Goal: Information Seeking & Learning: Compare options

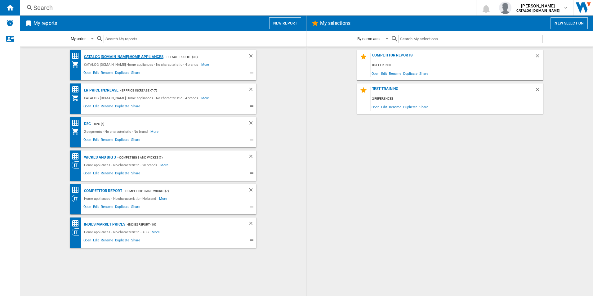
click at [147, 57] on div "CATALOG [DOMAIN_NAME]:Home appliances" at bounding box center [122, 57] width 81 height 8
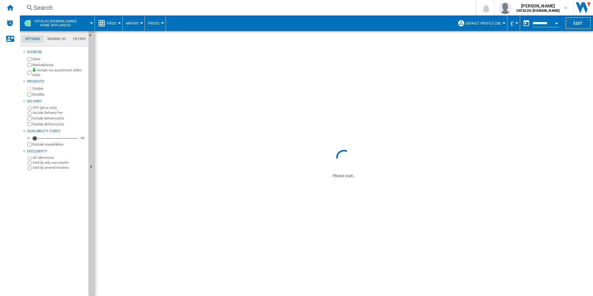
click at [52, 107] on label "OFF (price only)" at bounding box center [59, 107] width 53 height 5
click at [156, 6] on div "Search" at bounding box center [246, 7] width 426 height 9
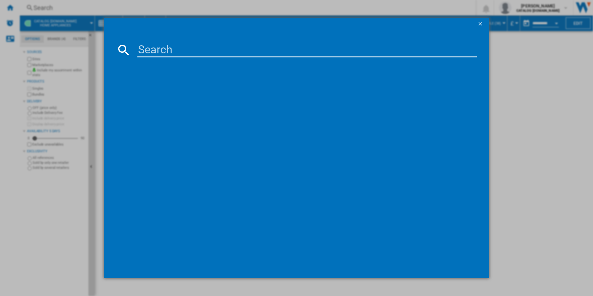
click at [160, 47] on input at bounding box center [306, 49] width 339 height 15
paste input "LFX6G8434BI"
click at [160, 47] on input "LFX6G8434BI" at bounding box center [306, 49] width 339 height 15
type input "LFX6G8434BI"
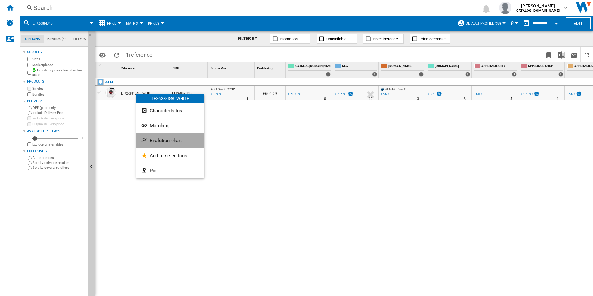
click at [153, 141] on span "Evolution chart" at bounding box center [166, 141] width 32 height 6
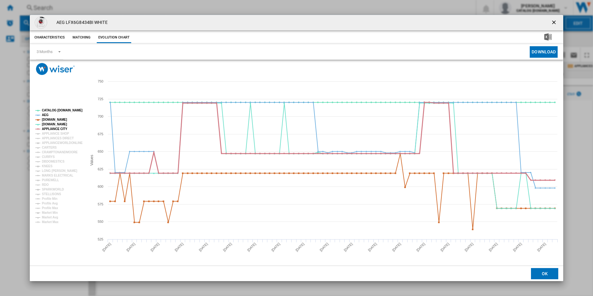
click at [62, 128] on tspan "APPLIANCE CITY" at bounding box center [54, 128] width 25 height 3
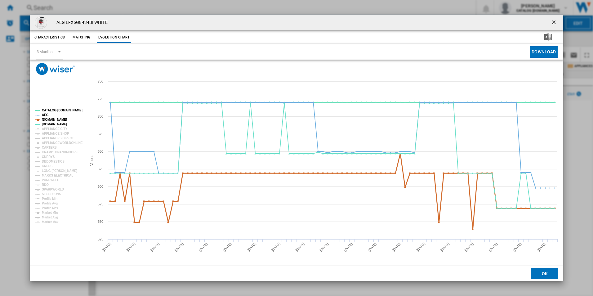
click at [60, 119] on tspan "[DOMAIN_NAME]" at bounding box center [54, 119] width 25 height 3
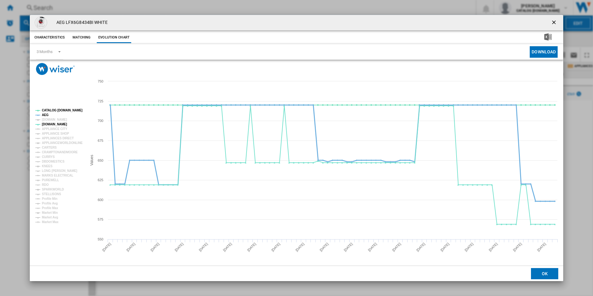
click at [46, 115] on tspan "AEG" at bounding box center [45, 114] width 7 height 3
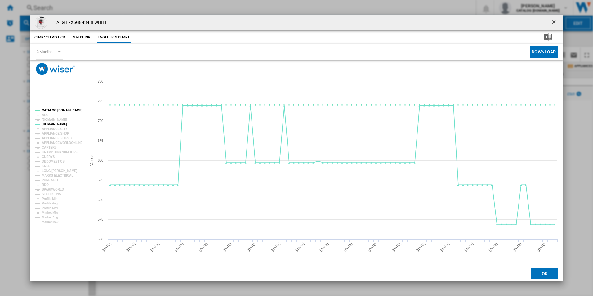
click at [48, 110] on tspan "CATALOG [DOMAIN_NAME]" at bounding box center [62, 109] width 41 height 3
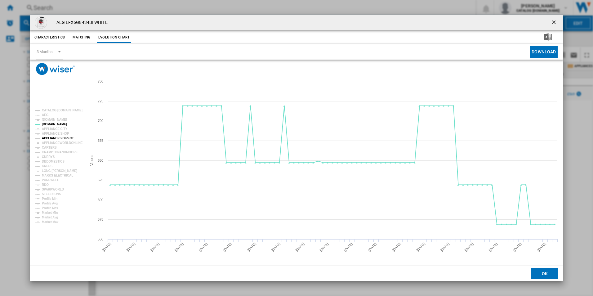
click at [53, 136] on tspan "APPLIANCES DIRECT" at bounding box center [58, 137] width 32 height 3
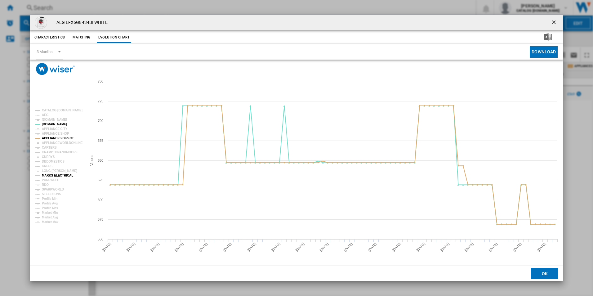
click at [54, 174] on tspan "MARKS ELECTRICAL" at bounding box center [57, 175] width 31 height 3
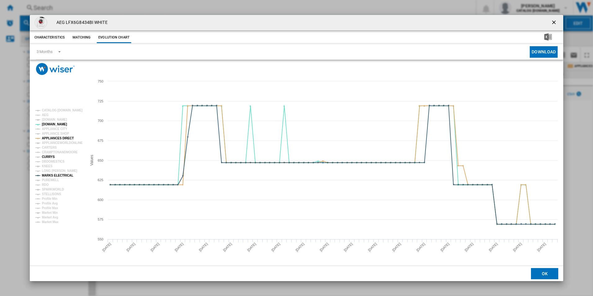
click at [47, 157] on tspan "CURRYS" at bounding box center [48, 156] width 13 height 3
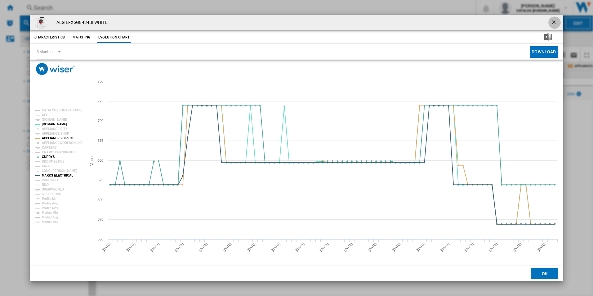
click at [555, 25] on ng-md-icon "getI18NText('BUTTONS.CLOSE_DIALOG')" at bounding box center [553, 22] width 7 height 7
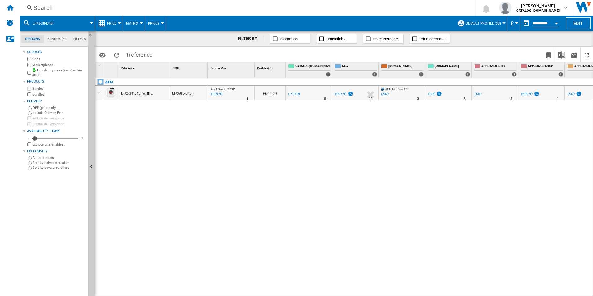
click at [249, 11] on div "Search" at bounding box center [246, 7] width 426 height 9
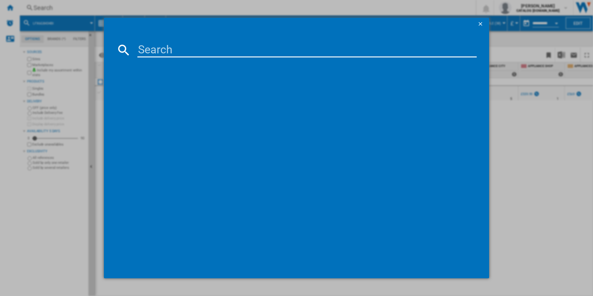
click at [173, 50] on input at bounding box center [306, 49] width 339 height 15
type input "L8WE84636BI"
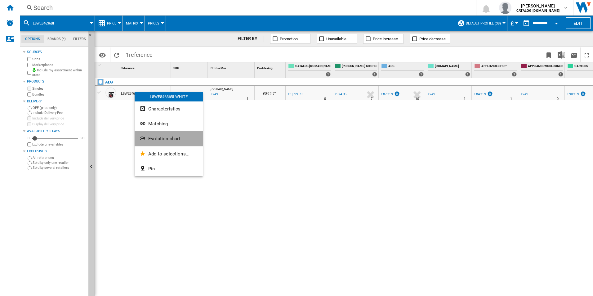
click at [149, 134] on button "Evolution chart" at bounding box center [168, 138] width 68 height 15
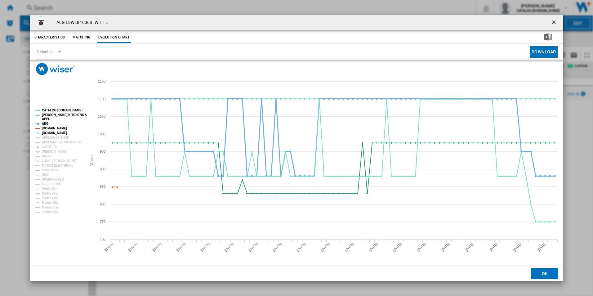
drag, startPoint x: 55, startPoint y: 128, endPoint x: 44, endPoint y: 122, distance: 12.6
click at [44, 122] on g "CATALOG ELECTROLUX.UK PAUL DAVIES KITCHENS & APPL AEG AMAZON.CO.UK AO.COM APPLI…" at bounding box center [60, 160] width 51 height 105
click at [44, 122] on tspan "AEG" at bounding box center [45, 123] width 7 height 3
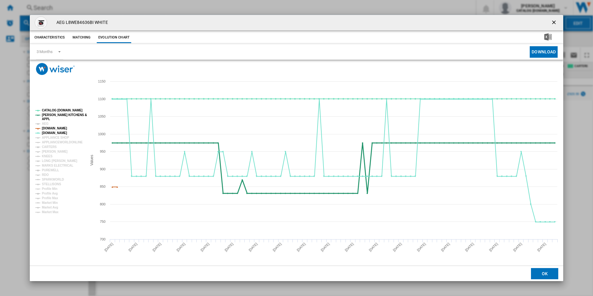
click at [44, 119] on tspan "APPL" at bounding box center [46, 118] width 8 height 3
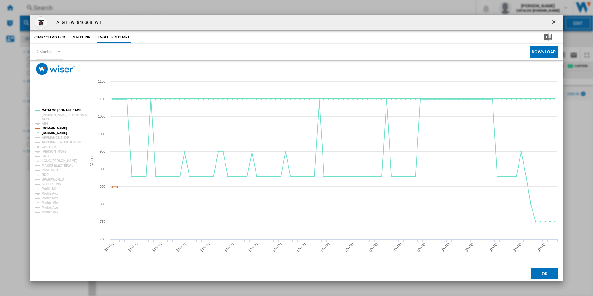
click at [47, 109] on tspan "CATALOG [DOMAIN_NAME]" at bounding box center [62, 109] width 41 height 3
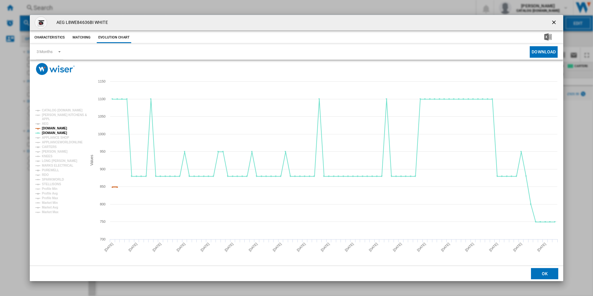
click at [57, 129] on tspan "[DOMAIN_NAME]" at bounding box center [54, 127] width 25 height 3
click at [52, 151] on tspan "[PERSON_NAME]" at bounding box center [55, 151] width 26 height 3
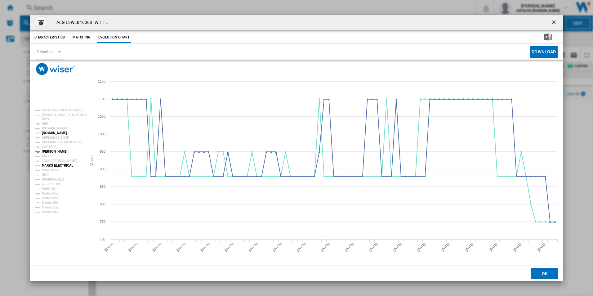
click at [54, 165] on tspan "MARKS ELECTRICAL" at bounding box center [57, 165] width 31 height 3
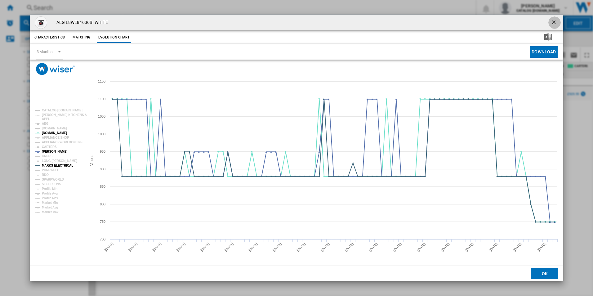
click at [553, 21] on ng-md-icon "getI18NText('BUTTONS.CLOSE_DIALOG')" at bounding box center [553, 22] width 7 height 7
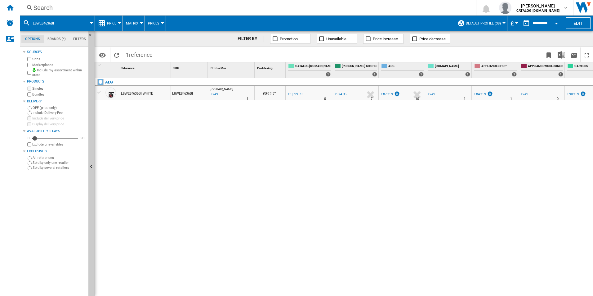
click at [264, 7] on div "Search" at bounding box center [246, 7] width 426 height 9
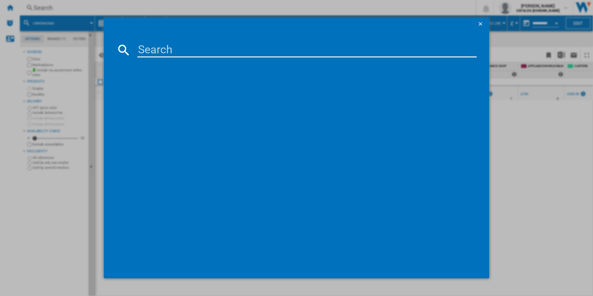
click at [180, 50] on input at bounding box center [306, 49] width 339 height 15
type input "TR708L0B"
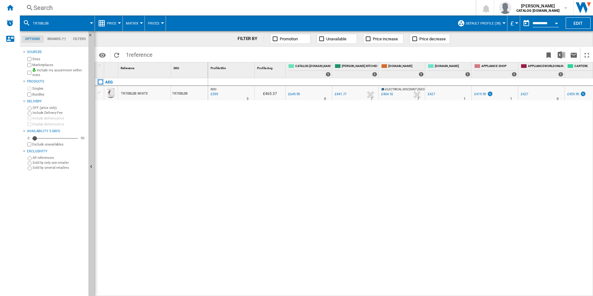
click at [127, 91] on div "TR708L0B WHITE" at bounding box center [134, 93] width 27 height 14
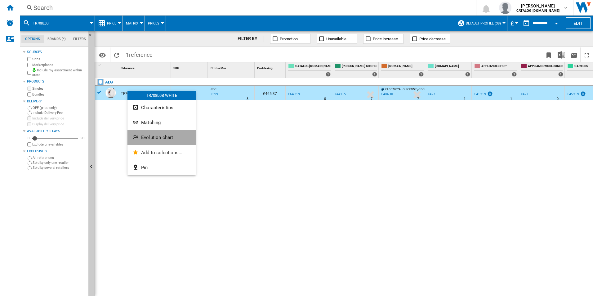
click at [141, 134] on button "Evolution chart" at bounding box center [161, 137] width 68 height 15
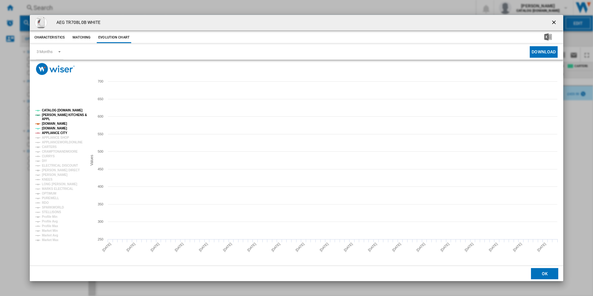
click at [59, 131] on tspan "APPLIANCE CITY" at bounding box center [54, 132] width 25 height 3
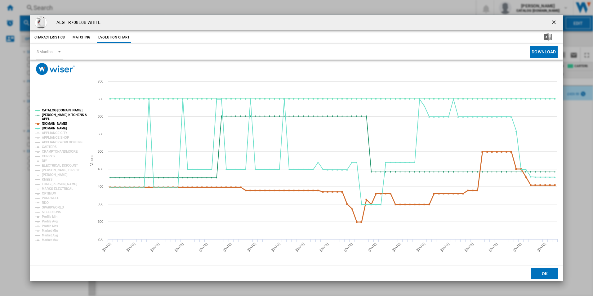
click at [58, 123] on tspan "[DOMAIN_NAME]" at bounding box center [54, 123] width 25 height 3
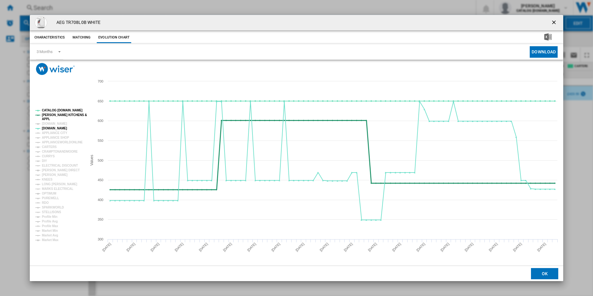
click at [47, 115] on tspan "[PERSON_NAME] KITCHENS &" at bounding box center [64, 114] width 45 height 3
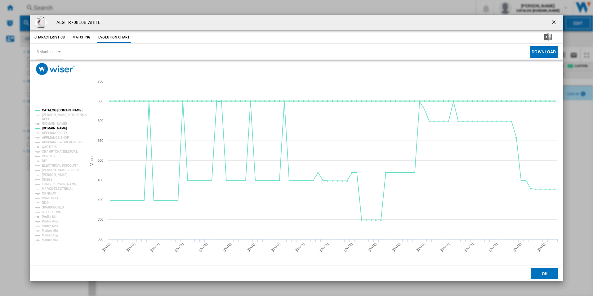
click at [48, 109] on tspan "CATALOG [DOMAIN_NAME]" at bounding box center [62, 109] width 41 height 3
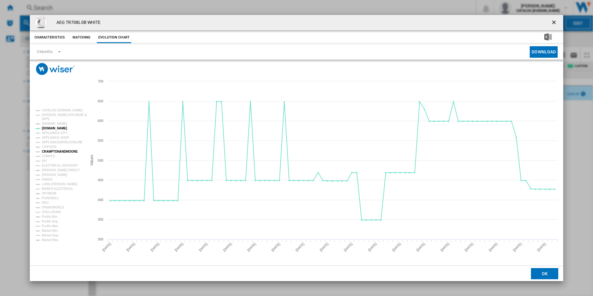
click at [48, 153] on tspan "CRAMPTONANDMOORE" at bounding box center [60, 151] width 36 height 3
click at [48, 156] on tspan "CURRYS" at bounding box center [48, 155] width 13 height 3
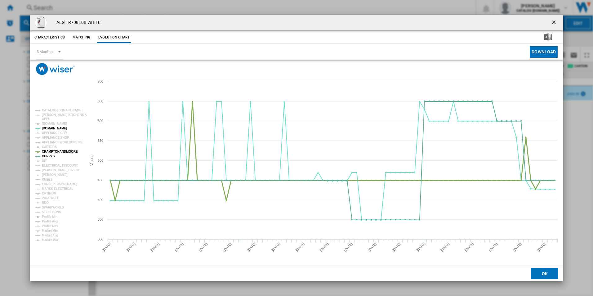
click at [49, 150] on tspan "CRAMPTONANDMOORE" at bounding box center [60, 151] width 36 height 3
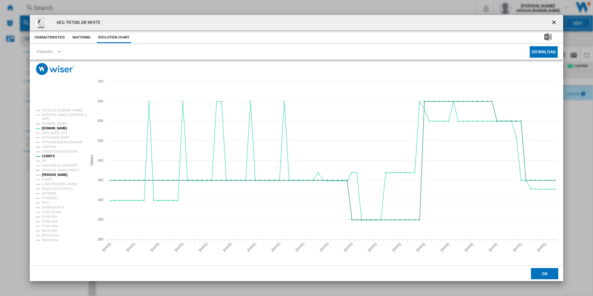
click at [50, 174] on tspan "[PERSON_NAME]" at bounding box center [55, 174] width 26 height 3
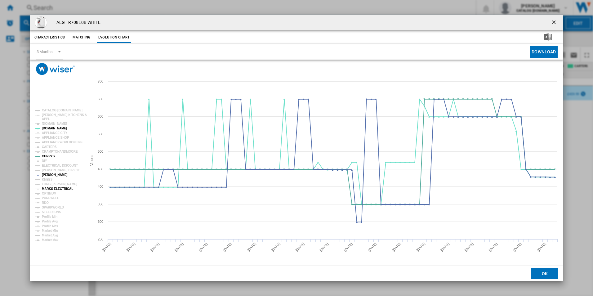
click at [57, 187] on tspan "MARKS ELECTRICAL" at bounding box center [57, 188] width 31 height 3
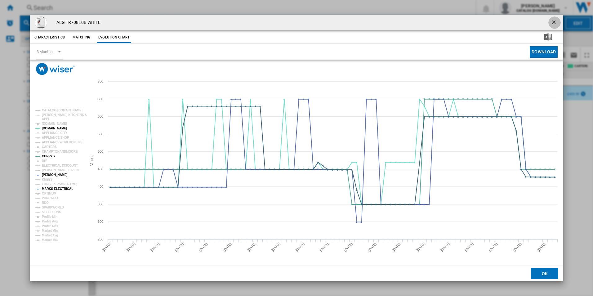
click at [552, 20] on ng-md-icon "getI18NText('BUTTONS.CLOSE_DIALOG')" at bounding box center [553, 22] width 7 height 7
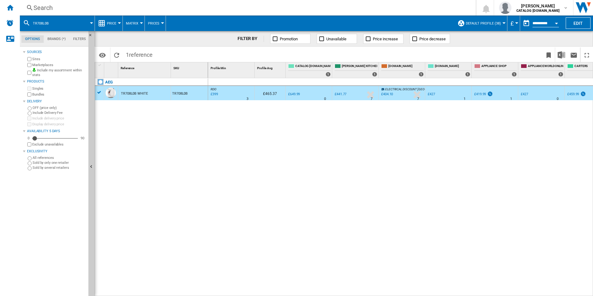
click at [243, 6] on div "Search" at bounding box center [246, 7] width 426 height 9
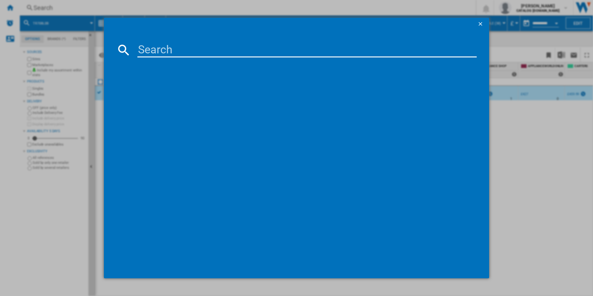
click at [205, 50] on input at bounding box center [306, 49] width 339 height 15
type input "DCB331010M"
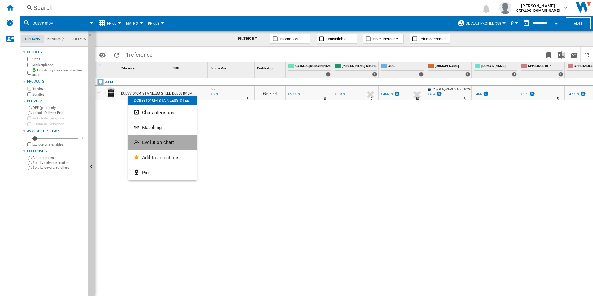
click at [147, 147] on button "Evolution chart" at bounding box center [162, 142] width 68 height 15
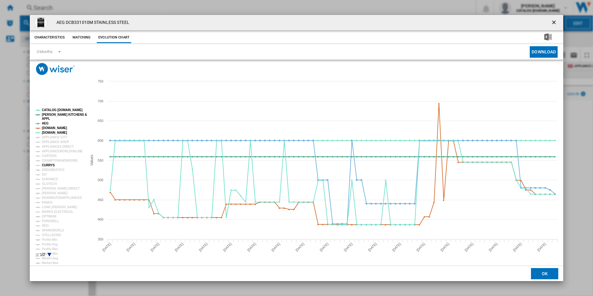
click at [48, 164] on tspan "CURRYS" at bounding box center [48, 164] width 13 height 3
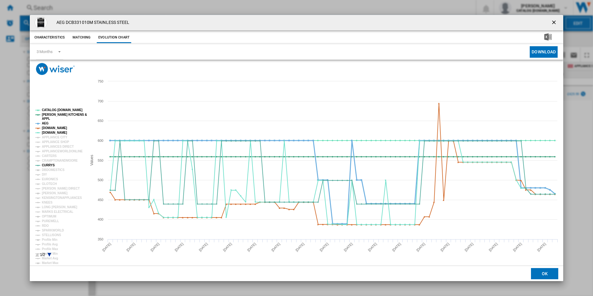
drag, startPoint x: 54, startPoint y: 127, endPoint x: 42, endPoint y: 122, distance: 13.3
click at [42, 122] on g "CATALOG ELECTROLUX.UK PAUL DAVIES KITCHENS & APPL AEG AMAZON.CO.UK AO.COM APPLI…" at bounding box center [60, 186] width 51 height 156
click at [42, 122] on tspan "AEG" at bounding box center [45, 122] width 7 height 3
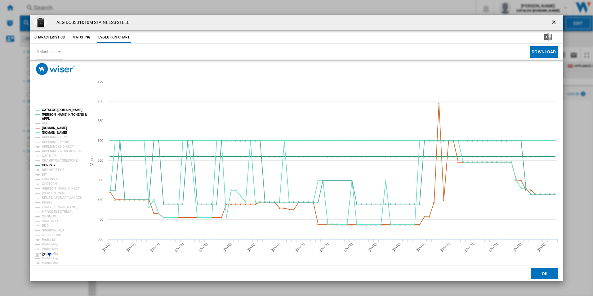
click at [46, 115] on tspan "[PERSON_NAME] KITCHENS &" at bounding box center [64, 114] width 45 height 3
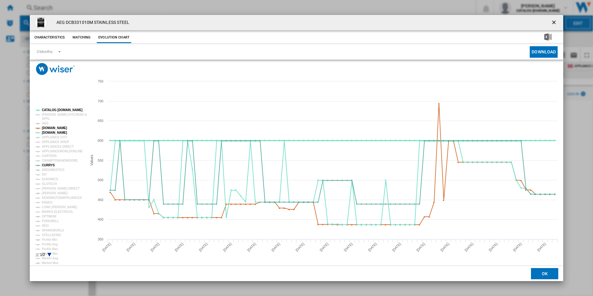
click at [51, 110] on tspan "CATALOG [DOMAIN_NAME]" at bounding box center [62, 109] width 41 height 3
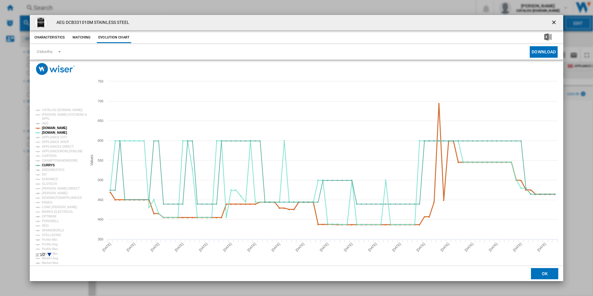
click at [57, 127] on tspan "[DOMAIN_NAME]" at bounding box center [54, 127] width 25 height 3
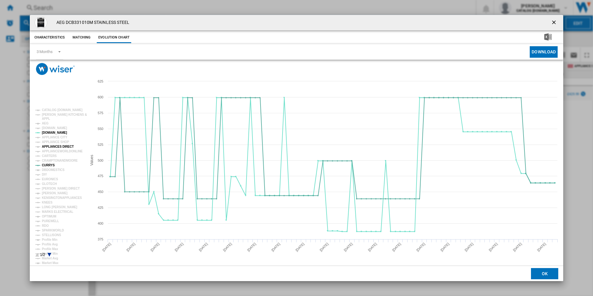
click at [59, 146] on tspan "APPLIANCES DIRECT" at bounding box center [58, 146] width 32 height 3
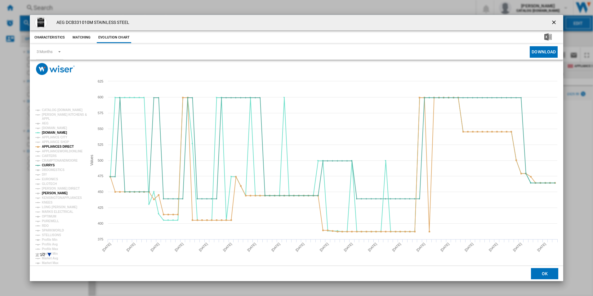
click at [52, 191] on tspan "[PERSON_NAME]" at bounding box center [55, 192] width 26 height 3
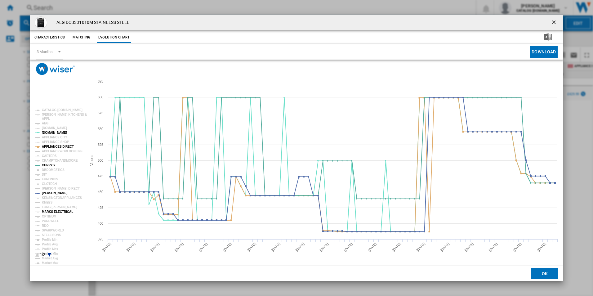
click at [56, 211] on tspan "MARKS ELECTRICAL" at bounding box center [57, 211] width 31 height 3
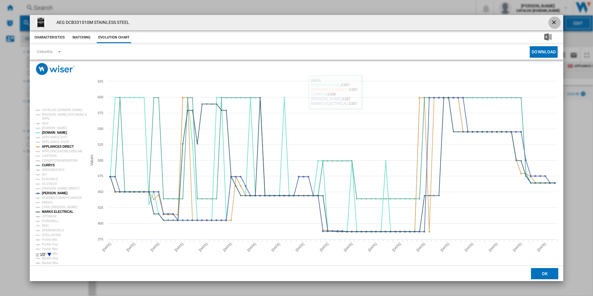
click at [555, 19] on button "Product popup" at bounding box center [554, 22] width 12 height 12
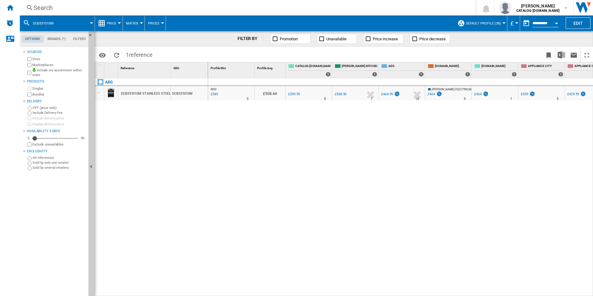
click at [258, 10] on div "Search" at bounding box center [246, 7] width 426 height 9
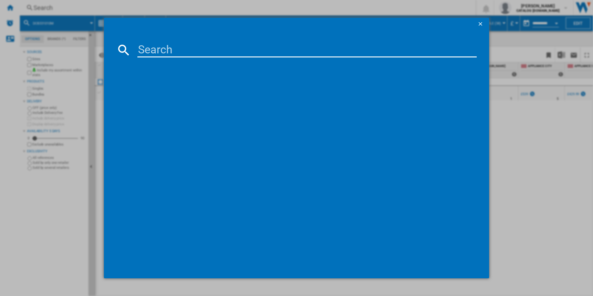
click at [197, 54] on input at bounding box center [306, 49] width 339 height 15
type input "OB6SM171DB"
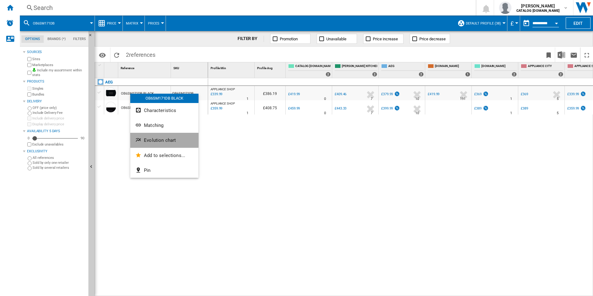
click at [148, 139] on span "Evolution chart" at bounding box center [160, 140] width 32 height 6
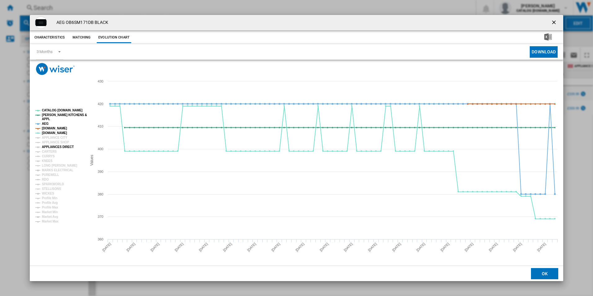
click at [52, 147] on tspan "APPLIANCES DIRECT" at bounding box center [58, 146] width 32 height 3
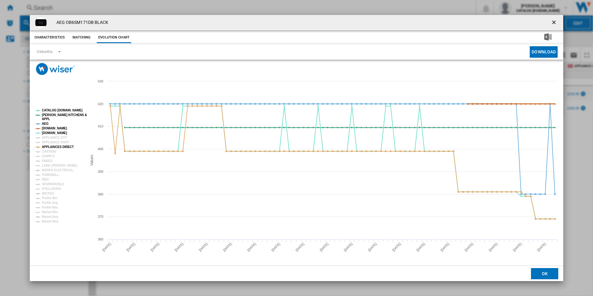
click at [49, 128] on tspan "[DOMAIN_NAME]" at bounding box center [54, 127] width 25 height 3
drag, startPoint x: 46, startPoint y: 123, endPoint x: 45, endPoint y: 116, distance: 6.8
click at [45, 116] on g "CATALOG ELECTROLUX.UK PAUL DAVIES KITCHENS & APPL AEG AMAZON.CO.UK AO.COM APPLI…" at bounding box center [60, 165] width 51 height 114
click at [45, 116] on tspan "[PERSON_NAME] KITCHENS &" at bounding box center [64, 114] width 45 height 3
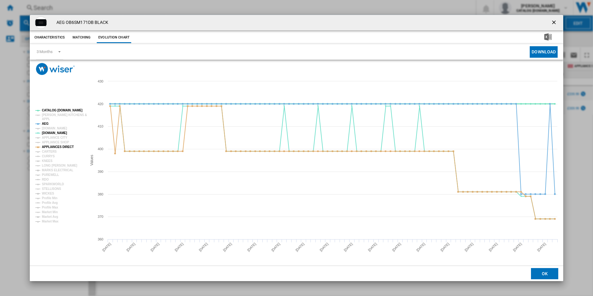
click at [46, 111] on tspan "CATALOG [DOMAIN_NAME]" at bounding box center [62, 109] width 41 height 3
click at [44, 123] on tspan "AEG" at bounding box center [45, 123] width 7 height 3
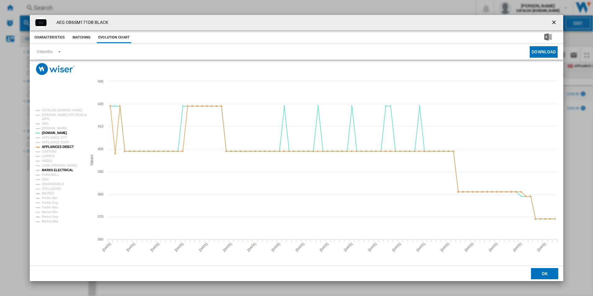
click at [48, 169] on tspan "MARKS ELECTRICAL" at bounding box center [57, 169] width 31 height 3
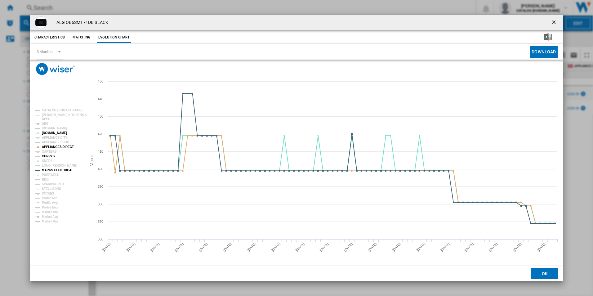
click at [49, 156] on tspan "CURRYS" at bounding box center [48, 155] width 13 height 3
click at [553, 19] on ng-md-icon "getI18NText('BUTTONS.CLOSE_DIALOG')" at bounding box center [553, 22] width 7 height 7
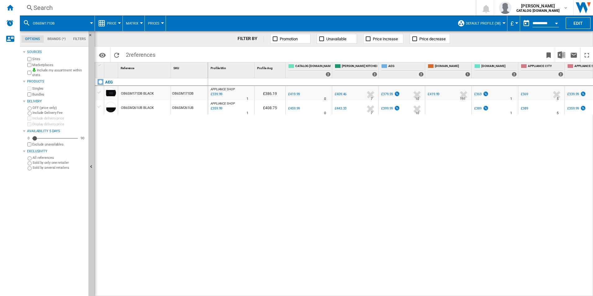
click at [191, 9] on div "Search" at bounding box center [246, 7] width 426 height 9
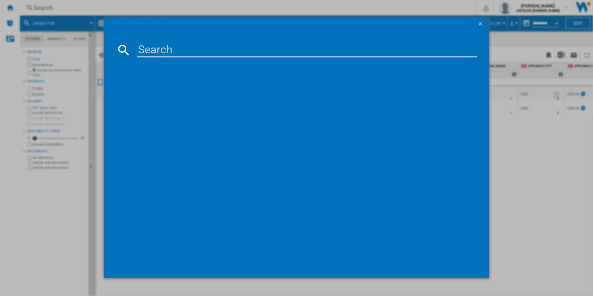
click at [141, 54] on input at bounding box center [306, 49] width 339 height 15
type input "OB6GM171SB"
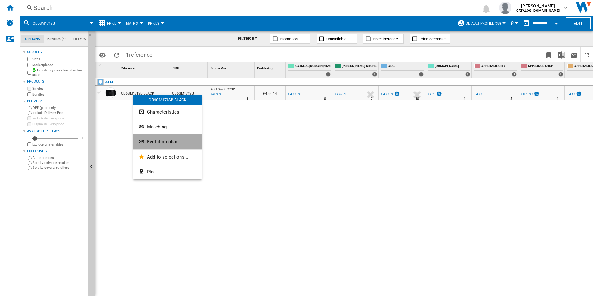
click at [145, 135] on button "Evolution chart" at bounding box center [167, 141] width 68 height 15
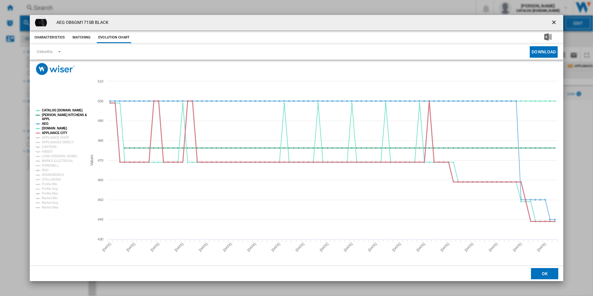
click at [46, 133] on tspan "APPLIANCE CITY" at bounding box center [54, 132] width 25 height 3
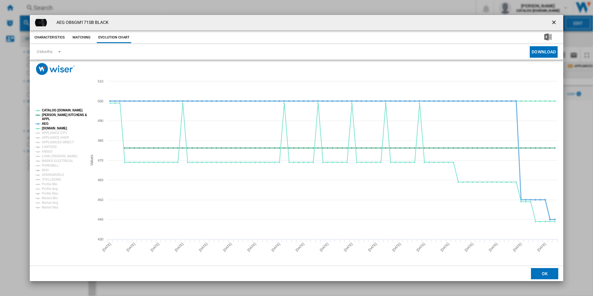
click at [44, 123] on tspan "AEG" at bounding box center [45, 123] width 7 height 3
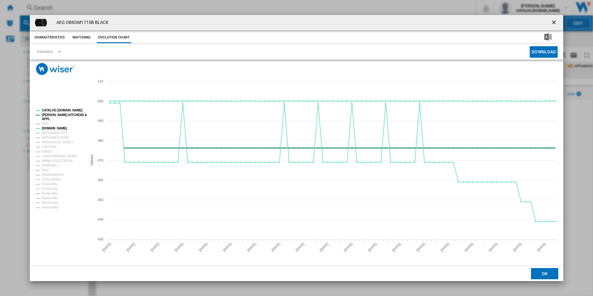
click at [46, 117] on tspan "APPL" at bounding box center [46, 118] width 8 height 3
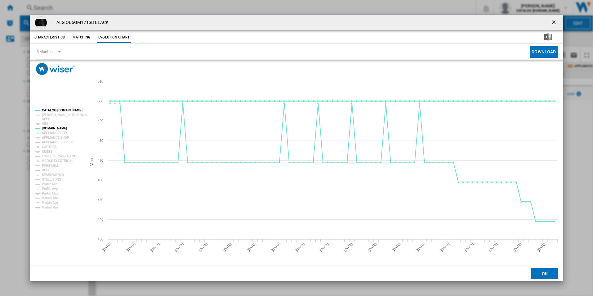
click at [51, 109] on tspan "CATALOG [DOMAIN_NAME]" at bounding box center [62, 109] width 41 height 3
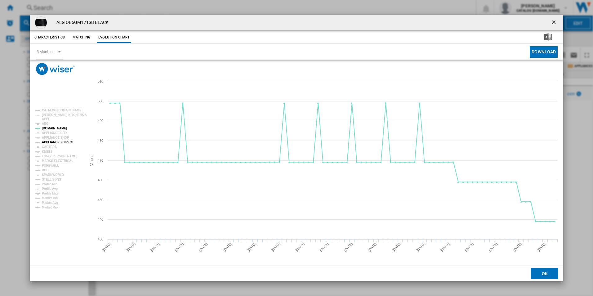
click at [62, 140] on tspan "APPLIANCES DIRECT" at bounding box center [58, 141] width 32 height 3
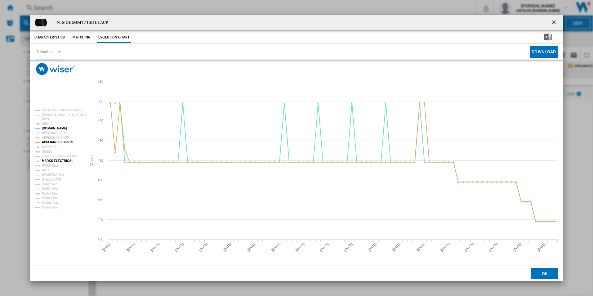
click at [59, 159] on tspan "MARKS ELECTRICAL" at bounding box center [57, 160] width 31 height 3
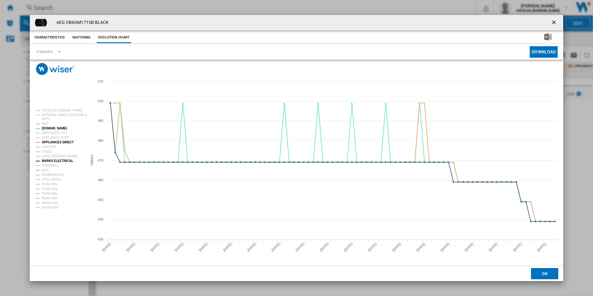
click at [554, 21] on ng-md-icon "getI18NText('BUTTONS.CLOSE_DIALOG')" at bounding box center [553, 22] width 7 height 7
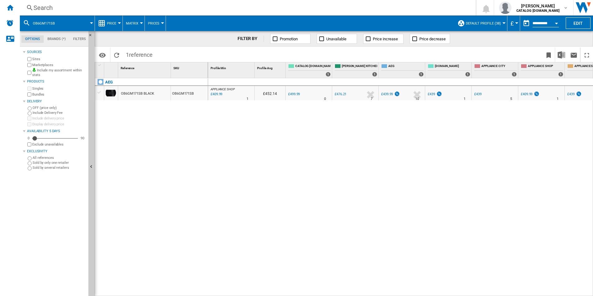
click at [177, 7] on div "Search" at bounding box center [246, 7] width 426 height 9
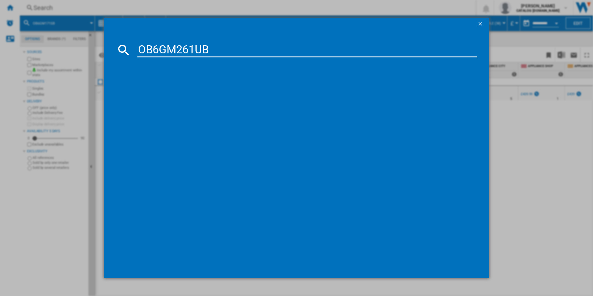
click at [164, 49] on input "OB6GM261UB" at bounding box center [306, 49] width 339 height 15
type input "OB6GM261UB"
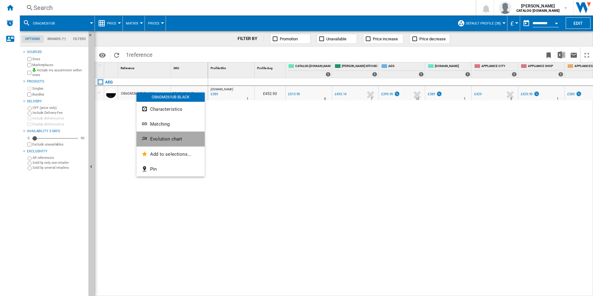
click at [153, 141] on span "Evolution chart" at bounding box center [166, 139] width 32 height 6
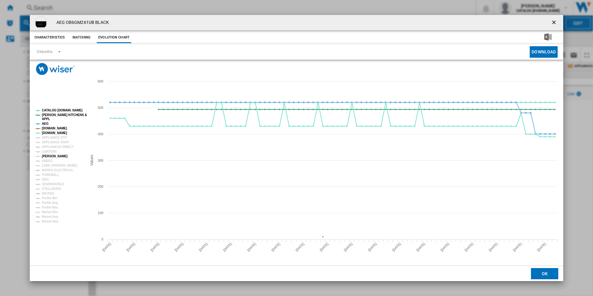
click at [49, 157] on tspan "[PERSON_NAME]" at bounding box center [55, 155] width 26 height 3
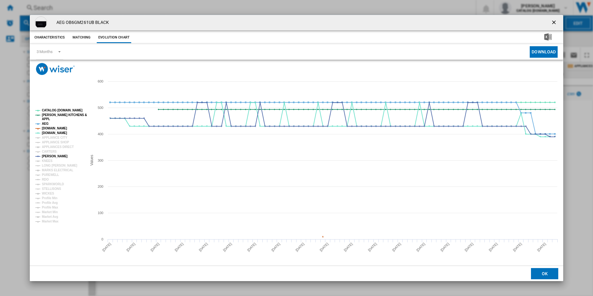
click at [51, 127] on tspan "[DOMAIN_NAME]" at bounding box center [54, 127] width 25 height 3
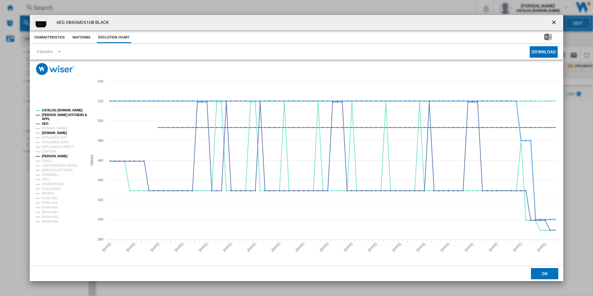
click at [47, 125] on tspan "AEG" at bounding box center [45, 123] width 7 height 3
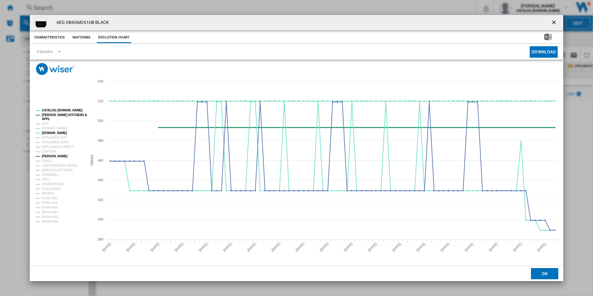
click at [50, 116] on tspan "[PERSON_NAME] KITCHENS &" at bounding box center [64, 114] width 45 height 3
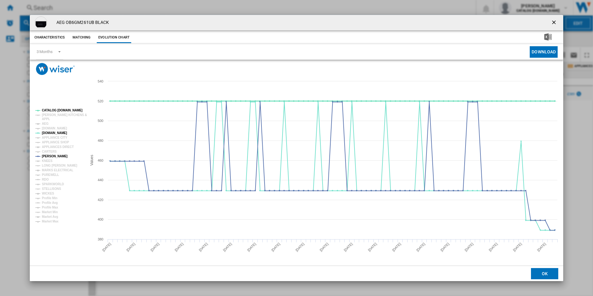
click at [52, 110] on tspan "CATALOG [DOMAIN_NAME]" at bounding box center [62, 109] width 41 height 3
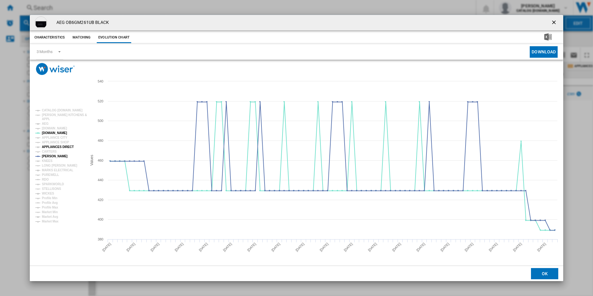
click at [56, 146] on tspan "APPLIANCES DIRECT" at bounding box center [58, 146] width 32 height 3
click at [56, 169] on tspan "MARKS ELECTRICAL" at bounding box center [57, 169] width 31 height 3
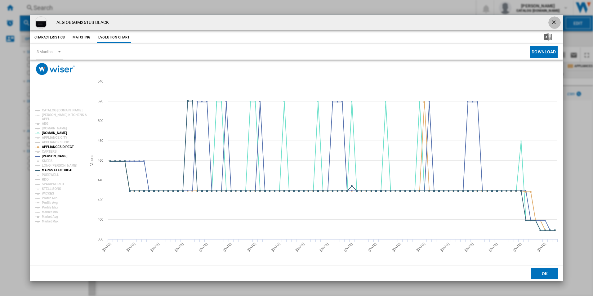
click at [552, 22] on ng-md-icon "getI18NText('BUTTONS.CLOSE_DIALOG')" at bounding box center [553, 22] width 7 height 7
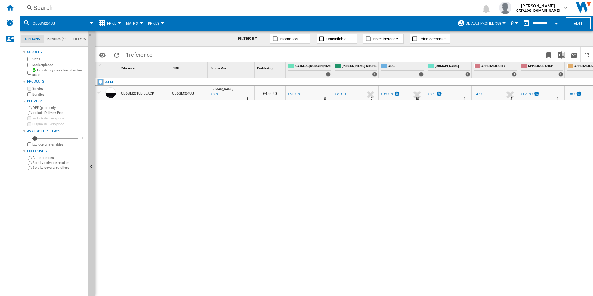
click at [194, 7] on div "Search" at bounding box center [246, 7] width 426 height 9
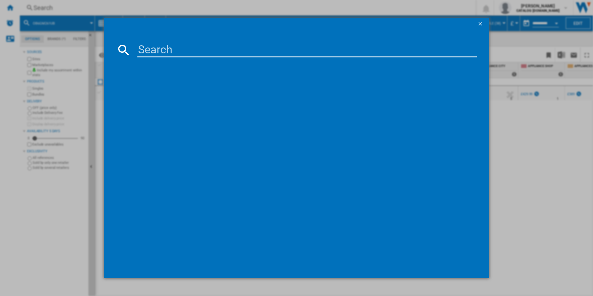
click at [166, 50] on input at bounding box center [306, 49] width 339 height 15
type input "OB6SM261UB"
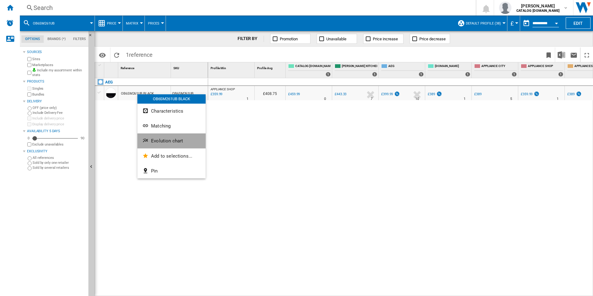
click at [157, 137] on button "Evolution chart" at bounding box center [171, 140] width 68 height 15
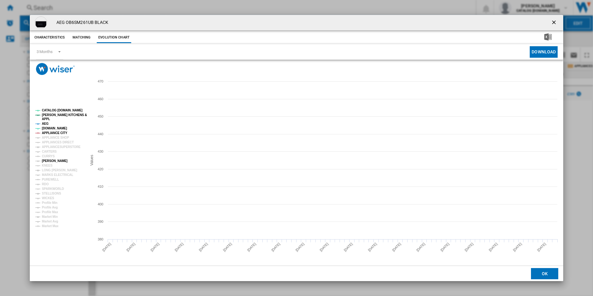
click at [44, 160] on tspan "[PERSON_NAME]" at bounding box center [55, 160] width 26 height 3
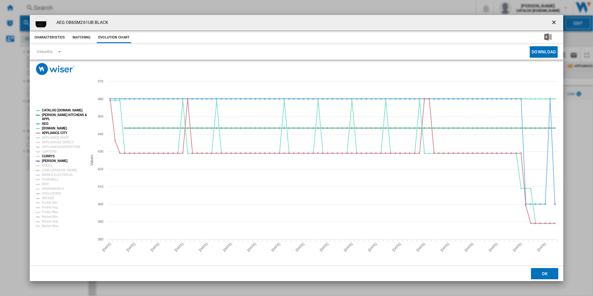
click at [44, 157] on tspan "CURRYS" at bounding box center [48, 155] width 13 height 3
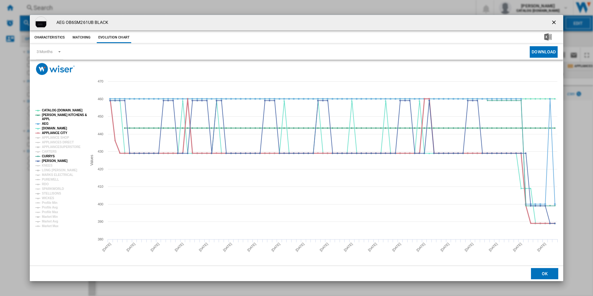
click at [51, 131] on tspan "APPLIANCE CITY" at bounding box center [54, 132] width 25 height 3
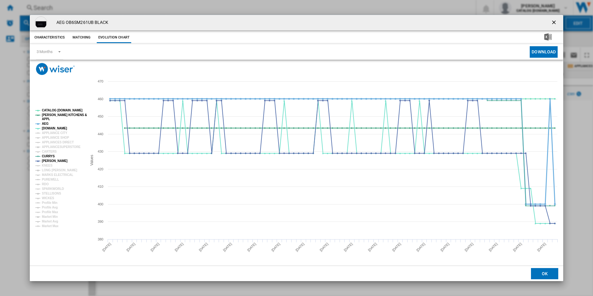
click at [45, 122] on tspan "AEG" at bounding box center [45, 123] width 7 height 3
click at [45, 116] on tspan "[PERSON_NAME] KITCHENS &" at bounding box center [64, 114] width 45 height 3
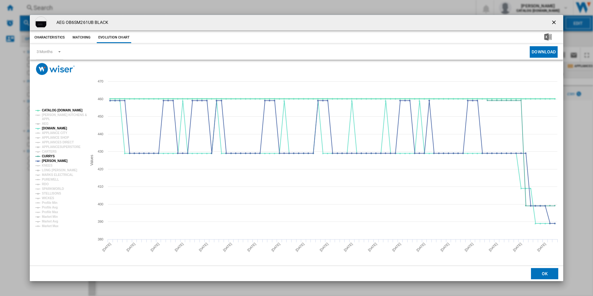
click at [47, 110] on tspan "CATALOG [DOMAIN_NAME]" at bounding box center [62, 109] width 41 height 3
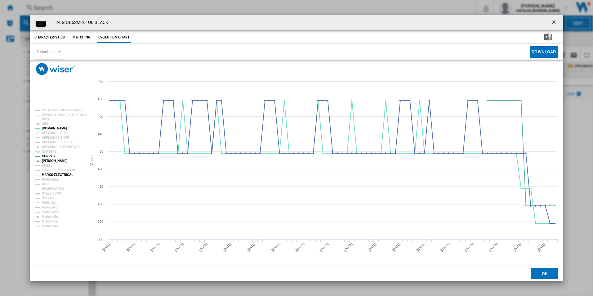
click at [50, 174] on tspan "MARKS ELECTRICAL" at bounding box center [57, 174] width 31 height 3
click at [552, 24] on ng-md-icon "getI18NText('BUTTONS.CLOSE_DIALOG')" at bounding box center [553, 22] width 7 height 7
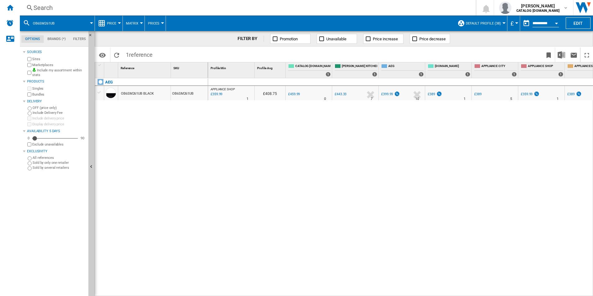
click at [193, 11] on div "Search" at bounding box center [246, 7] width 426 height 9
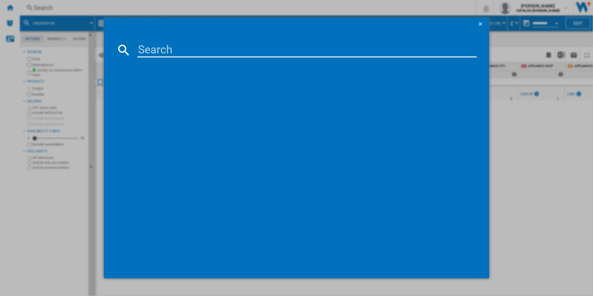
click at [187, 49] on input at bounding box center [306, 49] width 339 height 15
type input "TO64IB00FZ"
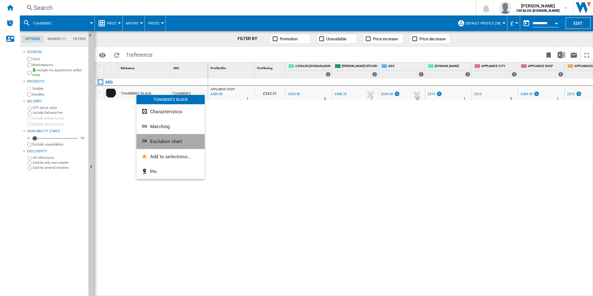
click at [154, 143] on span "Evolution chart" at bounding box center [166, 142] width 32 height 6
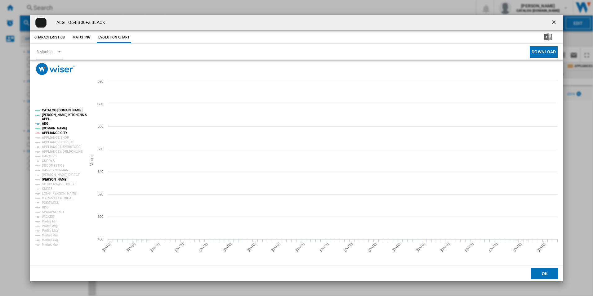
click at [54, 179] on tspan "[PERSON_NAME]" at bounding box center [55, 179] width 26 height 3
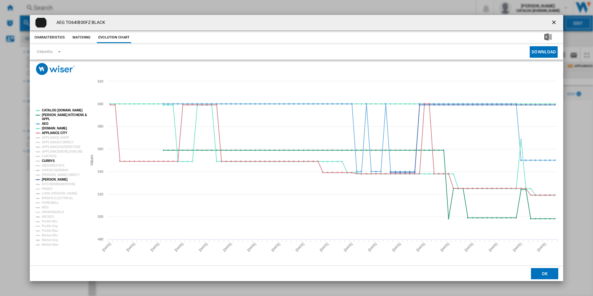
click at [50, 162] on tspan "CURRYS" at bounding box center [48, 160] width 13 height 3
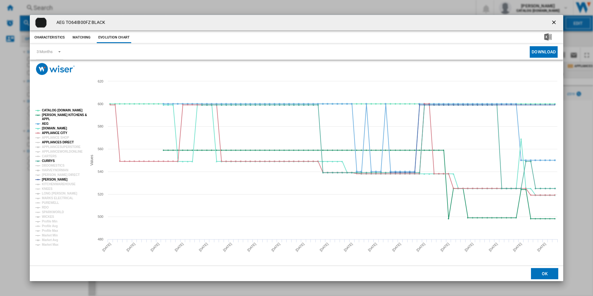
click at [60, 140] on tspan "APPLIANCES DIRECT" at bounding box center [58, 141] width 32 height 3
click at [57, 132] on tspan "APPLIANCE CITY" at bounding box center [54, 132] width 25 height 3
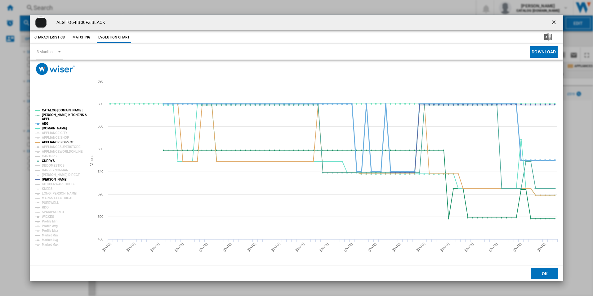
click at [46, 123] on tspan "AEG" at bounding box center [45, 123] width 7 height 3
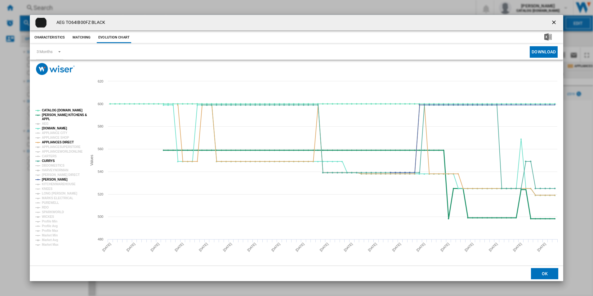
click at [46, 119] on tspan "APPL" at bounding box center [46, 118] width 8 height 3
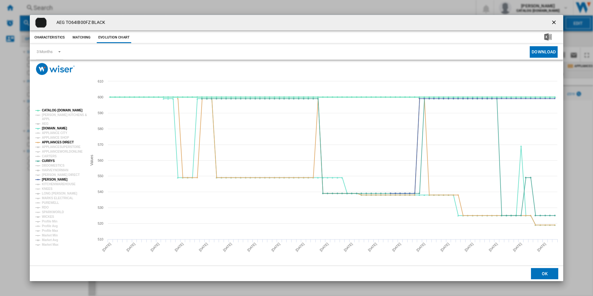
click at [48, 109] on tspan "CATALOG [DOMAIN_NAME]" at bounding box center [62, 109] width 41 height 3
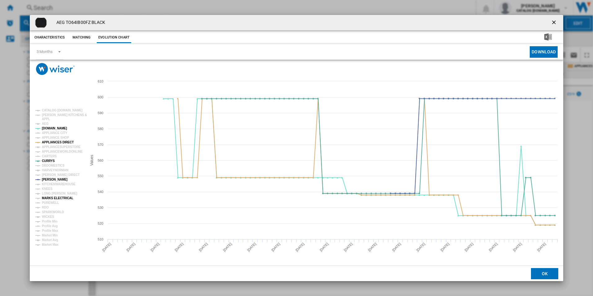
click at [63, 196] on tspan "MARKS ELECTRICAL" at bounding box center [57, 197] width 31 height 3
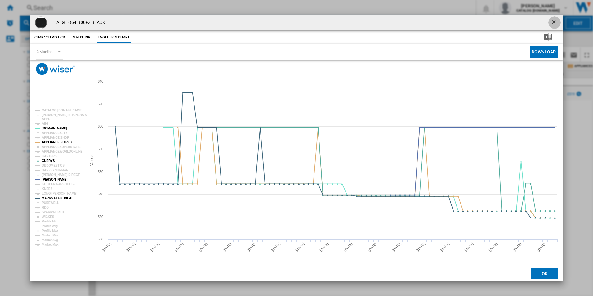
click at [555, 21] on ng-md-icon "getI18NText('BUTTONS.CLOSE_DIALOG')" at bounding box center [553, 22] width 7 height 7
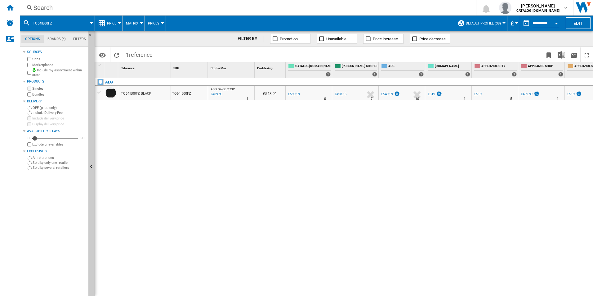
click at [166, 11] on div "Search" at bounding box center [246, 7] width 426 height 9
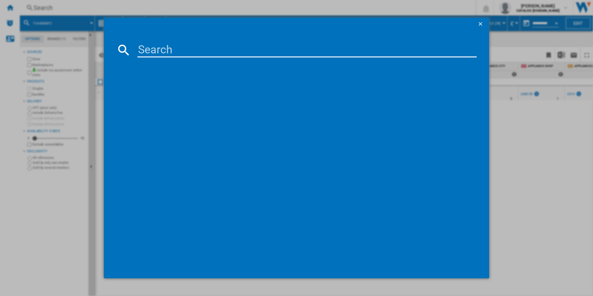
click at [168, 46] on input at bounding box center [306, 49] width 339 height 15
type input "LWR7175M2B"
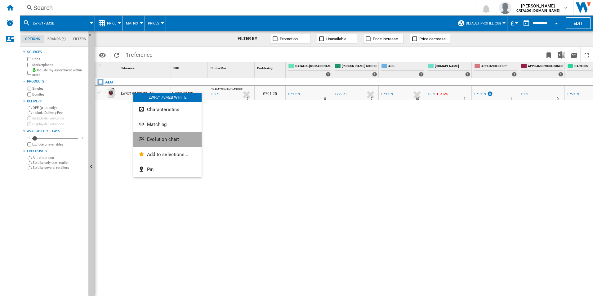
click at [150, 142] on button "Evolution chart" at bounding box center [167, 139] width 68 height 15
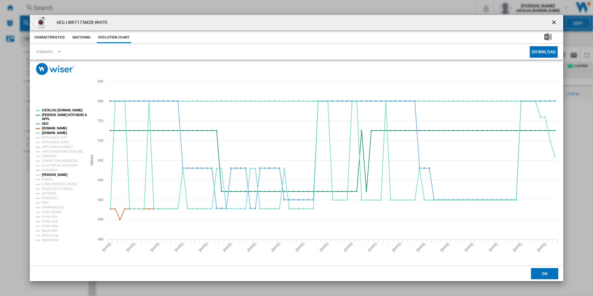
click at [53, 176] on tspan "[PERSON_NAME]" at bounding box center [55, 174] width 26 height 3
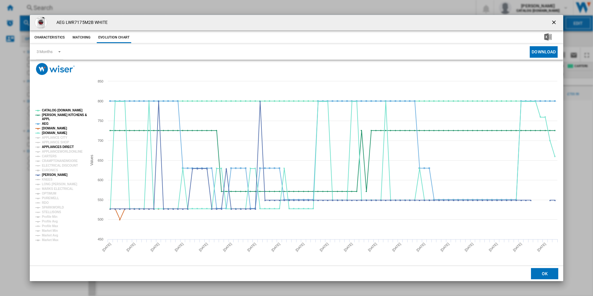
click at [53, 145] on tspan "APPLIANCES DIRECT" at bounding box center [58, 146] width 32 height 3
click at [52, 128] on tspan "[DOMAIN_NAME]" at bounding box center [54, 127] width 25 height 3
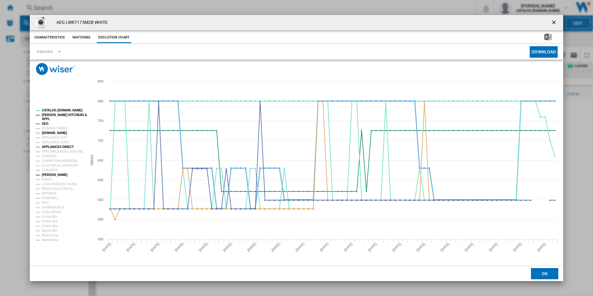
click at [43, 122] on tspan "AEG" at bounding box center [45, 123] width 7 height 3
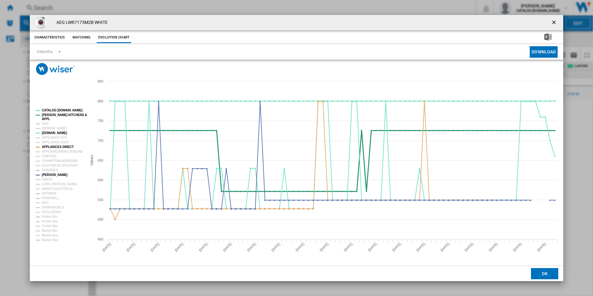
click at [43, 118] on tspan "APPL" at bounding box center [46, 118] width 8 height 3
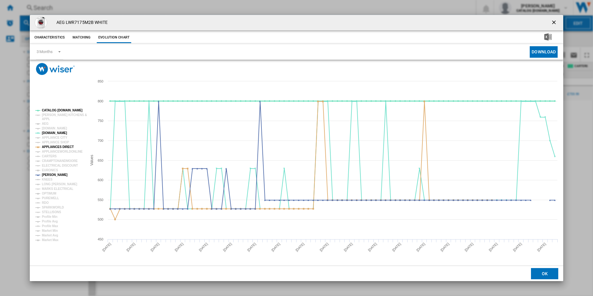
click at [47, 110] on tspan "CATALOG [DOMAIN_NAME]" at bounding box center [62, 109] width 41 height 3
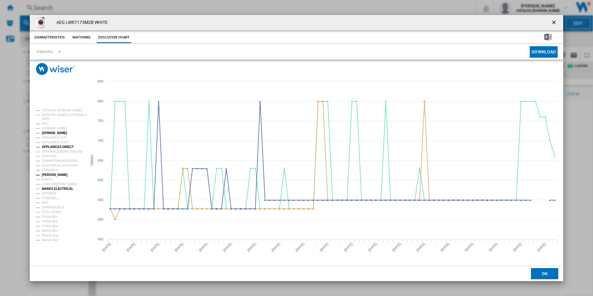
click at [53, 188] on tspan "MARKS ELECTRICAL" at bounding box center [57, 188] width 31 height 3
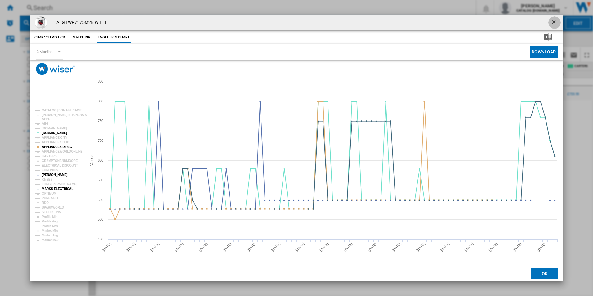
click at [555, 19] on ng-md-icon "getI18NText('BUTTONS.CLOSE_DIALOG')" at bounding box center [553, 22] width 7 height 7
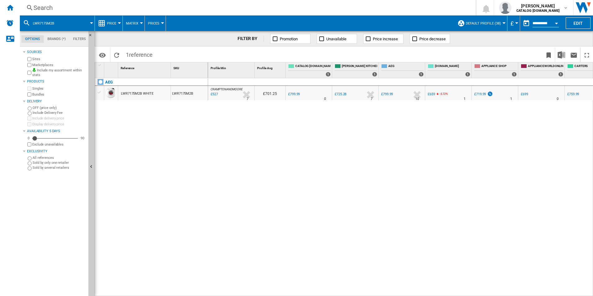
click at [249, 10] on div "Search" at bounding box center [246, 7] width 426 height 9
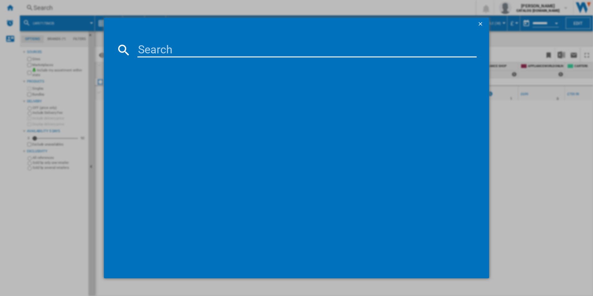
click at [214, 47] on input at bounding box center [306, 49] width 339 height 15
type input "DTB3653M"
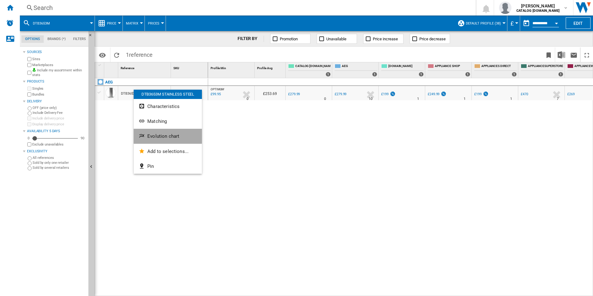
click at [148, 133] on span "Evolution chart" at bounding box center [163, 136] width 32 height 6
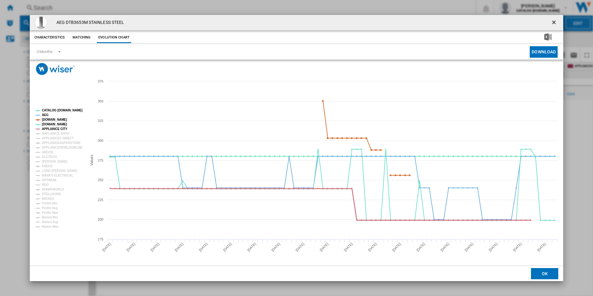
click at [64, 130] on tspan "APPLIANCE CITY" at bounding box center [54, 128] width 25 height 3
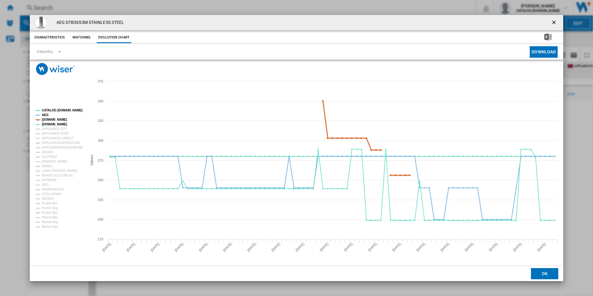
click at [59, 119] on tspan "[DOMAIN_NAME]" at bounding box center [54, 119] width 25 height 3
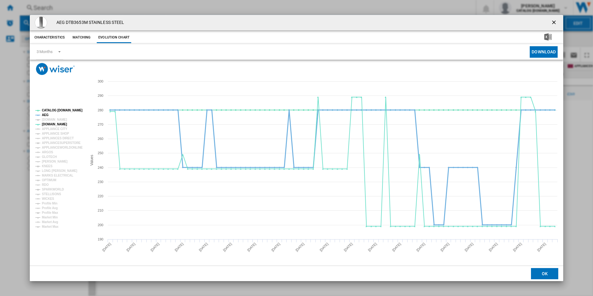
click at [46, 116] on tspan "AEG" at bounding box center [45, 114] width 7 height 3
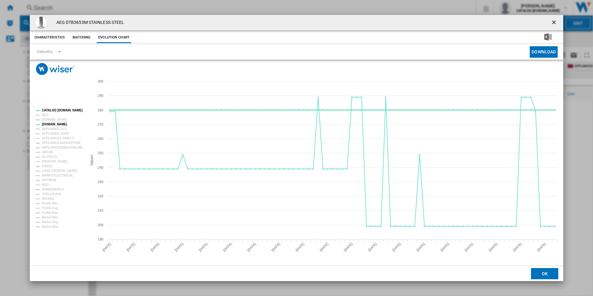
click at [52, 109] on tspan "CATALOG [DOMAIN_NAME]" at bounding box center [62, 109] width 41 height 3
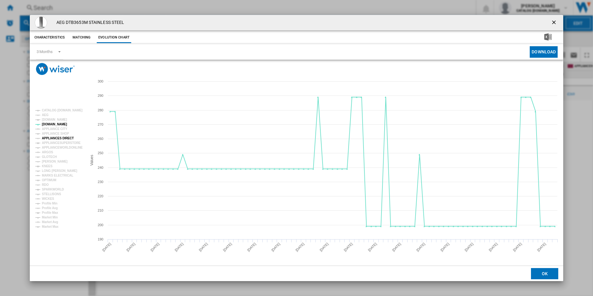
click at [57, 136] on tspan "APPLIANCES DIRECT" at bounding box center [58, 137] width 32 height 3
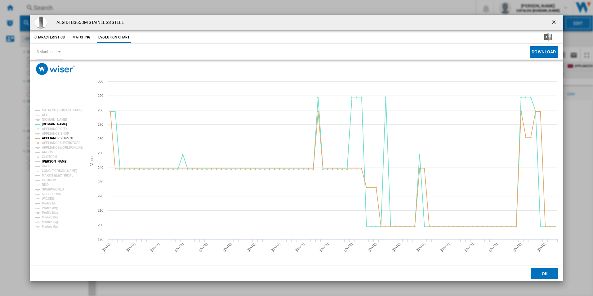
click at [53, 161] on tspan "[PERSON_NAME]" at bounding box center [55, 161] width 26 height 3
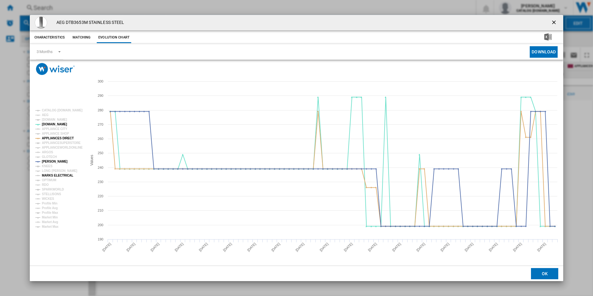
click at [56, 174] on tspan "MARKS ELECTRICAL" at bounding box center [57, 175] width 31 height 3
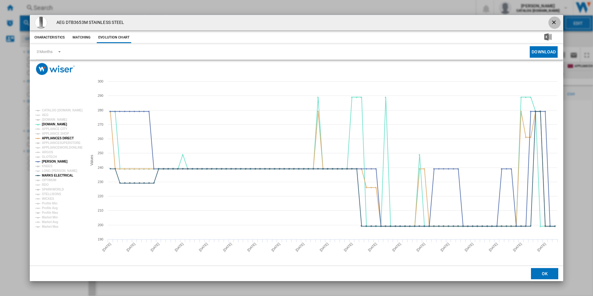
click at [553, 19] on button "Product popup" at bounding box center [554, 22] width 12 height 12
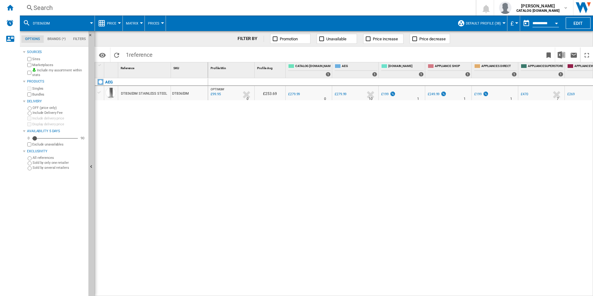
click at [260, 8] on div "Search" at bounding box center [246, 7] width 426 height 9
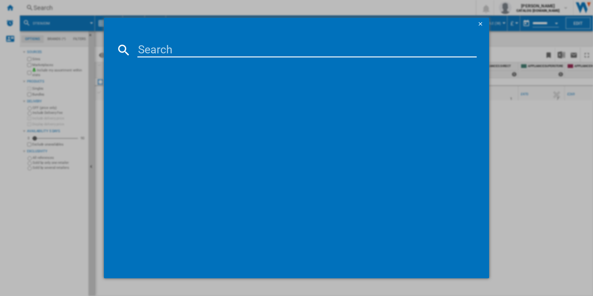
click at [252, 52] on input at bounding box center [306, 49] width 339 height 15
type input "CCX1530ACW"
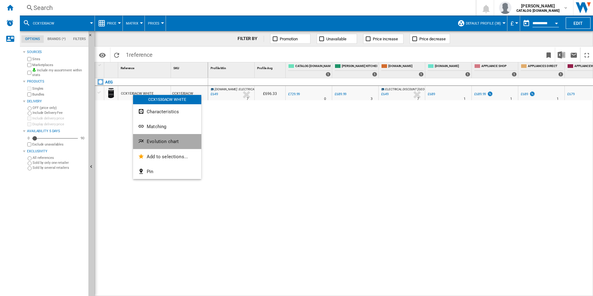
click at [150, 146] on button "Evolution chart" at bounding box center [167, 141] width 68 height 15
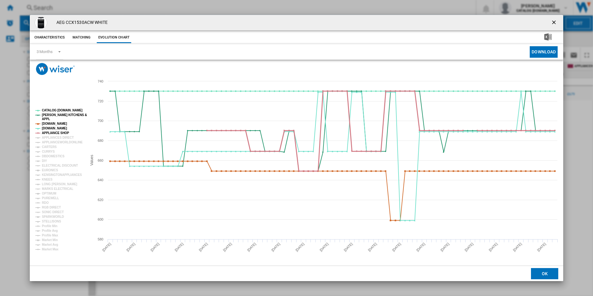
click at [60, 134] on tspan "APPLIANCE SHOP" at bounding box center [55, 132] width 27 height 3
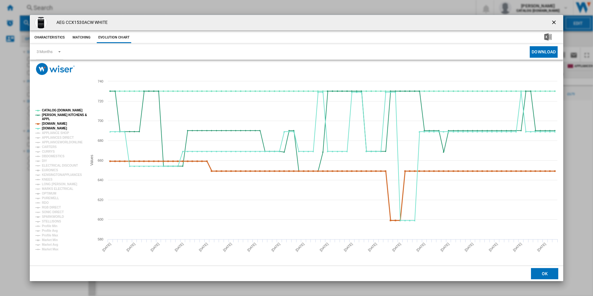
click at [58, 124] on tspan "[DOMAIN_NAME]" at bounding box center [54, 123] width 25 height 3
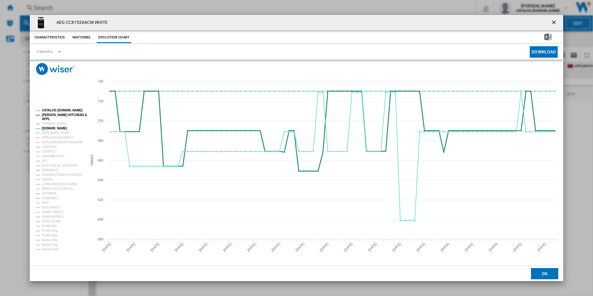
click at [56, 113] on tspan "[PERSON_NAME] KITCHENS &" at bounding box center [64, 114] width 45 height 3
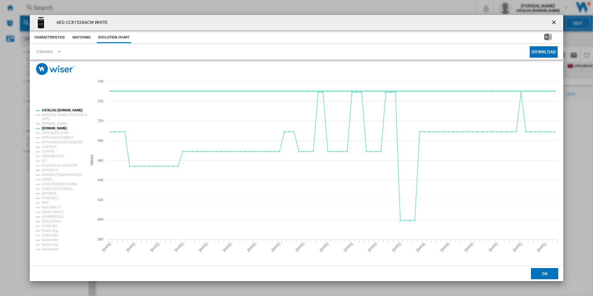
click at [56, 109] on tspan "CATALOG [DOMAIN_NAME]" at bounding box center [62, 109] width 41 height 3
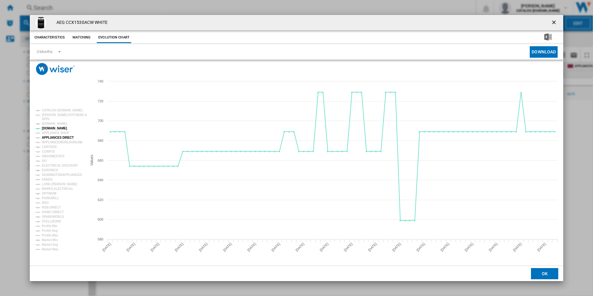
click at [56, 137] on tspan "APPLIANCES DIRECT" at bounding box center [58, 137] width 32 height 3
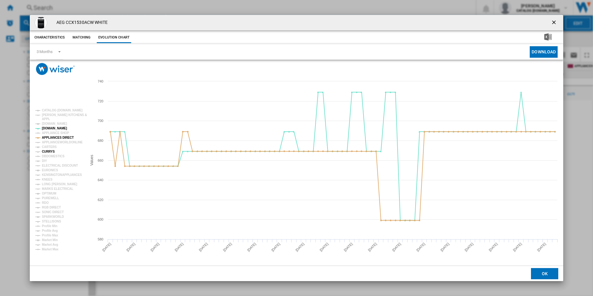
click at [50, 151] on tspan "CURRYS" at bounding box center [48, 151] width 13 height 3
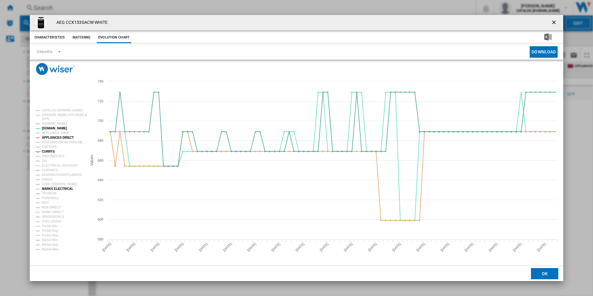
click at [53, 189] on tspan "MARKS ELECTRICAL" at bounding box center [57, 188] width 31 height 3
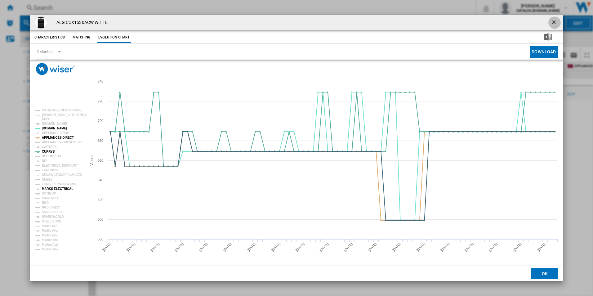
click at [554, 22] on ng-md-icon "getI18NText('BUTTONS.CLOSE_DIALOG')" at bounding box center [553, 22] width 7 height 7
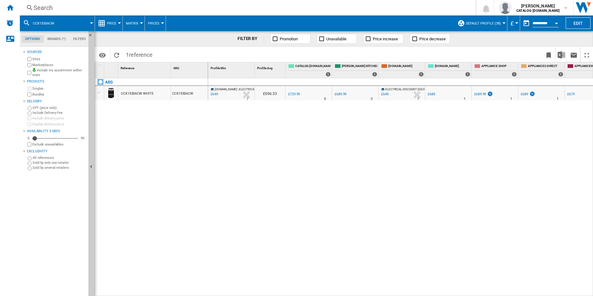
click at [284, 5] on div "Search" at bounding box center [246, 7] width 426 height 9
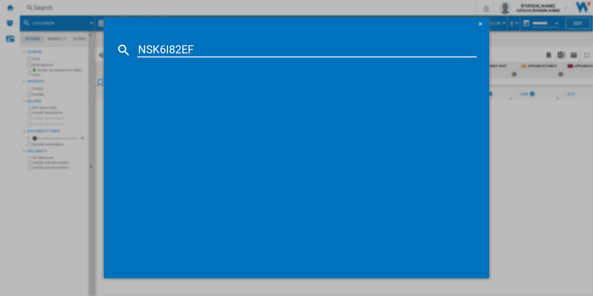
click at [230, 50] on input "NSK6I82EF" at bounding box center [306, 49] width 339 height 15
type input "NSK6I82EF"
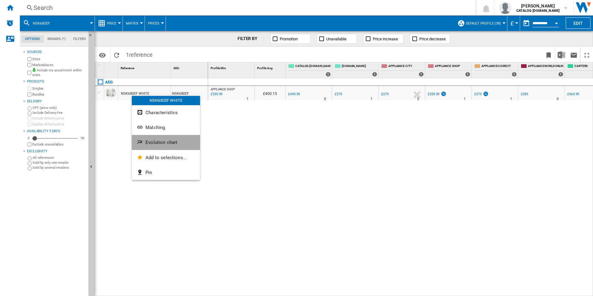
click at [146, 142] on span "Evolution chart" at bounding box center [161, 142] width 32 height 6
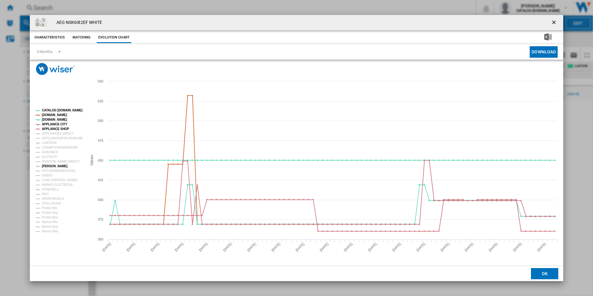
click at [51, 166] on tspan "[PERSON_NAME]" at bounding box center [55, 165] width 26 height 3
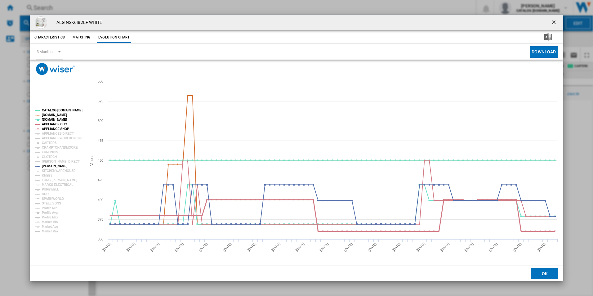
click at [57, 128] on tspan "APPLIANCE SHOP" at bounding box center [55, 128] width 27 height 3
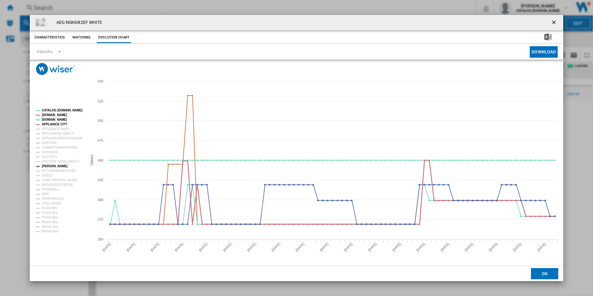
click at [56, 123] on tspan "APPLIANCE CITY" at bounding box center [54, 123] width 25 height 3
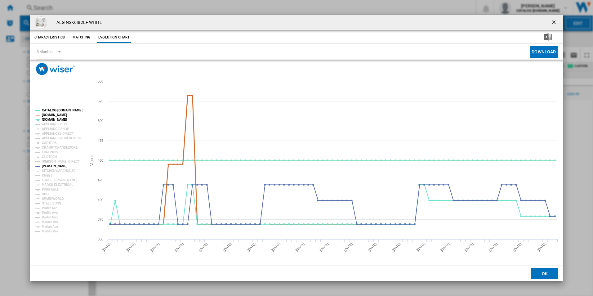
click at [56, 113] on tspan "[DOMAIN_NAME]" at bounding box center [54, 114] width 25 height 3
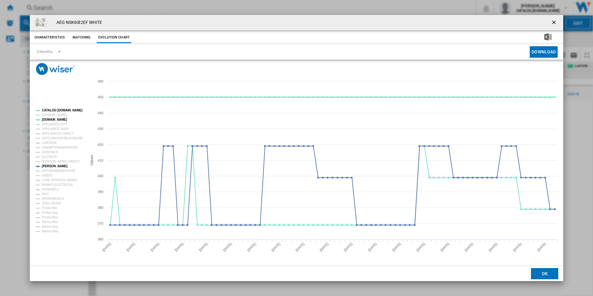
click at [56, 108] on tspan "CATALOG [DOMAIN_NAME]" at bounding box center [62, 109] width 41 height 3
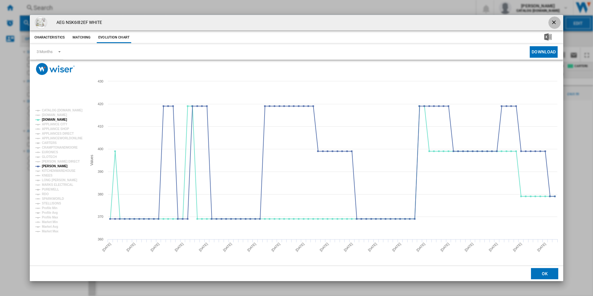
click at [555, 23] on ng-md-icon "getI18NText('BUTTONS.CLOSE_DIALOG')" at bounding box center [553, 22] width 7 height 7
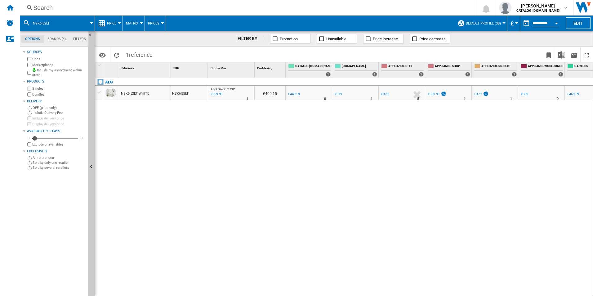
click at [235, 6] on div "Search" at bounding box center [246, 7] width 426 height 9
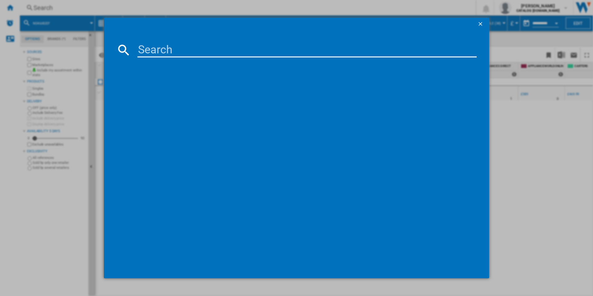
click at [163, 51] on input at bounding box center [306, 49] width 339 height 15
click at [163, 51] on input "NSK6I82EF" at bounding box center [306, 49] width 339 height 15
type input "NSK6I82EF"
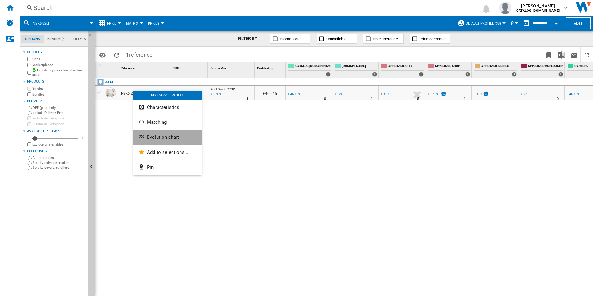
click at [142, 141] on ng-md-icon "Evolution chart" at bounding box center [141, 137] width 7 height 7
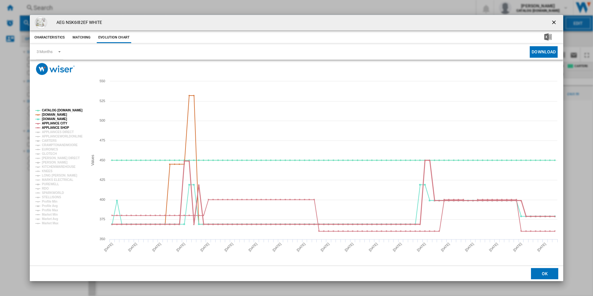
click at [57, 123] on tspan "APPLIANCE CITY" at bounding box center [54, 122] width 25 height 3
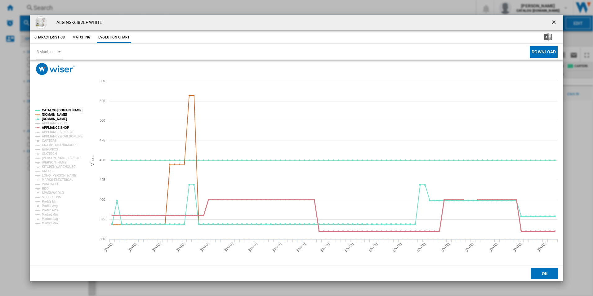
click at [56, 127] on tspan "APPLIANCE SHOP" at bounding box center [55, 127] width 27 height 3
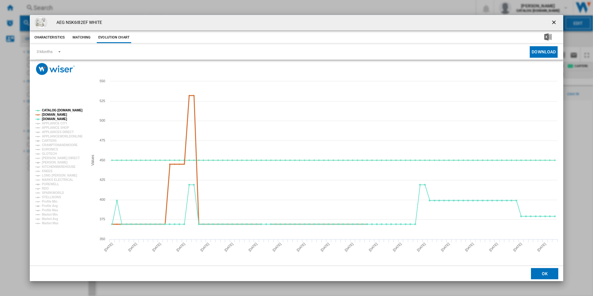
click at [52, 115] on tspan "[DOMAIN_NAME]" at bounding box center [54, 114] width 25 height 3
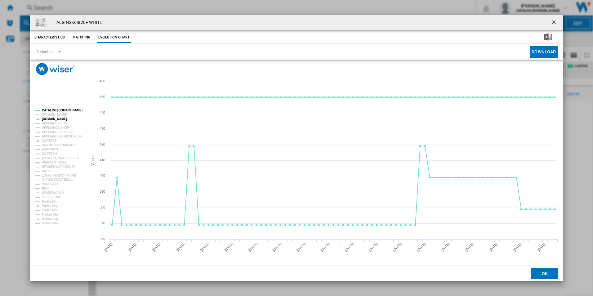
click at [52, 110] on tspan "CATALOG [DOMAIN_NAME]" at bounding box center [62, 109] width 41 height 3
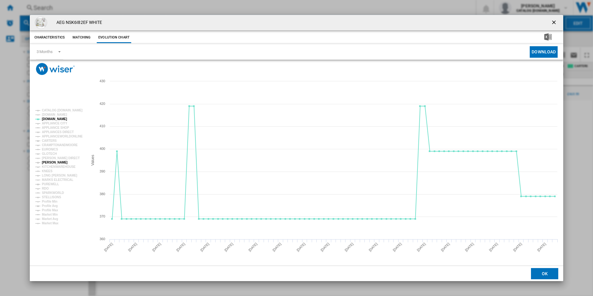
click at [48, 161] on tspan "[PERSON_NAME]" at bounding box center [55, 162] width 26 height 3
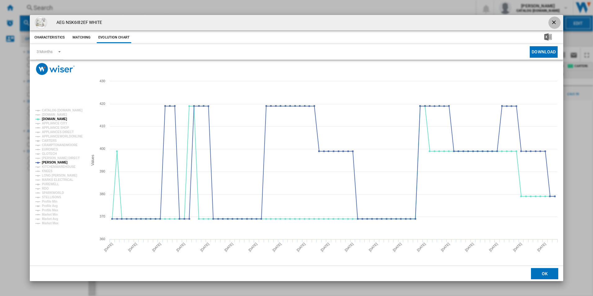
click at [552, 22] on ng-md-icon "getI18NText('BUTTONS.CLOSE_DIALOG')" at bounding box center [553, 22] width 7 height 7
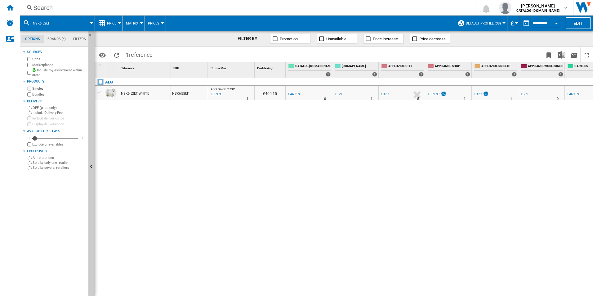
click at [237, 11] on div "Search" at bounding box center [246, 7] width 426 height 9
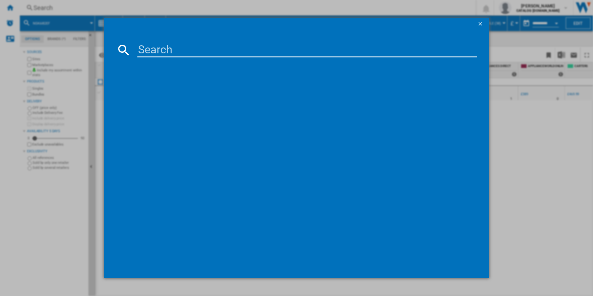
click at [211, 55] on input at bounding box center [306, 49] width 339 height 15
type input "NSC8M191DS"
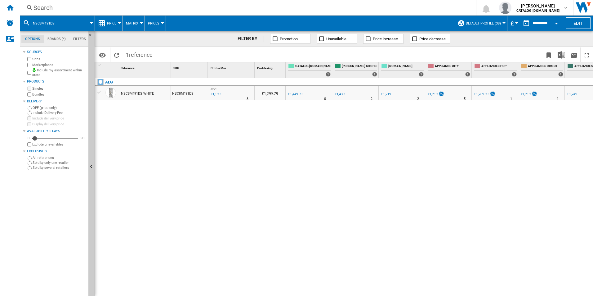
drag, startPoint x: 158, startPoint y: 80, endPoint x: 126, endPoint y: 94, distance: 34.4
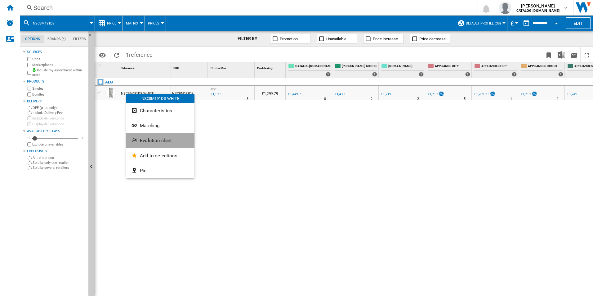
click at [135, 140] on ng-md-icon "Evolution chart" at bounding box center [134, 140] width 7 height 7
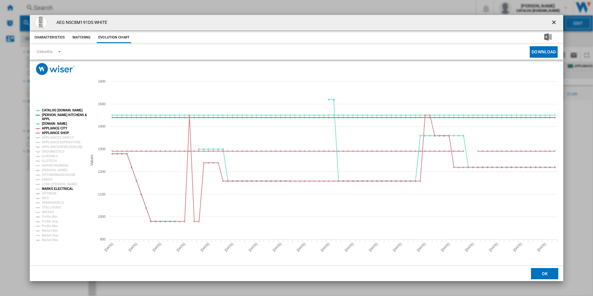
click at [58, 190] on tspan "MARKS ELECTRICAL" at bounding box center [57, 188] width 31 height 3
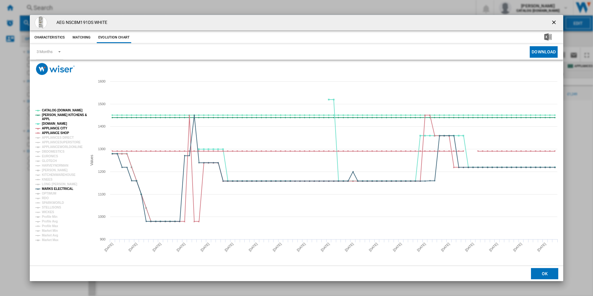
click at [58, 190] on tspan "MARKS ELECTRICAL" at bounding box center [57, 188] width 31 height 3
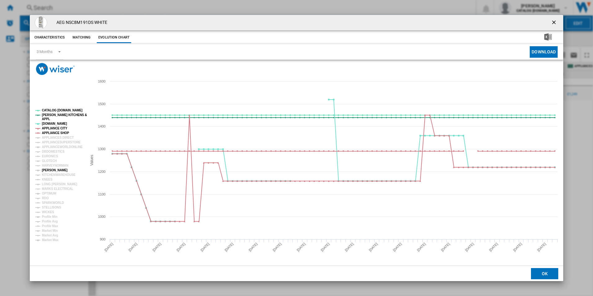
click at [51, 172] on tspan "[PERSON_NAME]" at bounding box center [55, 169] width 26 height 3
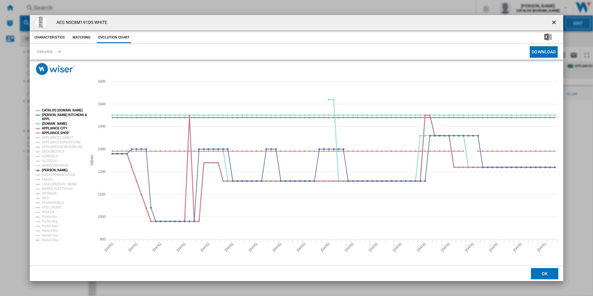
click at [55, 127] on tspan "APPLIANCE CITY" at bounding box center [54, 127] width 25 height 3
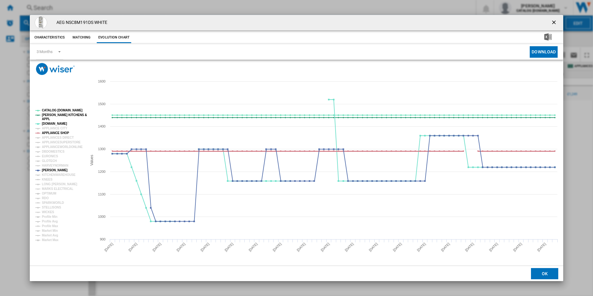
click at [55, 131] on tspan "APPLIANCE SHOP" at bounding box center [55, 132] width 27 height 3
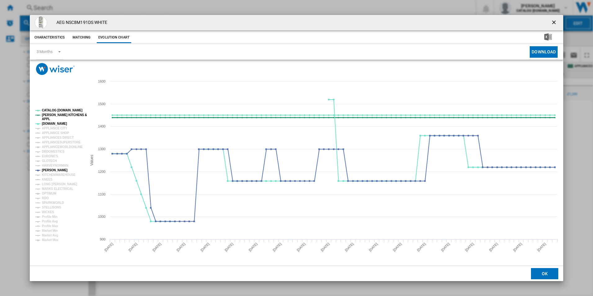
click at [50, 114] on tspan "[PERSON_NAME] KITCHENS &" at bounding box center [64, 114] width 45 height 3
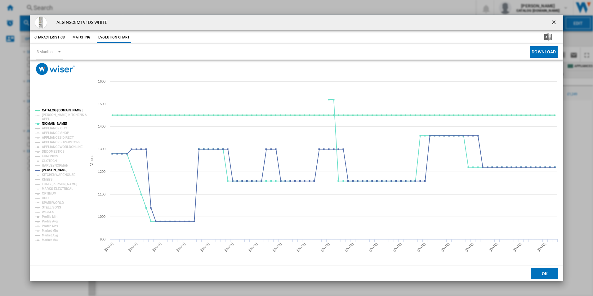
click at [51, 110] on tspan "CATALOG [DOMAIN_NAME]" at bounding box center [62, 109] width 41 height 3
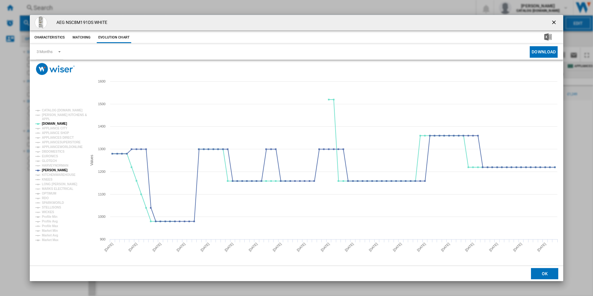
click at [553, 22] on ng-md-icon "getI18NText('BUTTONS.CLOSE_DIALOG')" at bounding box center [553, 22] width 7 height 7
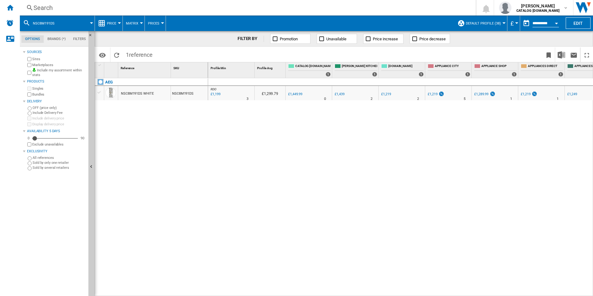
click at [250, 7] on div "Search" at bounding box center [246, 7] width 426 height 9
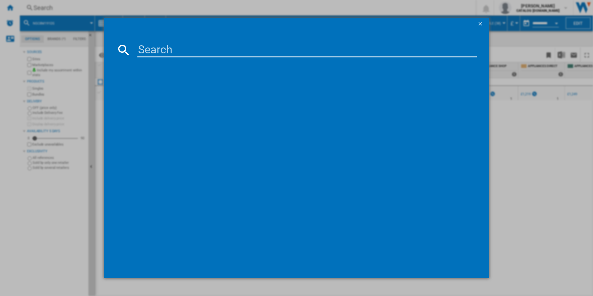
click at [179, 46] on input at bounding box center [306, 49] width 339 height 15
type input "NSC7G181DS"
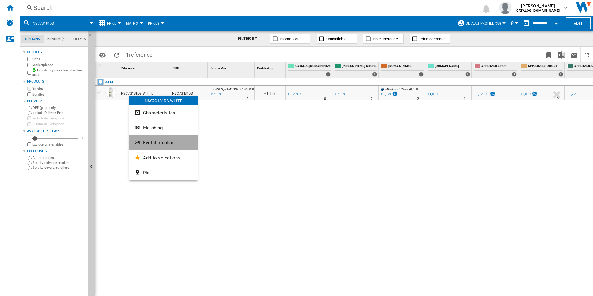
click at [143, 140] on span "Evolution chart" at bounding box center [159, 143] width 32 height 6
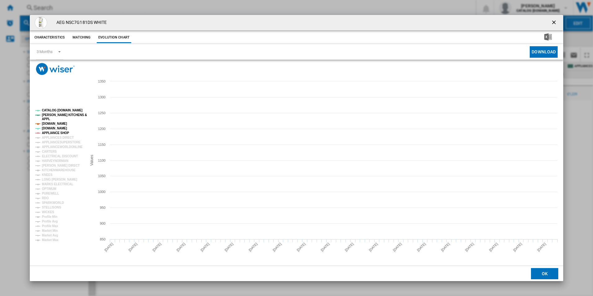
click at [55, 131] on tspan "APPLIANCE SHOP" at bounding box center [55, 132] width 27 height 3
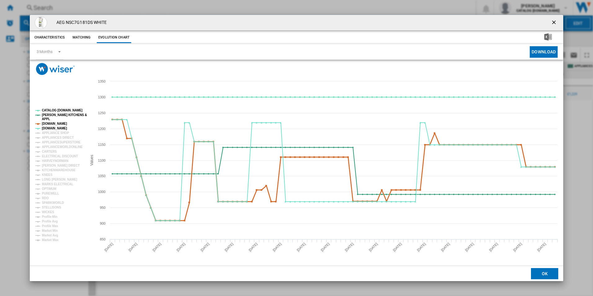
click at [56, 125] on tspan "[DOMAIN_NAME]" at bounding box center [54, 123] width 25 height 3
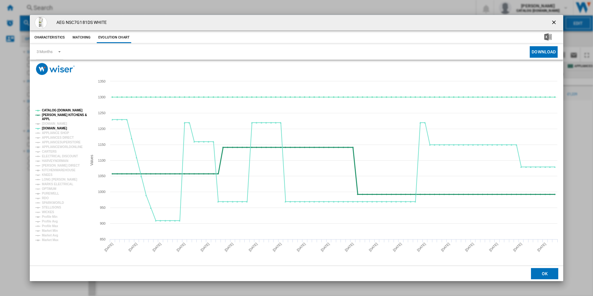
click at [48, 116] on tspan "[PERSON_NAME] KITCHENS &" at bounding box center [64, 114] width 45 height 3
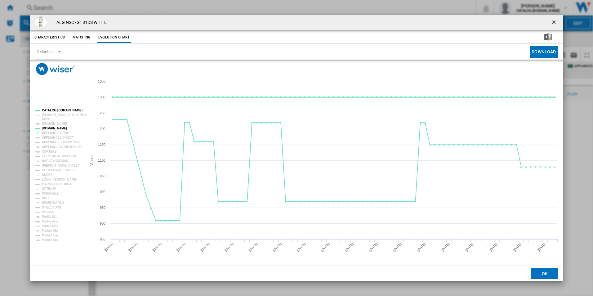
click at [50, 109] on tspan "CATALOG [DOMAIN_NAME]" at bounding box center [62, 109] width 41 height 3
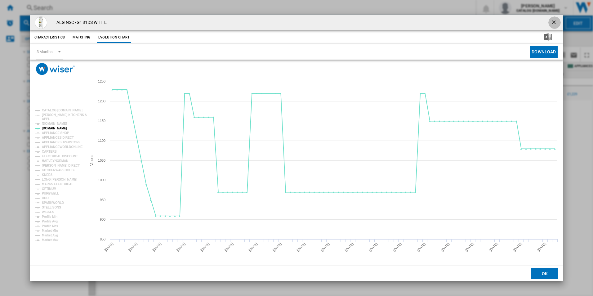
click at [550, 21] on ng-md-icon "getI18NText('BUTTONS.CLOSE_DIALOG')" at bounding box center [553, 22] width 7 height 7
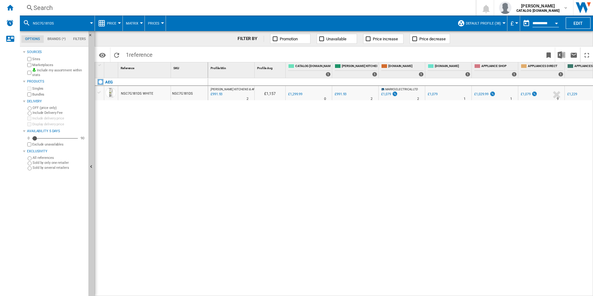
click at [251, 4] on div "Search" at bounding box center [246, 7] width 426 height 9
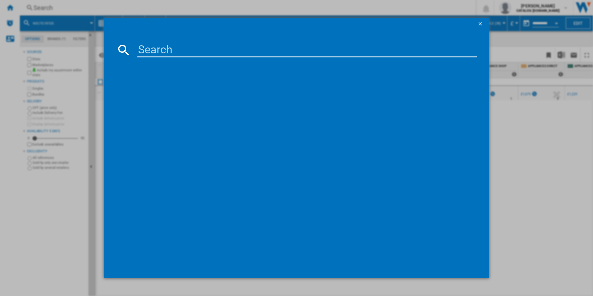
click at [191, 51] on input at bounding box center [306, 49] width 339 height 15
type input "NSF6I82EF"
click at [336, 49] on input "NSF6I82EF" at bounding box center [306, 49] width 339 height 15
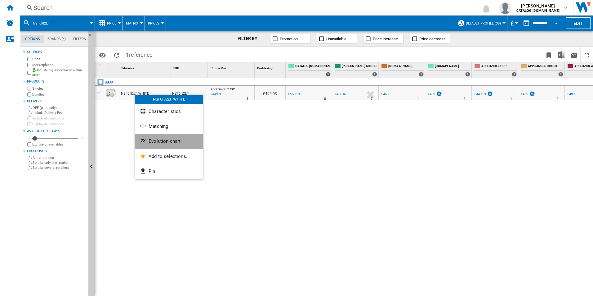
click at [145, 140] on ng-md-icon "Evolution chart" at bounding box center [143, 141] width 7 height 7
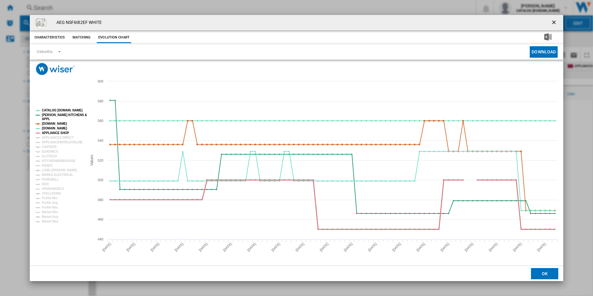
click at [61, 133] on tspan "APPLIANCE SHOP" at bounding box center [55, 132] width 27 height 3
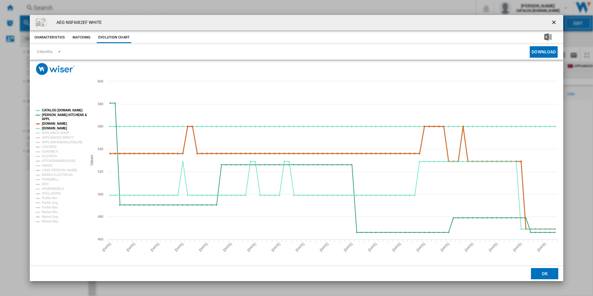
click at [57, 124] on tspan "[DOMAIN_NAME]" at bounding box center [54, 123] width 25 height 3
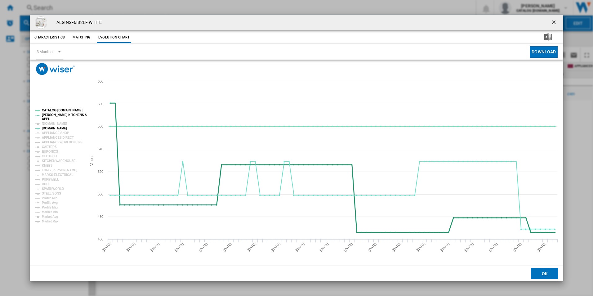
click at [55, 114] on tspan "[PERSON_NAME] KITCHENS &" at bounding box center [64, 114] width 45 height 3
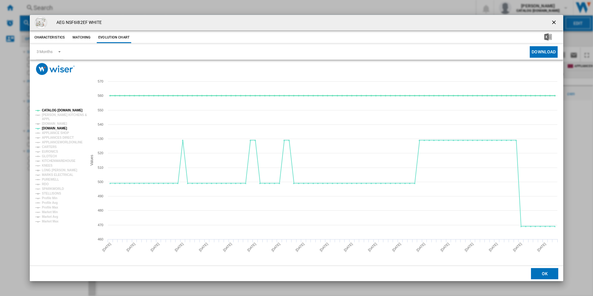
click at [55, 110] on tspan "CATALOG [DOMAIN_NAME]" at bounding box center [62, 109] width 41 height 3
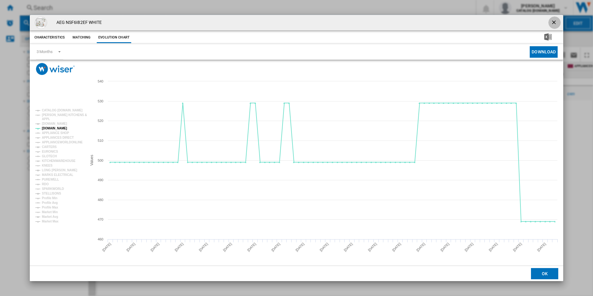
click at [555, 24] on ng-md-icon "getI18NText('BUTTONS.CLOSE_DIALOG')" at bounding box center [553, 22] width 7 height 7
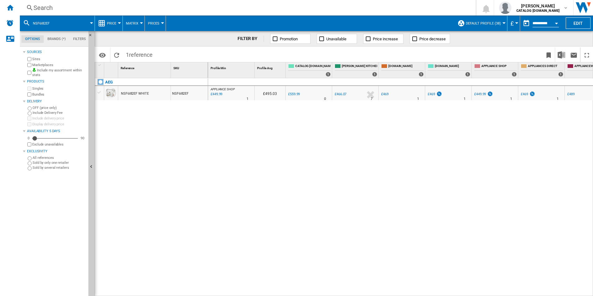
click at [223, 9] on div "Search" at bounding box center [246, 7] width 426 height 9
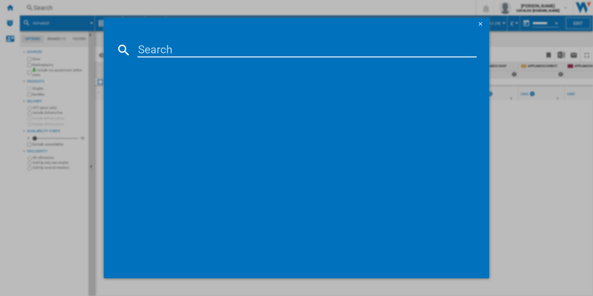
click at [165, 47] on input at bounding box center [306, 49] width 339 height 15
type input "TSC8M181CS"
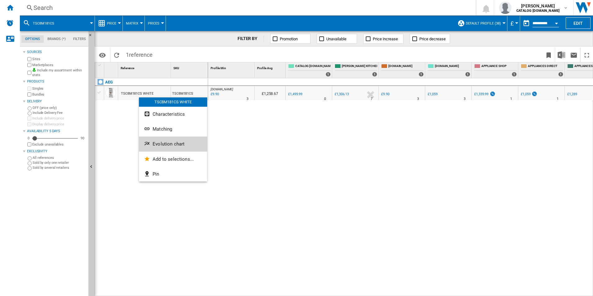
click at [157, 146] on span "Evolution chart" at bounding box center [168, 144] width 32 height 6
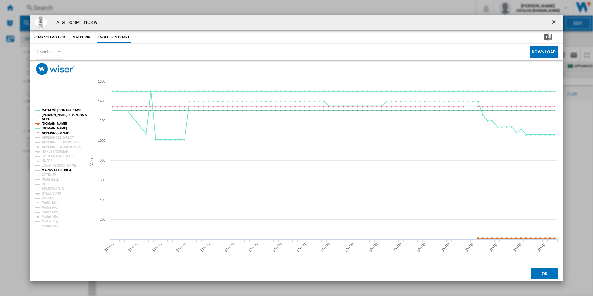
click at [56, 168] on tspan "MARKS ELECTRICAL" at bounding box center [57, 169] width 31 height 3
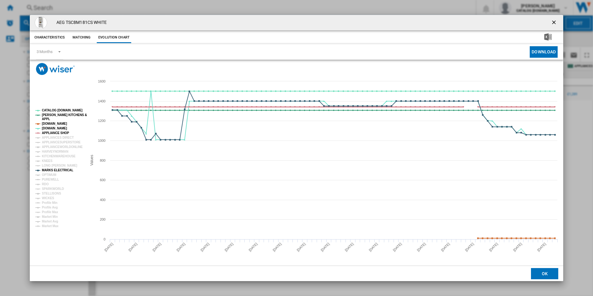
click at [58, 131] on tspan "APPLIANCE SHOP" at bounding box center [55, 132] width 27 height 3
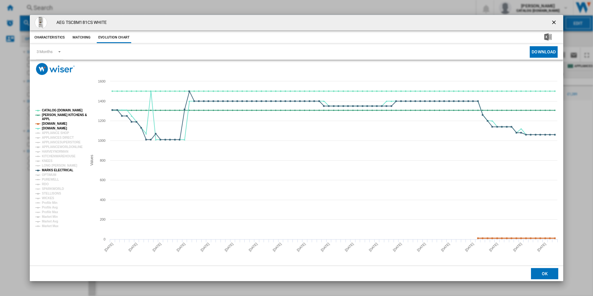
click at [54, 122] on tspan "[DOMAIN_NAME]" at bounding box center [54, 123] width 25 height 3
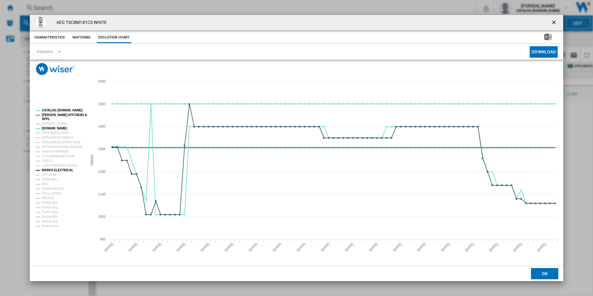
click at [52, 115] on tspan "[PERSON_NAME] KITCHENS &" at bounding box center [64, 114] width 45 height 3
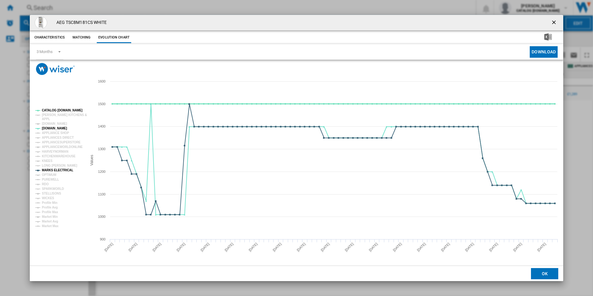
click at [53, 110] on tspan "CATALOG [DOMAIN_NAME]" at bounding box center [62, 109] width 41 height 3
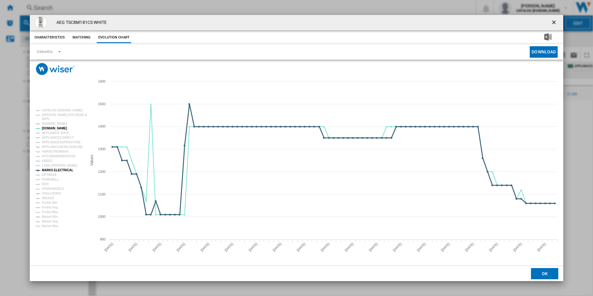
click at [56, 170] on tspan "MARKS ELECTRICAL" at bounding box center [57, 169] width 31 height 3
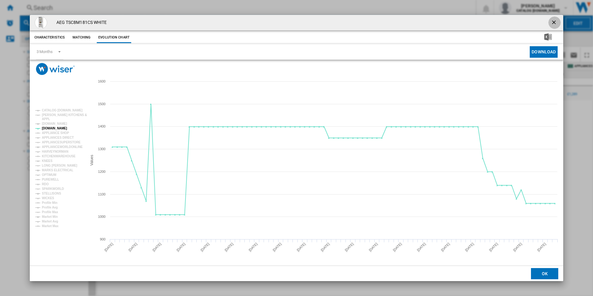
click at [554, 22] on ng-md-icon "getI18NText('BUTTONS.CLOSE_DIALOG')" at bounding box center [553, 22] width 7 height 7
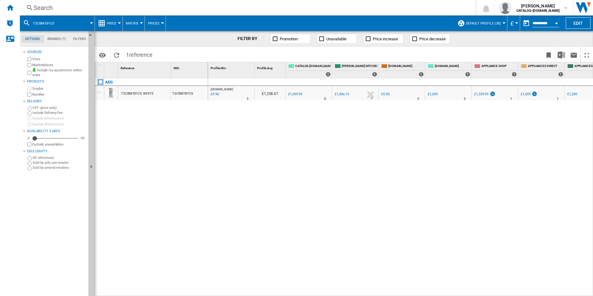
click at [320, 11] on div "Search" at bounding box center [246, 7] width 426 height 9
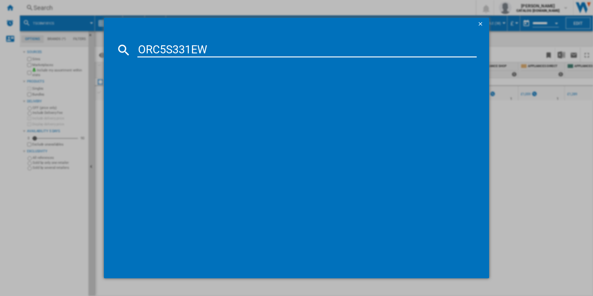
click at [272, 47] on input "ORC5S331EW" at bounding box center [306, 49] width 339 height 15
type input "ORC5S331EW"
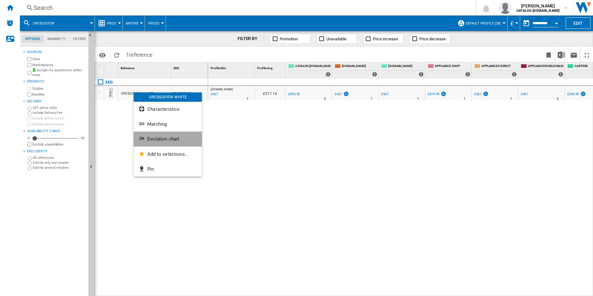
click at [148, 138] on span "Evolution chart" at bounding box center [163, 139] width 32 height 6
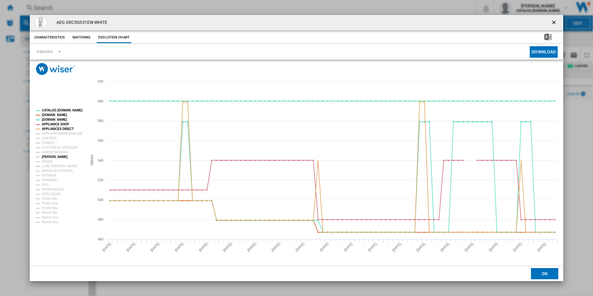
click at [56, 157] on tspan "[PERSON_NAME]" at bounding box center [55, 156] width 26 height 3
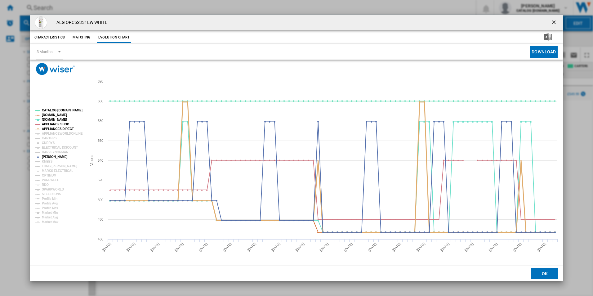
click at [64, 127] on tspan "APPLIANCES DIRECT" at bounding box center [58, 128] width 32 height 3
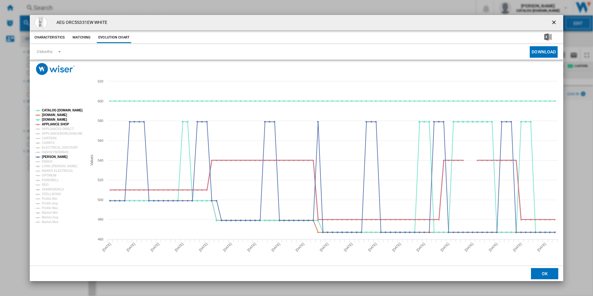
click at [61, 124] on tspan "APPLIANCE SHOP" at bounding box center [55, 123] width 27 height 3
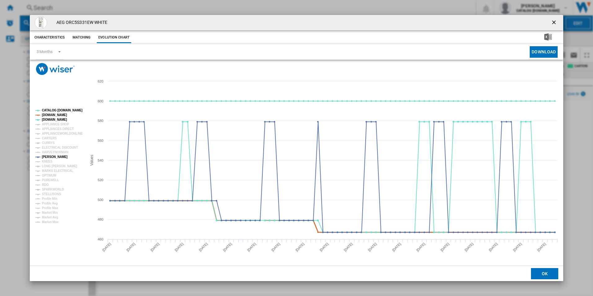
click at [60, 113] on tspan "[DOMAIN_NAME]" at bounding box center [54, 114] width 25 height 3
click at [60, 110] on tspan "CATALOG [DOMAIN_NAME]" at bounding box center [62, 109] width 41 height 3
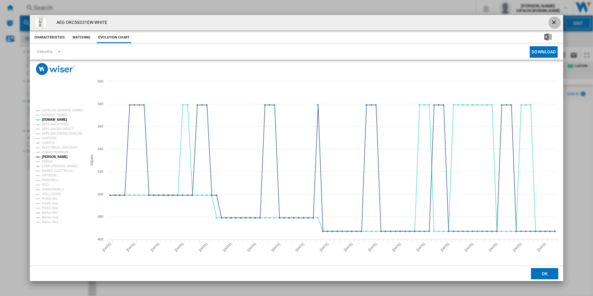
click at [554, 22] on ng-md-icon "getI18NText('BUTTONS.CLOSE_DIALOG')" at bounding box center [553, 22] width 7 height 7
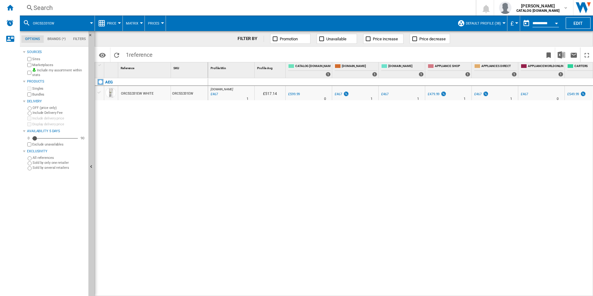
click at [223, 10] on div "Search" at bounding box center [246, 7] width 426 height 9
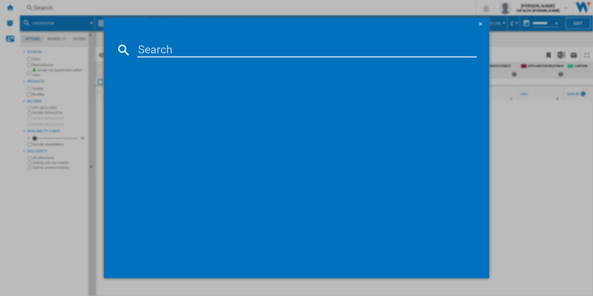
click at [195, 52] on input at bounding box center [306, 49] width 339 height 15
type input "ORK7M391EW"
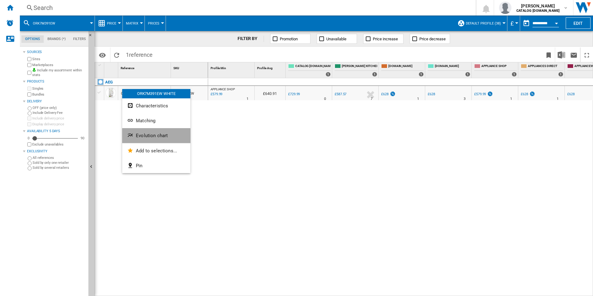
click at [135, 139] on button "Evolution chart" at bounding box center [156, 135] width 68 height 15
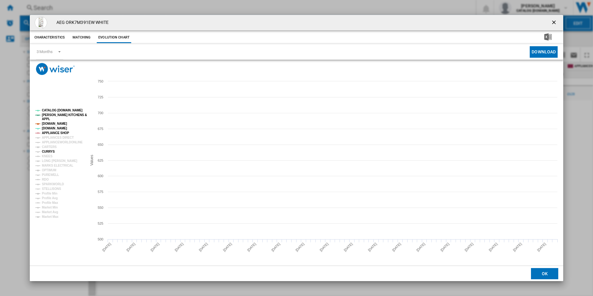
click at [50, 151] on tspan "CURRYS" at bounding box center [48, 151] width 13 height 3
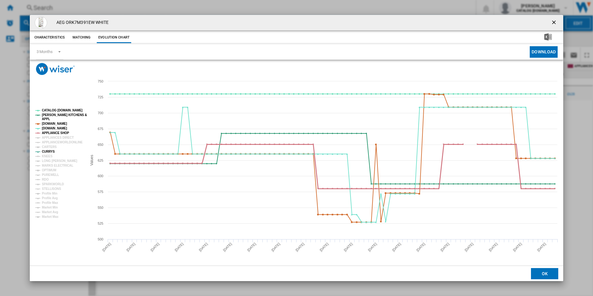
click at [58, 131] on tspan "APPLIANCE SHOP" at bounding box center [55, 132] width 27 height 3
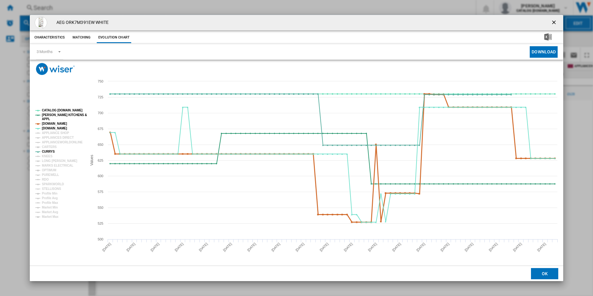
click at [55, 122] on tspan "[DOMAIN_NAME]" at bounding box center [54, 123] width 25 height 3
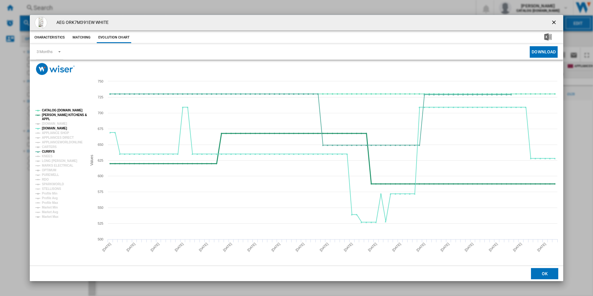
click at [55, 114] on tspan "[PERSON_NAME] KITCHENS &" at bounding box center [64, 114] width 45 height 3
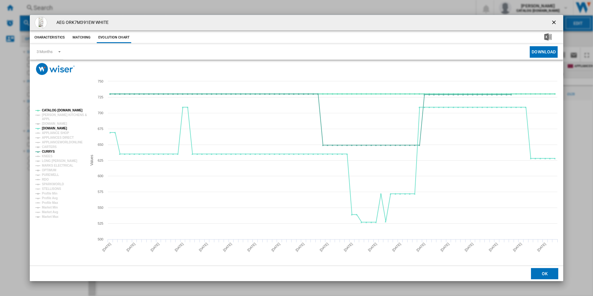
click at [55, 110] on tspan "CATALOG [DOMAIN_NAME]" at bounding box center [62, 109] width 41 height 3
click at [554, 21] on ng-md-icon "getI18NText('BUTTONS.CLOSE_DIALOG')" at bounding box center [553, 22] width 7 height 7
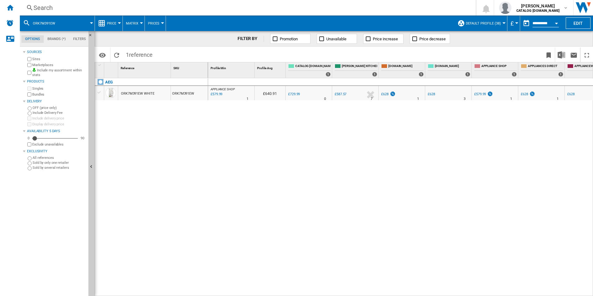
click at [259, 9] on div "Search" at bounding box center [246, 7] width 426 height 9
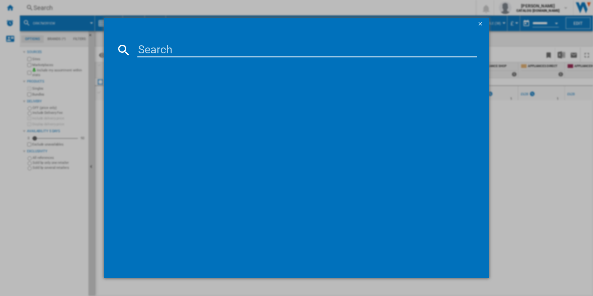
click at [222, 43] on input at bounding box center [306, 49] width 339 height 15
type input "OAG7M281EW"
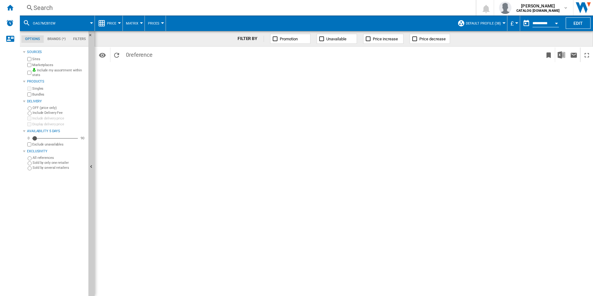
click at [138, 10] on div "Search" at bounding box center [246, 7] width 426 height 9
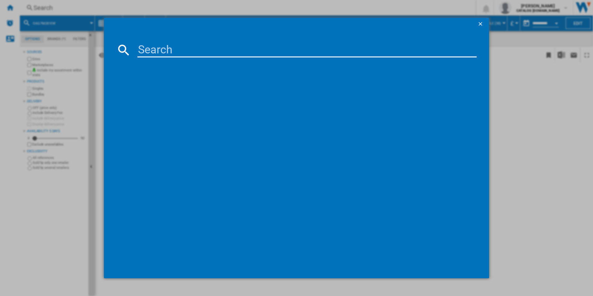
click at [141, 47] on input at bounding box center [306, 49] width 339 height 15
type input "OAG7M281EW"
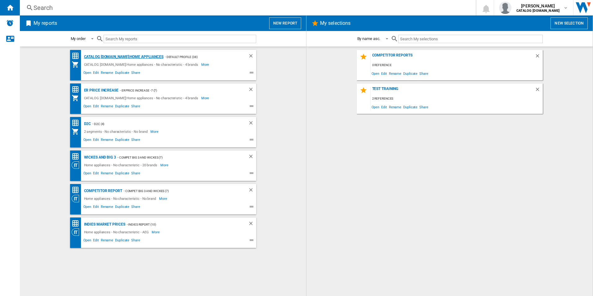
click at [128, 55] on div "CATALOG [DOMAIN_NAME]:Home appliances" at bounding box center [122, 57] width 81 height 8
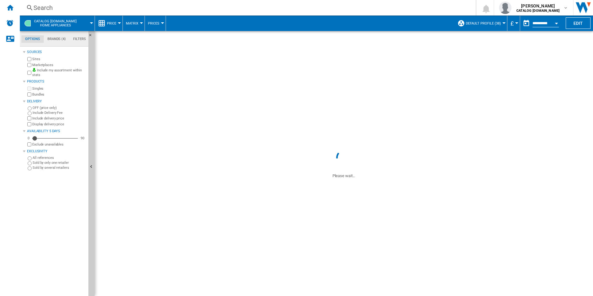
click at [42, 107] on label "OFF (price only)" at bounding box center [59, 107] width 53 height 5
click at [168, 8] on div "Search" at bounding box center [246, 7] width 426 height 9
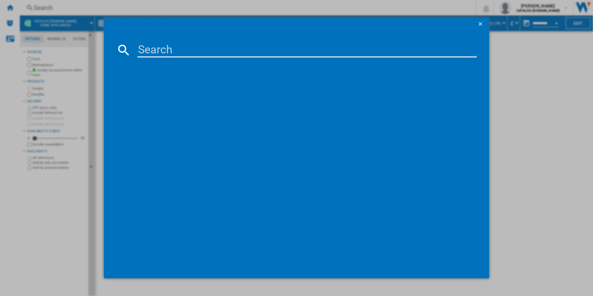
click at [152, 47] on input at bounding box center [306, 49] width 339 height 15
paste input "OAG7M281EW"
type input "OAG7M281EW"
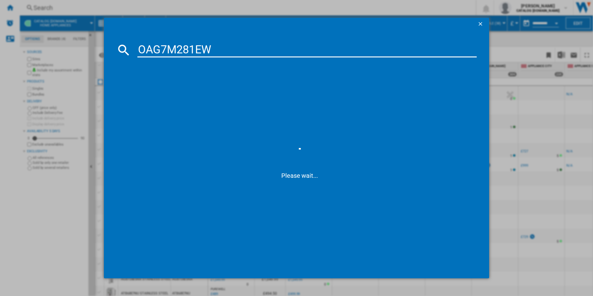
click at [220, 49] on input "OAG7M281EW" at bounding box center [306, 49] width 339 height 15
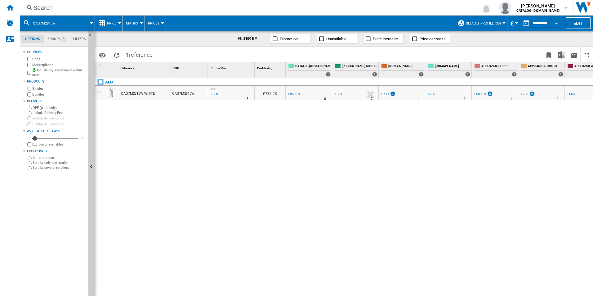
click at [140, 8] on div "Search" at bounding box center [246, 7] width 426 height 9
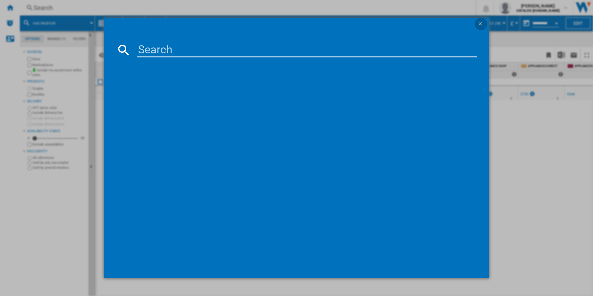
click at [478, 24] on ng-md-icon "getI18NText('BUTTONS.CLOSE_DIALOG')" at bounding box center [480, 24] width 7 height 7
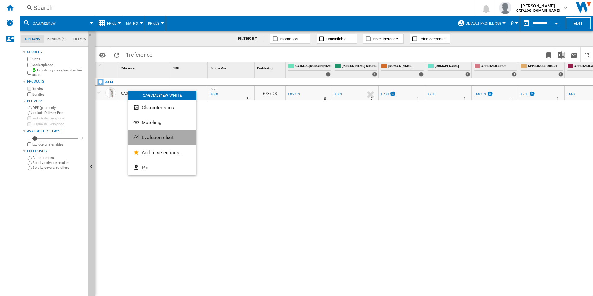
click at [139, 134] on ng-md-icon "Evolution chart" at bounding box center [136, 137] width 7 height 7
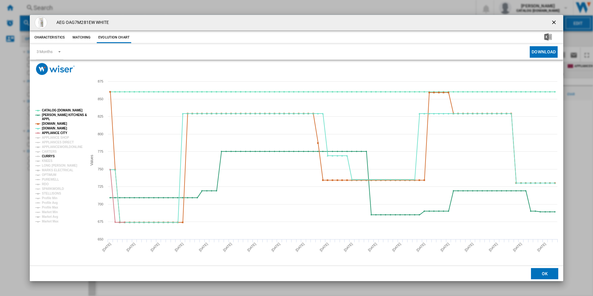
click at [48, 158] on tspan "CURRYS" at bounding box center [48, 155] width 13 height 3
click at [57, 133] on tspan "APPLIANCE CITY" at bounding box center [54, 132] width 25 height 3
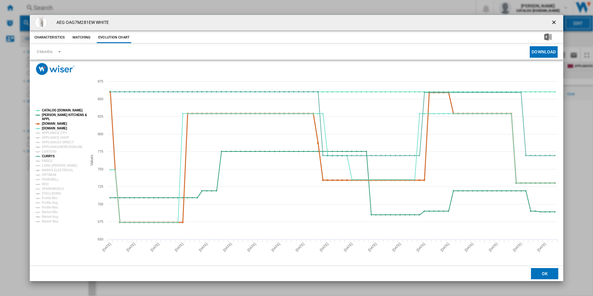
click at [56, 123] on tspan "[DOMAIN_NAME]" at bounding box center [54, 123] width 25 height 3
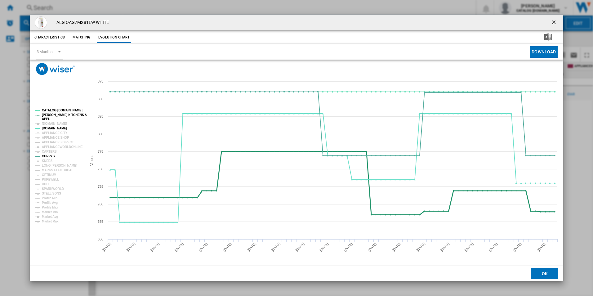
click at [55, 115] on tspan "[PERSON_NAME] KITCHENS &" at bounding box center [64, 114] width 45 height 3
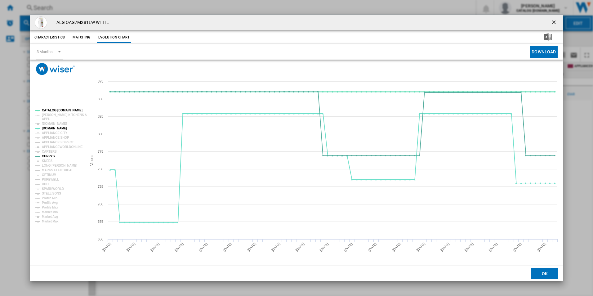
click at [56, 108] on tspan "CATALOG [DOMAIN_NAME]" at bounding box center [62, 109] width 41 height 3
click at [554, 20] on ng-md-icon "getI18NText('BUTTONS.CLOSE_DIALOG')" at bounding box center [553, 22] width 7 height 7
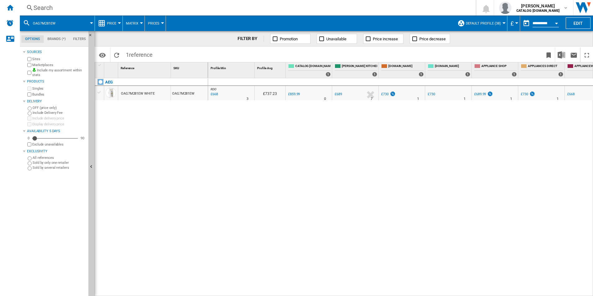
click at [235, 11] on div "Search" at bounding box center [246, 7] width 426 height 9
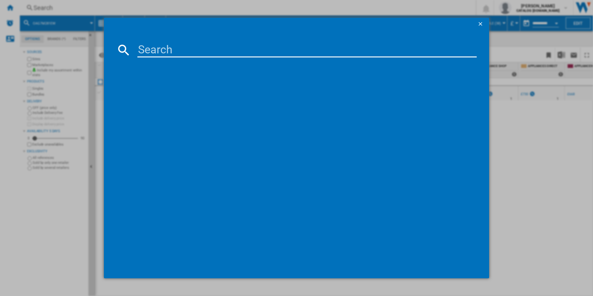
click at [199, 55] on input at bounding box center [306, 49] width 339 height 15
type input "RCB732E7MG"
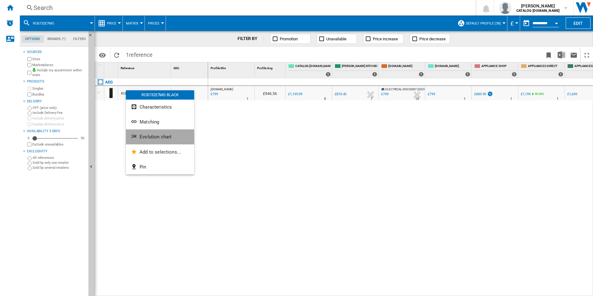
click at [141, 136] on span "Evolution chart" at bounding box center [155, 137] width 32 height 6
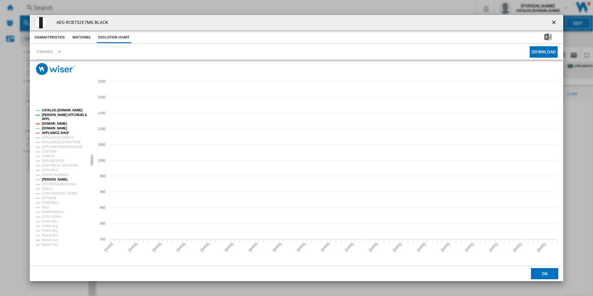
click at [54, 181] on tspan "[PERSON_NAME]" at bounding box center [55, 179] width 26 height 3
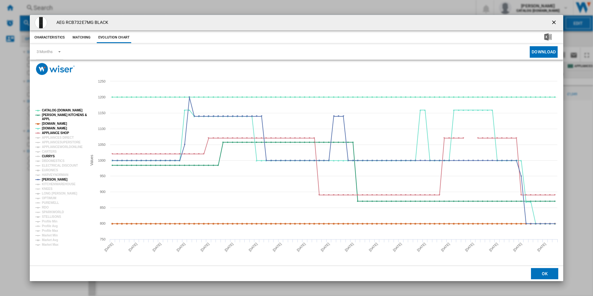
click at [49, 155] on tspan "CURRYS" at bounding box center [48, 155] width 13 height 3
click at [55, 132] on tspan "APPLIANCE SHOP" at bounding box center [55, 132] width 27 height 3
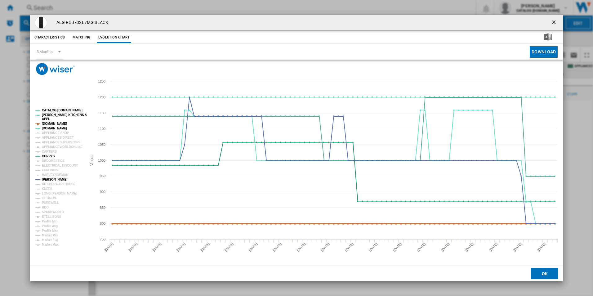
click at [55, 123] on tspan "[DOMAIN_NAME]" at bounding box center [54, 123] width 25 height 3
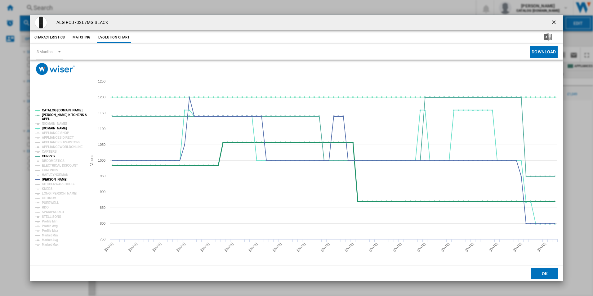
click at [56, 114] on tspan "[PERSON_NAME] KITCHENS &" at bounding box center [64, 114] width 45 height 3
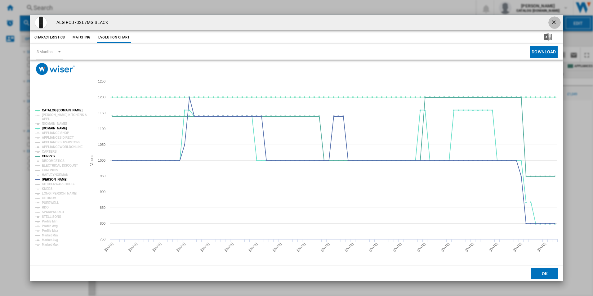
click at [555, 20] on ng-md-icon "getI18NText('BUTTONS.CLOSE_DIALOG')" at bounding box center [553, 22] width 7 height 7
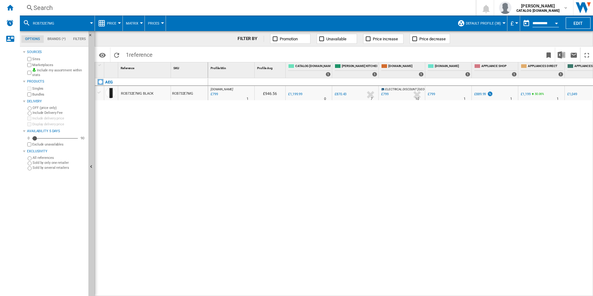
click at [243, 7] on div "Search" at bounding box center [246, 7] width 426 height 9
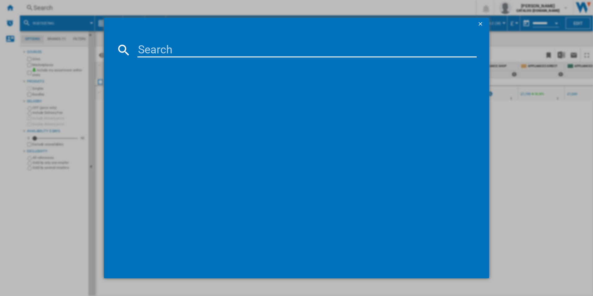
click at [189, 50] on input at bounding box center [306, 49] width 339 height 15
type input "LFX50844B"
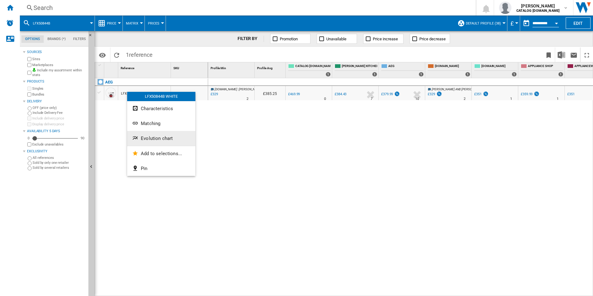
click at [136, 140] on ng-md-icon "Evolution chart" at bounding box center [135, 138] width 7 height 7
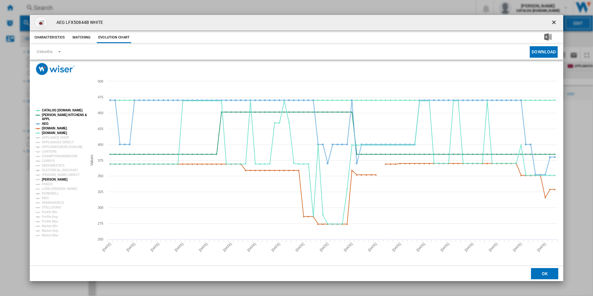
click at [51, 179] on tspan "[PERSON_NAME]" at bounding box center [55, 179] width 26 height 3
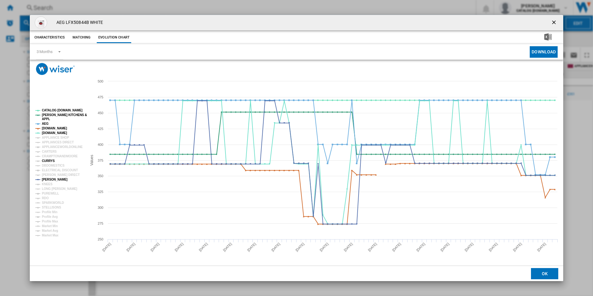
click at [49, 161] on tspan "CURRYS" at bounding box center [48, 160] width 13 height 3
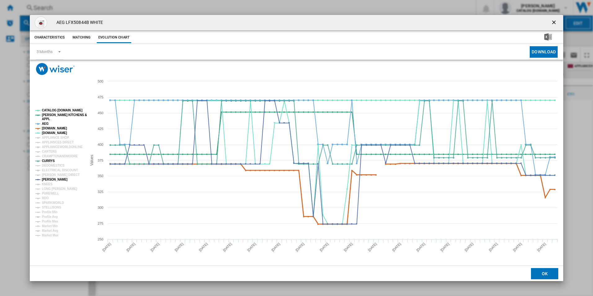
click at [51, 128] on tspan "[DOMAIN_NAME]" at bounding box center [54, 127] width 25 height 3
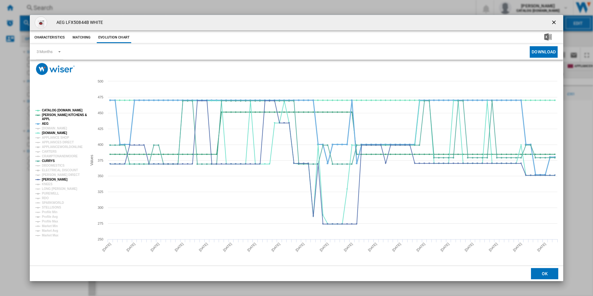
click at [46, 123] on tspan "AEG" at bounding box center [45, 123] width 7 height 3
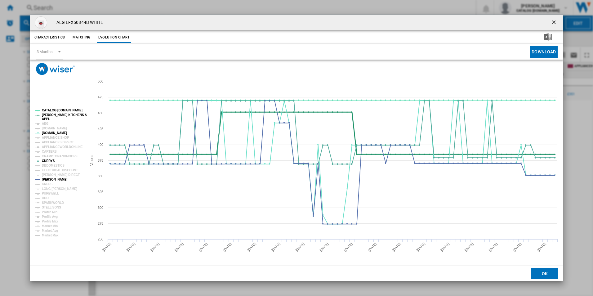
click at [47, 117] on tspan "APPL" at bounding box center [46, 118] width 8 height 3
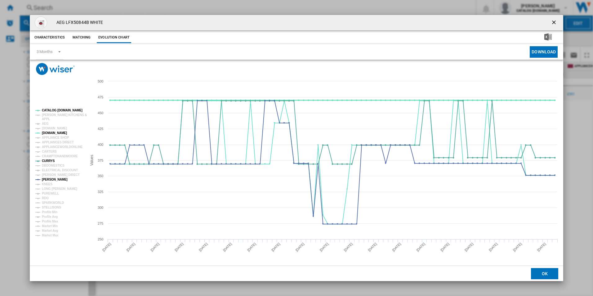
click at [51, 108] on tspan "CATALOG [DOMAIN_NAME]" at bounding box center [62, 109] width 41 height 3
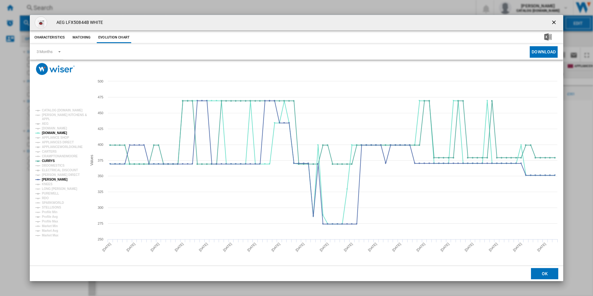
click at [554, 19] on ng-md-icon "getI18NText('BUTTONS.CLOSE_DIALOG')" at bounding box center [553, 22] width 7 height 7
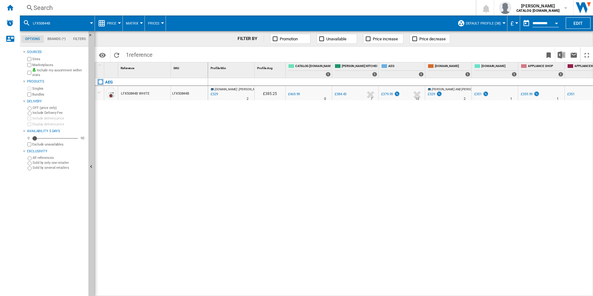
click at [281, 7] on div "Search" at bounding box center [246, 7] width 426 height 9
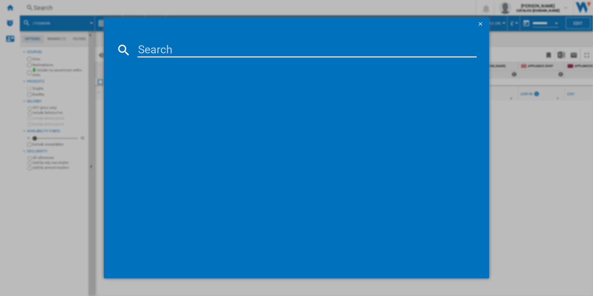
click at [234, 56] on input at bounding box center [306, 49] width 339 height 15
type input "TR849P4B"
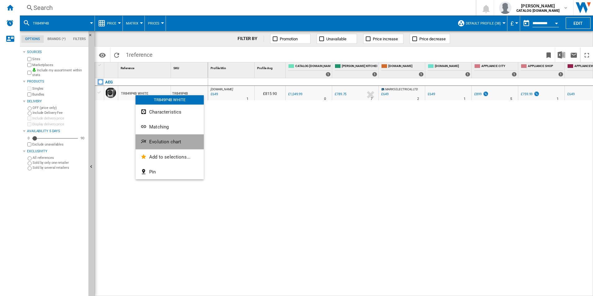
click at [149, 141] on button "Evolution chart" at bounding box center [169, 141] width 68 height 15
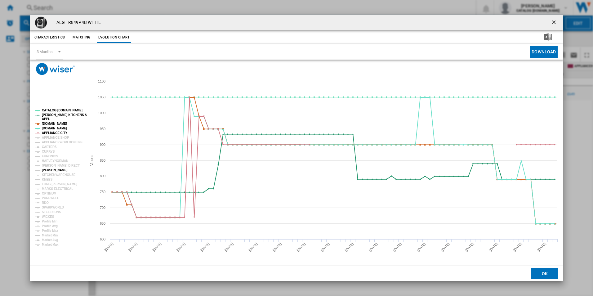
click at [48, 171] on tspan "[PERSON_NAME]" at bounding box center [55, 169] width 26 height 3
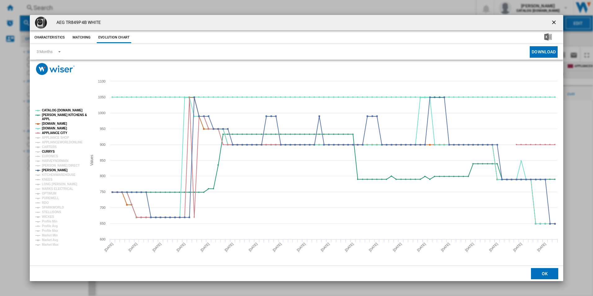
click at [47, 152] on tspan "CURRYS" at bounding box center [48, 151] width 13 height 3
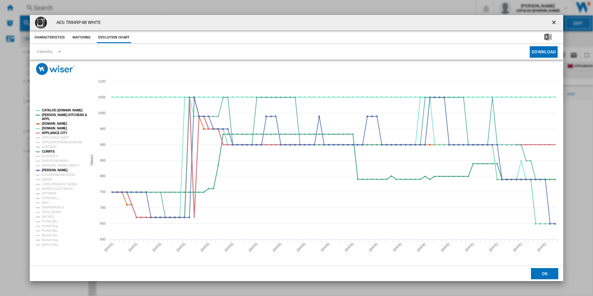
click at [52, 133] on tspan "APPLIANCE CITY" at bounding box center [54, 132] width 25 height 3
click at [52, 123] on tspan "[DOMAIN_NAME]" at bounding box center [54, 123] width 25 height 3
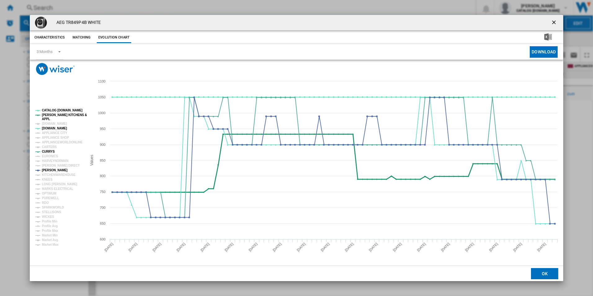
click at [52, 115] on tspan "[PERSON_NAME] KITCHENS &" at bounding box center [64, 114] width 45 height 3
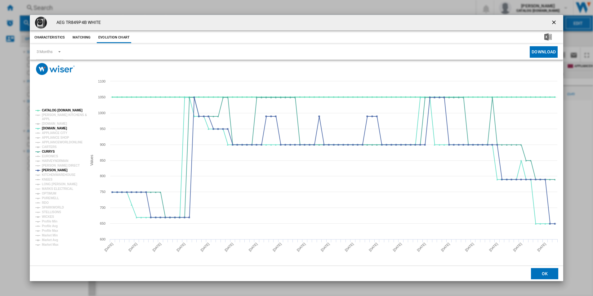
click at [52, 109] on tspan "CATALOG [DOMAIN_NAME]" at bounding box center [62, 109] width 41 height 3
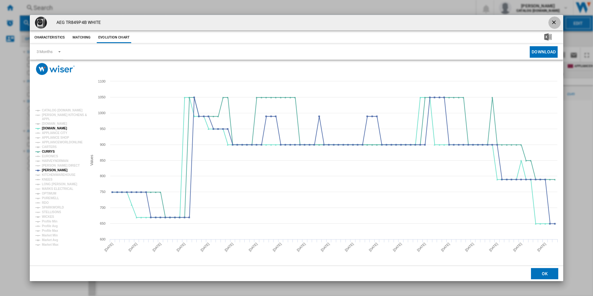
click at [552, 22] on ng-md-icon "getI18NText('BUTTONS.CLOSE_DIALOG')" at bounding box center [553, 22] width 7 height 7
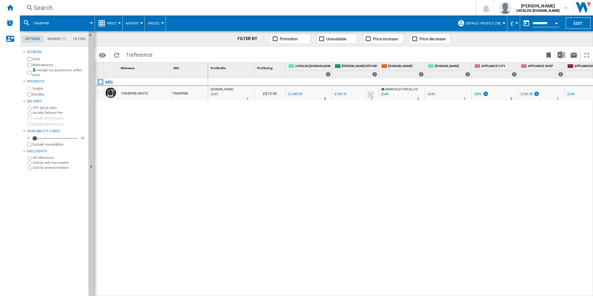
click at [260, 7] on div "Search" at bounding box center [246, 7] width 426 height 9
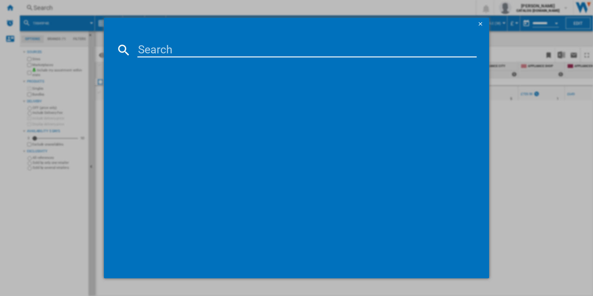
click at [228, 50] on input at bounding box center [306, 49] width 339 height 15
type input "TR739G4B"
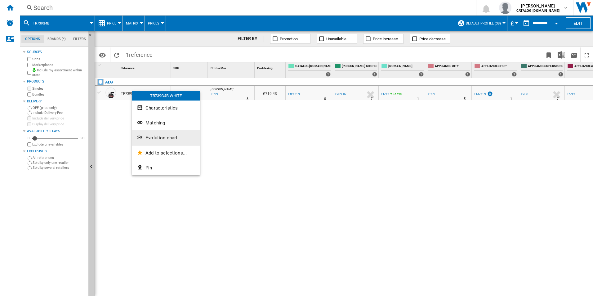
click at [149, 134] on button "Evolution chart" at bounding box center [166, 137] width 68 height 15
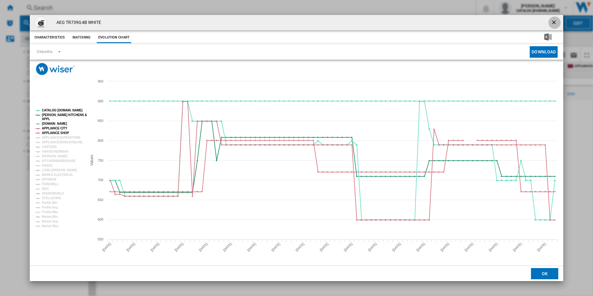
click at [555, 20] on ng-md-icon "getI18NText('BUTTONS.CLOSE_DIALOG')" at bounding box center [553, 22] width 7 height 7
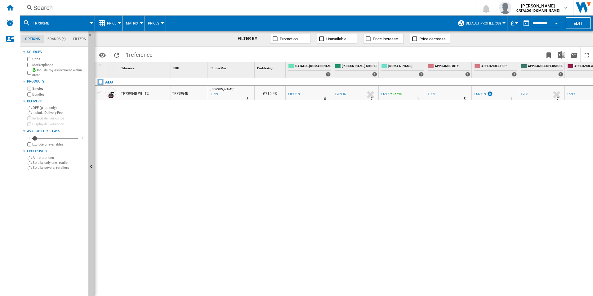
click at [238, 10] on div "Search" at bounding box center [246, 7] width 426 height 9
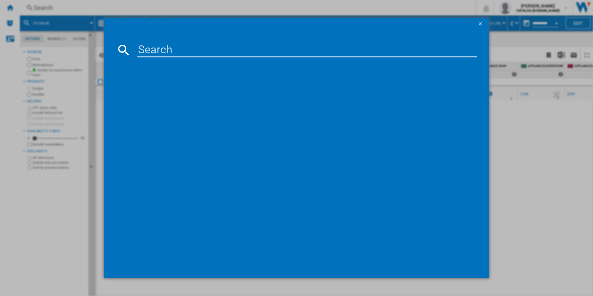
click at [179, 57] on input at bounding box center [306, 49] width 339 height 15
type input "TXH508A2R"
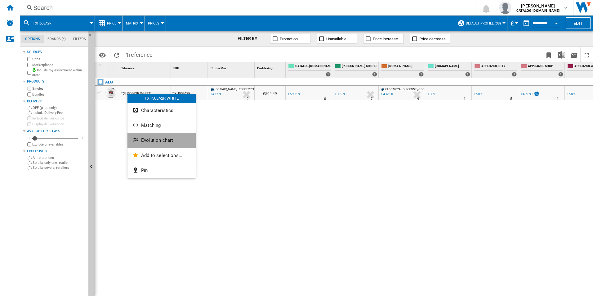
click at [141, 139] on span "Evolution chart" at bounding box center [157, 140] width 32 height 6
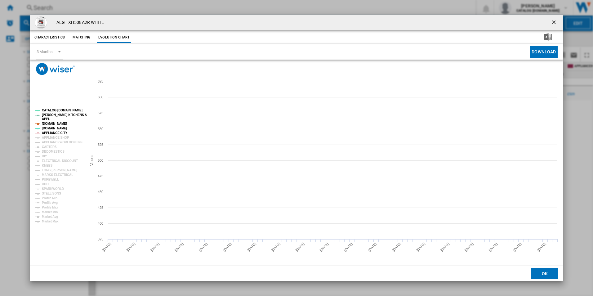
click at [55, 133] on tspan "APPLIANCE CITY" at bounding box center [54, 132] width 25 height 3
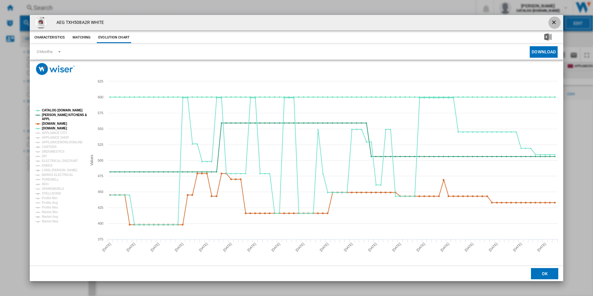
click at [556, 19] on button "Product popup" at bounding box center [554, 22] width 12 height 12
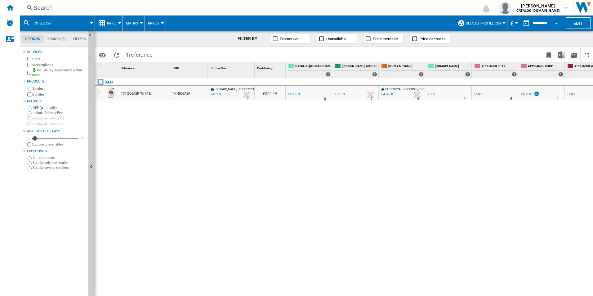
click at [237, 10] on div "Search" at bounding box center [246, 7] width 426 height 9
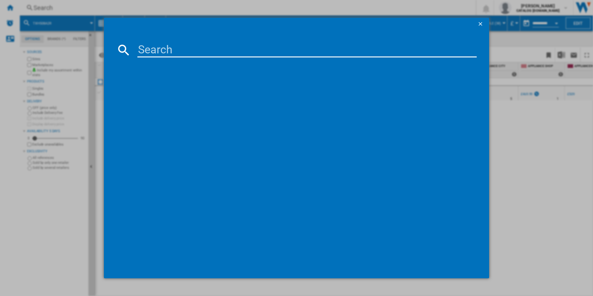
click at [197, 52] on input at bounding box center [306, 49] width 339 height 15
type input "LWR7185M4B"
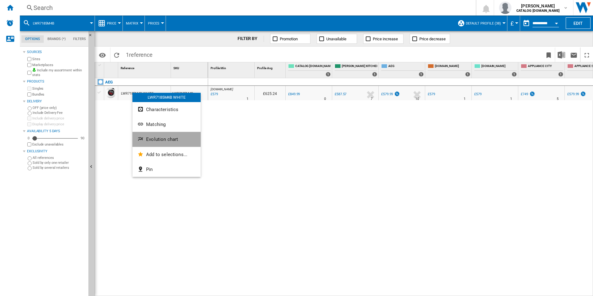
click at [139, 135] on button "Evolution chart" at bounding box center [166, 139] width 68 height 15
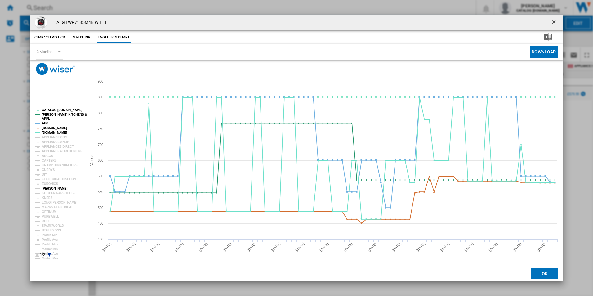
click at [50, 190] on tspan "[PERSON_NAME]" at bounding box center [55, 188] width 26 height 3
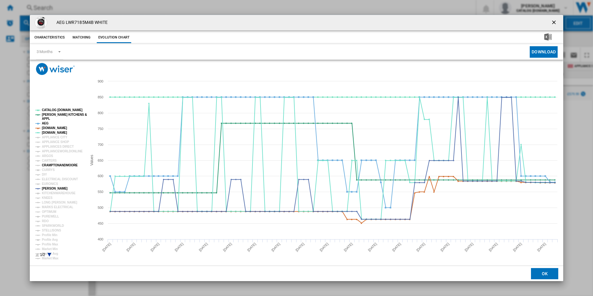
click at [45, 167] on tspan "CRAMPTONANDMOORE" at bounding box center [60, 164] width 36 height 3
click at [45, 169] on tspan "CURRYS" at bounding box center [48, 169] width 13 height 3
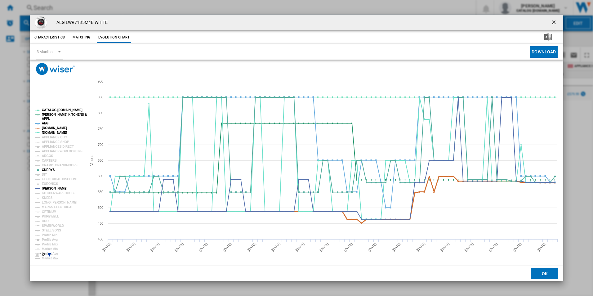
click at [52, 128] on tspan "[DOMAIN_NAME]" at bounding box center [54, 127] width 25 height 3
click at [46, 123] on tspan "AEG" at bounding box center [45, 122] width 7 height 3
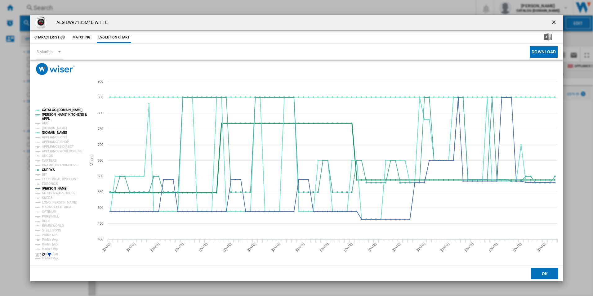
click at [45, 115] on tspan "[PERSON_NAME] KITCHENS &" at bounding box center [64, 114] width 45 height 3
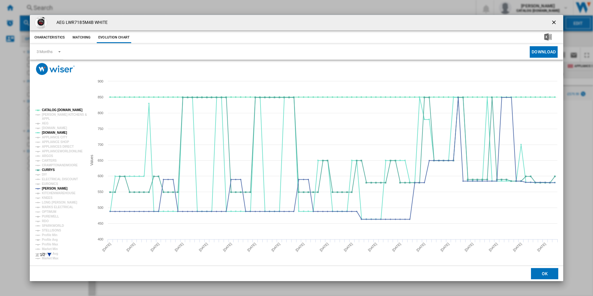
click at [48, 108] on rect "Product popup" at bounding box center [58, 182] width 51 height 153
click at [48, 110] on tspan "CATALOG [DOMAIN_NAME]" at bounding box center [62, 109] width 41 height 3
click at [554, 21] on ng-md-icon "getI18NText('BUTTONS.CLOSE_DIALOG')" at bounding box center [553, 22] width 7 height 7
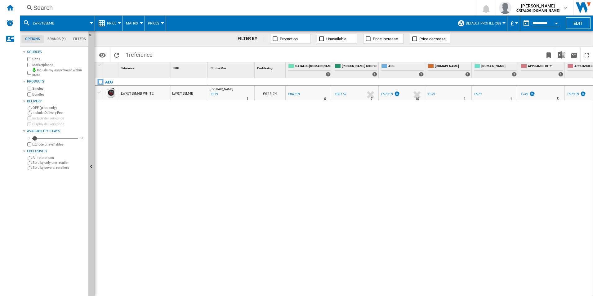
click at [215, 13] on div "Search Search 0 [PERSON_NAME] CATALOG [DOMAIN_NAME] CATALOG [DOMAIN_NAME] My se…" at bounding box center [306, 7] width 573 height 15
click at [215, 11] on div "Search" at bounding box center [246, 7] width 426 height 9
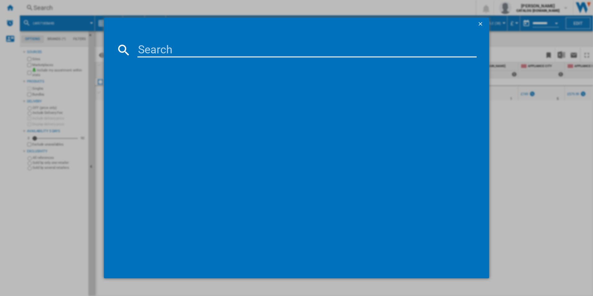
click at [217, 53] on input at bounding box center [306, 49] width 339 height 15
type input "LWR7185M4B"
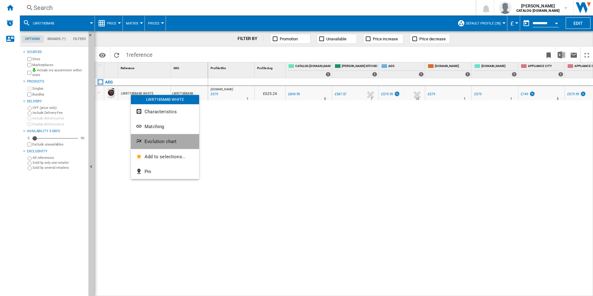
click at [146, 140] on span "Evolution chart" at bounding box center [160, 142] width 32 height 6
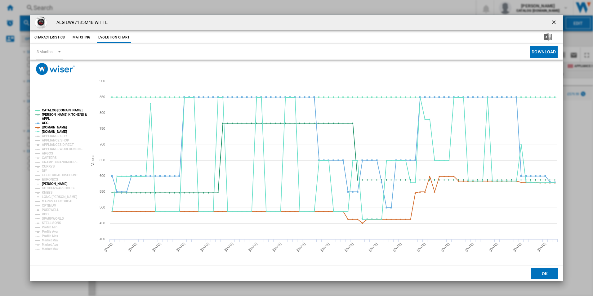
click at [48, 183] on tspan "[PERSON_NAME]" at bounding box center [55, 183] width 26 height 3
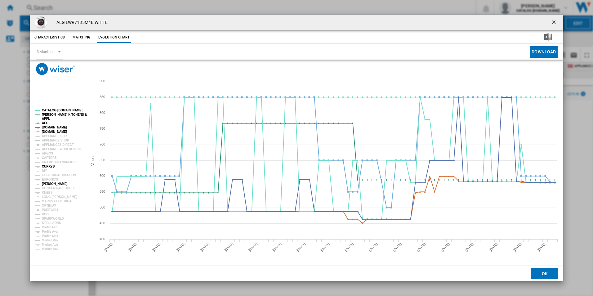
click at [48, 167] on tspan "CURRYS" at bounding box center [48, 166] width 13 height 3
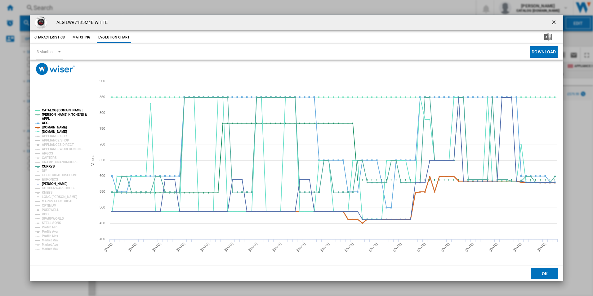
click at [55, 127] on tspan "[DOMAIN_NAME]" at bounding box center [54, 127] width 25 height 3
click at [45, 123] on tspan "AEG" at bounding box center [45, 122] width 7 height 3
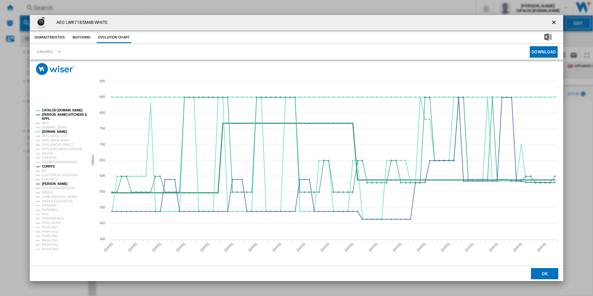
click at [50, 116] on tspan "[PERSON_NAME] KITCHENS &" at bounding box center [64, 114] width 45 height 3
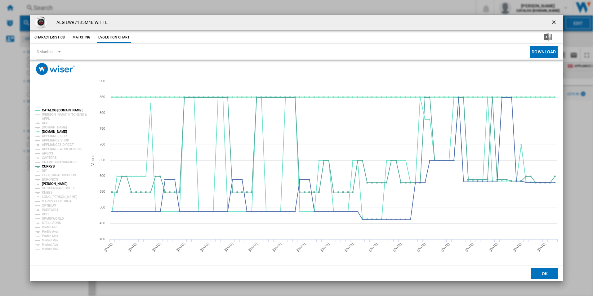
click at [53, 110] on tspan "CATALOG [DOMAIN_NAME]" at bounding box center [62, 109] width 41 height 3
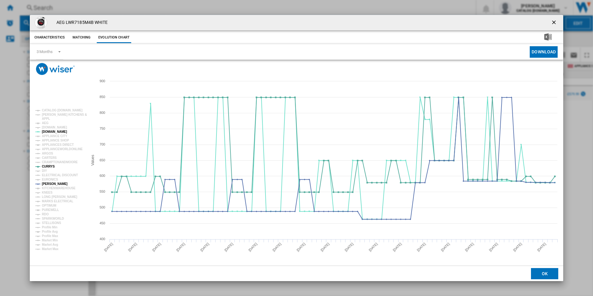
click at [553, 20] on ng-md-icon "getI18NText('BUTTONS.CLOSE_DIALOG')" at bounding box center [553, 22] width 7 height 7
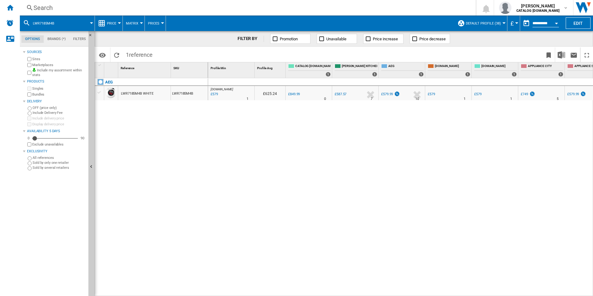
click at [251, 8] on div "Search" at bounding box center [246, 7] width 426 height 9
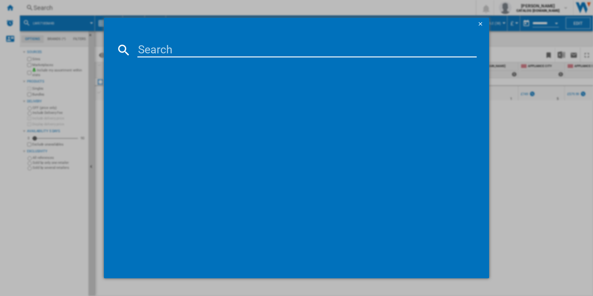
click at [214, 47] on input at bounding box center [306, 49] width 339 height 15
type input "FSX51407Z"
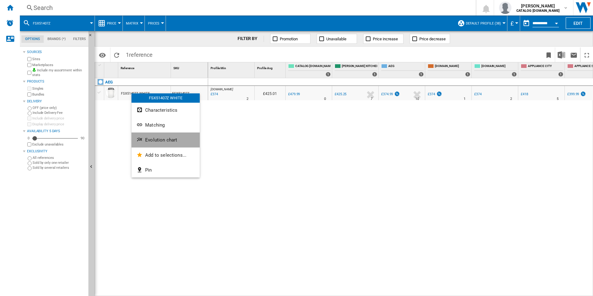
click at [142, 136] on button "Evolution chart" at bounding box center [165, 139] width 68 height 15
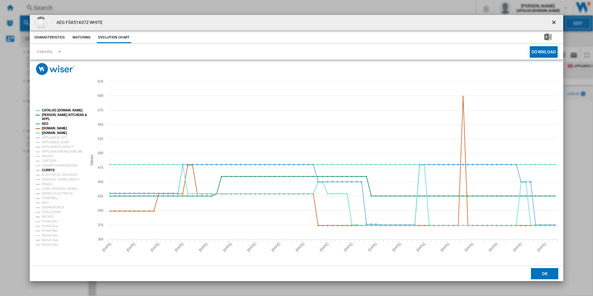
click at [51, 169] on tspan "CURRYS" at bounding box center [48, 169] width 13 height 3
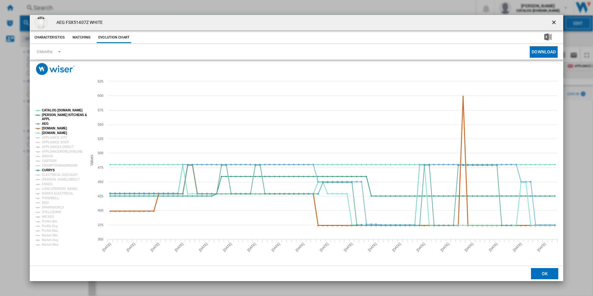
click at [57, 127] on tspan "[DOMAIN_NAME]" at bounding box center [54, 127] width 25 height 3
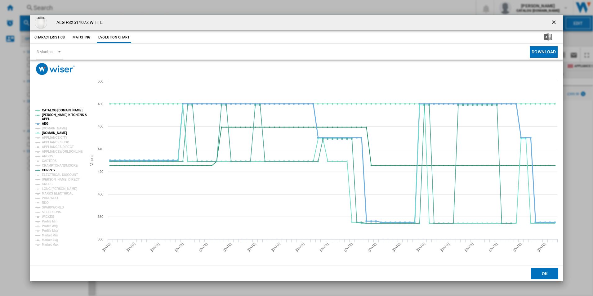
click at [45, 124] on tspan "AEG" at bounding box center [45, 123] width 7 height 3
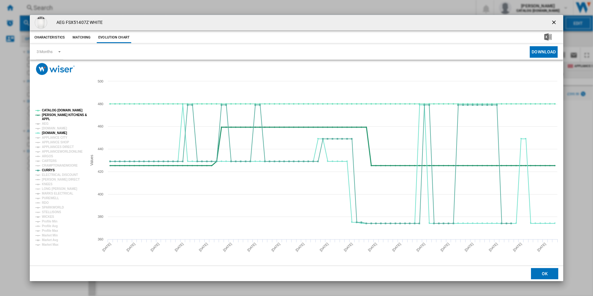
click at [48, 117] on tspan "APPL" at bounding box center [46, 118] width 8 height 3
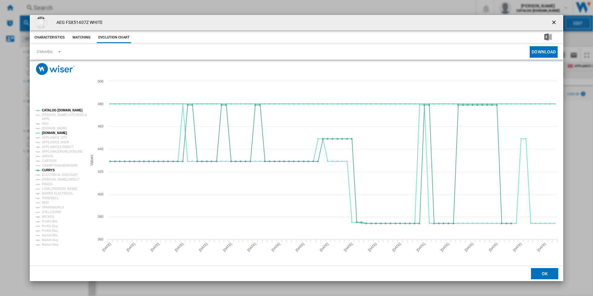
click at [51, 110] on tspan "CATALOG [DOMAIN_NAME]" at bounding box center [62, 109] width 41 height 3
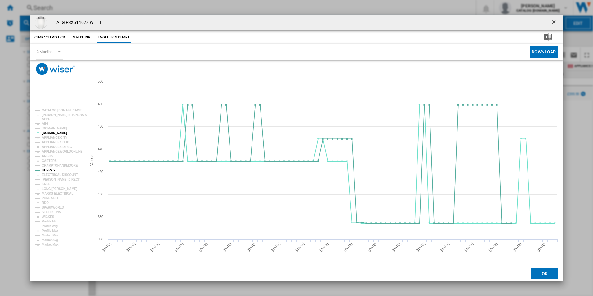
click at [553, 19] on button "Product popup" at bounding box center [554, 22] width 12 height 12
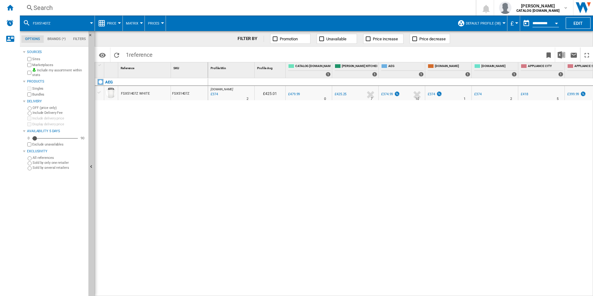
click at [174, 11] on div "Search" at bounding box center [246, 7] width 426 height 9
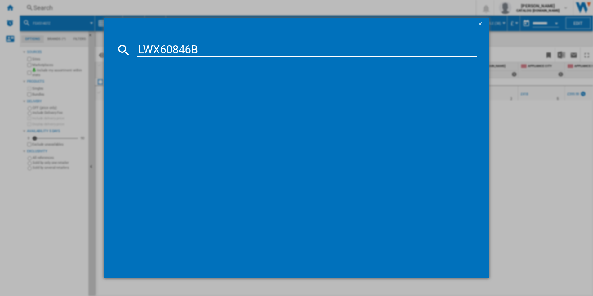
click at [158, 48] on input "LWX60846B" at bounding box center [306, 49] width 339 height 15
type input "LWX60846B"
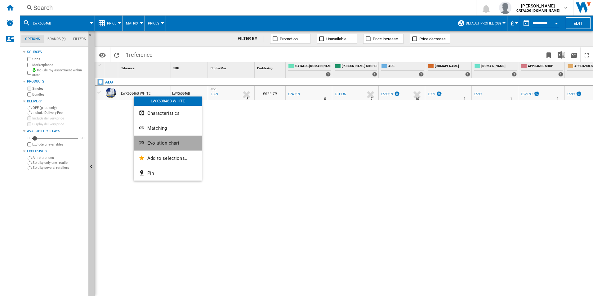
click at [162, 142] on span "Evolution chart" at bounding box center [163, 143] width 32 height 6
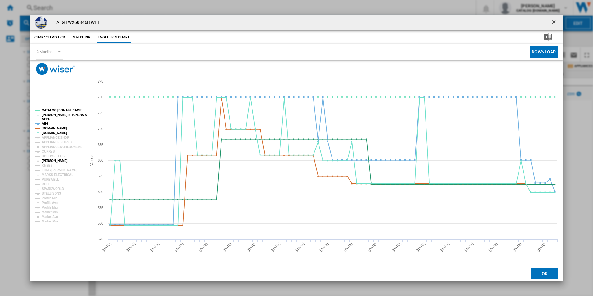
click at [49, 159] on tspan "[PERSON_NAME]" at bounding box center [55, 160] width 26 height 3
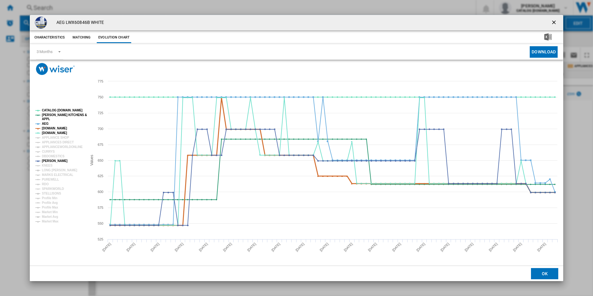
click at [49, 127] on tspan "[DOMAIN_NAME]" at bounding box center [54, 127] width 25 height 3
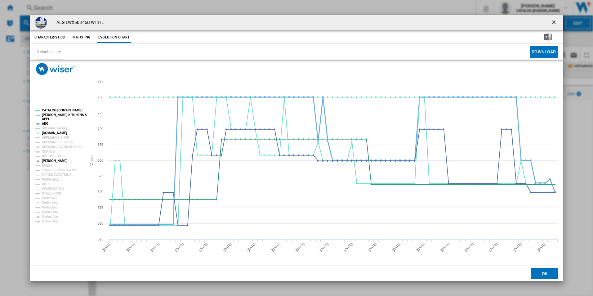
click at [45, 122] on tspan "AEG" at bounding box center [45, 123] width 7 height 3
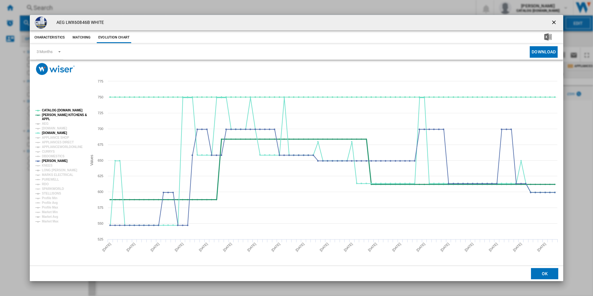
click at [45, 115] on tspan "[PERSON_NAME] KITCHENS &" at bounding box center [64, 114] width 45 height 3
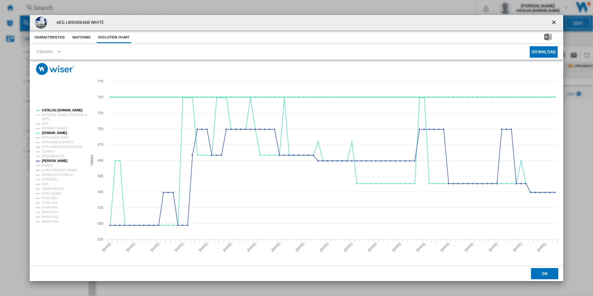
click at [52, 111] on tspan "CATALOG [DOMAIN_NAME]" at bounding box center [62, 109] width 41 height 3
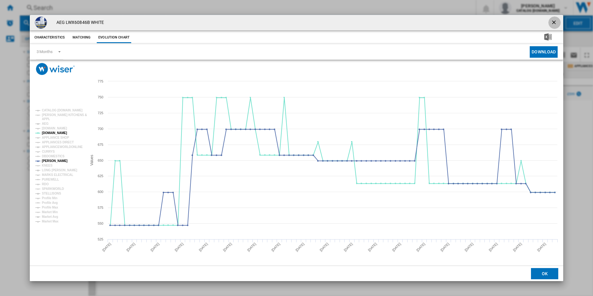
click at [556, 21] on ng-md-icon "getI18NText('BUTTONS.CLOSE_DIALOG')" at bounding box center [553, 22] width 7 height 7
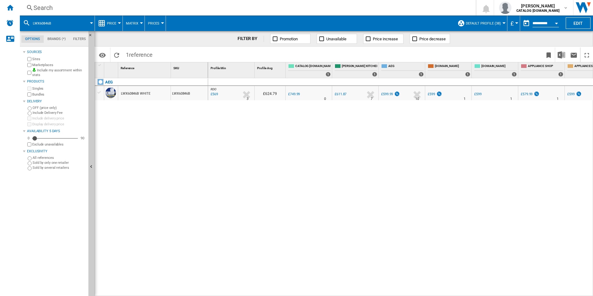
click at [231, 7] on div "Search" at bounding box center [246, 7] width 426 height 9
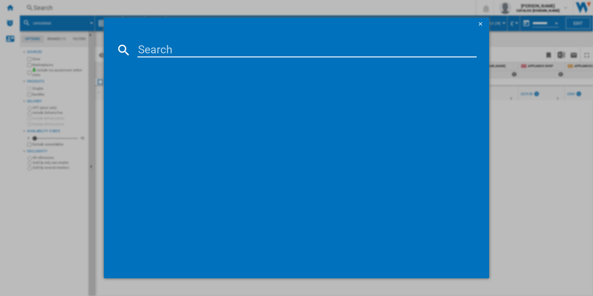
click at [176, 51] on input at bounding box center [306, 49] width 339 height 15
type input "LWR7485M4U"
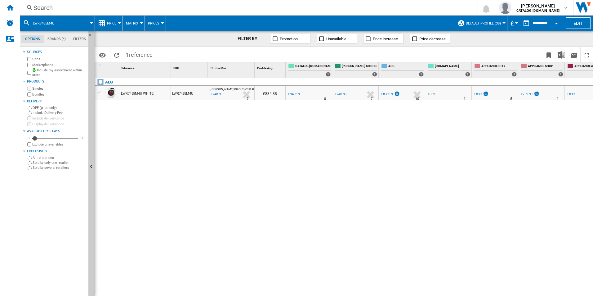
drag, startPoint x: 131, startPoint y: 92, endPoint x: 101, endPoint y: 150, distance: 65.4
click at [101, 150] on div at bounding box center [296, 148] width 593 height 296
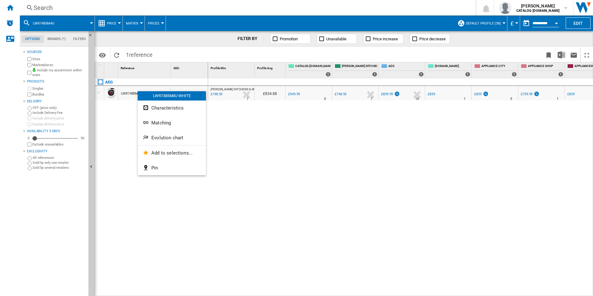
drag, startPoint x: 138, startPoint y: 91, endPoint x: 128, endPoint y: 94, distance: 9.6
drag, startPoint x: 128, startPoint y: 94, endPoint x: 114, endPoint y: 114, distance: 25.1
click at [114, 114] on div at bounding box center [296, 148] width 593 height 296
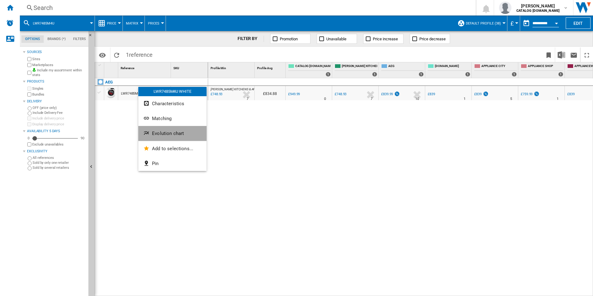
click at [153, 139] on button "Evolution chart" at bounding box center [172, 133] width 68 height 15
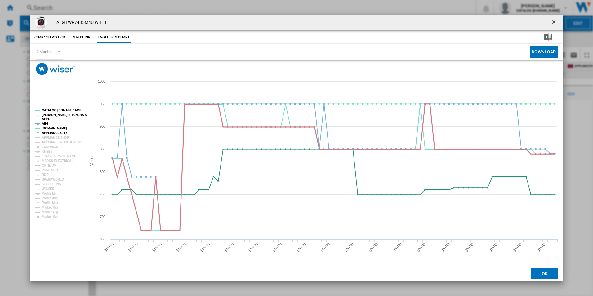
click at [56, 133] on tspan "APPLIANCE CITY" at bounding box center [54, 132] width 25 height 3
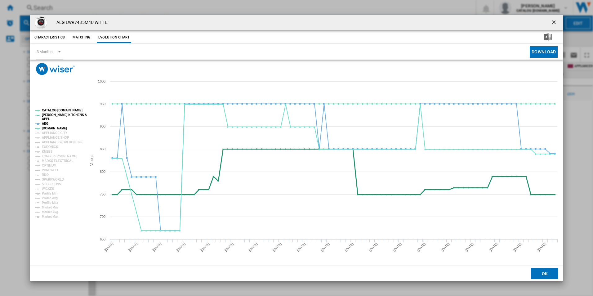
click at [46, 121] on tspan "APPL" at bounding box center [46, 118] width 8 height 3
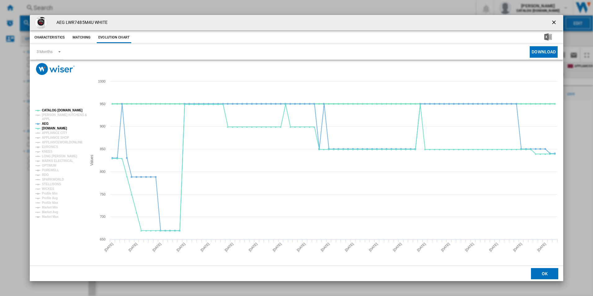
click at [47, 108] on tspan "CATALOG [DOMAIN_NAME]" at bounding box center [62, 109] width 41 height 3
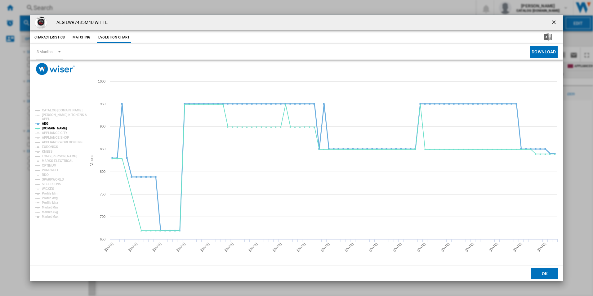
click at [46, 122] on tspan "AEG" at bounding box center [45, 123] width 7 height 3
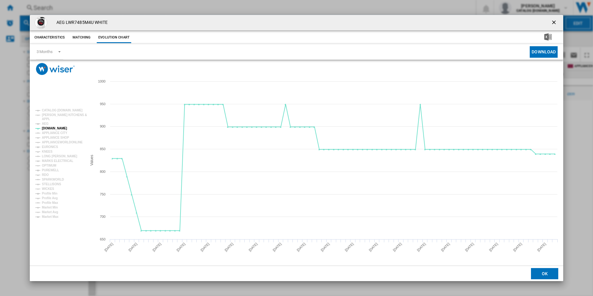
drag, startPoint x: 553, startPoint y: 22, endPoint x: 498, endPoint y: 29, distance: 55.0
click at [553, 22] on ng-md-icon "getI18NText('BUTTONS.CLOSE_DIALOG')" at bounding box center [553, 22] width 7 height 7
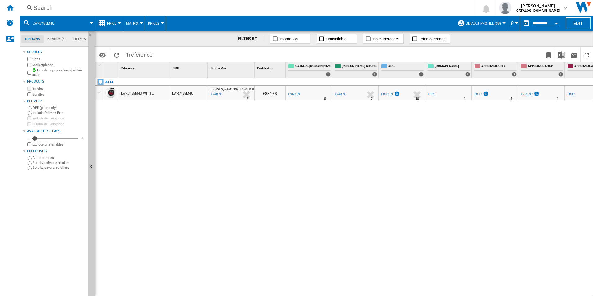
click at [198, 11] on div "Search" at bounding box center [246, 7] width 426 height 9
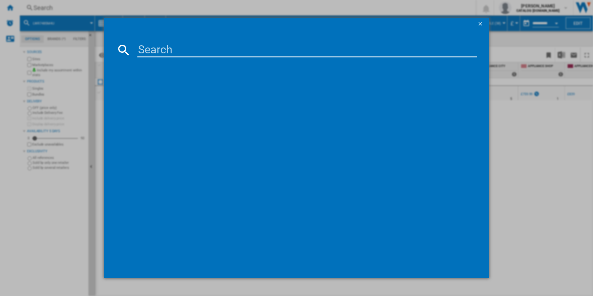
click at [162, 48] on input at bounding box center [306, 49] width 339 height 15
click at [166, 46] on input at bounding box center [306, 49] width 339 height 15
paste input "FSE74507Z"
type input "FSE74507Z"
click at [166, 46] on input "FSE74507Z" at bounding box center [306, 49] width 339 height 15
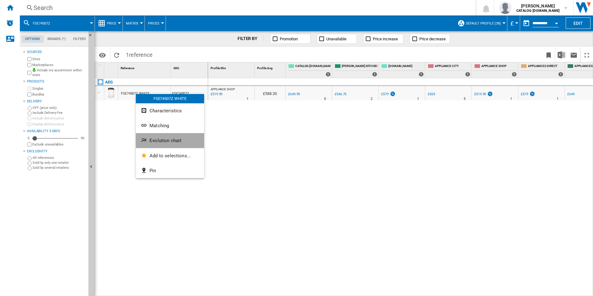
click at [148, 137] on button "Evolution chart" at bounding box center [170, 140] width 68 height 15
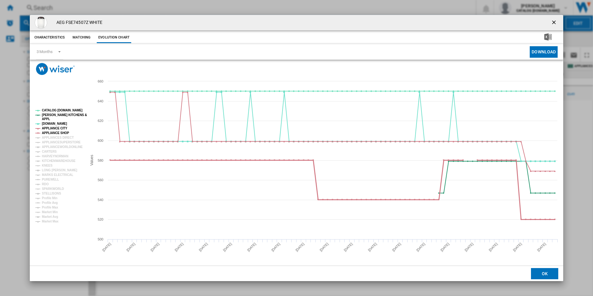
click at [48, 133] on tspan "APPLIANCE SHOP" at bounding box center [55, 132] width 27 height 3
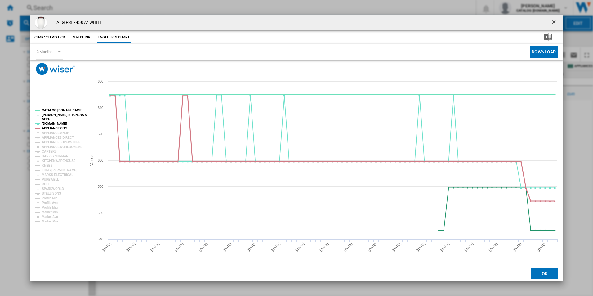
click at [48, 129] on tspan "APPLIANCE CITY" at bounding box center [54, 127] width 25 height 3
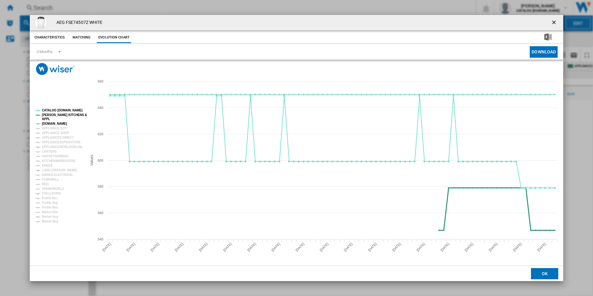
click at [48, 115] on tspan "[PERSON_NAME] KITCHENS &" at bounding box center [64, 114] width 45 height 3
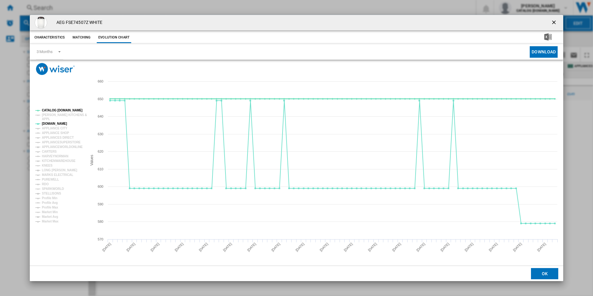
click at [48, 110] on tspan "CATALOG [DOMAIN_NAME]" at bounding box center [62, 109] width 41 height 3
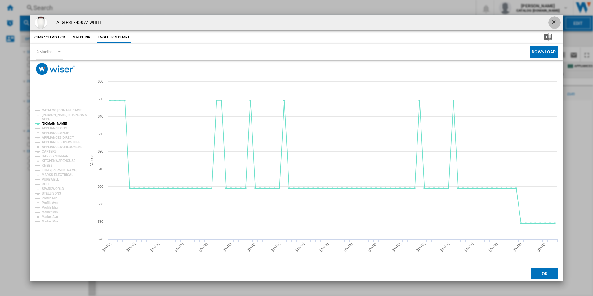
click at [554, 22] on ng-md-icon "getI18NText('BUTTONS.CLOSE_DIALOG')" at bounding box center [553, 22] width 7 height 7
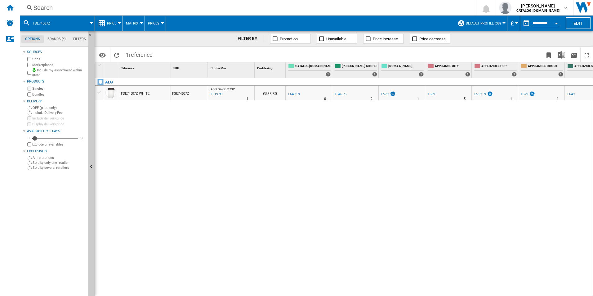
click at [218, 11] on div "Search" at bounding box center [246, 7] width 426 height 9
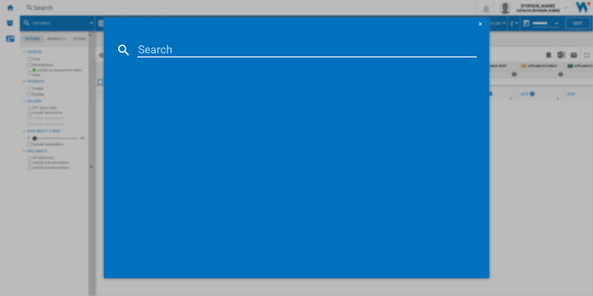
click at [166, 49] on input at bounding box center [306, 49] width 339 height 15
type input "TK85IM00FB"
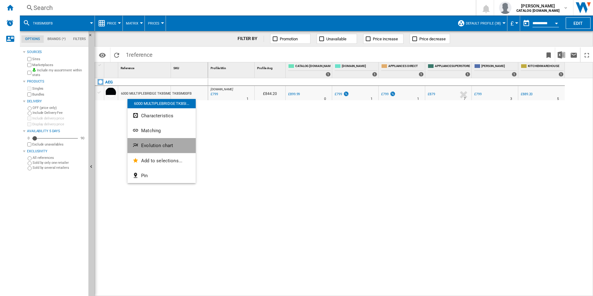
click at [139, 143] on ng-md-icon "Evolution chart" at bounding box center [135, 145] width 7 height 7
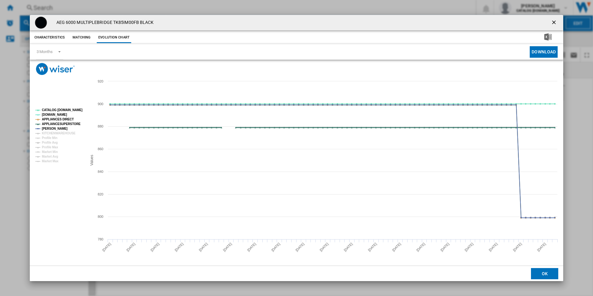
click at [60, 126] on tspan "APPLIANCESUPERSTORE" at bounding box center [61, 123] width 39 height 3
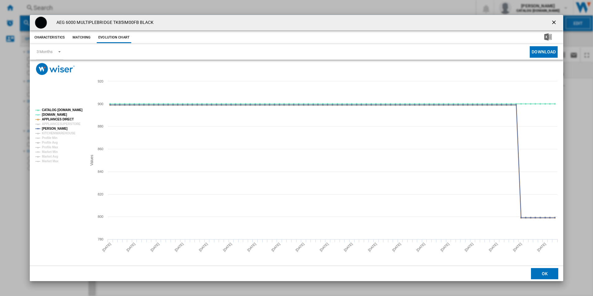
click at [51, 120] on tspan "APPLIANCES DIRECT" at bounding box center [58, 118] width 32 height 3
click at [60, 111] on tspan "CATALOG [DOMAIN_NAME]" at bounding box center [62, 109] width 41 height 3
click at [553, 21] on ng-md-icon "getI18NText('BUTTONS.CLOSE_DIALOG')" at bounding box center [553, 22] width 7 height 7
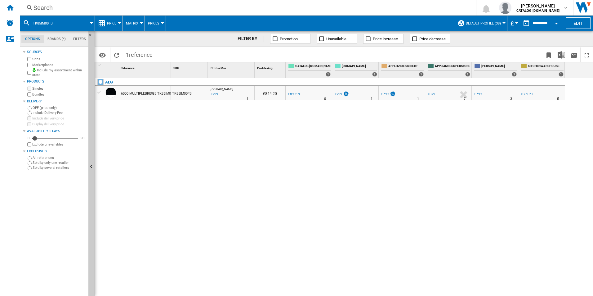
click at [199, 7] on div "Search" at bounding box center [246, 7] width 426 height 9
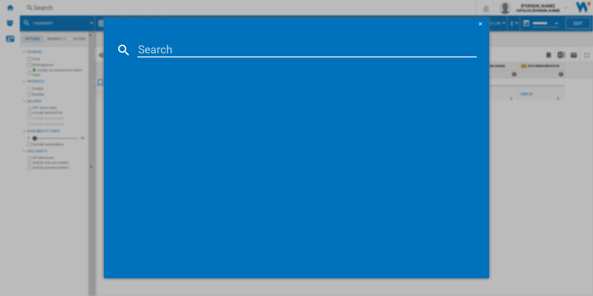
click at [161, 45] on input at bounding box center [306, 49] width 339 height 15
type input "HKB64450NB"
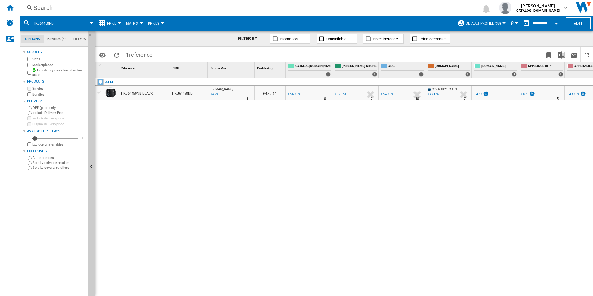
drag, startPoint x: 133, startPoint y: 94, endPoint x: 112, endPoint y: 158, distance: 67.1
click at [112, 158] on div at bounding box center [296, 148] width 593 height 296
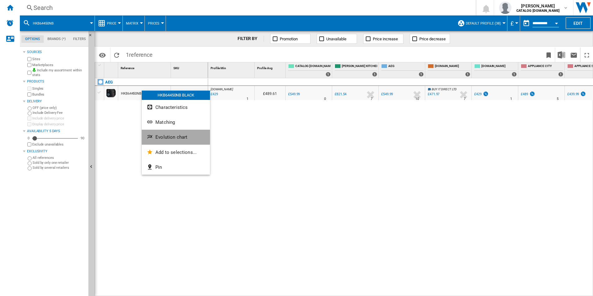
click at [152, 132] on button "Evolution chart" at bounding box center [176, 137] width 68 height 15
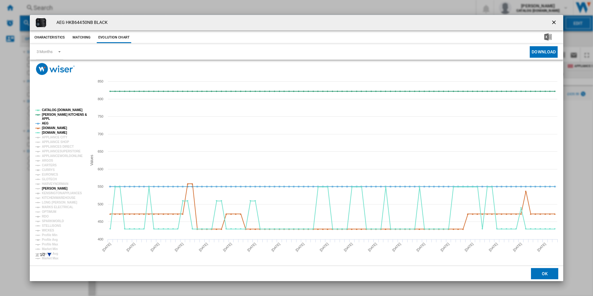
click at [51, 188] on tspan "[PERSON_NAME]" at bounding box center [55, 188] width 26 height 3
click at [48, 170] on tspan "CURRYS" at bounding box center [48, 169] width 13 height 3
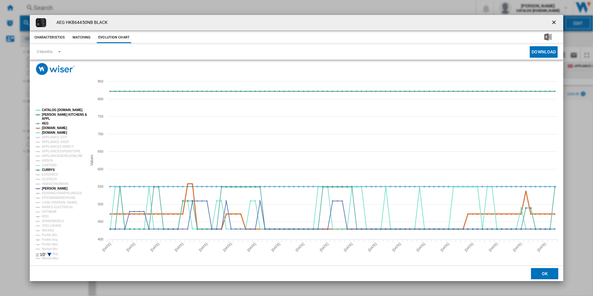
click at [58, 126] on tspan "[DOMAIN_NAME]" at bounding box center [54, 127] width 25 height 3
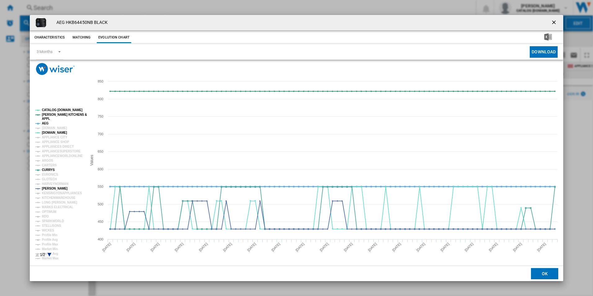
click at [46, 121] on tspan "AEG" at bounding box center [45, 122] width 7 height 3
click at [46, 117] on tspan "APPL" at bounding box center [46, 118] width 8 height 3
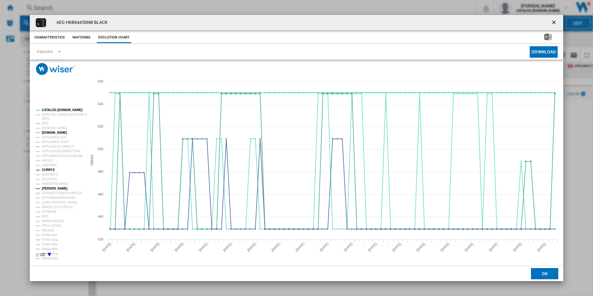
click at [51, 109] on tspan "CATALOG [DOMAIN_NAME]" at bounding box center [62, 109] width 41 height 3
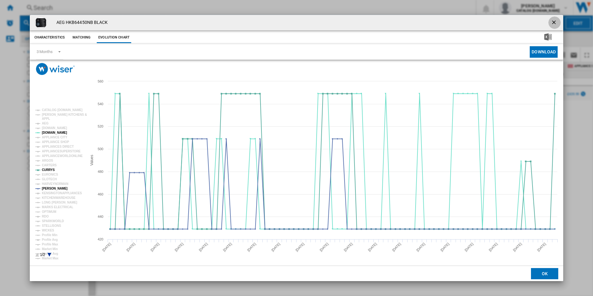
click at [551, 19] on ng-md-icon "getI18NText('BUTTONS.CLOSE_DIALOG')" at bounding box center [553, 22] width 7 height 7
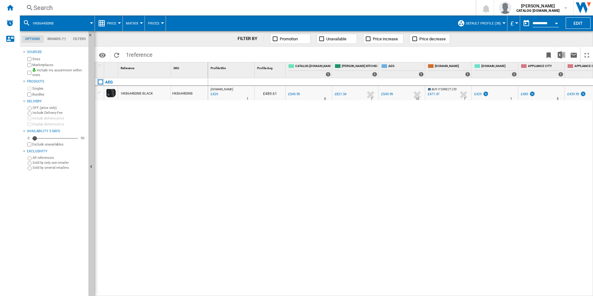
click at [232, 10] on div "Search" at bounding box center [246, 7] width 426 height 9
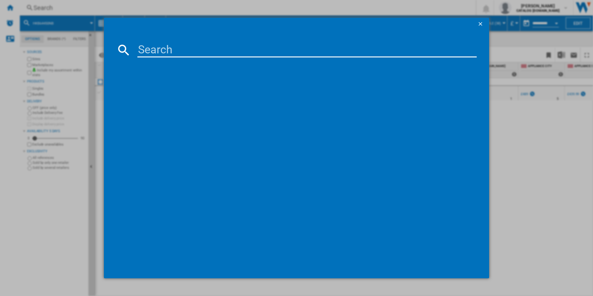
click at [170, 45] on input at bounding box center [306, 49] width 339 height 15
type input "DBX3950M"
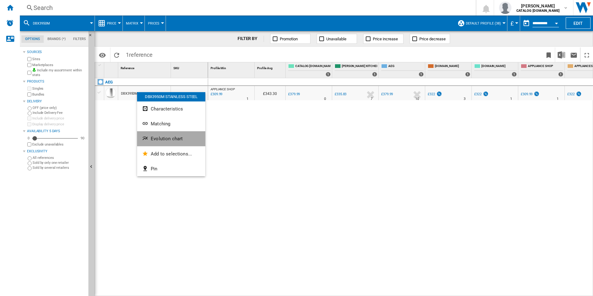
click at [150, 138] on button "Evolution chart" at bounding box center [171, 138] width 68 height 15
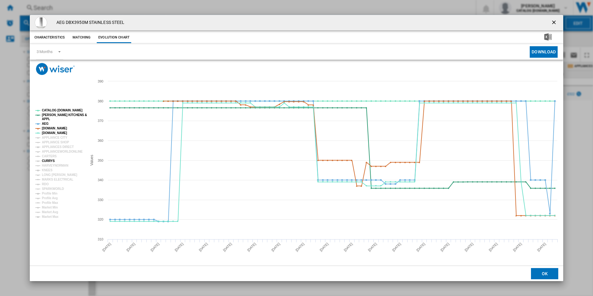
click at [48, 161] on tspan "CURRYS" at bounding box center [48, 160] width 13 height 3
click at [49, 129] on tspan "[DOMAIN_NAME]" at bounding box center [54, 127] width 25 height 3
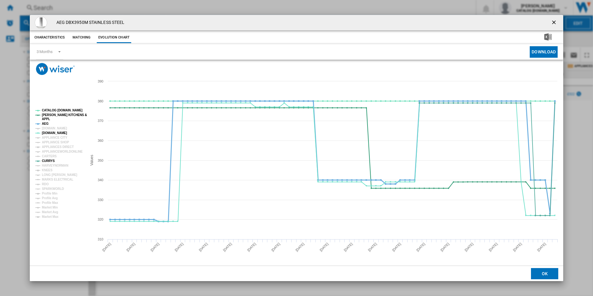
click at [46, 122] on tspan "AEG" at bounding box center [45, 123] width 7 height 3
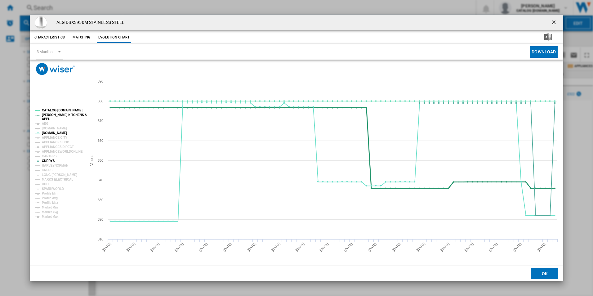
click at [48, 115] on tspan "[PERSON_NAME] KITCHENS &" at bounding box center [64, 114] width 45 height 3
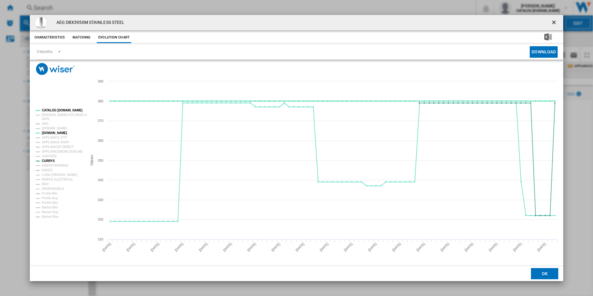
click at [51, 110] on tspan "CATALOG [DOMAIN_NAME]" at bounding box center [62, 109] width 41 height 3
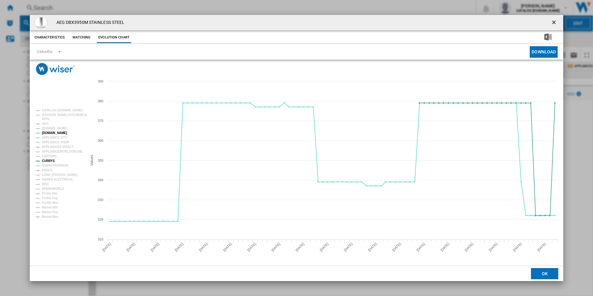
click at [554, 21] on ng-md-icon "getI18NText('BUTTONS.CLOSE_DIALOG')" at bounding box center [553, 22] width 7 height 7
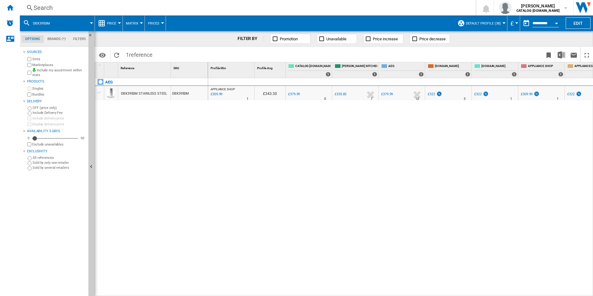
click at [213, 12] on div "Search Search 0 [PERSON_NAME] CATALOG [DOMAIN_NAME] CATALOG [DOMAIN_NAME] My se…" at bounding box center [306, 7] width 573 height 15
click at [211, 10] on div "Search" at bounding box center [246, 7] width 426 height 9
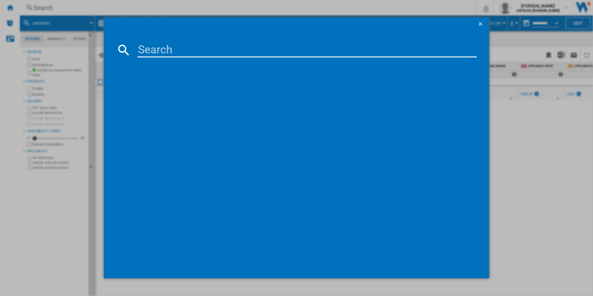
click at [173, 49] on input at bounding box center [306, 49] width 339 height 15
type input "TO84IA00FB"
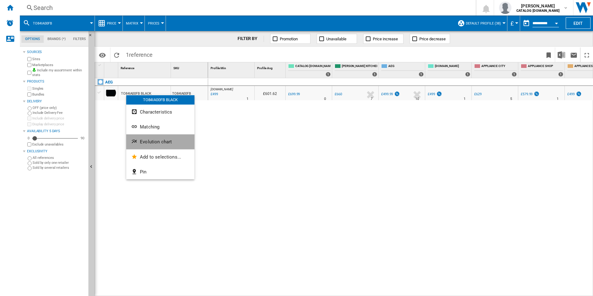
click at [150, 145] on button "Evolution chart" at bounding box center [160, 141] width 68 height 15
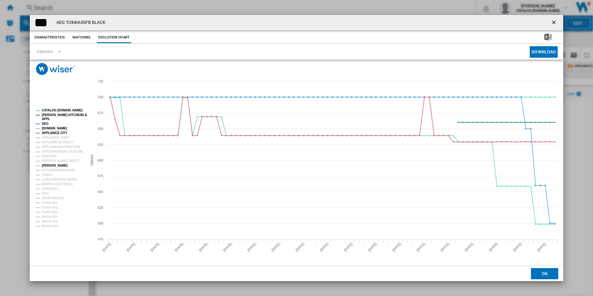
click at [51, 165] on tspan "[PERSON_NAME]" at bounding box center [55, 165] width 26 height 3
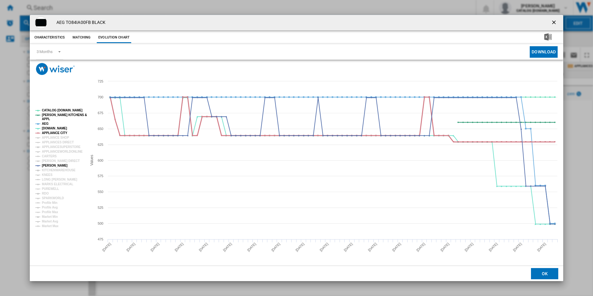
click at [54, 131] on tspan "APPLIANCE CITY" at bounding box center [54, 132] width 25 height 3
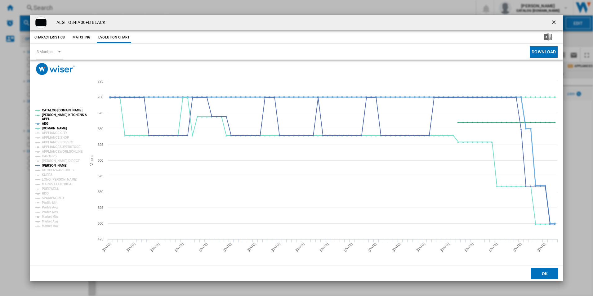
click at [46, 122] on tspan "AEG" at bounding box center [45, 123] width 7 height 3
click at [46, 117] on tspan "APPL" at bounding box center [46, 118] width 8 height 3
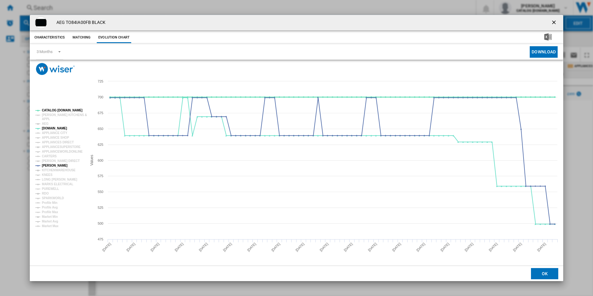
click at [49, 110] on tspan "CATALOG [DOMAIN_NAME]" at bounding box center [62, 109] width 41 height 3
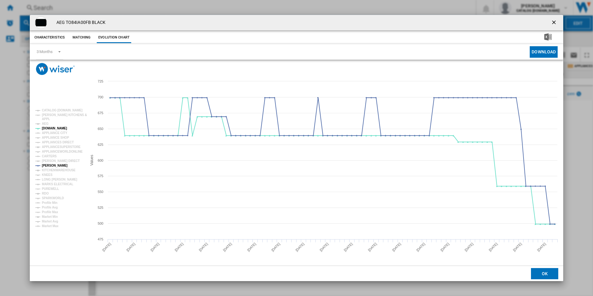
click at [553, 20] on ng-md-icon "getI18NText('BUTTONS.CLOSE_DIALOG')" at bounding box center [553, 22] width 7 height 7
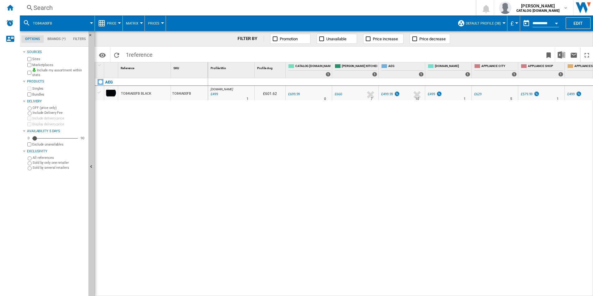
click at [230, 8] on div "Search" at bounding box center [246, 7] width 426 height 9
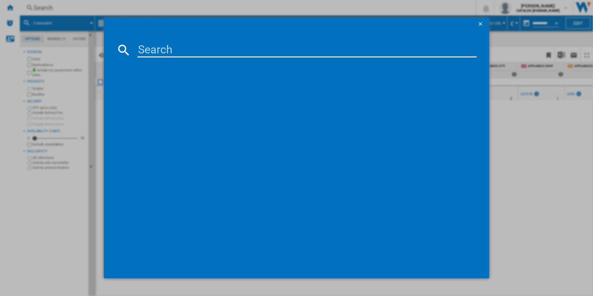
click at [177, 53] on input at bounding box center [306, 49] width 339 height 15
type input "BPX535A61M"
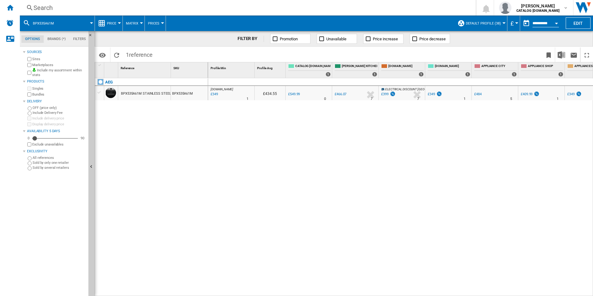
drag, startPoint x: 133, startPoint y: 90, endPoint x: 116, endPoint y: 149, distance: 60.7
click at [116, 149] on div at bounding box center [296, 148] width 593 height 296
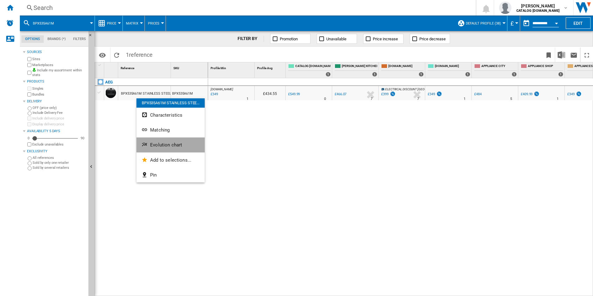
click at [147, 141] on ng-md-icon "Evolution chart" at bounding box center [144, 144] width 7 height 7
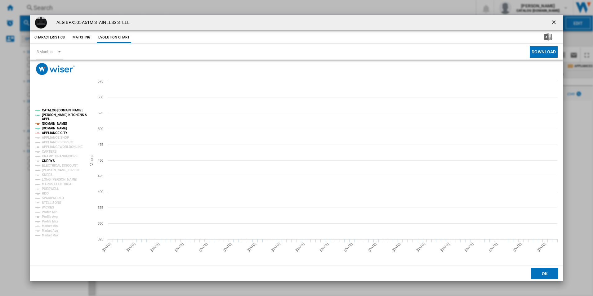
click at [49, 161] on tspan "CURRYS" at bounding box center [48, 160] width 13 height 3
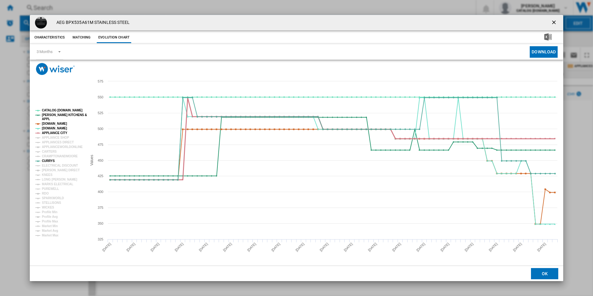
click at [64, 131] on tspan "APPLIANCE CITY" at bounding box center [54, 132] width 25 height 3
click at [60, 123] on tspan "[DOMAIN_NAME]" at bounding box center [54, 123] width 25 height 3
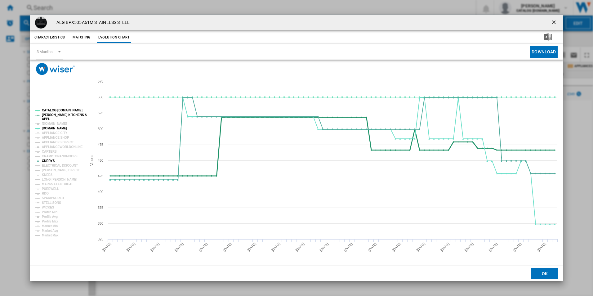
click at [58, 113] on tspan "[PERSON_NAME] KITCHENS &" at bounding box center [64, 114] width 45 height 3
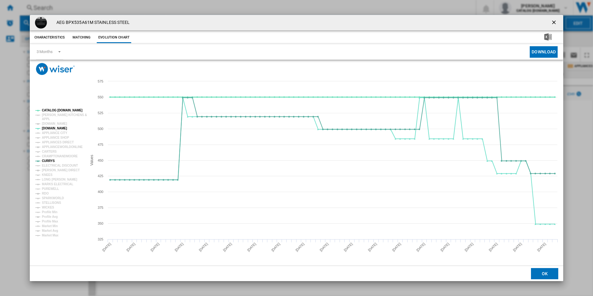
click at [58, 111] on tspan "CATALOG [DOMAIN_NAME]" at bounding box center [62, 109] width 41 height 3
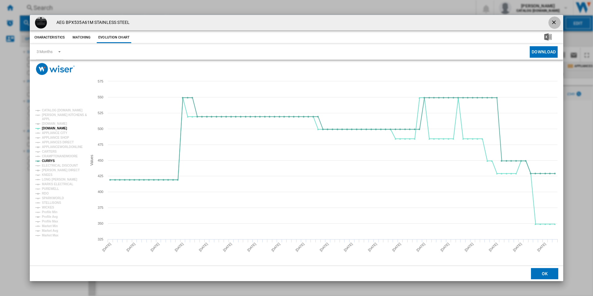
click at [558, 20] on ng-md-icon "getI18NText('BUTTONS.CLOSE_DIALOG')" at bounding box center [553, 22] width 7 height 7
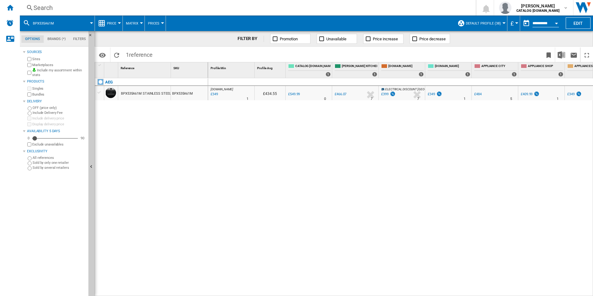
click at [253, 7] on div "Search" at bounding box center [246, 7] width 426 height 9
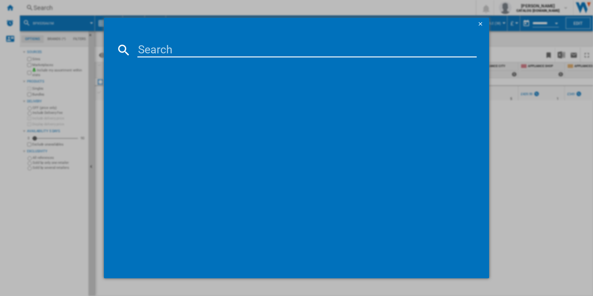
click at [173, 51] on input at bounding box center [306, 49] width 339 height 15
type input "DBX3951R"
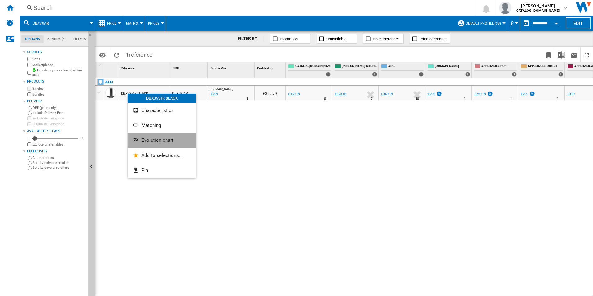
click at [141, 140] on span "Evolution chart" at bounding box center [157, 140] width 32 height 6
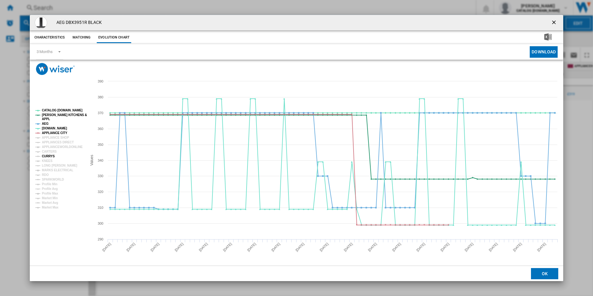
click at [50, 157] on tspan "CURRYS" at bounding box center [48, 155] width 13 height 3
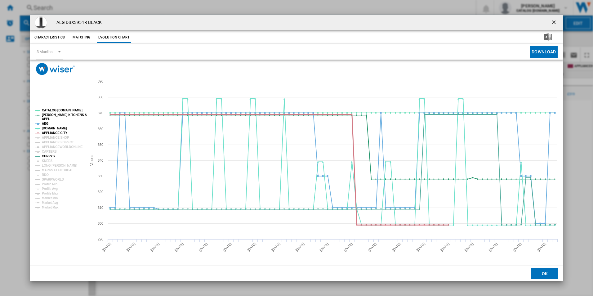
click at [55, 132] on tspan "APPLIANCE CITY" at bounding box center [54, 132] width 25 height 3
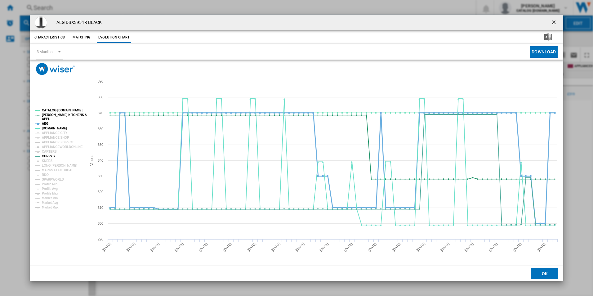
click at [44, 122] on tspan "AEG" at bounding box center [45, 123] width 7 height 3
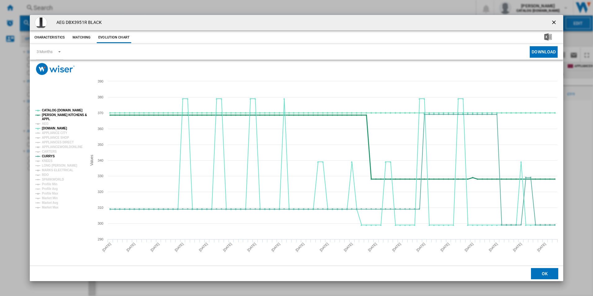
click at [45, 117] on tspan "APPL" at bounding box center [46, 118] width 8 height 3
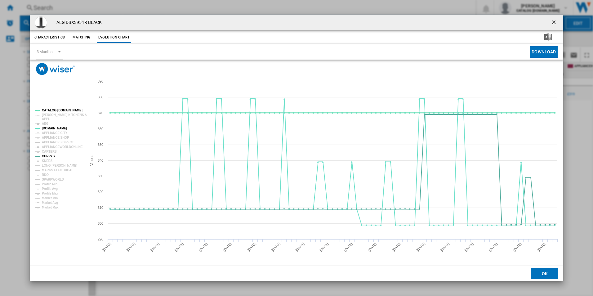
click at [49, 111] on tspan "CATALOG [DOMAIN_NAME]" at bounding box center [62, 109] width 41 height 3
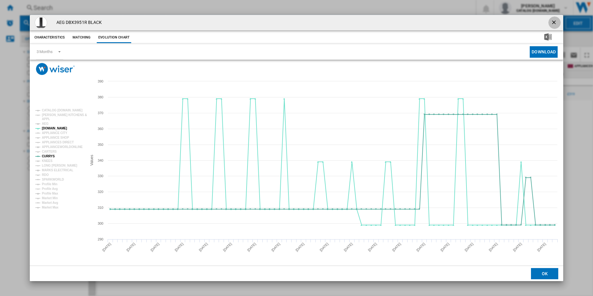
click at [557, 22] on ng-md-icon "getI18NText('BUTTONS.CLOSE_DIALOG')" at bounding box center [553, 22] width 7 height 7
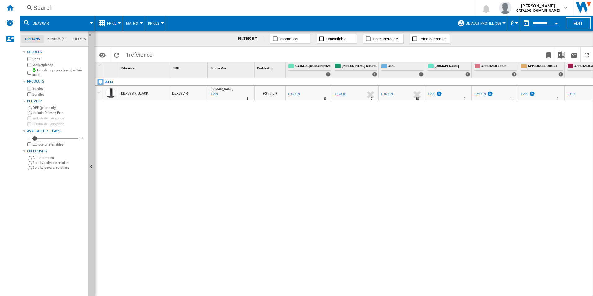
click at [252, 12] on div "Search" at bounding box center [246, 7] width 426 height 9
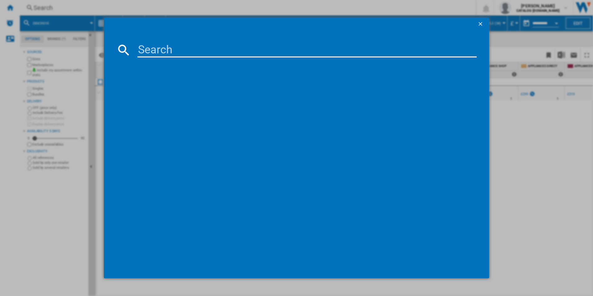
type input "HK634060XB"
click at [193, 46] on input "HK634060XB" at bounding box center [306, 49] width 339 height 15
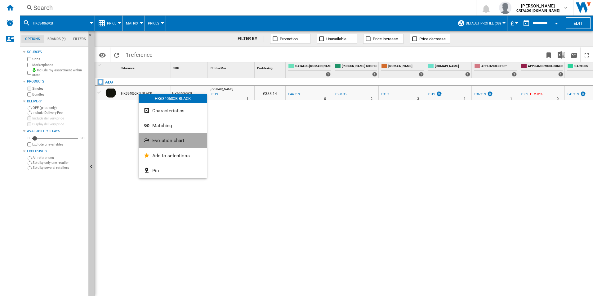
click at [148, 136] on button "Evolution chart" at bounding box center [173, 140] width 68 height 15
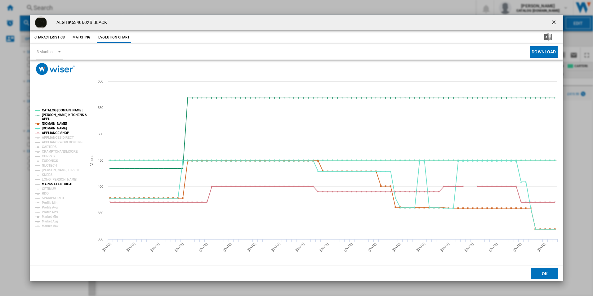
click at [60, 185] on tspan "MARKS ELECTRICAL" at bounding box center [57, 183] width 31 height 3
click at [59, 185] on tspan "MARKS ELECTRICAL" at bounding box center [57, 183] width 31 height 3
click at [46, 156] on tspan "CURRYS" at bounding box center [48, 155] width 13 height 3
click at [61, 131] on tspan "APPLIANCE SHOP" at bounding box center [55, 132] width 27 height 3
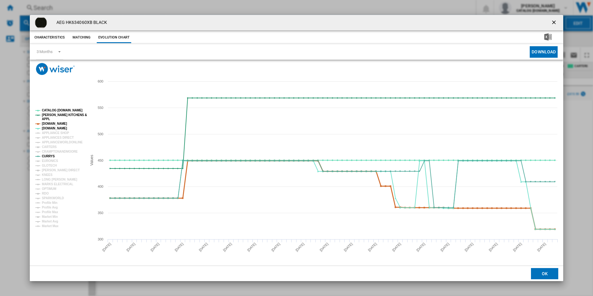
click at [59, 125] on tspan "[DOMAIN_NAME]" at bounding box center [54, 123] width 25 height 3
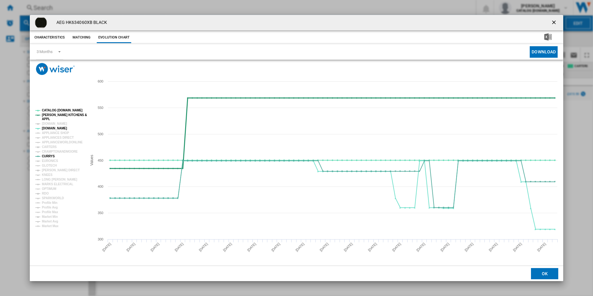
click at [59, 113] on tspan "[PERSON_NAME] KITCHENS &" at bounding box center [64, 114] width 45 height 3
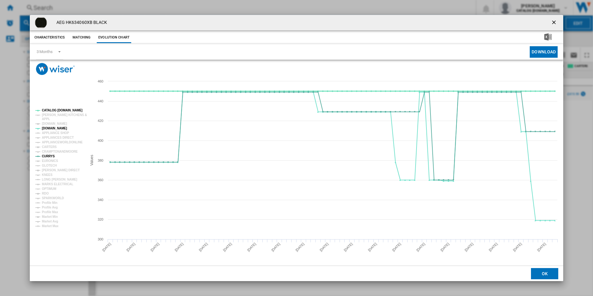
click at [59, 110] on tspan "CATALOG [DOMAIN_NAME]" at bounding box center [62, 109] width 41 height 3
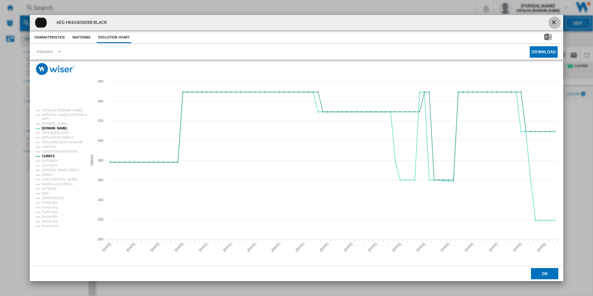
click at [550, 20] on ng-md-icon "getI18NText('BUTTONS.CLOSE_DIALOG')" at bounding box center [553, 22] width 7 height 7
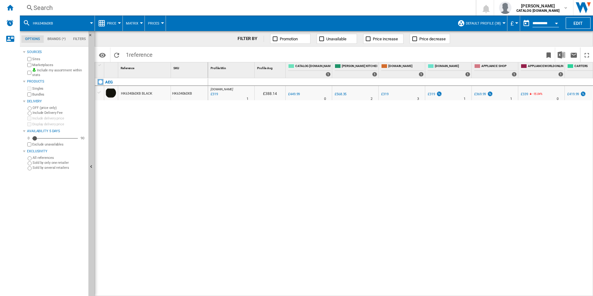
click at [232, 9] on div "Search" at bounding box center [246, 7] width 426 height 9
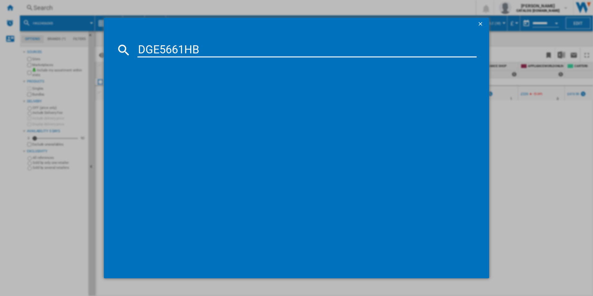
click at [161, 49] on input "DGE5661HB" at bounding box center [306, 49] width 339 height 15
type input "DGE5661HB"
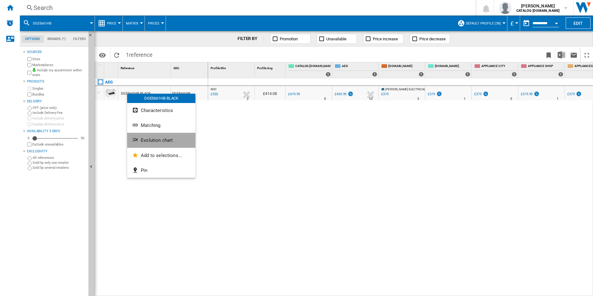
click at [139, 139] on ng-md-icon "Evolution chart" at bounding box center [135, 140] width 7 height 7
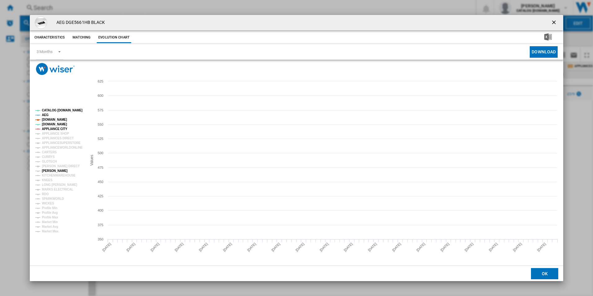
click at [51, 170] on tspan "[PERSON_NAME]" at bounding box center [55, 170] width 26 height 3
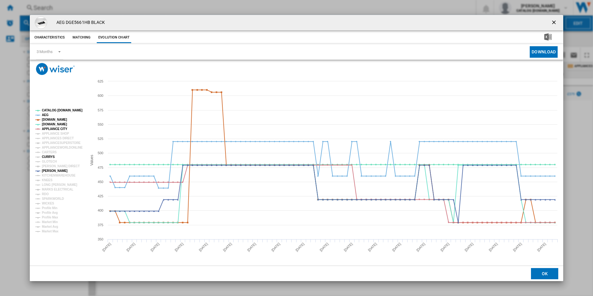
click at [49, 156] on tspan "CURRYS" at bounding box center [48, 156] width 13 height 3
click at [57, 128] on tspan "APPLIANCE CITY" at bounding box center [54, 128] width 25 height 3
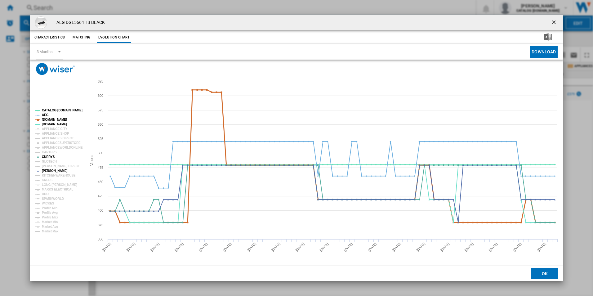
click at [57, 119] on tspan "[DOMAIN_NAME]" at bounding box center [54, 119] width 25 height 3
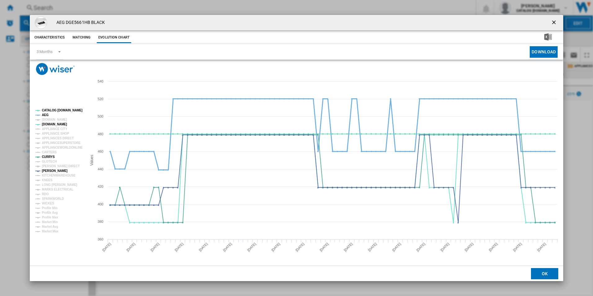
click at [47, 115] on tspan "AEG" at bounding box center [45, 114] width 7 height 3
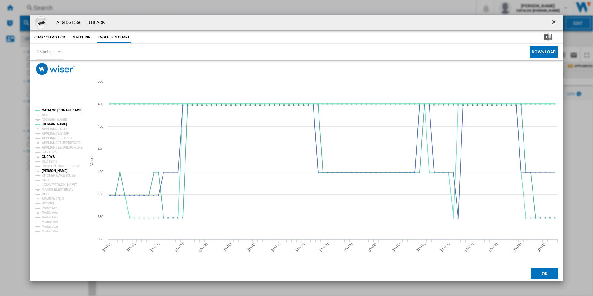
click at [52, 110] on tspan "CATALOG [DOMAIN_NAME]" at bounding box center [62, 109] width 41 height 3
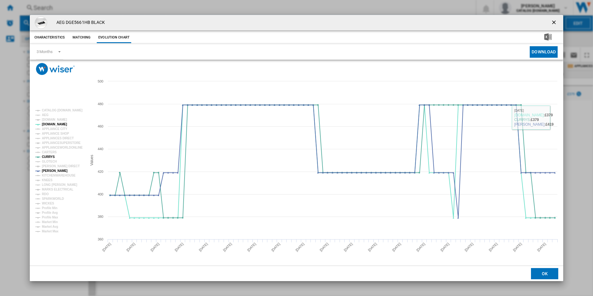
click at [553, 19] on ng-md-icon "getI18NText('BUTTONS.CLOSE_DIALOG')" at bounding box center [553, 22] width 7 height 7
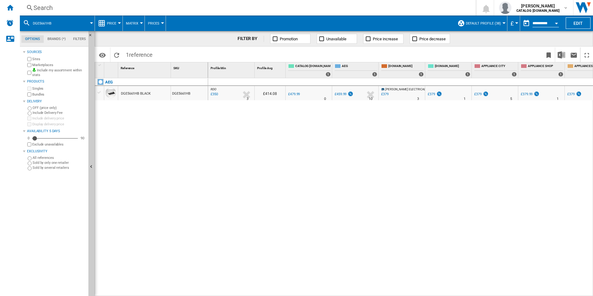
click at [229, 10] on div "Search" at bounding box center [246, 7] width 426 height 9
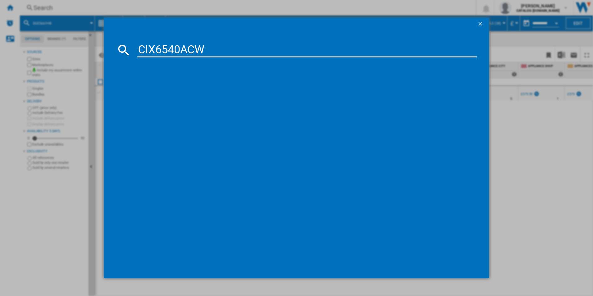
click at [155, 49] on input "CIX6540ACW" at bounding box center [306, 49] width 339 height 15
type input "CIX6540ACW"
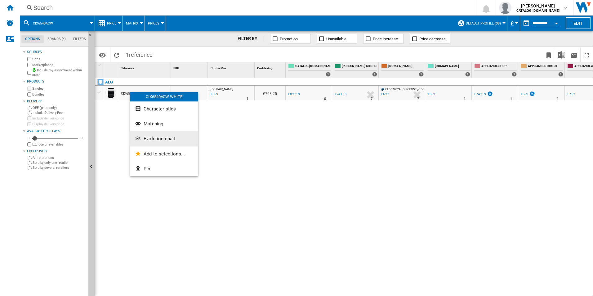
click at [141, 134] on button "Evolution chart" at bounding box center [164, 138] width 68 height 15
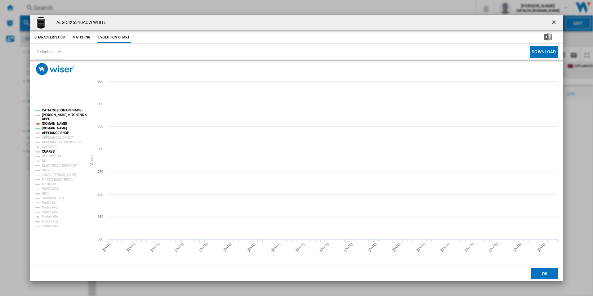
click at [48, 151] on tspan "CURRYS" at bounding box center [48, 151] width 13 height 3
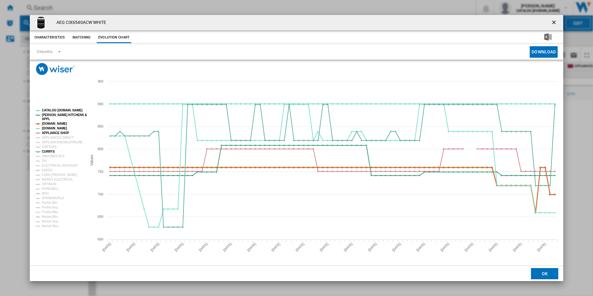
drag, startPoint x: 57, startPoint y: 132, endPoint x: 57, endPoint y: 125, distance: 7.1
click at [57, 125] on g "CATALOG ELECTROLUX.UK PAUL DAVIES KITCHENS & APPL AMAZON.CO.UK AO.COM APPLIANCE…" at bounding box center [60, 167] width 51 height 119
click at [57, 125] on tspan "[DOMAIN_NAME]" at bounding box center [54, 123] width 25 height 3
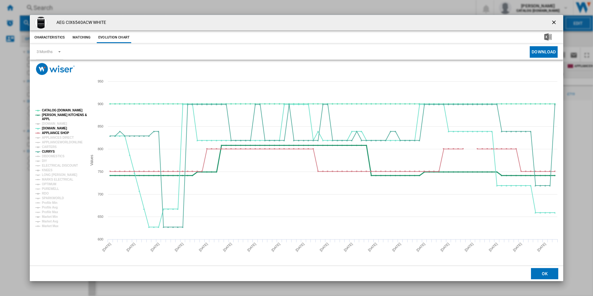
click at [60, 114] on tspan "[PERSON_NAME] KITCHENS &" at bounding box center [64, 114] width 45 height 3
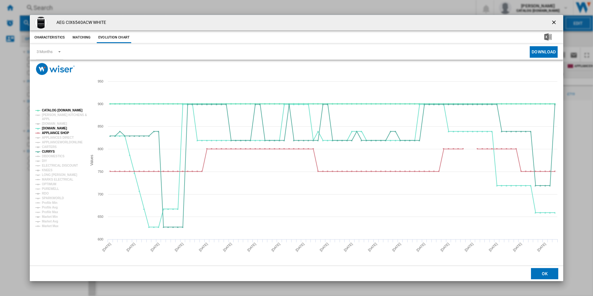
click at [59, 109] on tspan "CATALOG [DOMAIN_NAME]" at bounding box center [62, 109] width 41 height 3
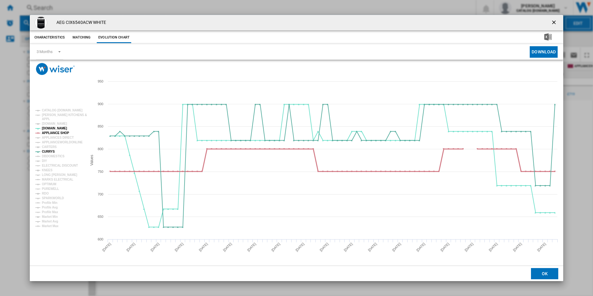
click at [60, 131] on tspan "APPLIANCE SHOP" at bounding box center [55, 132] width 27 height 3
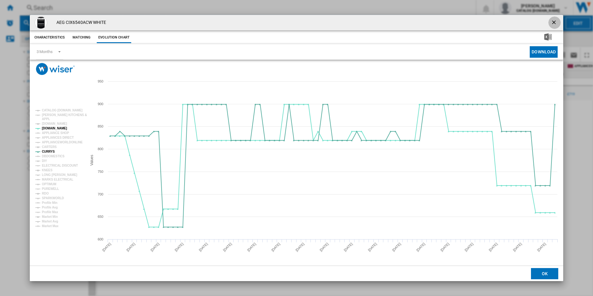
click at [555, 20] on ng-md-icon "getI18NText('BUTTONS.CLOSE_DIALOG')" at bounding box center [553, 22] width 7 height 7
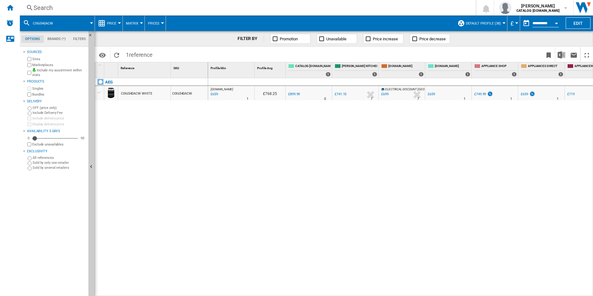
click at [247, 8] on div "Search" at bounding box center [246, 7] width 426 height 9
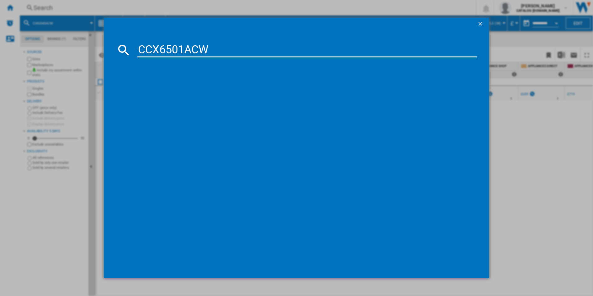
click at [205, 52] on input "CCX6501ACW" at bounding box center [306, 49] width 339 height 15
type input "CCX6501ACW"
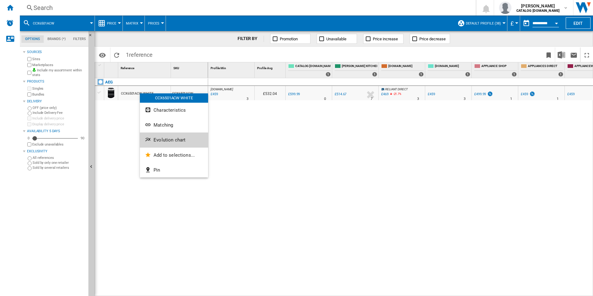
click at [158, 139] on span "Evolution chart" at bounding box center [169, 140] width 32 height 6
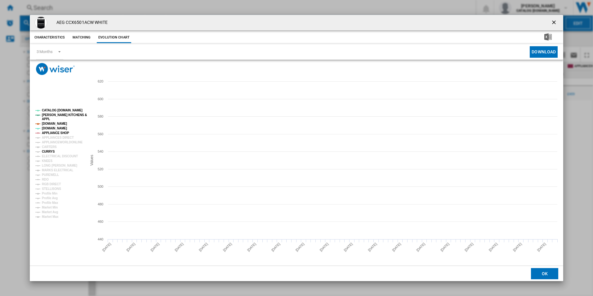
click at [47, 152] on tspan "CURRYS" at bounding box center [48, 151] width 13 height 3
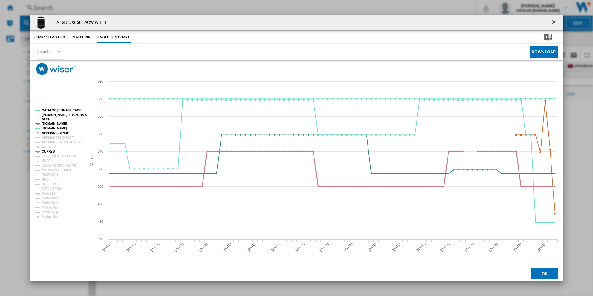
click at [58, 132] on tspan "APPLIANCE SHOP" at bounding box center [55, 132] width 27 height 3
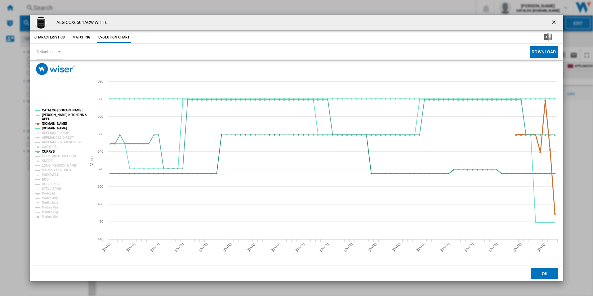
click at [58, 124] on tspan "[DOMAIN_NAME]" at bounding box center [54, 123] width 25 height 3
click at [59, 116] on tspan "[PERSON_NAME] KITCHENS &" at bounding box center [64, 114] width 45 height 3
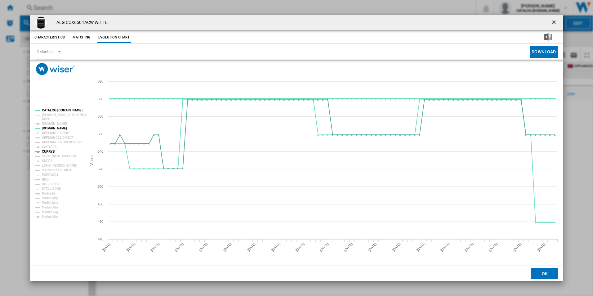
click at [59, 111] on tspan "CATALOG [DOMAIN_NAME]" at bounding box center [62, 109] width 41 height 3
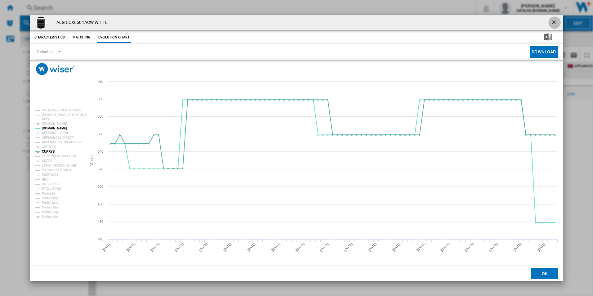
click at [556, 22] on ng-md-icon "getI18NText('BUTTONS.CLOSE_DIALOG')" at bounding box center [553, 22] width 7 height 7
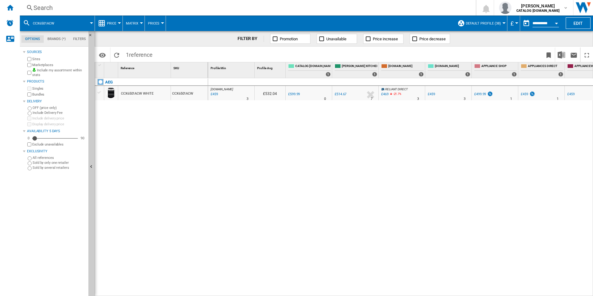
click at [202, 11] on div "Search" at bounding box center [246, 7] width 426 height 9
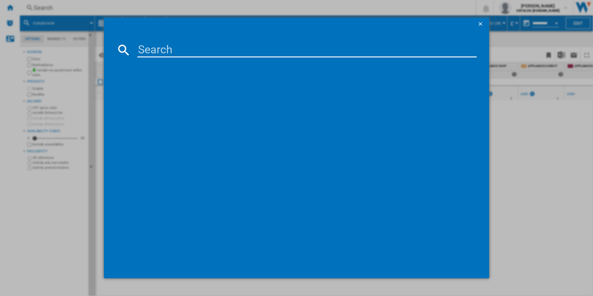
click at [170, 53] on input at bounding box center [306, 49] width 339 height 15
type input "CIX6540ACM"
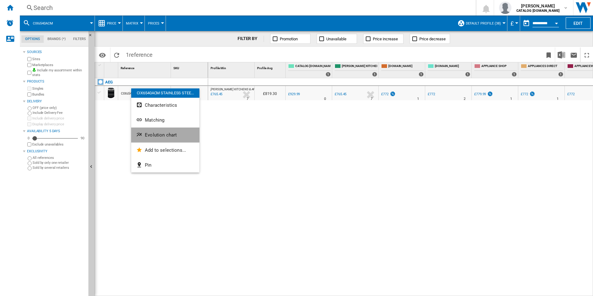
click at [144, 131] on button "Evolution chart" at bounding box center [165, 134] width 68 height 15
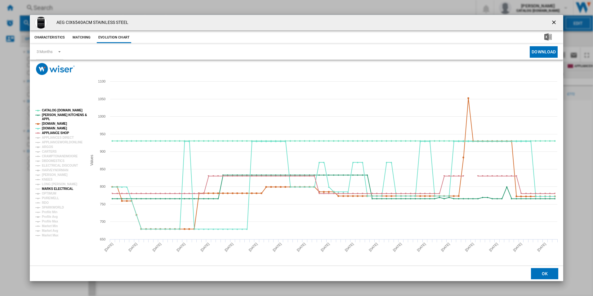
click at [51, 187] on tspan "MARKS ELECTRICAL" at bounding box center [57, 188] width 31 height 3
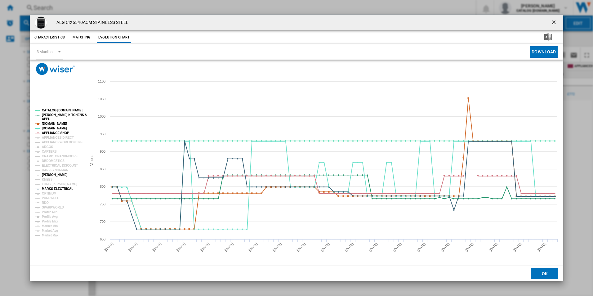
click at [52, 175] on tspan "[PERSON_NAME]" at bounding box center [55, 174] width 26 height 3
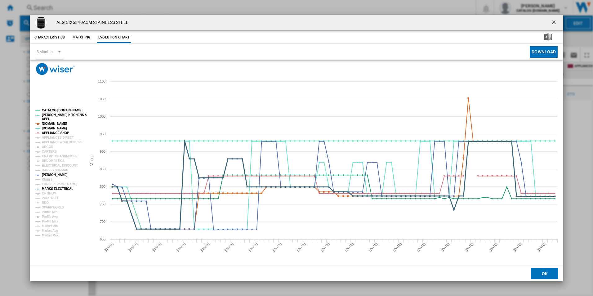
click at [52, 188] on tspan "MARKS ELECTRICAL" at bounding box center [57, 188] width 31 height 3
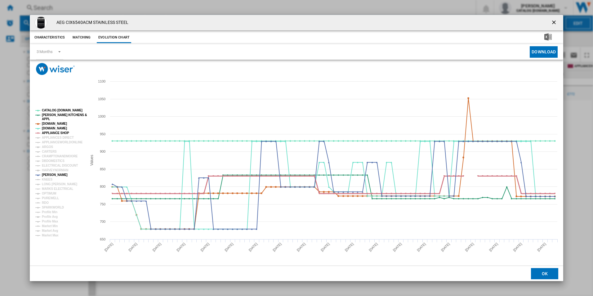
click at [58, 132] on tspan "APPLIANCE SHOP" at bounding box center [55, 132] width 27 height 3
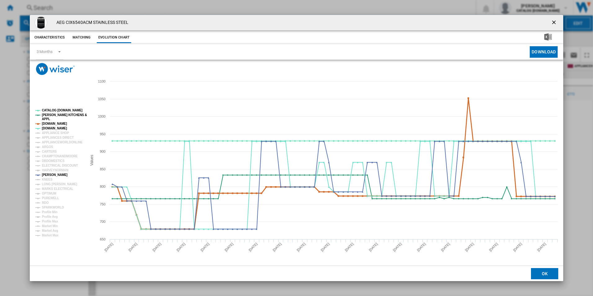
click at [57, 124] on tspan "[DOMAIN_NAME]" at bounding box center [54, 123] width 25 height 3
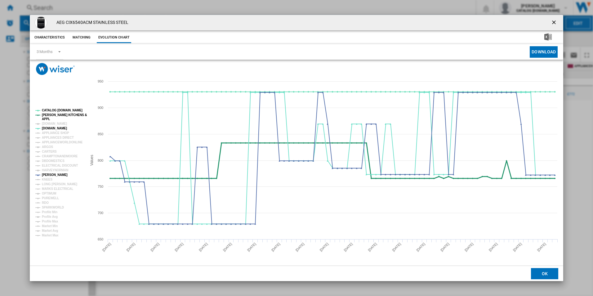
click at [57, 114] on tspan "[PERSON_NAME] KITCHENS &" at bounding box center [64, 114] width 45 height 3
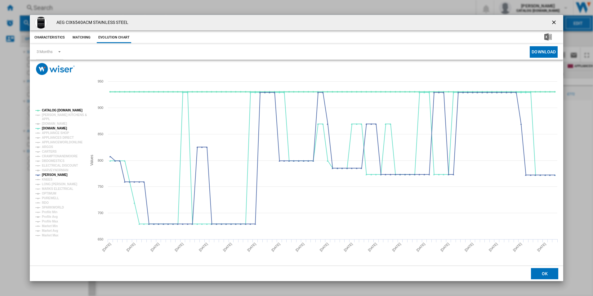
click at [57, 109] on tspan "CATALOG [DOMAIN_NAME]" at bounding box center [62, 109] width 41 height 3
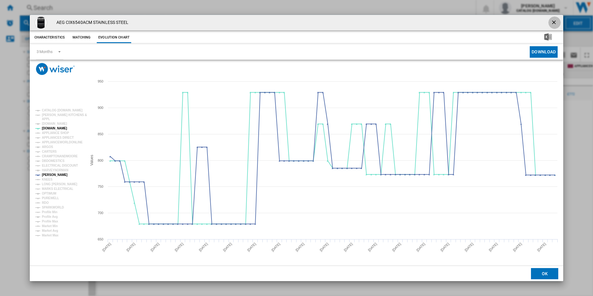
click at [558, 20] on ng-md-icon "getI18NText('BUTTONS.CLOSE_DIALOG')" at bounding box center [553, 22] width 7 height 7
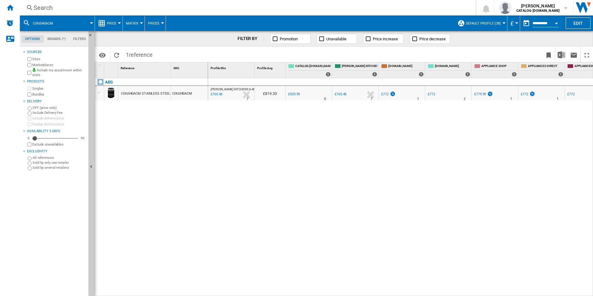
click at [204, 12] on div "Search" at bounding box center [246, 7] width 426 height 9
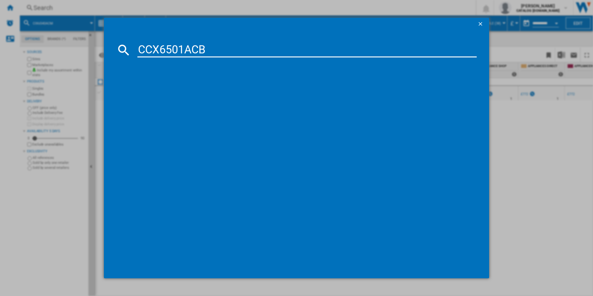
click at [149, 51] on input "CCX6501ACB" at bounding box center [306, 49] width 339 height 15
type input "CCX6501ACB"
click at [214, 52] on input "CCX6501ACB" at bounding box center [306, 49] width 339 height 15
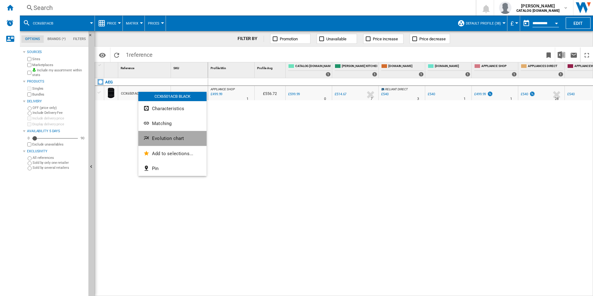
click at [156, 136] on span "Evolution chart" at bounding box center [168, 138] width 32 height 6
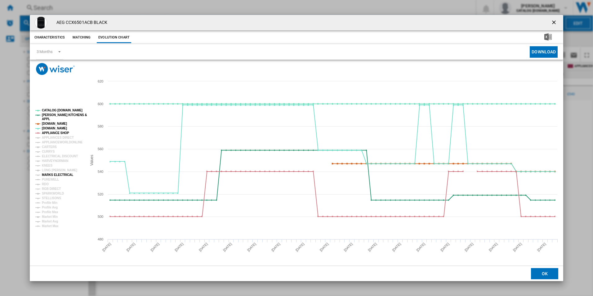
click at [51, 174] on tspan "MARKS ELECTRICAL" at bounding box center [57, 174] width 31 height 3
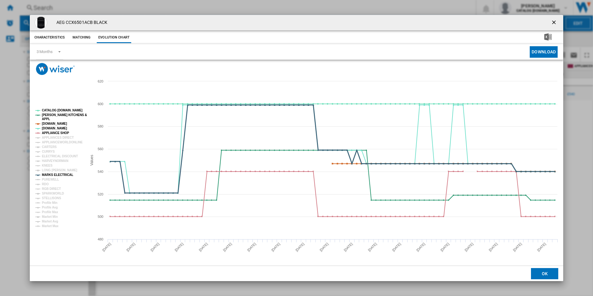
click at [51, 174] on tspan "MARKS ELECTRICAL" at bounding box center [57, 174] width 31 height 3
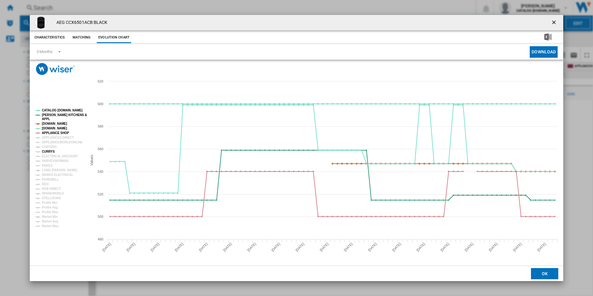
click at [50, 152] on tspan "CURRYS" at bounding box center [48, 151] width 13 height 3
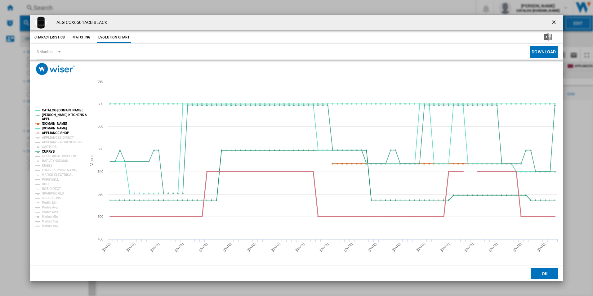
click at [59, 133] on tspan "APPLIANCE SHOP" at bounding box center [55, 132] width 27 height 3
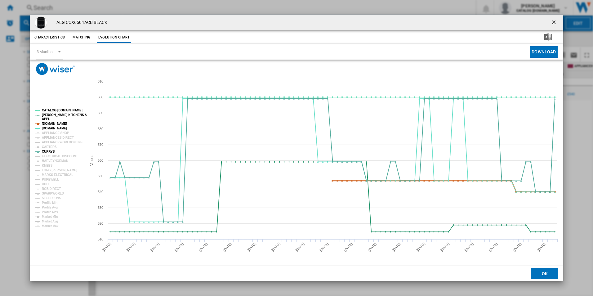
click at [55, 123] on tspan "[DOMAIN_NAME]" at bounding box center [54, 123] width 25 height 3
click at [52, 115] on tspan "[PERSON_NAME] KITCHENS &" at bounding box center [64, 114] width 45 height 3
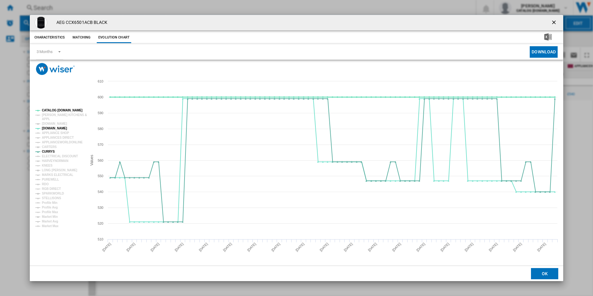
click at [54, 108] on tspan "CATALOG [DOMAIN_NAME]" at bounding box center [62, 109] width 41 height 3
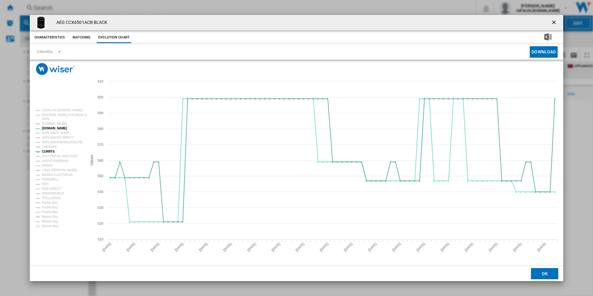
click at [556, 23] on ng-md-icon "getI18NText('BUTTONS.CLOSE_DIALOG')" at bounding box center [553, 22] width 7 height 7
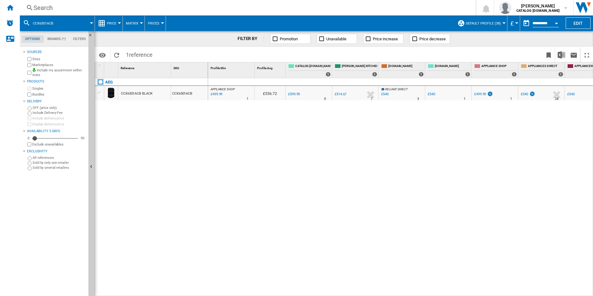
click at [263, 11] on div "Search" at bounding box center [246, 7] width 426 height 9
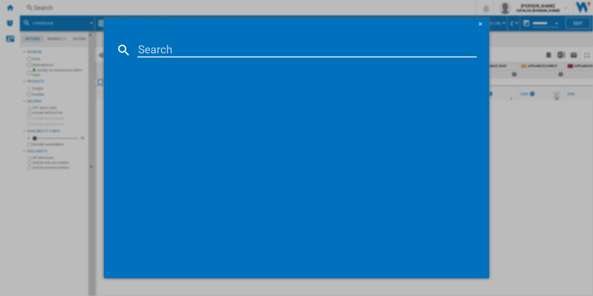
click at [214, 52] on input at bounding box center [306, 49] width 339 height 15
type input "OAB7N82EF"
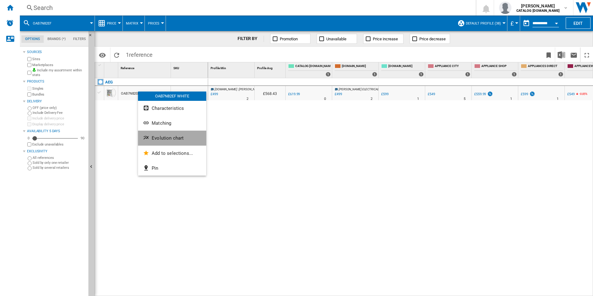
click at [149, 132] on button "Evolution chart" at bounding box center [172, 137] width 68 height 15
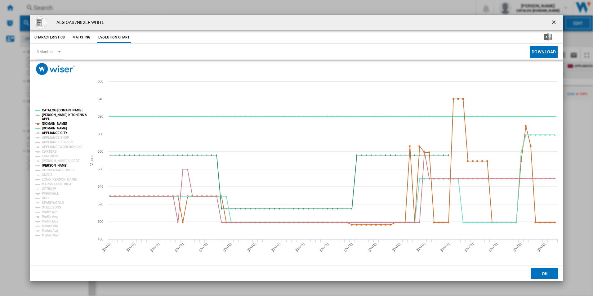
click at [52, 165] on tspan "[PERSON_NAME]" at bounding box center [55, 165] width 26 height 3
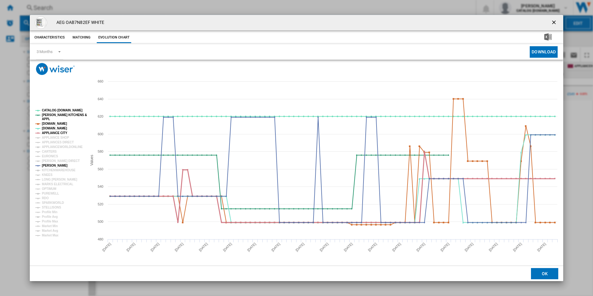
click at [51, 131] on tspan "APPLIANCE CITY" at bounding box center [54, 132] width 25 height 3
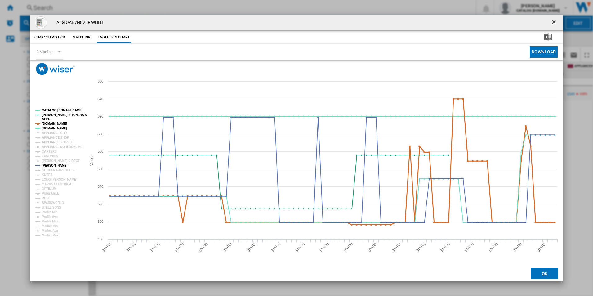
click at [51, 122] on tspan "[DOMAIN_NAME]" at bounding box center [54, 123] width 25 height 3
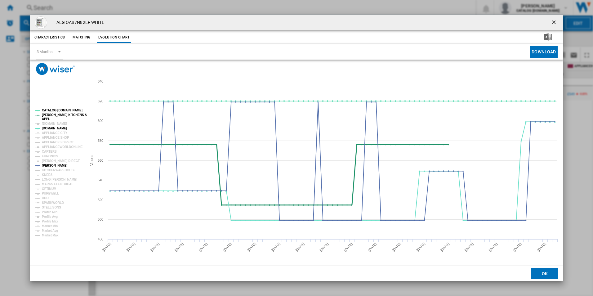
click at [51, 116] on tspan "[PERSON_NAME] KITCHENS &" at bounding box center [64, 114] width 45 height 3
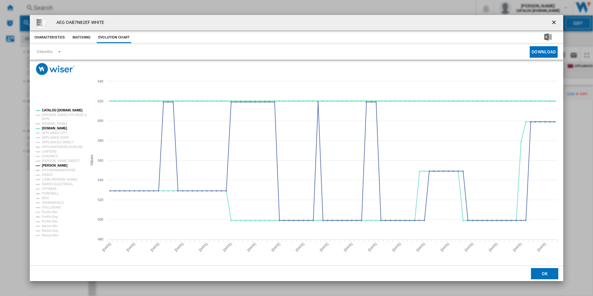
click at [53, 111] on tspan "CATALOG [DOMAIN_NAME]" at bounding box center [62, 109] width 41 height 3
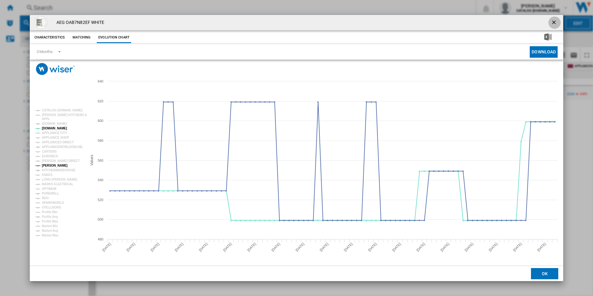
click at [553, 24] on ng-md-icon "getI18NText('BUTTONS.CLOSE_DIALOG')" at bounding box center [553, 22] width 7 height 7
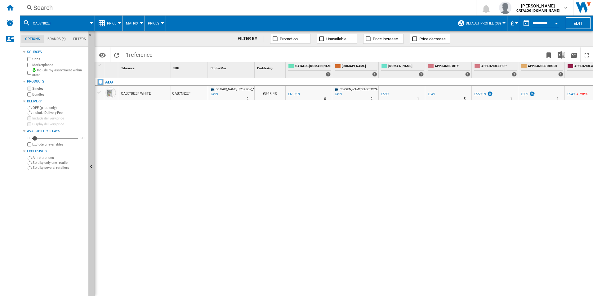
click at [230, 6] on div "Search" at bounding box center [246, 7] width 426 height 9
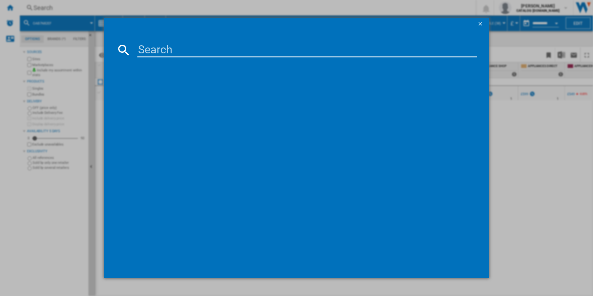
click at [174, 53] on input at bounding box center [306, 49] width 339 height 15
type input "ORK7M391EX"
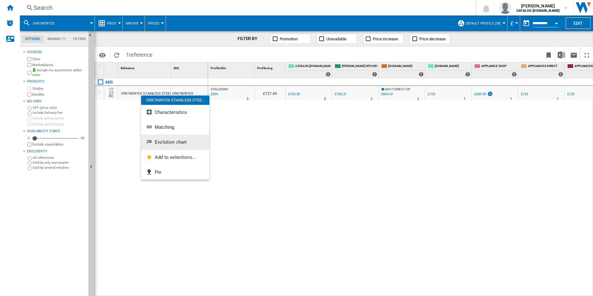
click at [151, 141] on ng-md-icon "Evolution chart" at bounding box center [149, 142] width 7 height 7
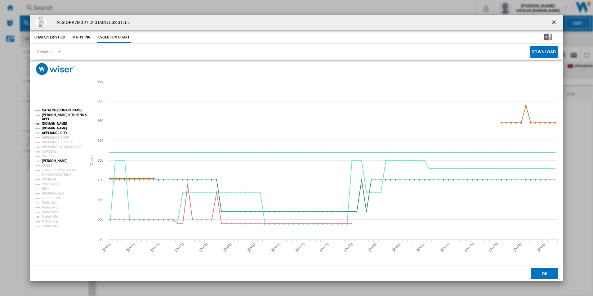
click at [50, 162] on tspan "[PERSON_NAME]" at bounding box center [55, 160] width 26 height 3
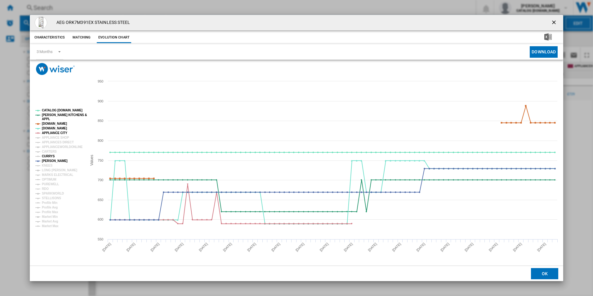
click at [48, 157] on tspan "CURRYS" at bounding box center [48, 155] width 13 height 3
click at [59, 131] on tspan "APPLIANCE CITY" at bounding box center [54, 132] width 25 height 3
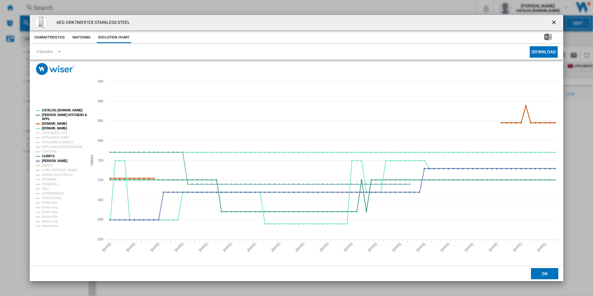
click at [59, 122] on tspan "[DOMAIN_NAME]" at bounding box center [54, 123] width 25 height 3
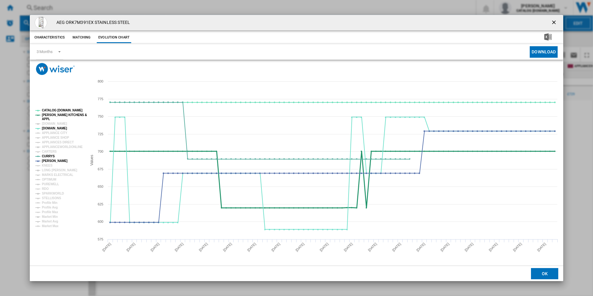
click at [58, 116] on tspan "[PERSON_NAME] KITCHENS &" at bounding box center [64, 114] width 45 height 3
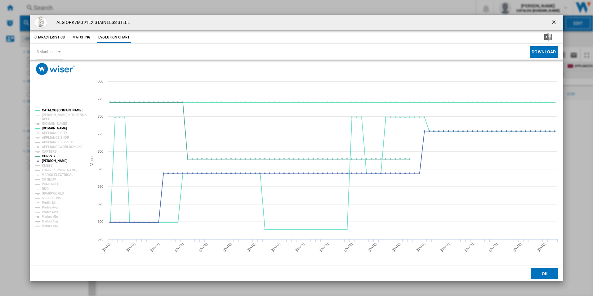
click at [59, 111] on tspan "CATALOG [DOMAIN_NAME]" at bounding box center [62, 109] width 41 height 3
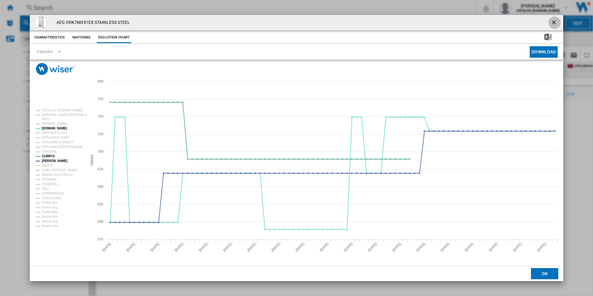
click at [554, 21] on ng-md-icon "getI18NText('BUTTONS.CLOSE_DIALOG')" at bounding box center [553, 22] width 7 height 7
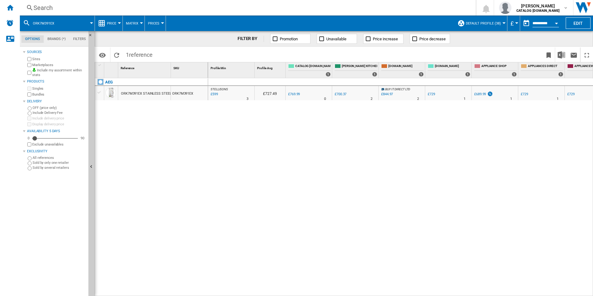
click at [232, 9] on div "Search" at bounding box center [246, 7] width 426 height 9
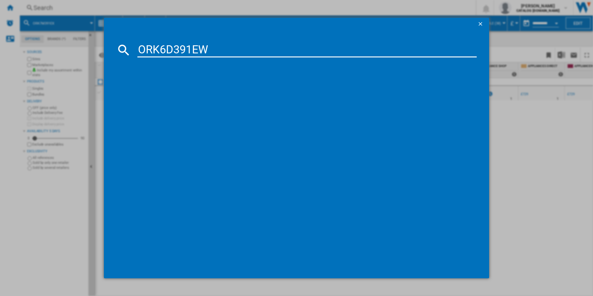
click at [190, 50] on input "ORK6D391EW" at bounding box center [306, 49] width 339 height 15
type input "ORK6D391EW"
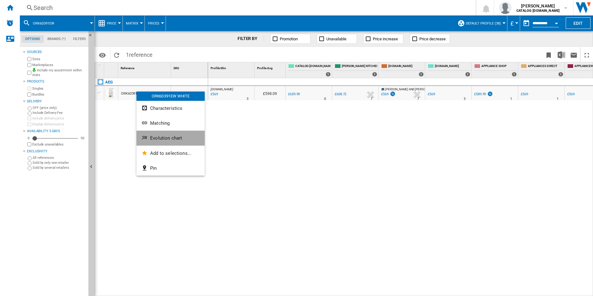
click at [148, 135] on ng-md-icon "Evolution chart" at bounding box center [144, 137] width 7 height 7
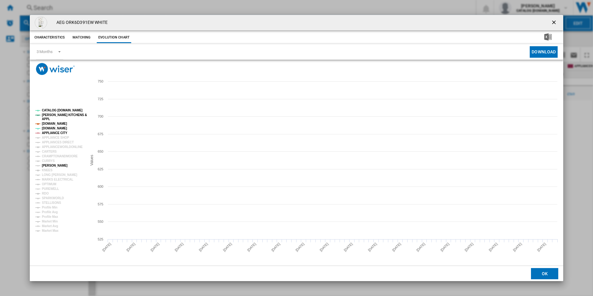
click at [51, 164] on tspan "[PERSON_NAME]" at bounding box center [55, 165] width 26 height 3
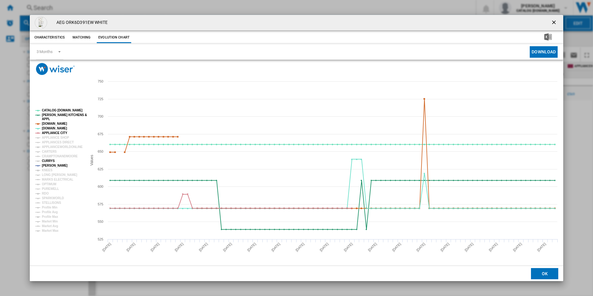
click at [49, 162] on tspan "CURRYS" at bounding box center [48, 160] width 13 height 3
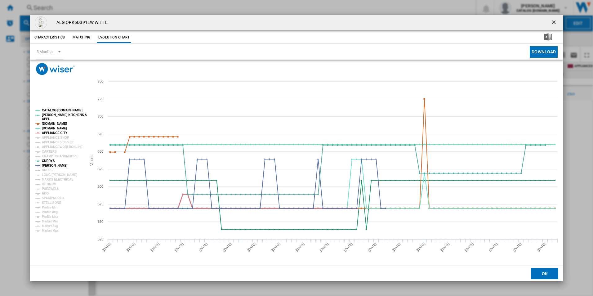
click at [59, 133] on tspan "APPLIANCE CITY" at bounding box center [54, 132] width 25 height 3
click at [58, 124] on tspan "[DOMAIN_NAME]" at bounding box center [54, 123] width 25 height 3
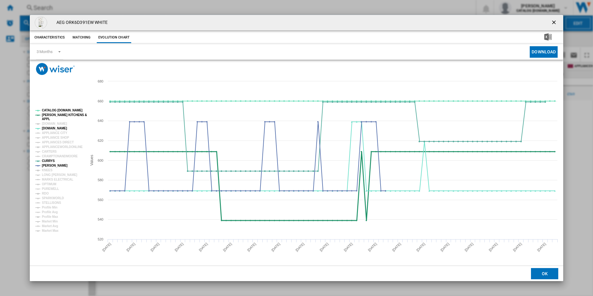
click at [59, 113] on tspan "[PERSON_NAME] KITCHENS &" at bounding box center [64, 114] width 45 height 3
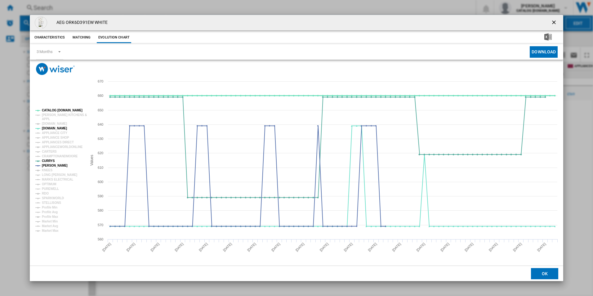
click at [59, 110] on tspan "CATALOG [DOMAIN_NAME]" at bounding box center [62, 109] width 41 height 3
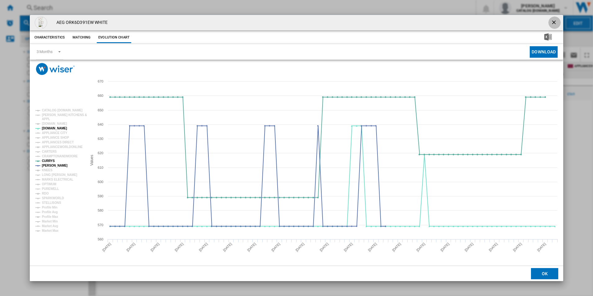
click at [555, 24] on ng-md-icon "getI18NText('BUTTONS.CLOSE_DIALOG')" at bounding box center [553, 22] width 7 height 7
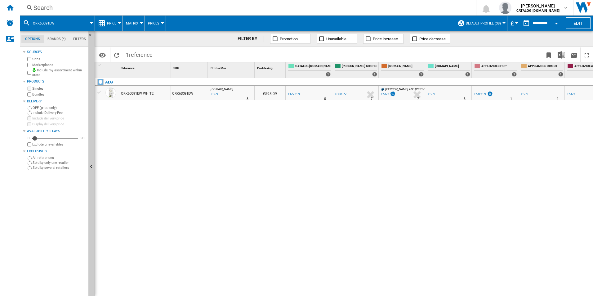
click at [257, 6] on div "Search" at bounding box center [246, 7] width 426 height 9
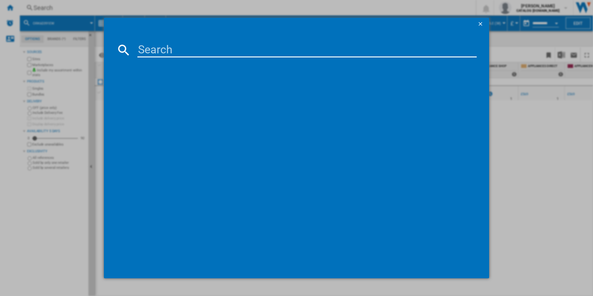
click at [198, 47] on input at bounding box center [306, 49] width 339 height 15
type input "OAG6N281EW"
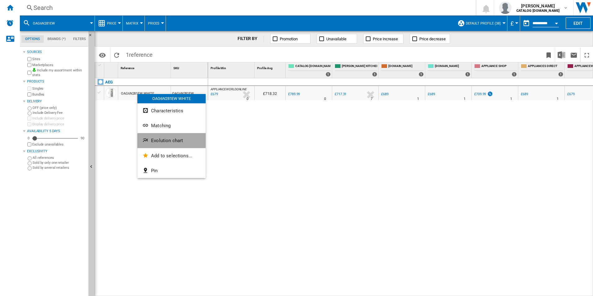
click at [146, 140] on ng-md-icon "Evolution chart" at bounding box center [145, 140] width 7 height 7
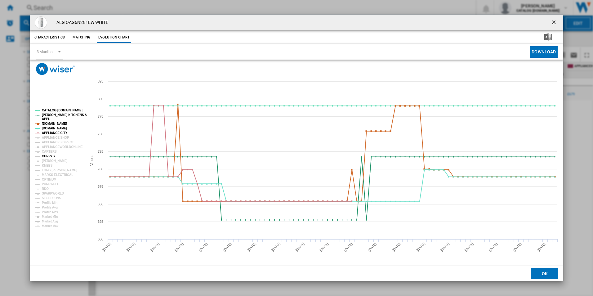
click at [49, 156] on tspan "CURRYS" at bounding box center [48, 155] width 13 height 3
click at [50, 162] on tspan "[PERSON_NAME]" at bounding box center [55, 160] width 26 height 3
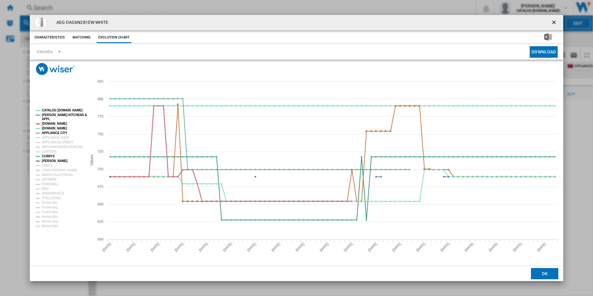
click at [59, 132] on tspan "APPLIANCE CITY" at bounding box center [54, 132] width 25 height 3
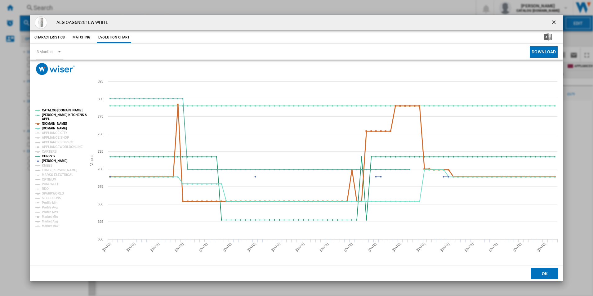
click at [60, 122] on tspan "[DOMAIN_NAME]" at bounding box center [54, 123] width 25 height 3
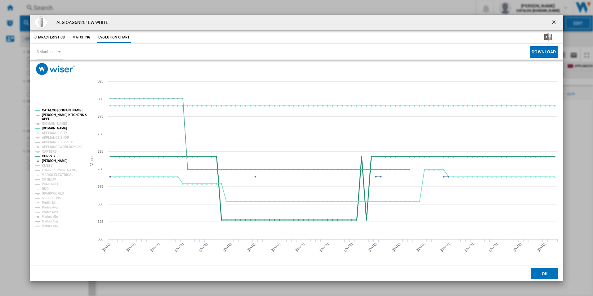
click at [60, 115] on tspan "[PERSON_NAME] KITCHENS &" at bounding box center [64, 114] width 45 height 3
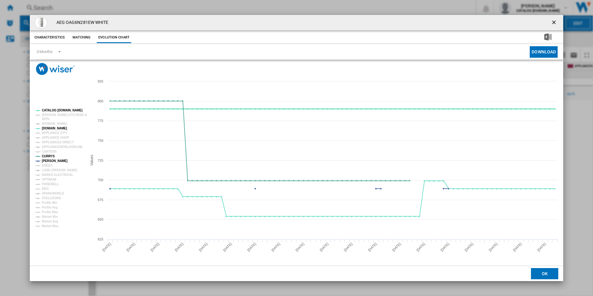
click at [61, 110] on tspan "CATALOG [DOMAIN_NAME]" at bounding box center [62, 109] width 41 height 3
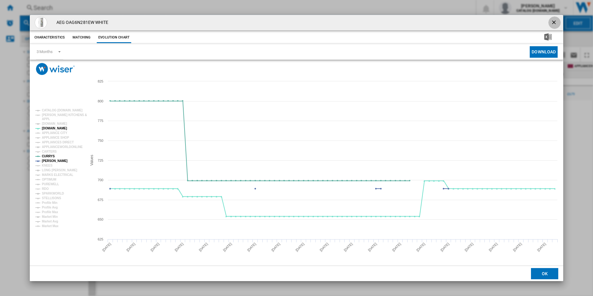
click at [552, 22] on ng-md-icon "getI18NText('BUTTONS.CLOSE_DIALOG')" at bounding box center [553, 22] width 7 height 7
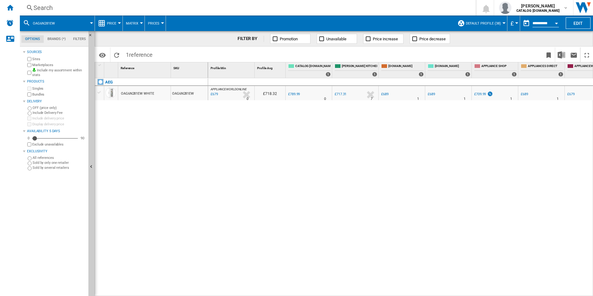
click at [274, 10] on div "Search" at bounding box center [246, 7] width 426 height 9
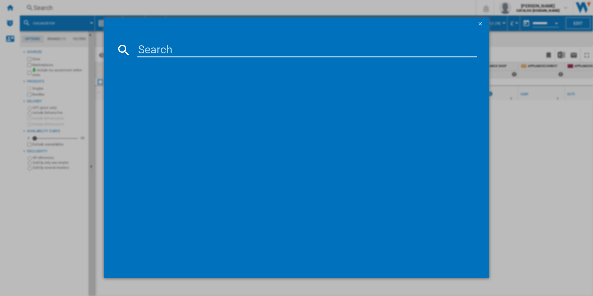
click at [232, 52] on input at bounding box center [306, 49] width 339 height 15
type input "ORK7M391EB"
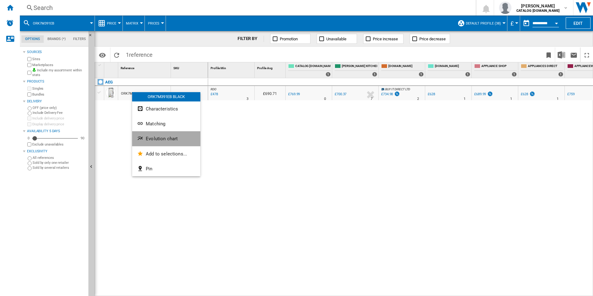
click at [145, 139] on button "Evolution chart" at bounding box center [166, 138] width 68 height 15
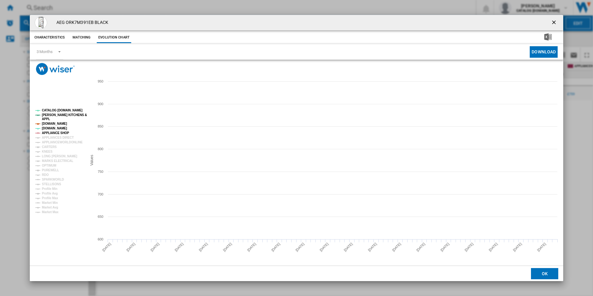
click at [52, 133] on tspan "APPLIANCE SHOP" at bounding box center [55, 132] width 27 height 3
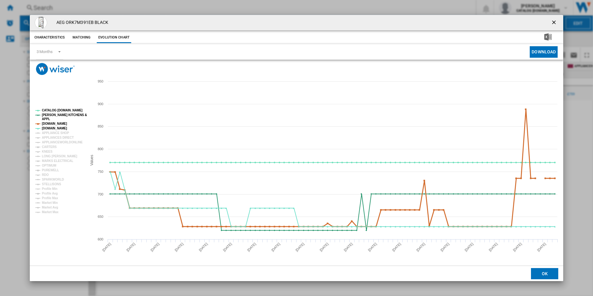
click at [55, 123] on tspan "[DOMAIN_NAME]" at bounding box center [54, 123] width 25 height 3
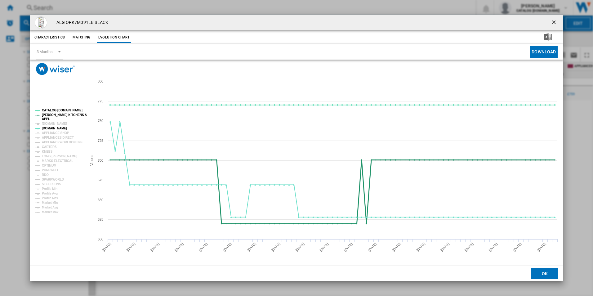
click at [55, 114] on tspan "[PERSON_NAME] KITCHENS &" at bounding box center [64, 114] width 45 height 3
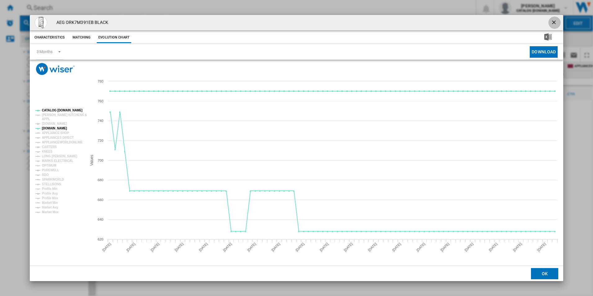
click at [554, 23] on ng-md-icon "getI18NText('BUTTONS.CLOSE_DIALOG')" at bounding box center [553, 22] width 7 height 7
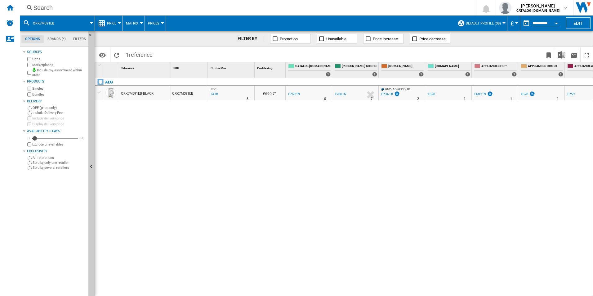
click at [279, 8] on div "Search" at bounding box center [246, 7] width 426 height 9
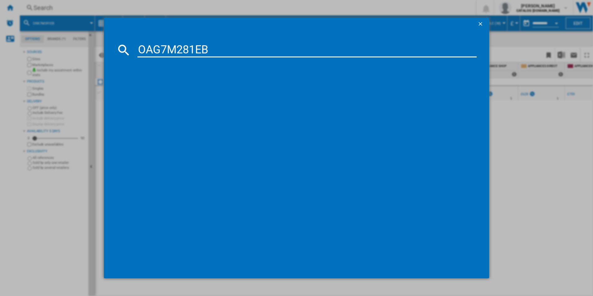
click at [234, 51] on input "OAG7M281EB" at bounding box center [306, 49] width 339 height 15
type input "OAG7M281EB"
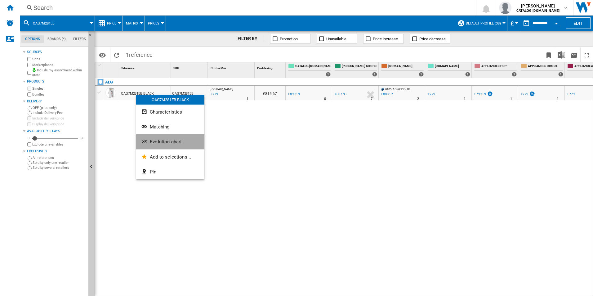
click at [149, 139] on button "Evolution chart" at bounding box center [170, 141] width 68 height 15
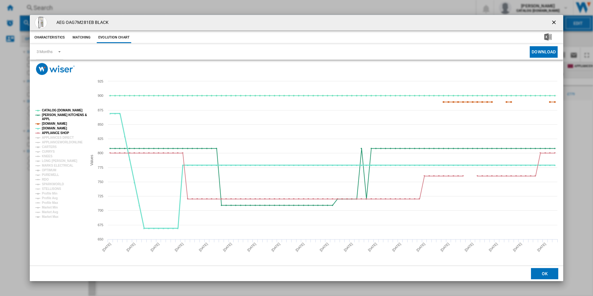
drag, startPoint x: 49, startPoint y: 133, endPoint x: 50, endPoint y: 125, distance: 7.9
click at [50, 125] on g "CATALOG ELECTROLUX.UK PAUL DAVIES KITCHENS & APPL AMAZON.CO.UK AO.COM APPLIANCE…" at bounding box center [60, 163] width 51 height 110
click at [50, 125] on tspan "[DOMAIN_NAME]" at bounding box center [54, 123] width 25 height 3
click at [52, 116] on tspan "[PERSON_NAME] KITCHENS &" at bounding box center [64, 114] width 45 height 3
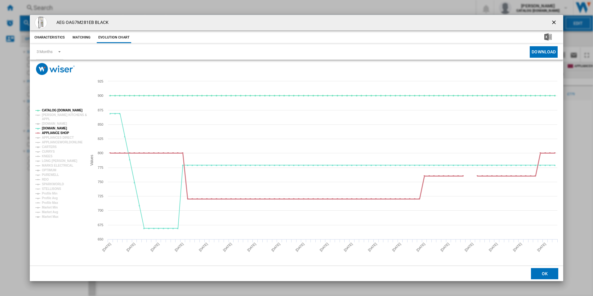
click at [61, 132] on tspan "APPLIANCE SHOP" at bounding box center [55, 132] width 27 height 3
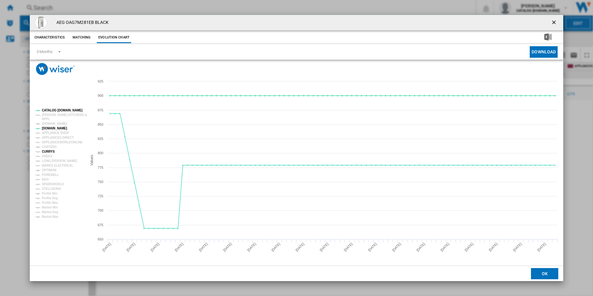
click at [49, 151] on tspan "CURRYS" at bounding box center [48, 151] width 13 height 3
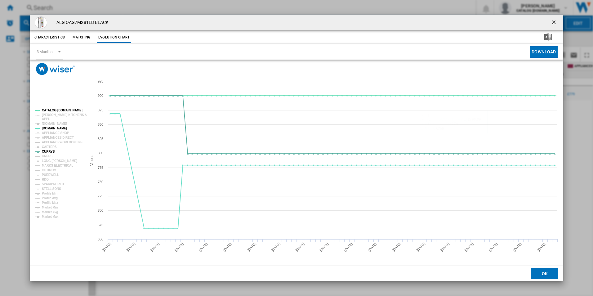
click at [552, 20] on ng-md-icon "getI18NText('BUTTONS.CLOSE_DIALOG')" at bounding box center [553, 22] width 7 height 7
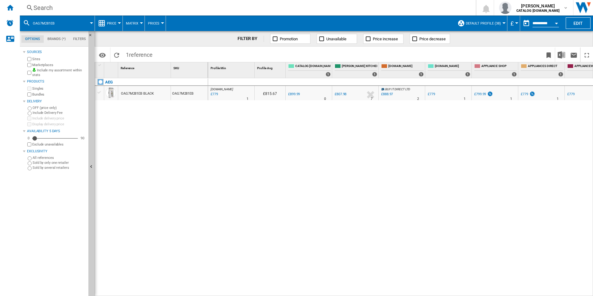
click at [255, 7] on div "Search" at bounding box center [246, 7] width 426 height 9
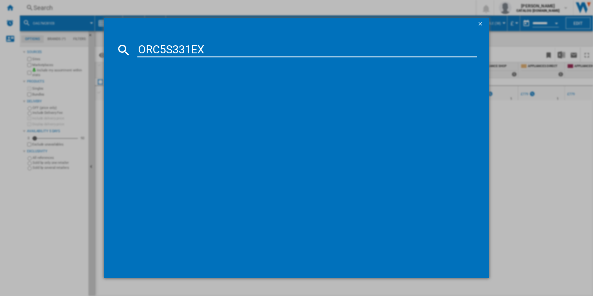
click at [190, 50] on input "ORC5S331EX" at bounding box center [306, 49] width 339 height 15
type input "ORC5S331EX"
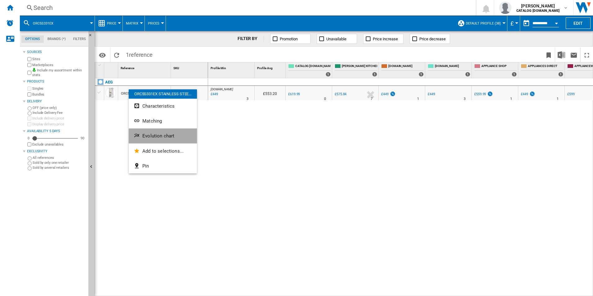
click at [137, 134] on ng-md-icon "Evolution chart" at bounding box center [137, 135] width 7 height 7
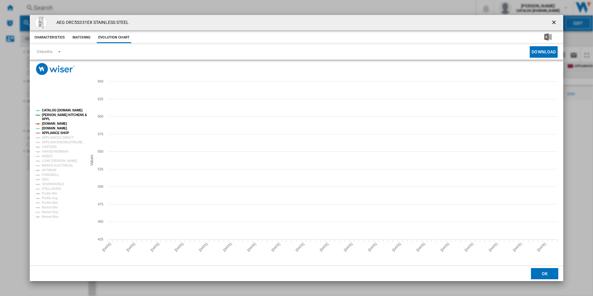
click at [59, 132] on tspan "APPLIANCE SHOP" at bounding box center [55, 132] width 27 height 3
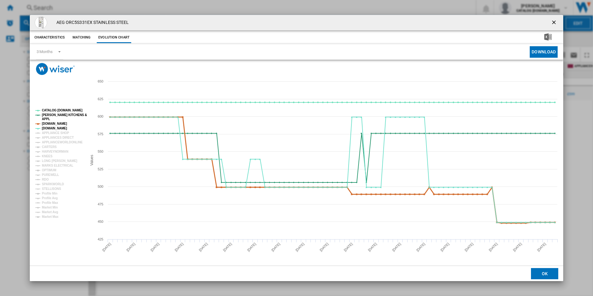
click at [59, 123] on tspan "[DOMAIN_NAME]" at bounding box center [54, 123] width 25 height 3
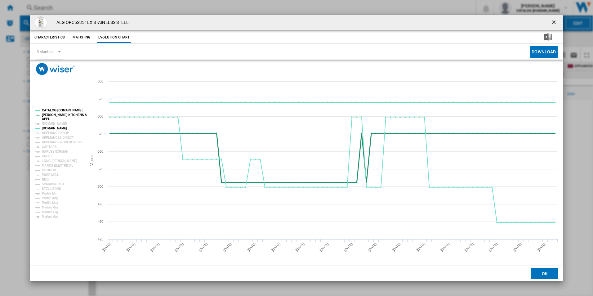
click at [58, 114] on tspan "[PERSON_NAME] KITCHENS &" at bounding box center [64, 114] width 45 height 3
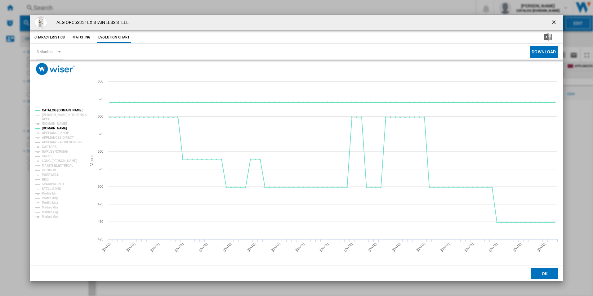
click at [555, 17] on button "Product popup" at bounding box center [554, 22] width 12 height 12
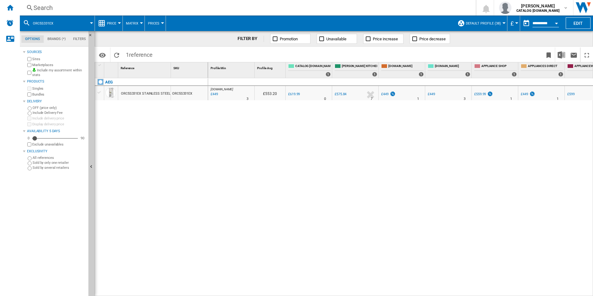
click at [246, 11] on div "Search" at bounding box center [246, 7] width 426 height 9
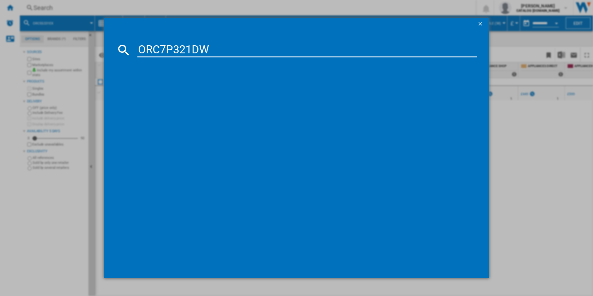
click at [209, 53] on input "ORC7P321DW" at bounding box center [306, 49] width 339 height 15
type input "ORC7P321DW"
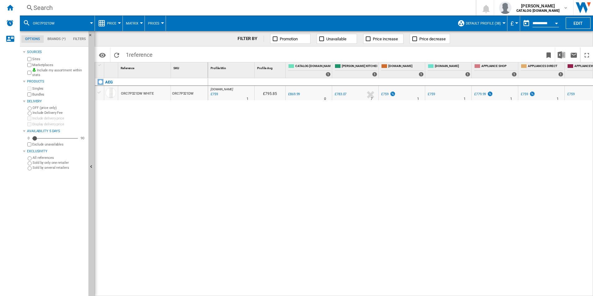
click at [128, 97] on div "ORC7P321DW WHITE" at bounding box center [137, 93] width 33 height 14
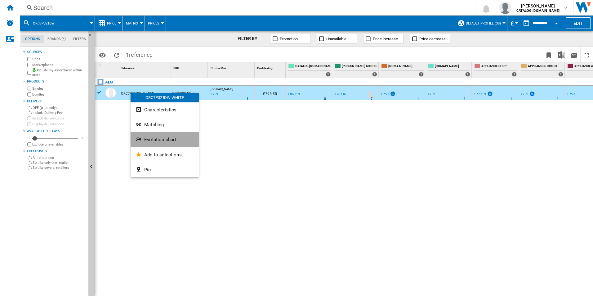
click at [144, 143] on button "Evolution chart" at bounding box center [164, 139] width 68 height 15
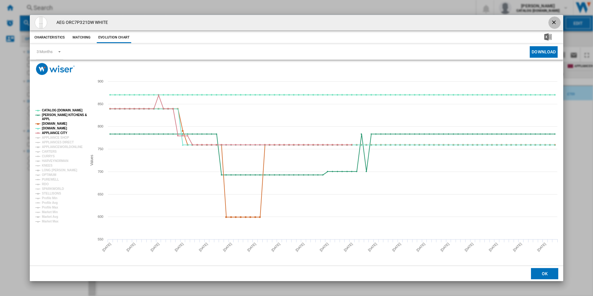
click at [555, 22] on ng-md-icon "getI18NText('BUTTONS.CLOSE_DIALOG')" at bounding box center [553, 22] width 7 height 7
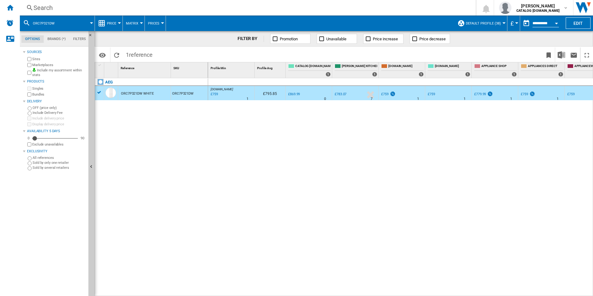
click at [240, 10] on div "Search" at bounding box center [246, 7] width 426 height 9
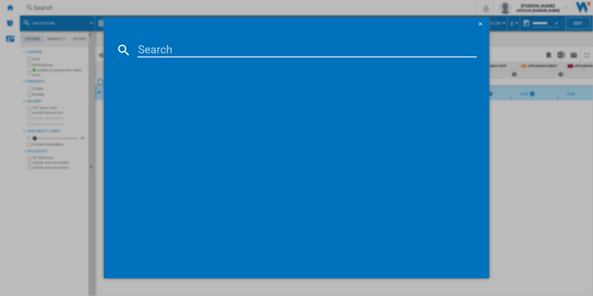
click at [185, 55] on input at bounding box center [306, 49] width 339 height 15
type input "ORC7P321DW"
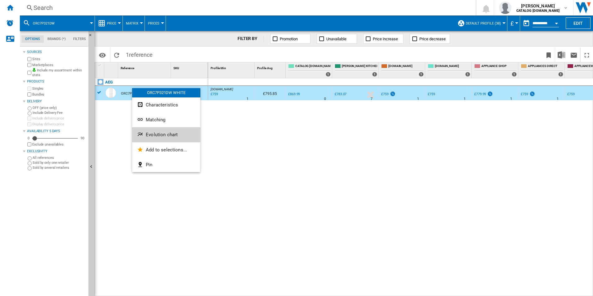
click at [145, 135] on button "Evolution chart" at bounding box center [166, 134] width 68 height 15
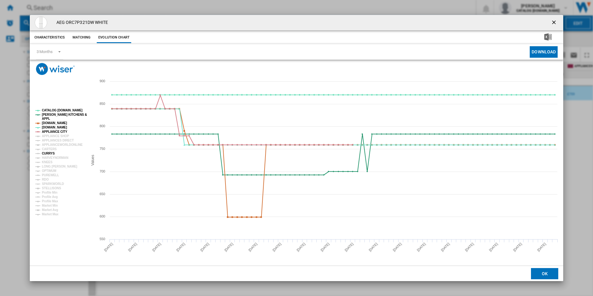
click at [48, 152] on tspan "CURRYS" at bounding box center [48, 153] width 13 height 3
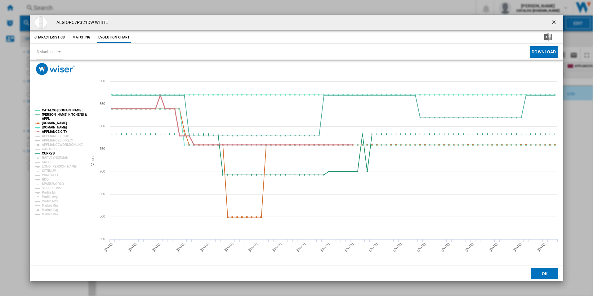
click at [58, 130] on tspan "APPLIANCE CITY" at bounding box center [54, 131] width 25 height 3
click at [58, 124] on tspan "[DOMAIN_NAME]" at bounding box center [54, 122] width 25 height 3
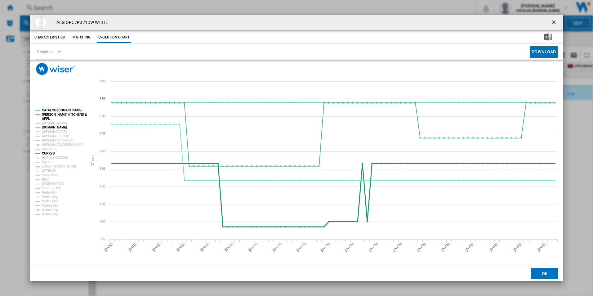
click at [55, 113] on tspan "[PERSON_NAME] KITCHENS &" at bounding box center [64, 114] width 45 height 3
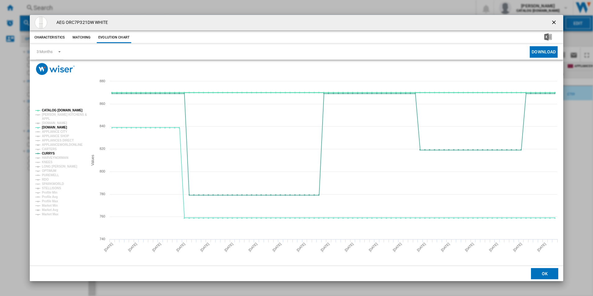
click at [55, 109] on tspan "CATALOG [DOMAIN_NAME]" at bounding box center [62, 109] width 41 height 3
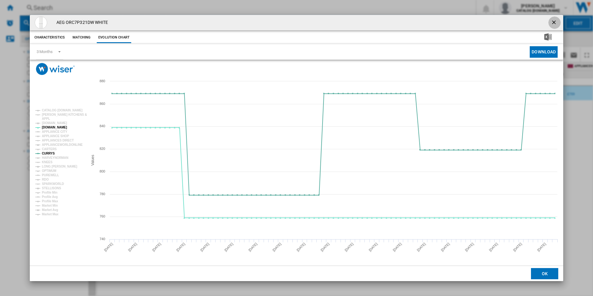
click at [554, 23] on ng-md-icon "getI18NText('BUTTONS.CLOSE_DIALOG')" at bounding box center [553, 22] width 7 height 7
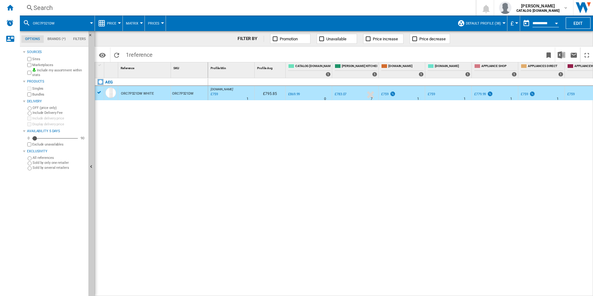
click at [284, 8] on div "Search" at bounding box center [246, 7] width 426 height 9
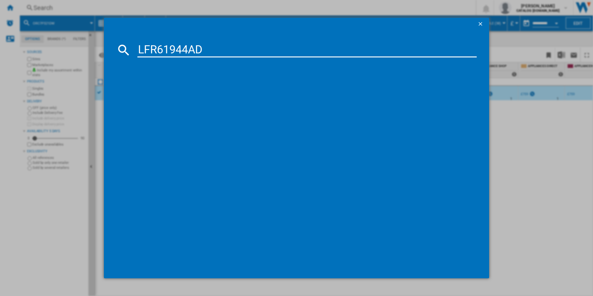
click at [195, 50] on input "LFR61944AD" at bounding box center [306, 49] width 339 height 15
type input "LFR61944AD"
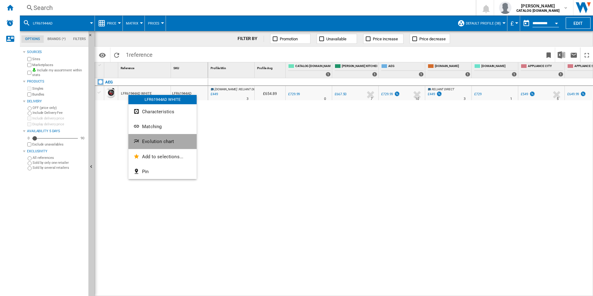
click at [148, 145] on button "Evolution chart" at bounding box center [162, 141] width 68 height 15
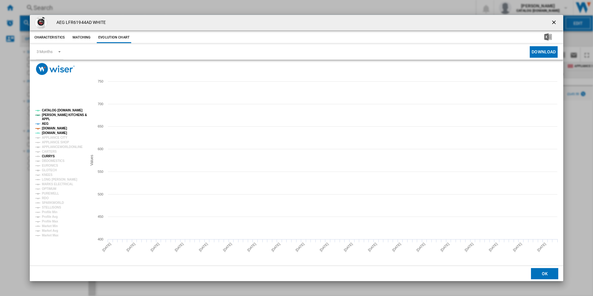
click at [48, 156] on tspan "CURRYS" at bounding box center [48, 155] width 13 height 3
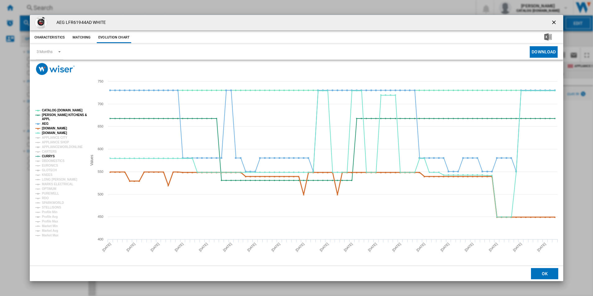
click at [52, 127] on tspan "[DOMAIN_NAME]" at bounding box center [54, 127] width 25 height 3
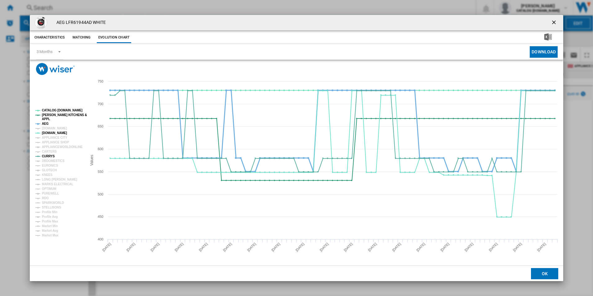
click at [46, 124] on tspan "AEG" at bounding box center [45, 123] width 7 height 3
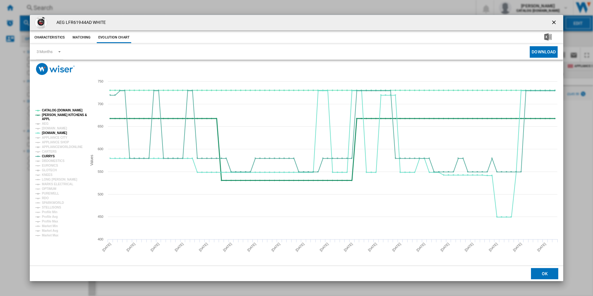
click at [50, 115] on tspan "[PERSON_NAME] KITCHENS &" at bounding box center [64, 114] width 45 height 3
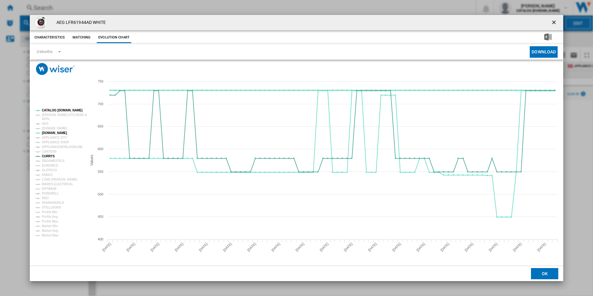
click at [53, 108] on tspan "CATALOG [DOMAIN_NAME]" at bounding box center [62, 109] width 41 height 3
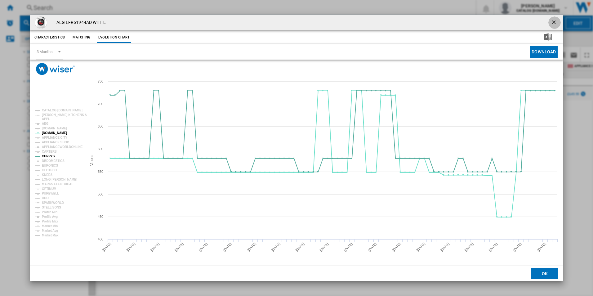
click at [553, 21] on ng-md-icon "getI18NText('BUTTONS.CLOSE_DIALOG')" at bounding box center [553, 22] width 7 height 7
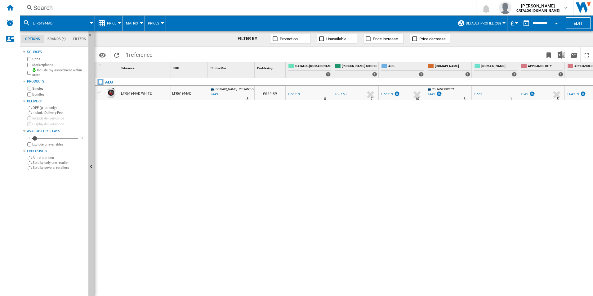
click at [281, 8] on div "Search" at bounding box center [246, 7] width 426 height 9
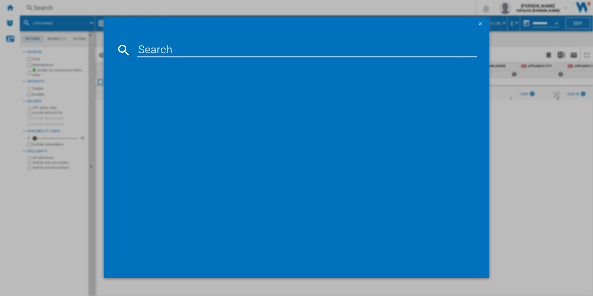
click at [225, 53] on input at bounding box center [306, 49] width 339 height 15
type input "LFX50942B"
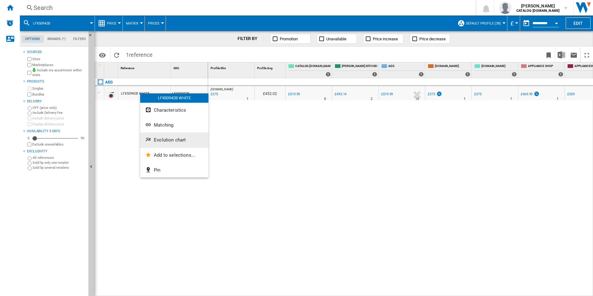
click at [156, 139] on span "Evolution chart" at bounding box center [170, 140] width 32 height 6
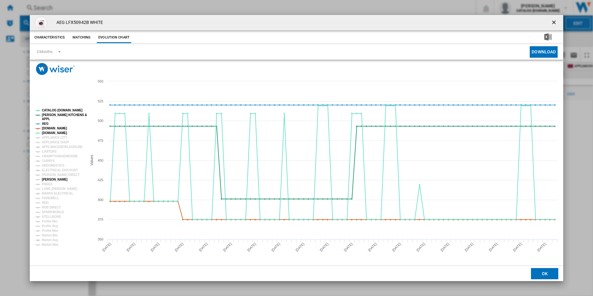
click at [51, 178] on tspan "[PERSON_NAME]" at bounding box center [55, 179] width 26 height 3
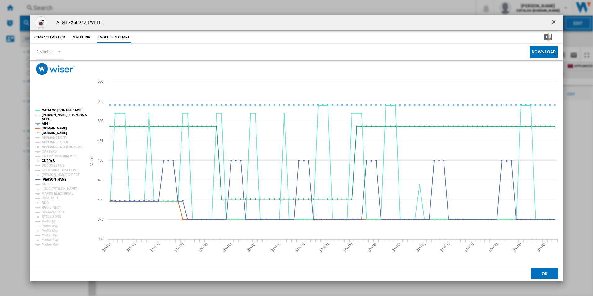
click at [49, 161] on tspan "CURRYS" at bounding box center [48, 160] width 13 height 3
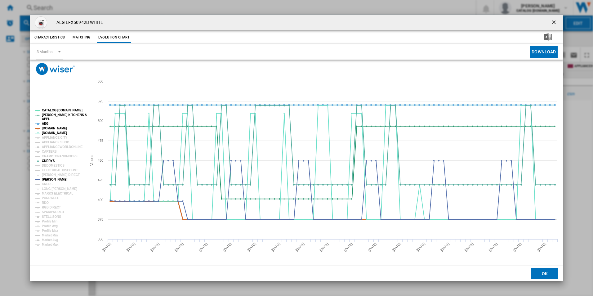
drag, startPoint x: 52, startPoint y: 129, endPoint x: 46, endPoint y: 124, distance: 7.5
click at [46, 124] on g "CATALOG ELECTROLUX.UK PAUL DAVIES KITCHENS & APPL AEG AMAZON.CO.UK AO.COM APPLI…" at bounding box center [60, 177] width 51 height 138
click at [46, 124] on tspan "AEG" at bounding box center [45, 123] width 7 height 3
click at [48, 128] on tspan "[DOMAIN_NAME]" at bounding box center [54, 127] width 25 height 3
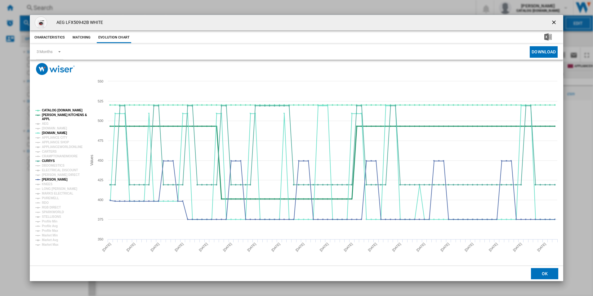
click at [57, 115] on tspan "[PERSON_NAME] KITCHENS &" at bounding box center [64, 114] width 45 height 3
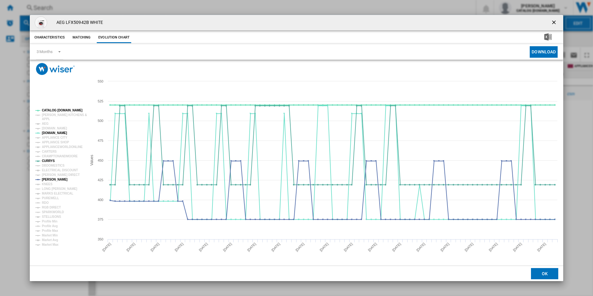
click at [59, 110] on tspan "CATALOG [DOMAIN_NAME]" at bounding box center [62, 109] width 41 height 3
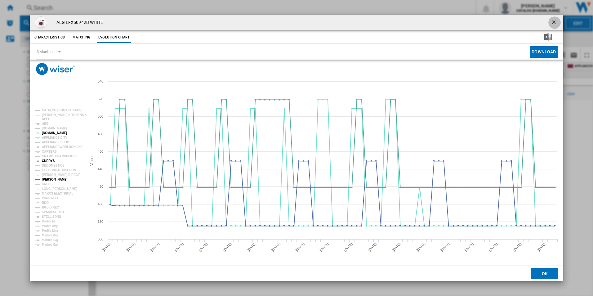
click at [556, 21] on ng-md-icon "getI18NText('BUTTONS.CLOSE_DIALOG')" at bounding box center [553, 22] width 7 height 7
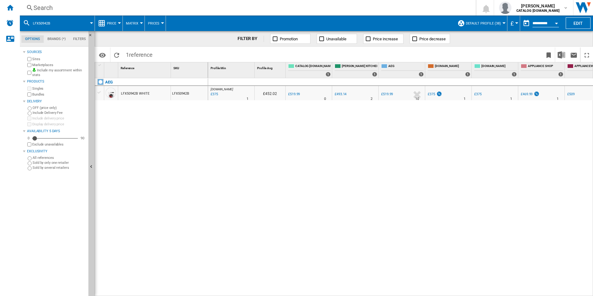
click at [258, 10] on div "Search" at bounding box center [246, 7] width 426 height 9
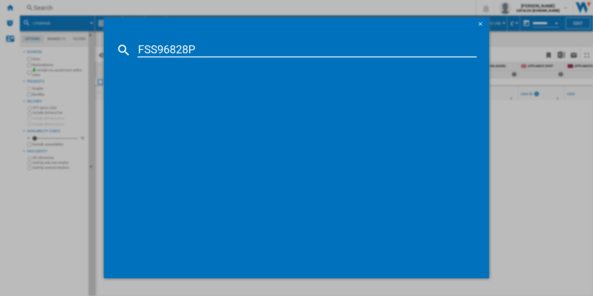
click at [189, 52] on input "FSS96828P" at bounding box center [306, 49] width 339 height 15
type input "FSS96828P"
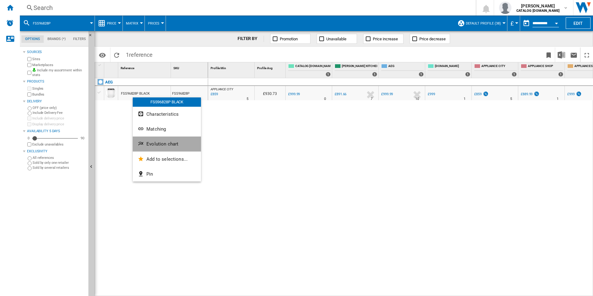
click at [146, 140] on button "Evolution chart" at bounding box center [167, 143] width 68 height 15
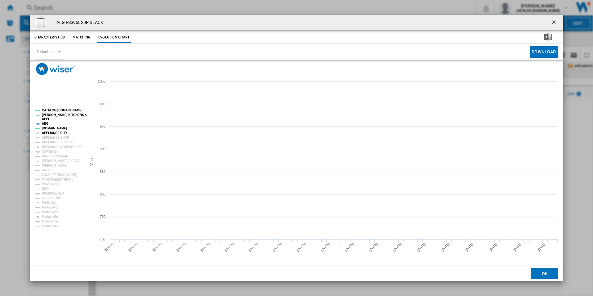
click at [49, 132] on tspan "APPLIANCE CITY" at bounding box center [54, 132] width 25 height 3
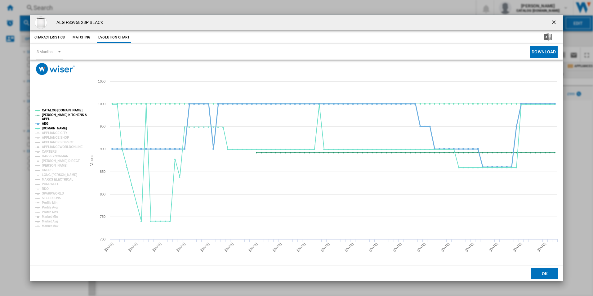
click at [46, 124] on tspan "AEG" at bounding box center [45, 123] width 7 height 3
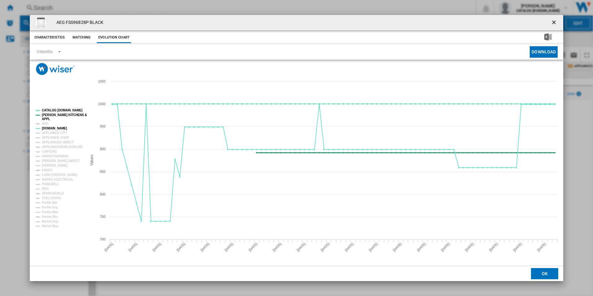
click at [52, 113] on tspan "[PERSON_NAME] KITCHENS &" at bounding box center [64, 114] width 45 height 3
click at [52, 110] on tspan "CATALOG [DOMAIN_NAME]" at bounding box center [62, 109] width 41 height 3
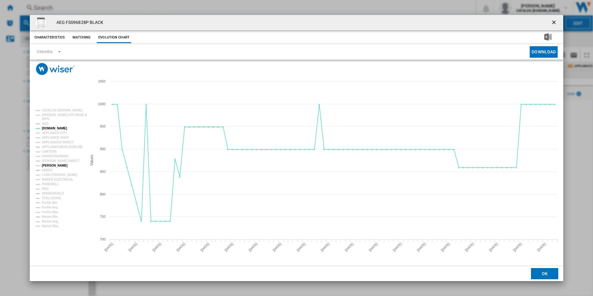
click at [52, 164] on tspan "[PERSON_NAME]" at bounding box center [55, 165] width 26 height 3
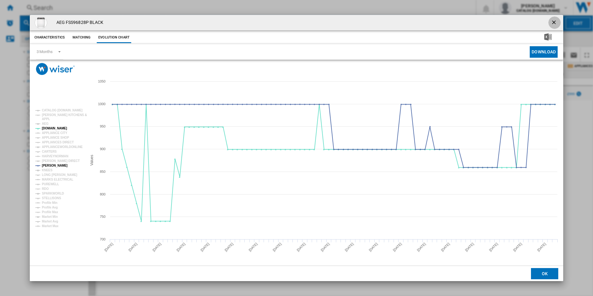
click at [551, 20] on ng-md-icon "getI18NText('BUTTONS.CLOSE_DIALOG')" at bounding box center [553, 22] width 7 height 7
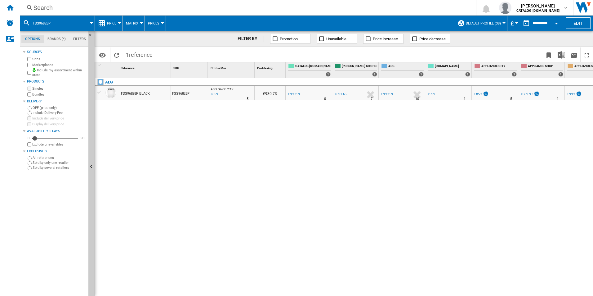
click at [247, 5] on div "Search" at bounding box center [246, 7] width 426 height 9
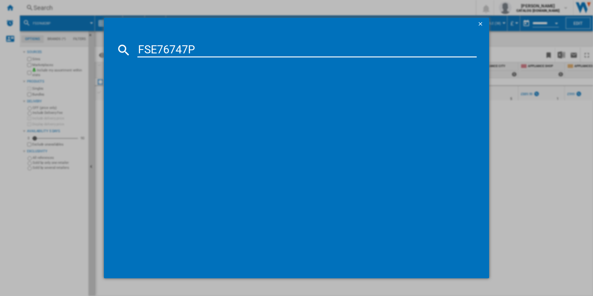
click at [175, 47] on input "FSE76747P" at bounding box center [306, 49] width 339 height 15
type input "FSE76747P"
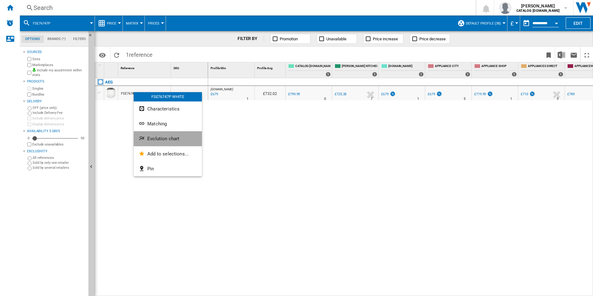
click at [149, 139] on span "Evolution chart" at bounding box center [163, 139] width 32 height 6
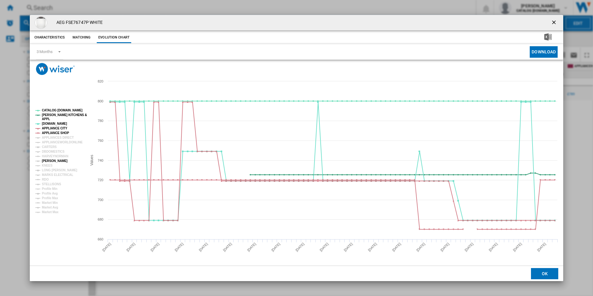
click at [51, 159] on tspan "[PERSON_NAME]" at bounding box center [55, 160] width 26 height 3
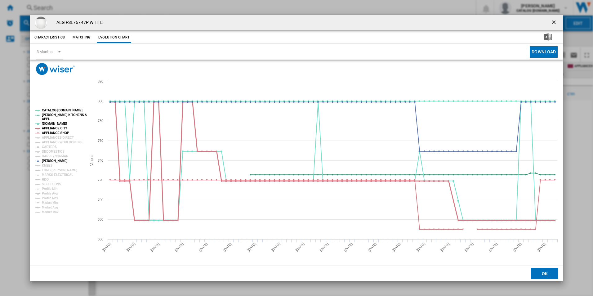
drag, startPoint x: 54, startPoint y: 133, endPoint x: 54, endPoint y: 126, distance: 6.5
click at [54, 126] on g "CATALOG [DOMAIN_NAME] [PERSON_NAME] KITCHENS & APPL [DOMAIN_NAME] APPLIANCE CIT…" at bounding box center [60, 160] width 51 height 105
click at [54, 126] on tspan "APPLIANCE CITY" at bounding box center [54, 127] width 25 height 3
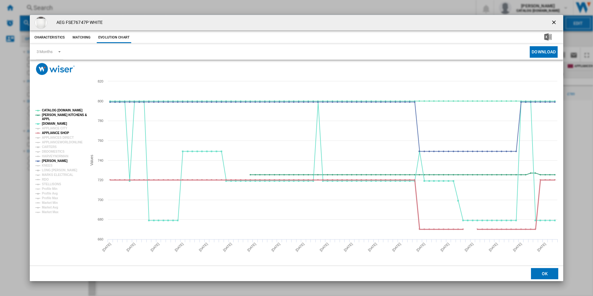
click at [53, 131] on tspan "APPLIANCE SHOP" at bounding box center [55, 132] width 27 height 3
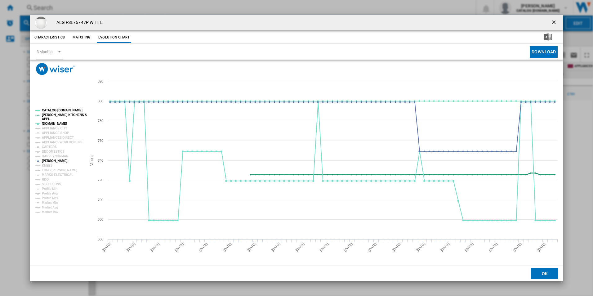
click at [55, 114] on tspan "[PERSON_NAME] KITCHENS &" at bounding box center [64, 114] width 45 height 3
click at [56, 110] on tspan "CATALOG [DOMAIN_NAME]" at bounding box center [62, 109] width 41 height 3
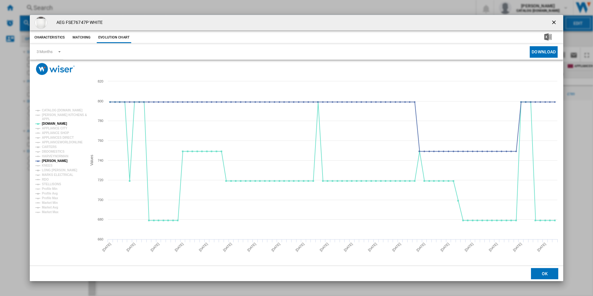
click at [555, 19] on ng-md-icon "getI18NText('BUTTONS.CLOSE_DIALOG')" at bounding box center [553, 22] width 7 height 7
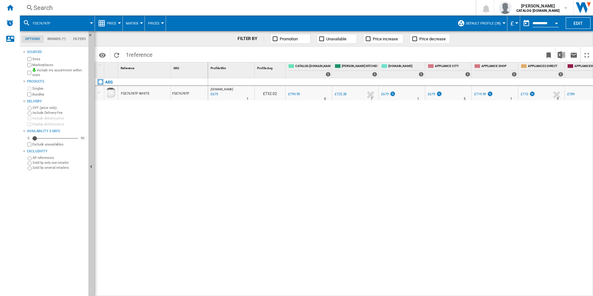
click at [243, 10] on div "Search" at bounding box center [246, 7] width 426 height 9
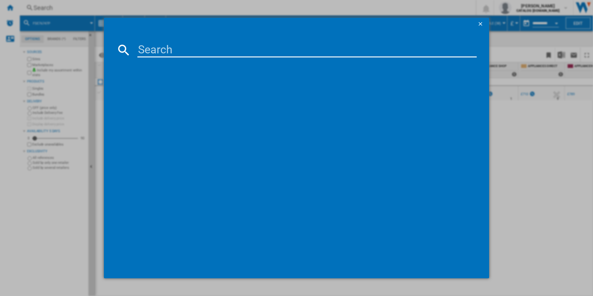
click at [187, 49] on input at bounding box center [306, 49] width 339 height 15
type input "FSB53647Z"
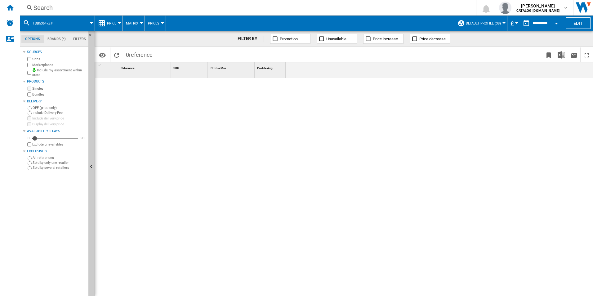
click at [148, 8] on div "Search" at bounding box center [246, 7] width 426 height 9
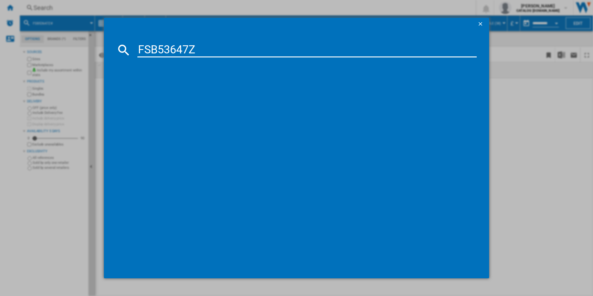
click at [145, 46] on input "FSB53647Z" at bounding box center [306, 49] width 339 height 15
type input "FSB53647Z"
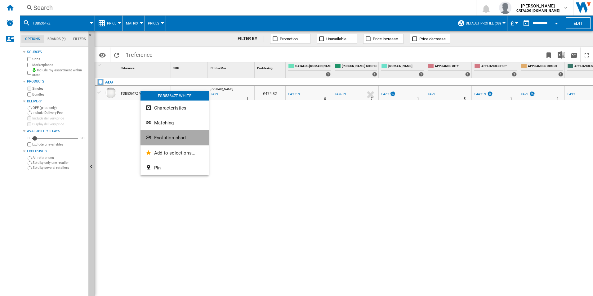
click at [150, 135] on ng-md-icon "Evolution chart" at bounding box center [148, 137] width 7 height 7
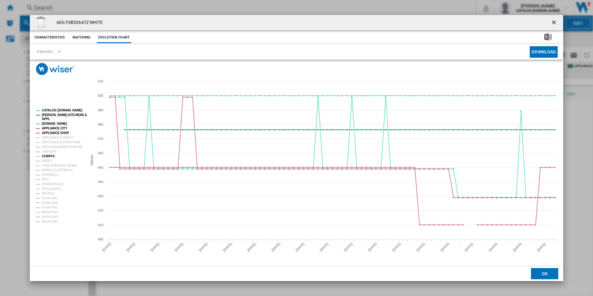
click at [47, 156] on tspan "CURRYS" at bounding box center [48, 155] width 13 height 3
click at [60, 131] on tspan "APPLIANCE SHOP" at bounding box center [55, 132] width 27 height 3
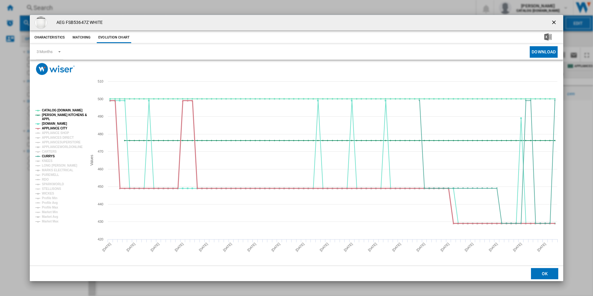
click at [59, 128] on tspan "APPLIANCE CITY" at bounding box center [54, 127] width 25 height 3
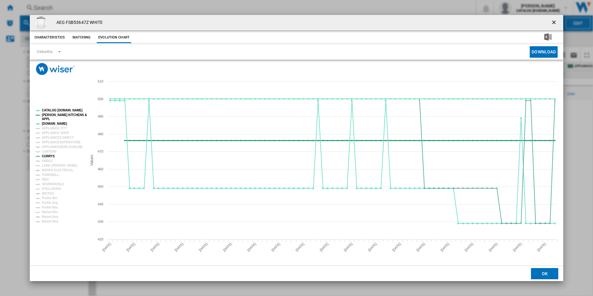
click at [60, 113] on tspan "[PERSON_NAME] KITCHENS &" at bounding box center [64, 114] width 45 height 3
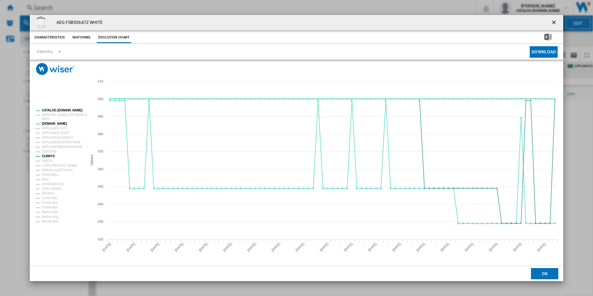
click at [60, 110] on tspan "CATALOG [DOMAIN_NAME]" at bounding box center [62, 109] width 41 height 3
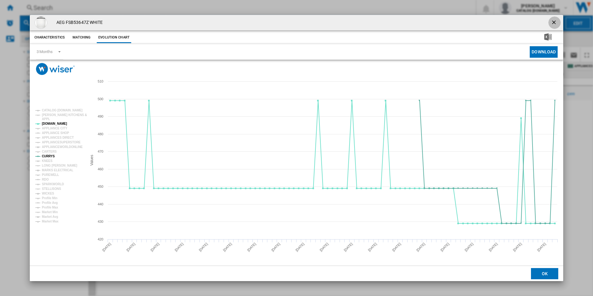
click at [554, 20] on ng-md-icon "getI18NText('BUTTONS.CLOSE_DIALOG')" at bounding box center [553, 22] width 7 height 7
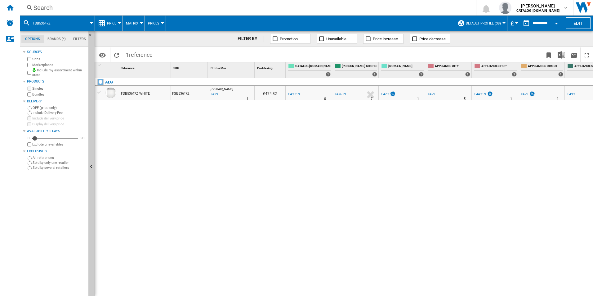
click at [284, 9] on div "Search" at bounding box center [246, 7] width 426 height 9
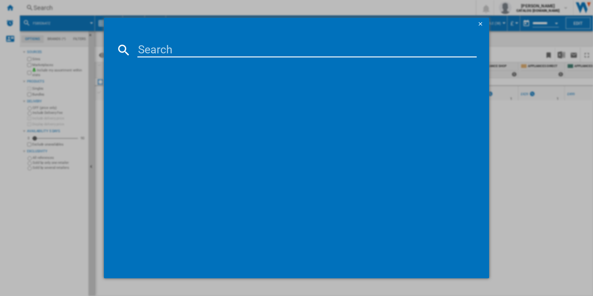
click at [225, 49] on input at bounding box center [306, 49] width 339 height 15
type input "FSB54907Z"
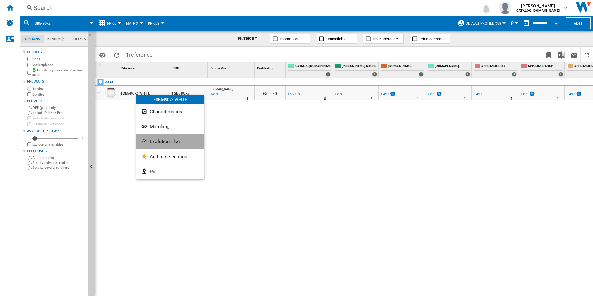
click at [154, 143] on span "Evolution chart" at bounding box center [166, 142] width 32 height 6
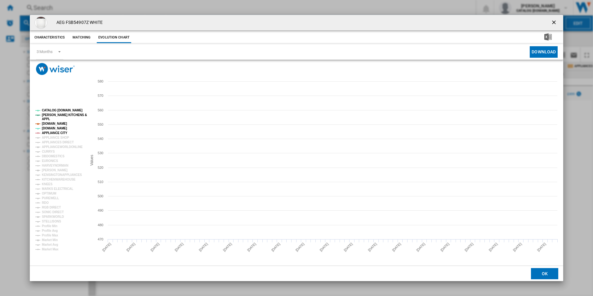
drag, startPoint x: 57, startPoint y: 133, endPoint x: 56, endPoint y: 121, distance: 12.1
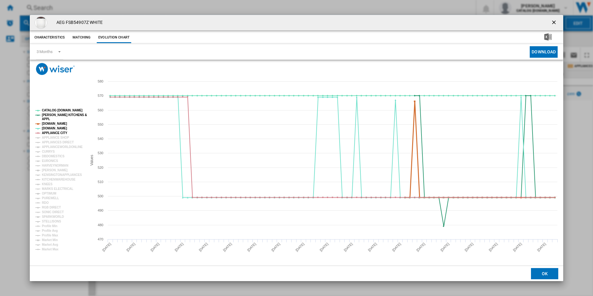
click at [56, 121] on g "CATALOG [DOMAIN_NAME] [PERSON_NAME] KITCHENS & APPL [DOMAIN_NAME] [DOMAIN_NAME]…" at bounding box center [60, 179] width 54 height 147
click at [56, 122] on tspan "[DOMAIN_NAME]" at bounding box center [54, 123] width 25 height 3
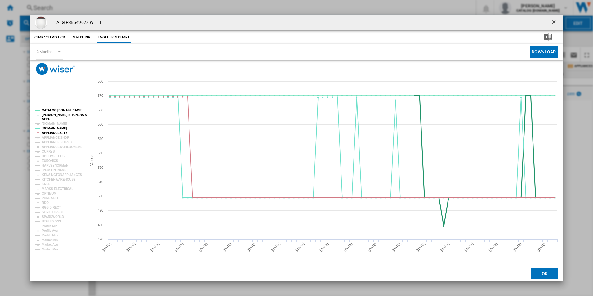
click at [56, 114] on tspan "[PERSON_NAME] KITCHENS &" at bounding box center [64, 114] width 45 height 3
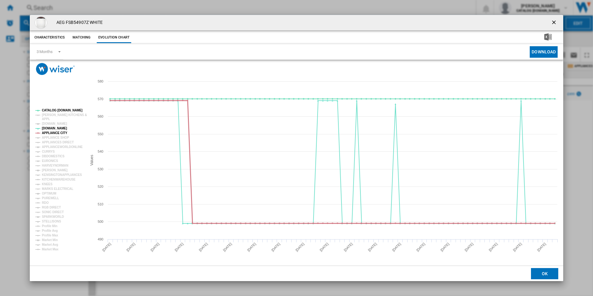
click at [58, 131] on tspan "APPLIANCE CITY" at bounding box center [54, 132] width 25 height 3
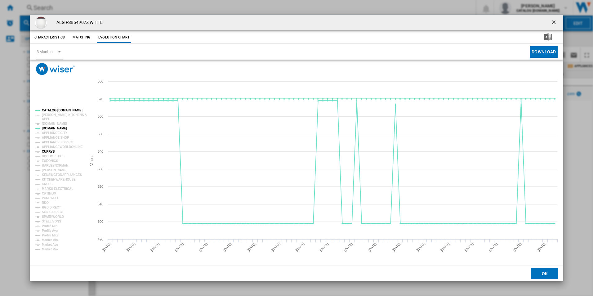
click at [49, 150] on tspan "CURRYS" at bounding box center [48, 151] width 13 height 3
click at [50, 169] on tspan "[PERSON_NAME]" at bounding box center [55, 169] width 26 height 3
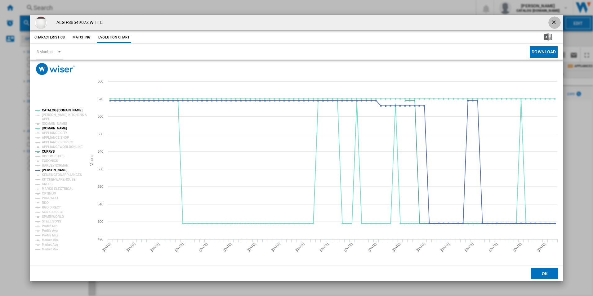
click at [555, 22] on ng-md-icon "getI18NText('BUTTONS.CLOSE_DIALOG')" at bounding box center [553, 22] width 7 height 7
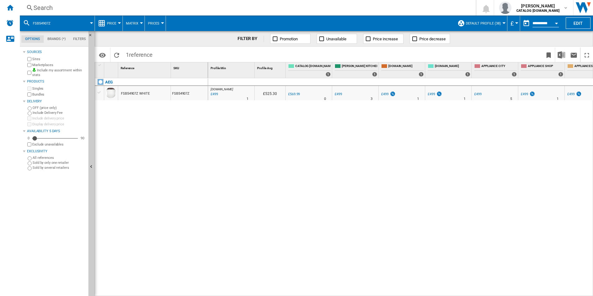
click at [150, 9] on div "Search" at bounding box center [246, 7] width 426 height 9
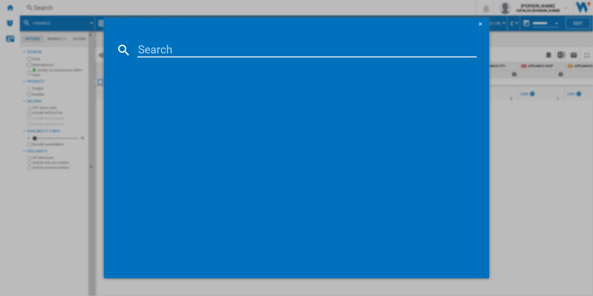
click at [153, 45] on input at bounding box center [306, 49] width 339 height 15
type input "LWR7596O5U"
click at [153, 45] on input "LWR7596O5U" at bounding box center [306, 49] width 339 height 15
click at [211, 53] on input "LWR7596O5U" at bounding box center [306, 49] width 339 height 15
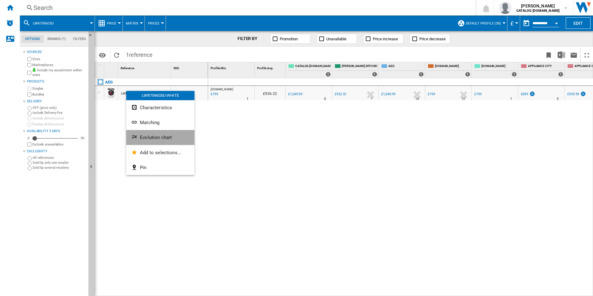
click at [138, 140] on ng-md-icon "Evolution chart" at bounding box center [134, 137] width 7 height 7
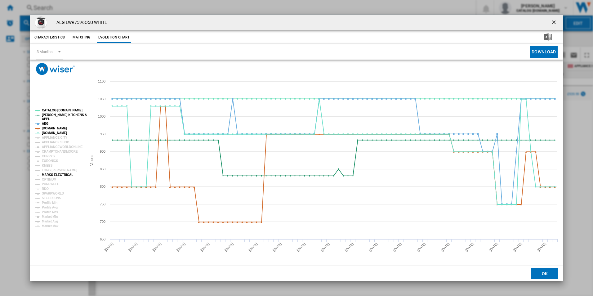
click at [52, 176] on tspan "MARKS ELECTRICAL" at bounding box center [57, 174] width 31 height 3
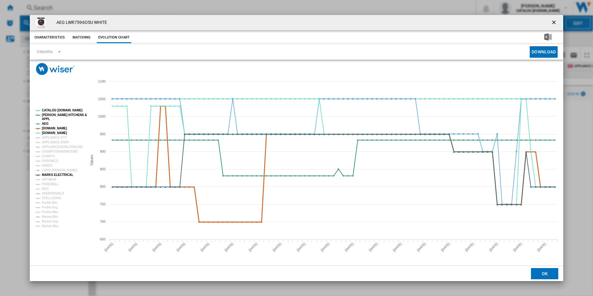
click at [51, 129] on tspan "[DOMAIN_NAME]" at bounding box center [54, 127] width 25 height 3
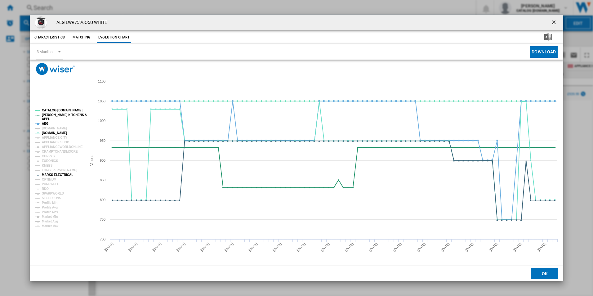
click at [48, 124] on rect "Product popup" at bounding box center [58, 168] width 51 height 124
click at [46, 123] on tspan "AEG" at bounding box center [45, 123] width 7 height 3
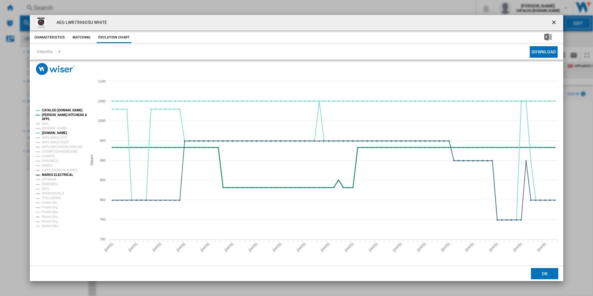
click at [54, 114] on tspan "[PERSON_NAME] KITCHENS &" at bounding box center [64, 114] width 45 height 3
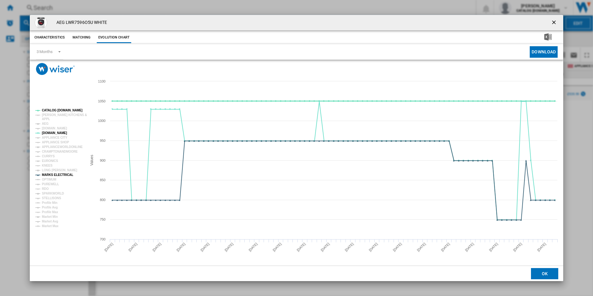
click at [59, 110] on tspan "CATALOG [DOMAIN_NAME]" at bounding box center [62, 109] width 41 height 3
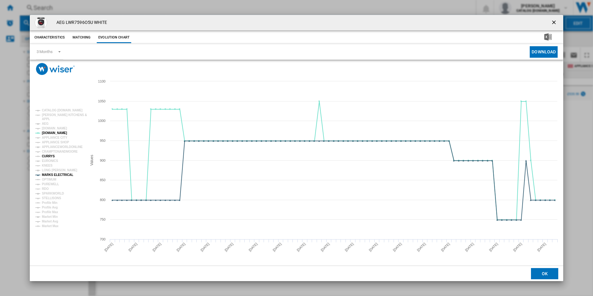
drag, startPoint x: 57, startPoint y: 173, endPoint x: 48, endPoint y: 155, distance: 20.7
click at [48, 155] on g "CATALOG [DOMAIN_NAME] [PERSON_NAME] KITCHENS & APPL AEG [DOMAIN_NAME] [DOMAIN_N…" at bounding box center [60, 167] width 51 height 119
click at [48, 155] on tspan "CURRYS" at bounding box center [48, 155] width 13 height 3
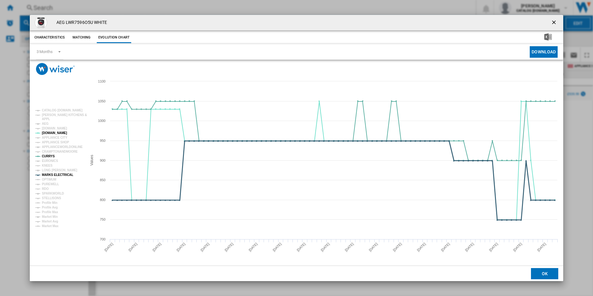
click at [58, 174] on tspan "MARKS ELECTRICAL" at bounding box center [57, 174] width 31 height 3
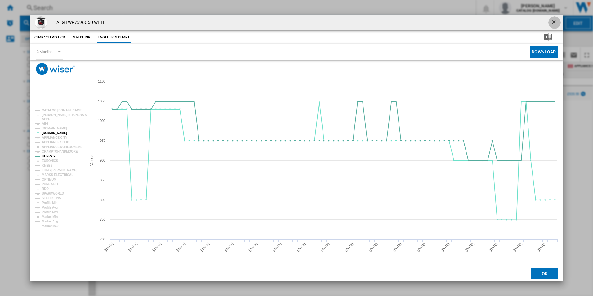
click at [553, 23] on ng-md-icon "getI18NText('BUTTONS.CLOSE_DIALOG')" at bounding box center [553, 22] width 7 height 7
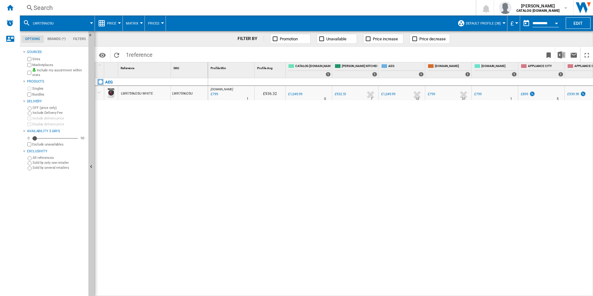
click at [205, 9] on div "Search" at bounding box center [246, 7] width 426 height 9
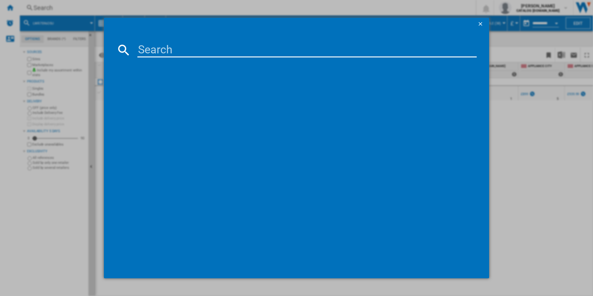
click at [152, 50] on input at bounding box center [306, 49] width 339 height 15
type input "LWR8516O5UD"
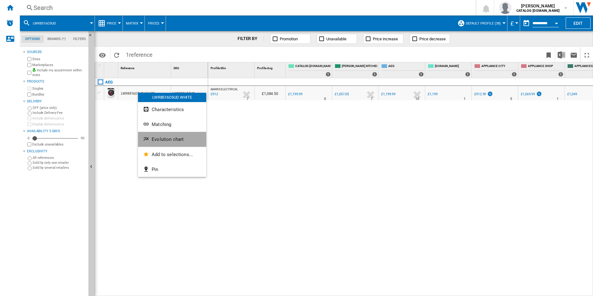
click at [149, 140] on ng-md-icon "Evolution chart" at bounding box center [146, 139] width 7 height 7
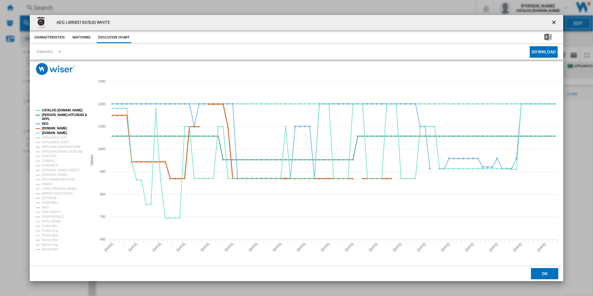
click at [57, 129] on tspan "[DOMAIN_NAME]" at bounding box center [54, 127] width 25 height 3
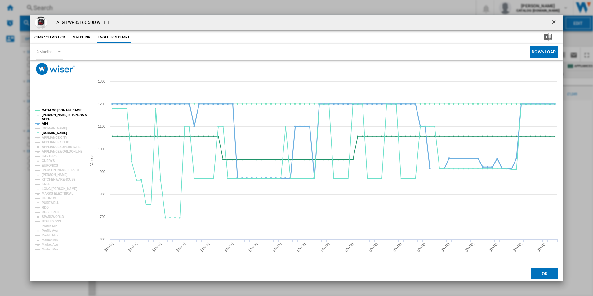
click at [47, 122] on tspan "AEG" at bounding box center [45, 123] width 7 height 3
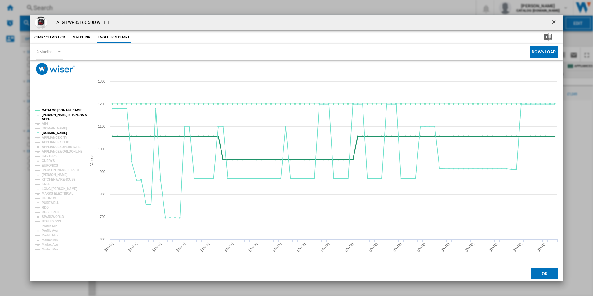
click at [50, 114] on tspan "[PERSON_NAME] KITCHENS &" at bounding box center [64, 114] width 45 height 3
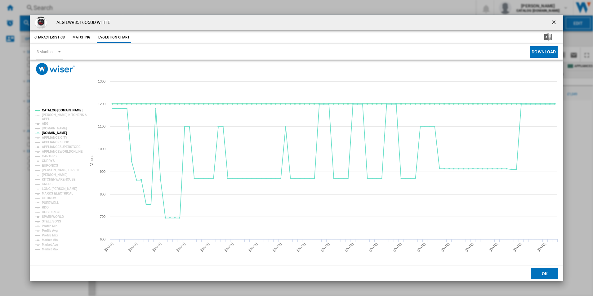
click at [54, 110] on tspan "CATALOG [DOMAIN_NAME]" at bounding box center [62, 109] width 41 height 3
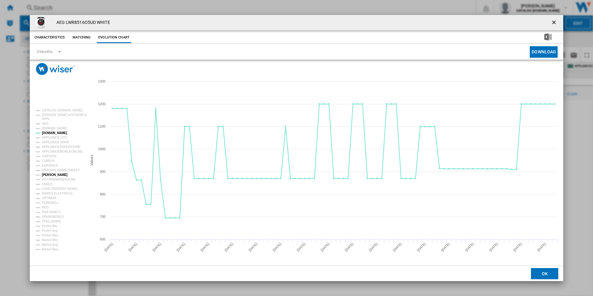
click at [50, 173] on tspan "[PERSON_NAME]" at bounding box center [55, 174] width 26 height 3
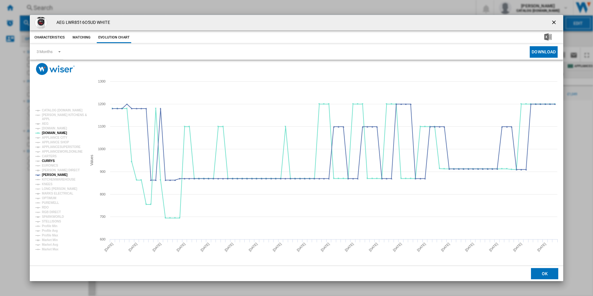
click at [50, 160] on tspan "CURRYS" at bounding box center [48, 160] width 13 height 3
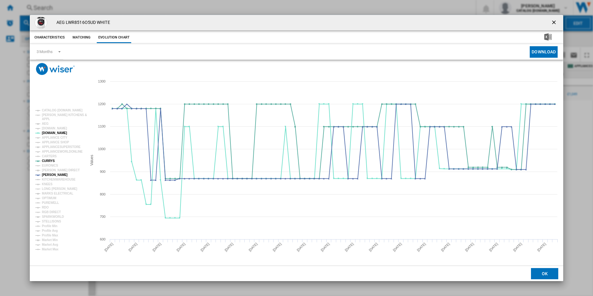
click at [553, 21] on ng-md-icon "getI18NText('BUTTONS.CLOSE_DIALOG')" at bounding box center [553, 22] width 7 height 7
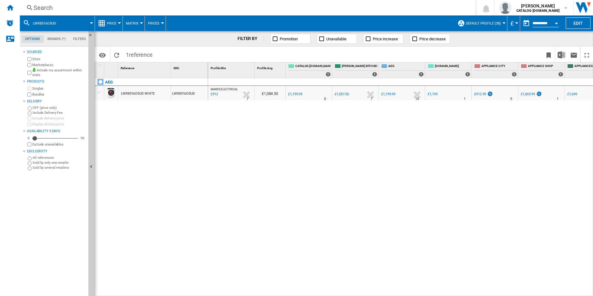
click at [168, 12] on div "Search Search 0 [PERSON_NAME] CATALOG [DOMAIN_NAME] CATALOG [DOMAIN_NAME] My se…" at bounding box center [306, 7] width 573 height 15
click at [167, 5] on div "Search" at bounding box center [246, 7] width 426 height 9
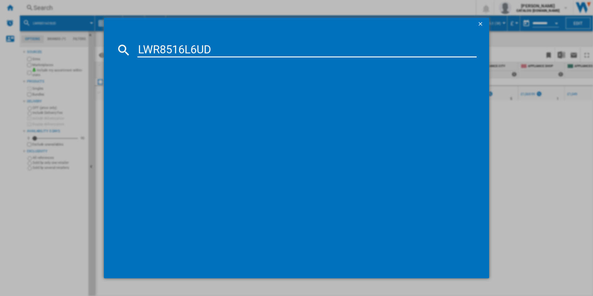
click at [147, 51] on input "LWR8516L6UD" at bounding box center [306, 49] width 339 height 15
type input "LWR8516L6UD"
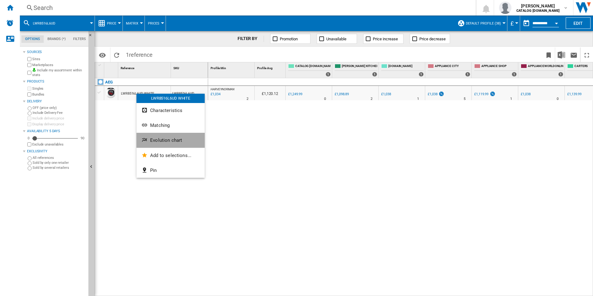
click at [152, 146] on button "Evolution chart" at bounding box center [170, 140] width 68 height 15
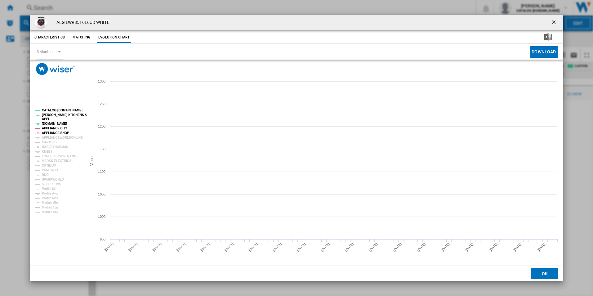
click at [54, 132] on tspan "APPLIANCE SHOP" at bounding box center [55, 132] width 27 height 3
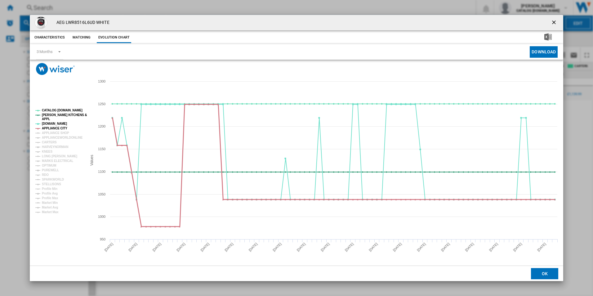
click at [54, 128] on tspan "APPLIANCE CITY" at bounding box center [54, 127] width 25 height 3
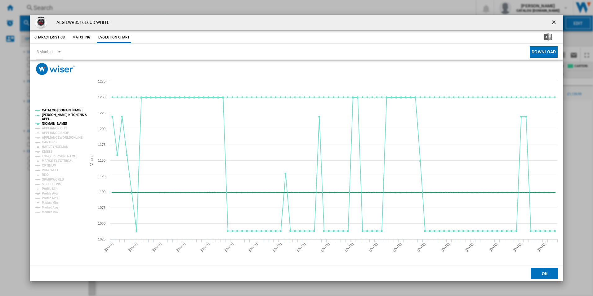
click at [50, 113] on tspan "[PERSON_NAME] KITCHENS &" at bounding box center [64, 114] width 45 height 3
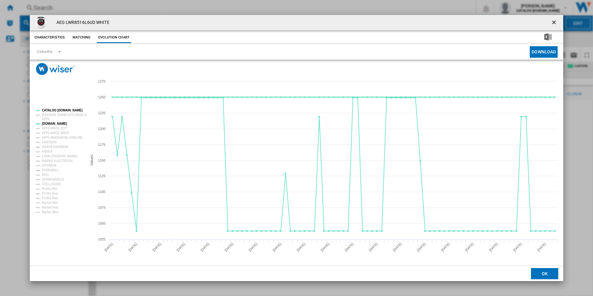
click at [50, 110] on tspan "CATALOG [DOMAIN_NAME]" at bounding box center [62, 109] width 41 height 3
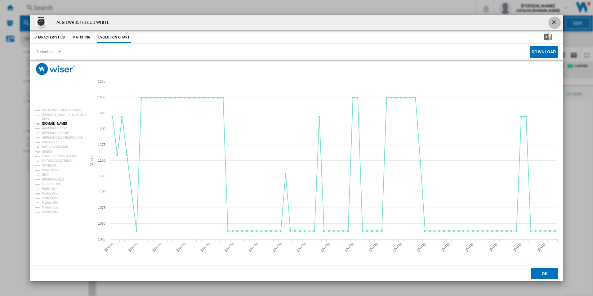
click at [556, 21] on ng-md-icon "getI18NText('BUTTONS.CLOSE_DIALOG')" at bounding box center [553, 22] width 7 height 7
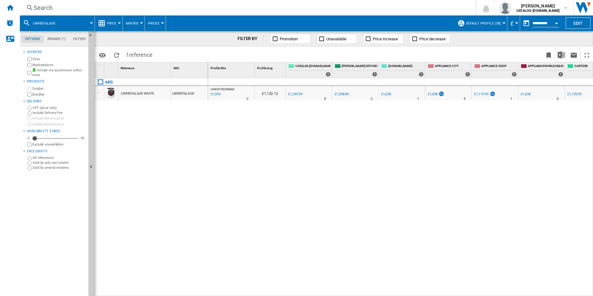
click at [242, 9] on div "Search" at bounding box center [246, 7] width 426 height 9
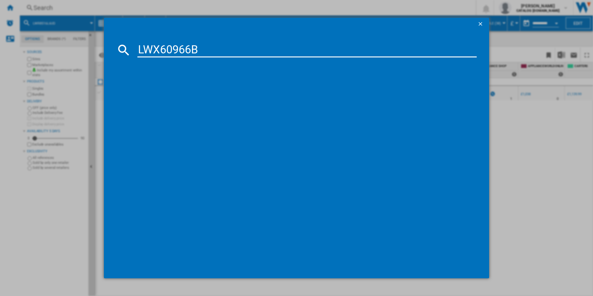
click at [168, 49] on input "LWX60966B" at bounding box center [306, 49] width 339 height 15
type input "LWX60966B"
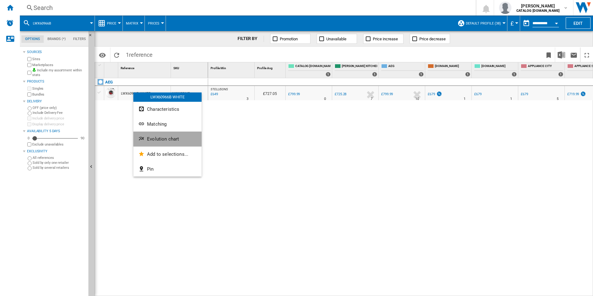
click at [145, 138] on ng-md-icon "Evolution chart" at bounding box center [141, 138] width 7 height 7
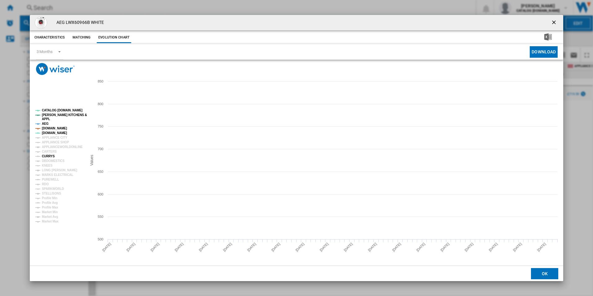
click at [50, 155] on tspan "CURRYS" at bounding box center [48, 155] width 13 height 3
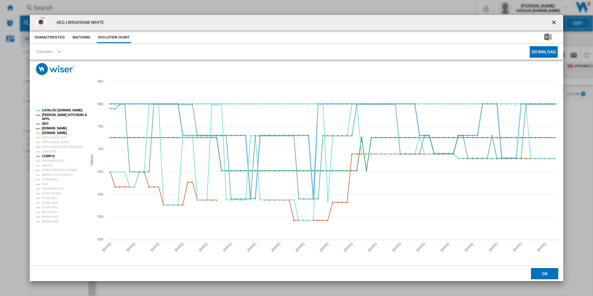
drag, startPoint x: 57, startPoint y: 129, endPoint x: 42, endPoint y: 123, distance: 16.4
click at [42, 123] on g "CATALOG [DOMAIN_NAME] [PERSON_NAME] KITCHENS & APPL AEG [DOMAIN_NAME] [DOMAIN_N…" at bounding box center [60, 165] width 51 height 114
click at [42, 123] on tspan "AEG" at bounding box center [45, 123] width 7 height 3
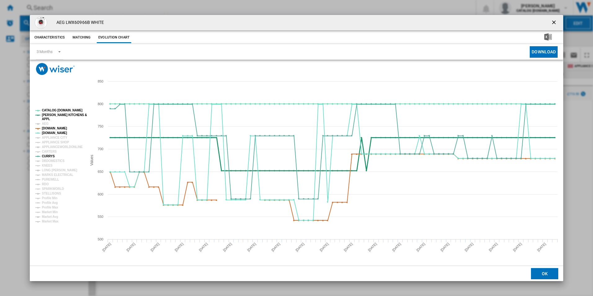
click at [49, 117] on tspan "APPL" at bounding box center [46, 118] width 8 height 3
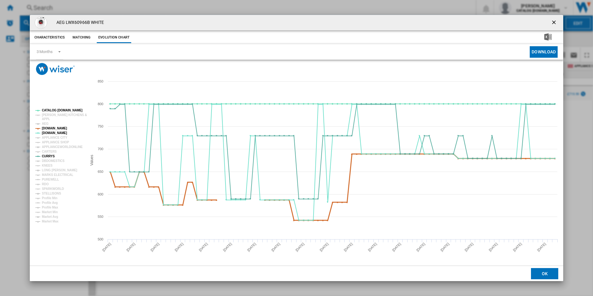
click at [53, 127] on tspan "[DOMAIN_NAME]" at bounding box center [54, 127] width 25 height 3
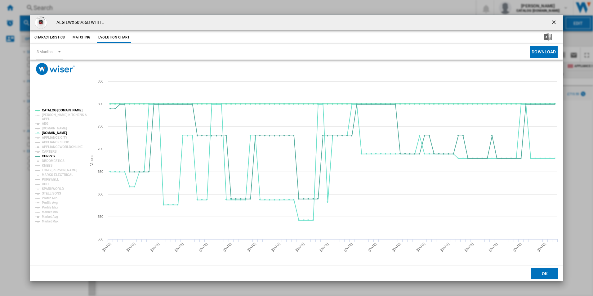
click at [60, 110] on tspan "CATALOG [DOMAIN_NAME]" at bounding box center [62, 109] width 41 height 3
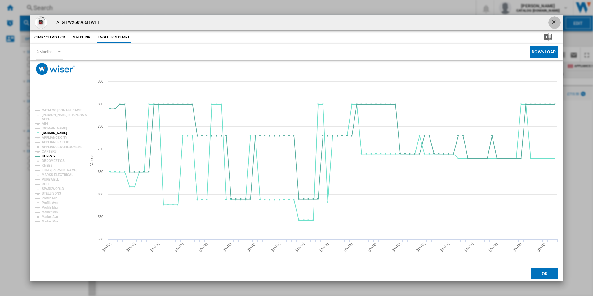
click at [553, 23] on ng-md-icon "getI18NText('BUTTONS.CLOSE_DIALOG')" at bounding box center [553, 22] width 7 height 7
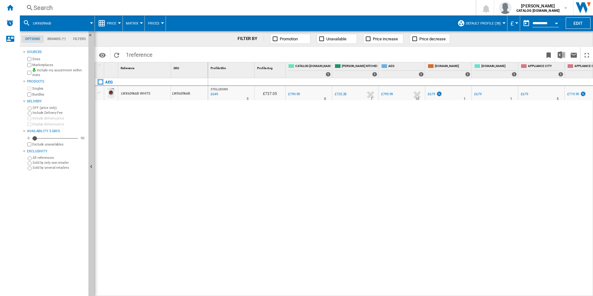
click at [165, 8] on div "Search" at bounding box center [246, 7] width 426 height 9
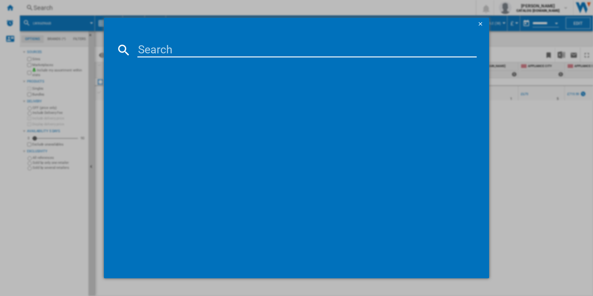
paste input "LWR7496O4B"
click at [148, 53] on input "LWR7496O4B" at bounding box center [306, 49] width 339 height 15
type input "LWR7496O4B"
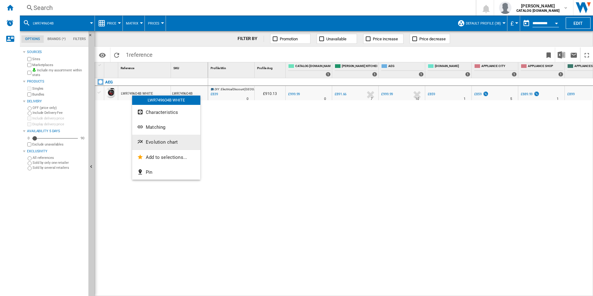
click at [148, 139] on button "Evolution chart" at bounding box center [166, 141] width 68 height 15
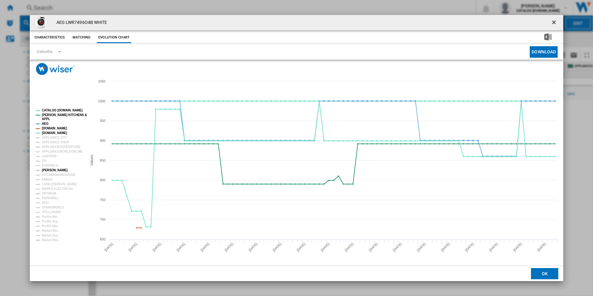
click at [55, 169] on tspan "[PERSON_NAME]" at bounding box center [55, 169] width 26 height 3
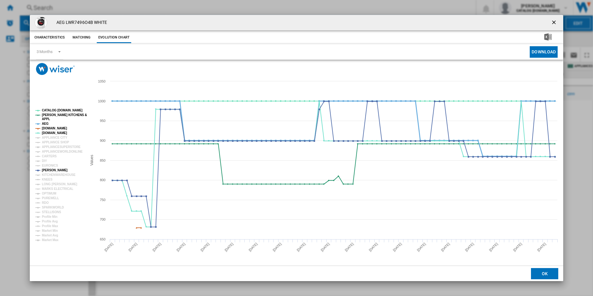
drag, startPoint x: 59, startPoint y: 127, endPoint x: 43, endPoint y: 121, distance: 16.5
click at [43, 121] on g "CATALOG [DOMAIN_NAME] [PERSON_NAME] KITCHENS & APPL AEG [DOMAIN_NAME] [DOMAIN_N…" at bounding box center [60, 174] width 51 height 133
click at [43, 122] on tspan "AEG" at bounding box center [45, 123] width 7 height 3
click at [49, 115] on tspan "[PERSON_NAME] KITCHENS &" at bounding box center [64, 114] width 45 height 3
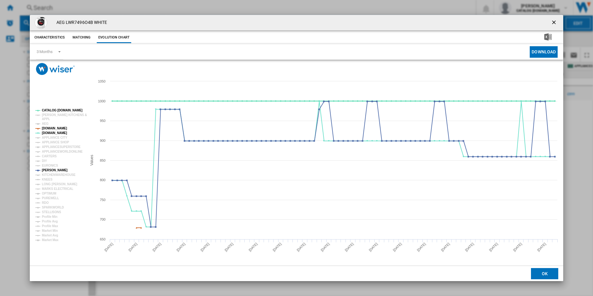
click at [55, 110] on tspan "CATALOG [DOMAIN_NAME]" at bounding box center [62, 109] width 41 height 3
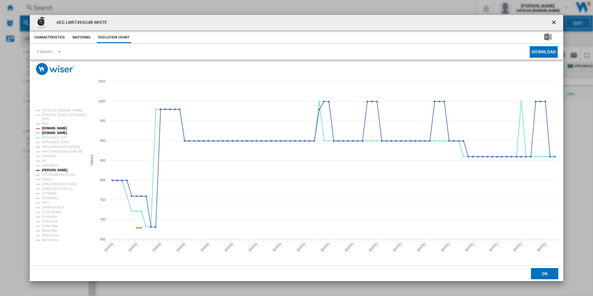
click at [56, 130] on tspan "[DOMAIN_NAME]" at bounding box center [54, 127] width 25 height 3
click at [556, 18] on button "Product popup" at bounding box center [554, 22] width 12 height 12
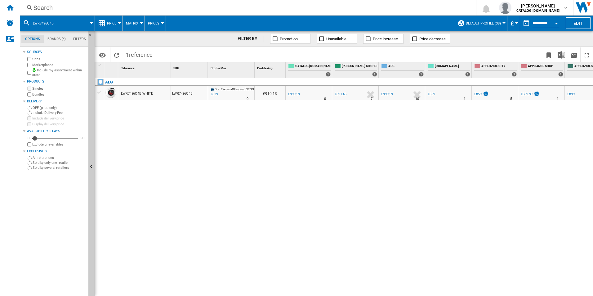
click at [250, 11] on div "Search" at bounding box center [246, 7] width 426 height 9
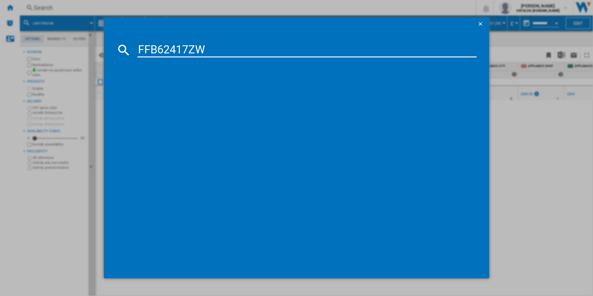
click at [182, 48] on input "FFB62417ZW" at bounding box center [306, 49] width 339 height 15
type input "FFB62417ZW"
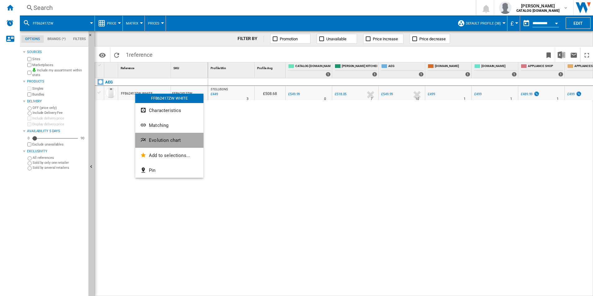
click at [145, 144] on button "Evolution chart" at bounding box center [169, 140] width 68 height 15
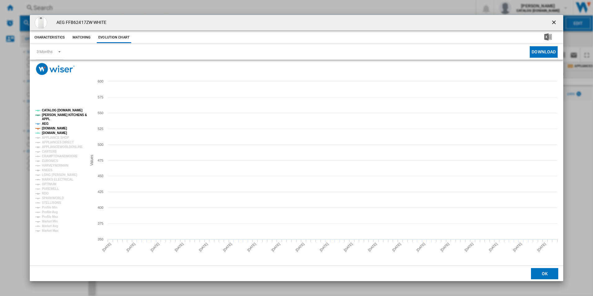
click at [53, 127] on tspan "[DOMAIN_NAME]" at bounding box center [54, 127] width 25 height 3
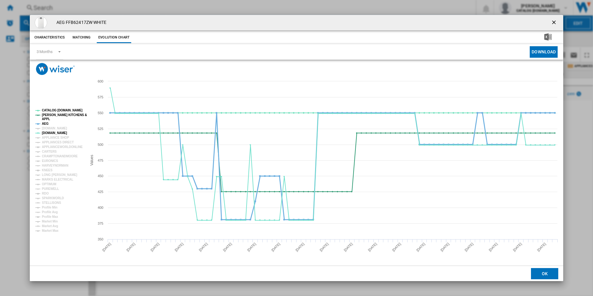
click at [45, 123] on tspan "AEG" at bounding box center [45, 123] width 7 height 3
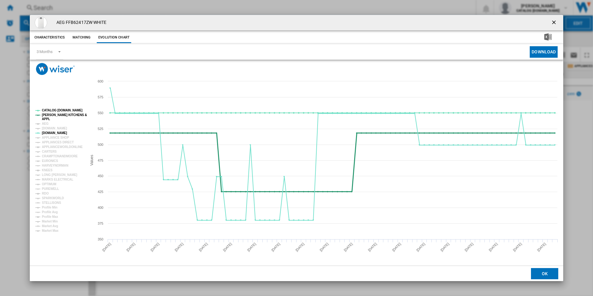
click at [47, 117] on tspan "APPL" at bounding box center [46, 118] width 8 height 3
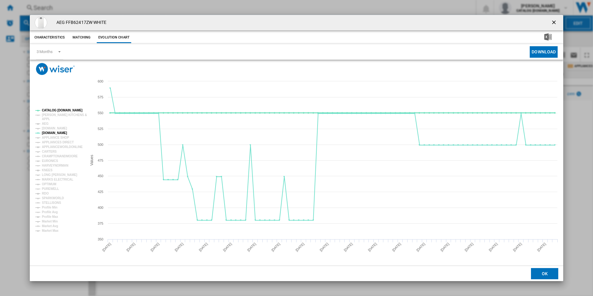
click at [54, 109] on tspan "CATALOG [DOMAIN_NAME]" at bounding box center [62, 109] width 41 height 3
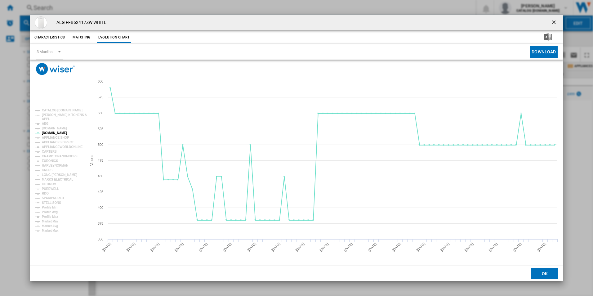
click at [553, 25] on ng-md-icon "getI18NText('BUTTONS.CLOSE_DIALOG')" at bounding box center [553, 22] width 7 height 7
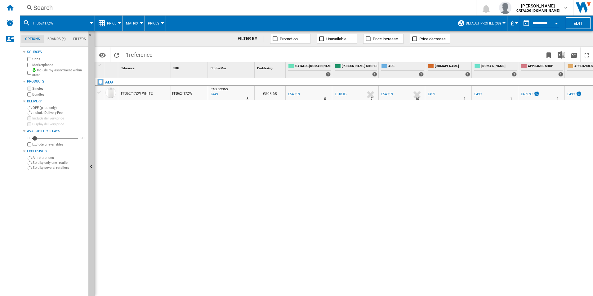
click at [252, 12] on div "Search Search 0 [PERSON_NAME] CATALOG [DOMAIN_NAME] CATALOG [DOMAIN_NAME] My se…" at bounding box center [306, 7] width 573 height 15
click at [249, 10] on div "Search" at bounding box center [246, 7] width 426 height 9
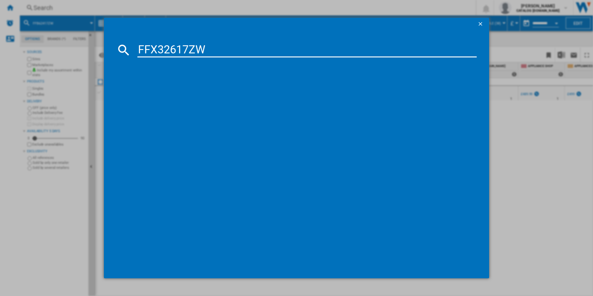
click at [200, 49] on input "FFX32617ZW" at bounding box center [306, 49] width 339 height 15
type input "FFX32617ZW"
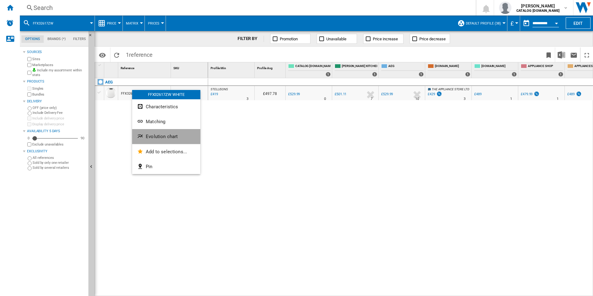
click at [145, 136] on button "Evolution chart" at bounding box center [166, 136] width 68 height 15
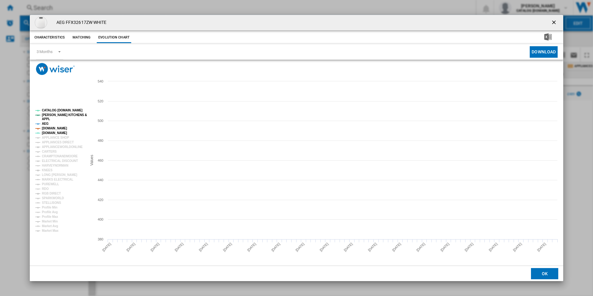
click at [56, 129] on tspan "[DOMAIN_NAME]" at bounding box center [54, 127] width 25 height 3
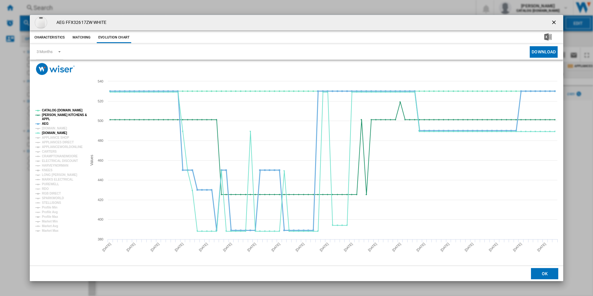
click at [46, 124] on tspan "AEG" at bounding box center [45, 123] width 7 height 3
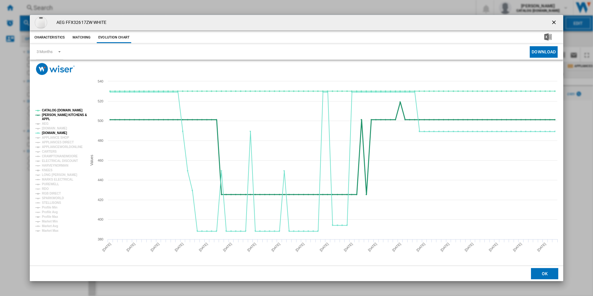
click at [55, 116] on tspan "[PERSON_NAME] KITCHENS &" at bounding box center [64, 114] width 45 height 3
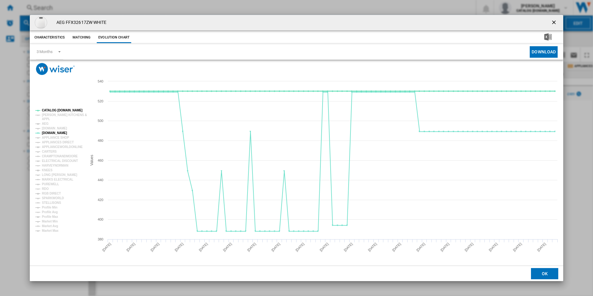
click at [61, 112] on tspan "CATALOG [DOMAIN_NAME]" at bounding box center [62, 109] width 41 height 3
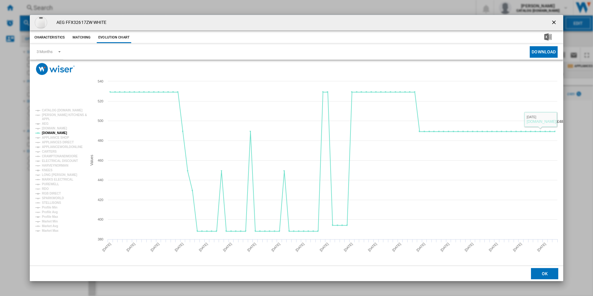
click at [555, 21] on ng-md-icon "getI18NText('BUTTONS.CLOSE_DIALOG')" at bounding box center [553, 22] width 7 height 7
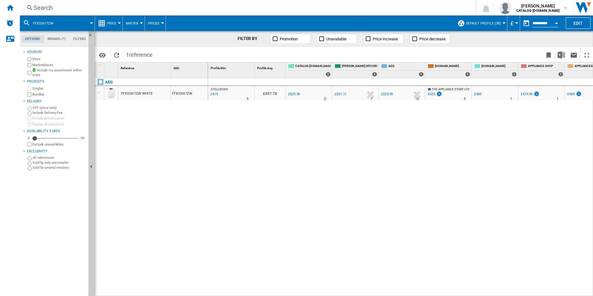
click at [250, 6] on div "Search" at bounding box center [246, 7] width 426 height 9
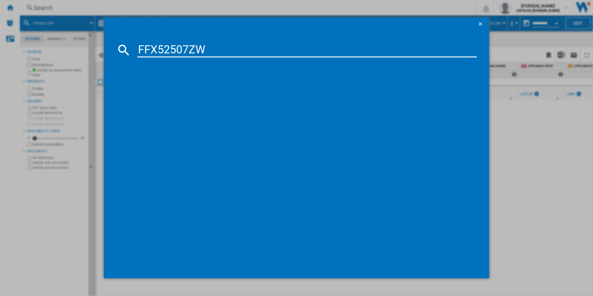
click at [186, 48] on input "FFX52507ZW" at bounding box center [306, 49] width 339 height 15
type input "FFX52507ZW"
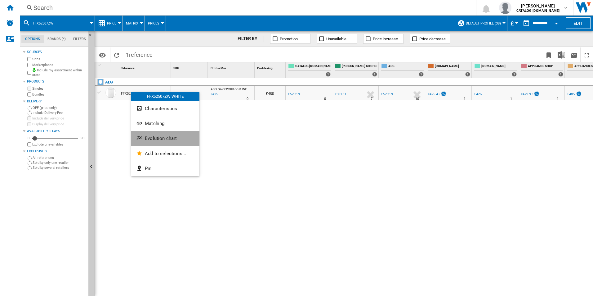
click at [140, 136] on ng-md-icon "Evolution chart" at bounding box center [139, 138] width 7 height 7
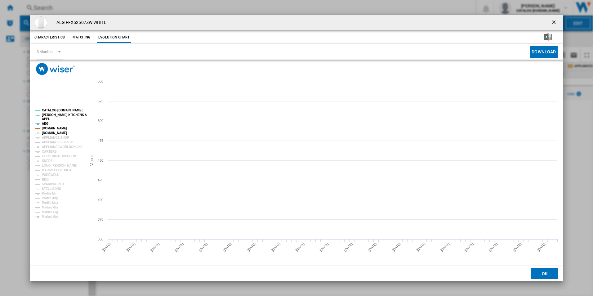
click at [52, 127] on tspan "[DOMAIN_NAME]" at bounding box center [54, 127] width 25 height 3
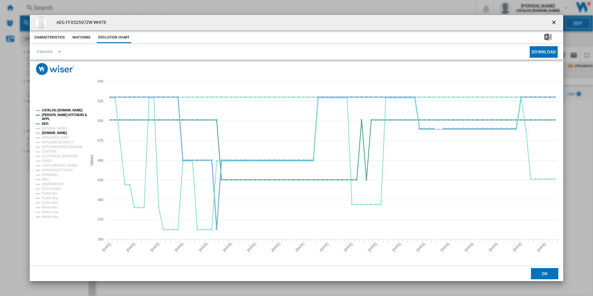
click at [46, 124] on tspan "AEG" at bounding box center [45, 123] width 7 height 3
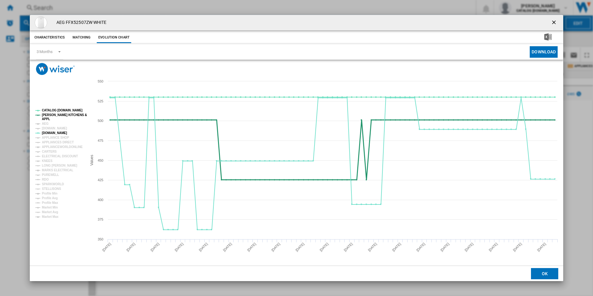
click at [55, 117] on tspan "[PERSON_NAME] KITCHENS &" at bounding box center [64, 114] width 45 height 3
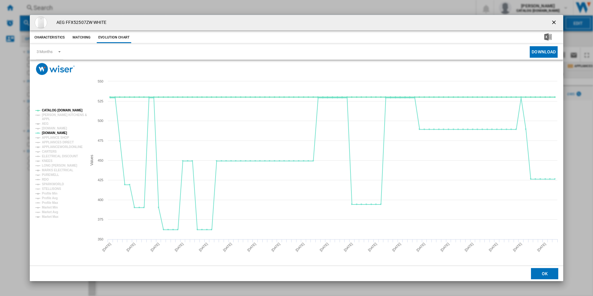
click at [60, 110] on tspan "CATALOG [DOMAIN_NAME]" at bounding box center [62, 109] width 41 height 3
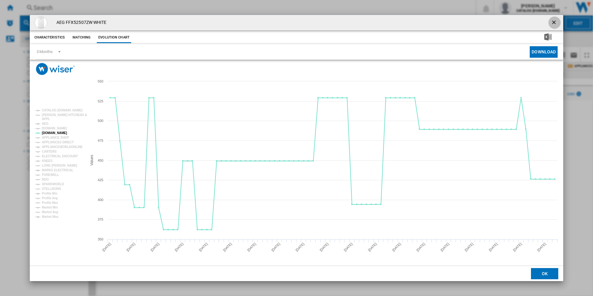
click at [553, 20] on ng-md-icon "getI18NText('BUTTONS.CLOSE_DIALOG')" at bounding box center [553, 22] width 7 height 7
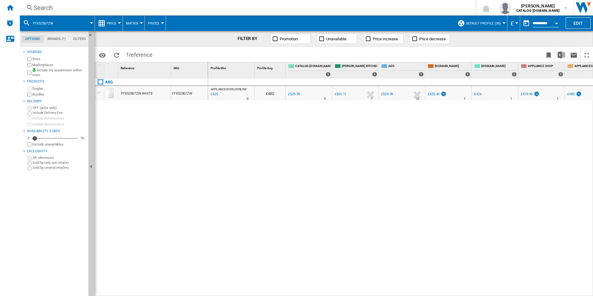
click at [228, 9] on div "Search" at bounding box center [246, 7] width 426 height 9
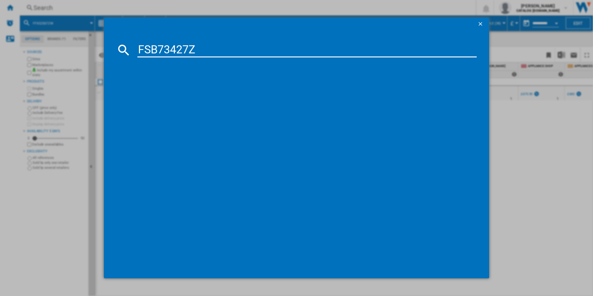
click at [157, 50] on input "FSB73427Z" at bounding box center [306, 49] width 339 height 15
type input "FSB73427Z"
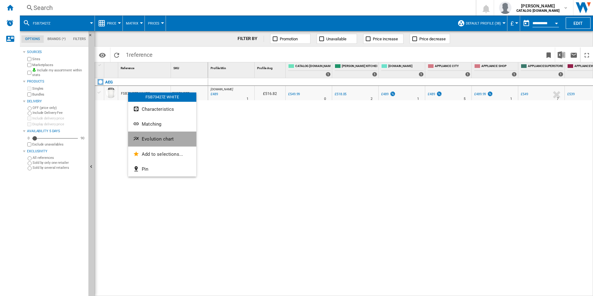
click at [139, 134] on button "Evolution chart" at bounding box center [162, 138] width 68 height 15
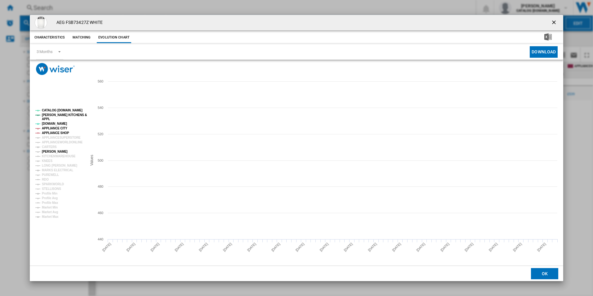
click at [48, 151] on tspan "[PERSON_NAME]" at bounding box center [55, 151] width 26 height 3
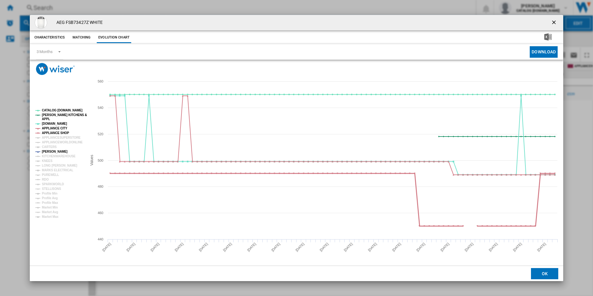
click at [57, 131] on tspan "APPLIANCE SHOP" at bounding box center [55, 132] width 27 height 3
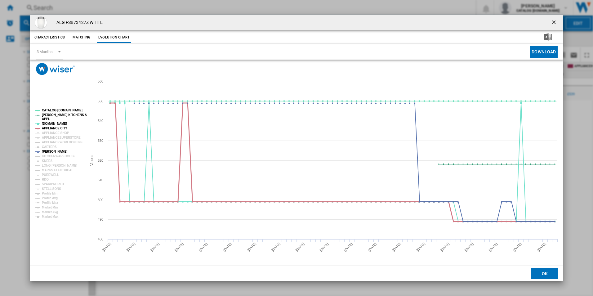
click at [57, 128] on tspan "APPLIANCE CITY" at bounding box center [54, 127] width 25 height 3
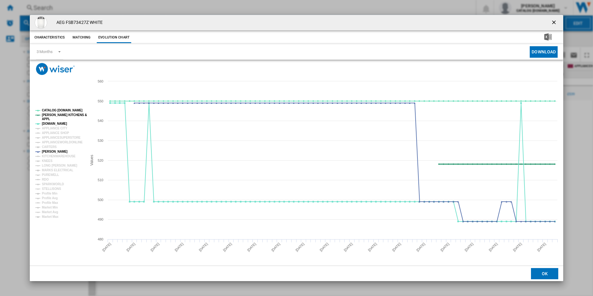
click at [60, 116] on tspan "[PERSON_NAME] KITCHENS &" at bounding box center [64, 114] width 45 height 3
click at [61, 110] on tspan "CATALOG [DOMAIN_NAME]" at bounding box center [62, 109] width 41 height 3
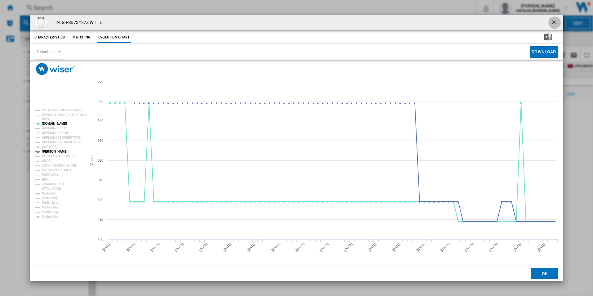
click at [553, 18] on button "Product popup" at bounding box center [554, 22] width 12 height 12
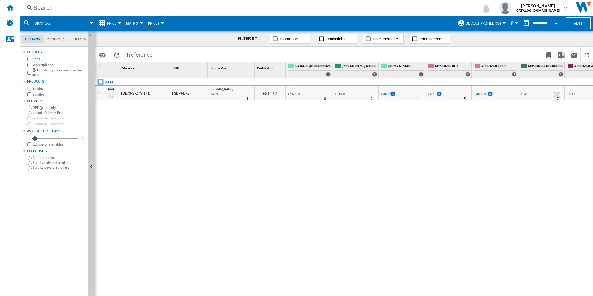
click at [174, 8] on div "Search" at bounding box center [246, 7] width 426 height 9
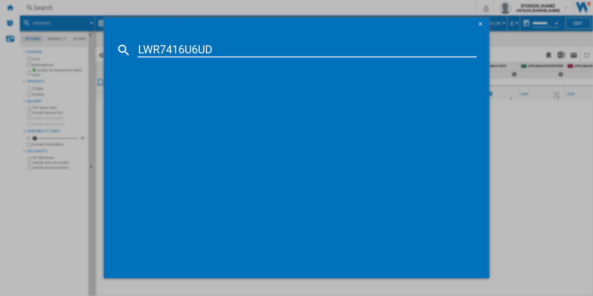
click at [145, 57] on input "LWR7416U6UD" at bounding box center [306, 49] width 339 height 15
type input "LWR7416U6UD"
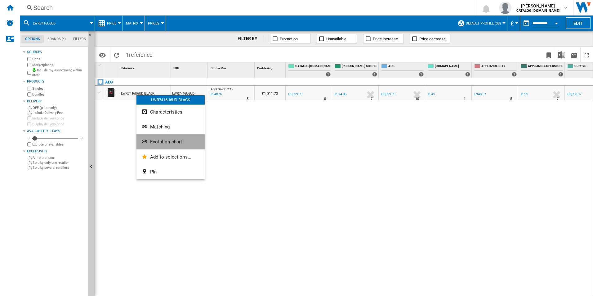
click at [145, 136] on button "Evolution chart" at bounding box center [170, 141] width 68 height 15
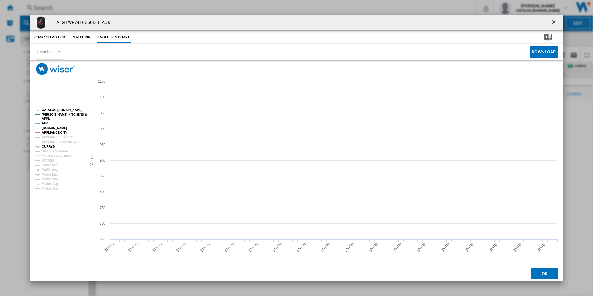
click at [47, 146] on tspan "CURRYS" at bounding box center [48, 146] width 13 height 3
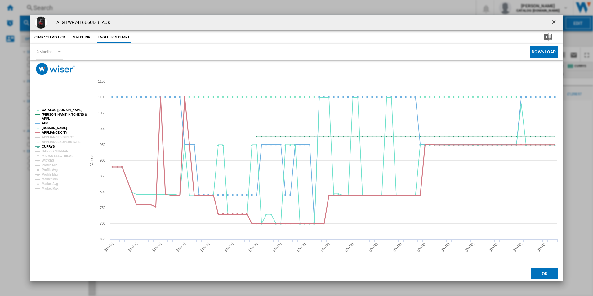
click at [60, 132] on tspan "APPLIANCE CITY" at bounding box center [54, 132] width 25 height 3
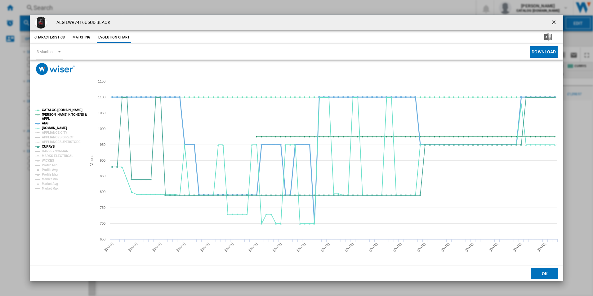
click at [47, 121] on tspan "AEG" at bounding box center [45, 122] width 7 height 3
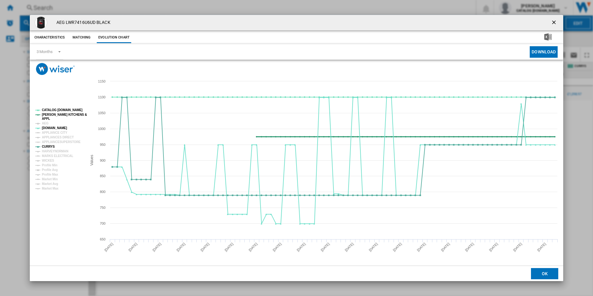
click at [47, 114] on tspan "[PERSON_NAME] KITCHENS &" at bounding box center [64, 114] width 45 height 3
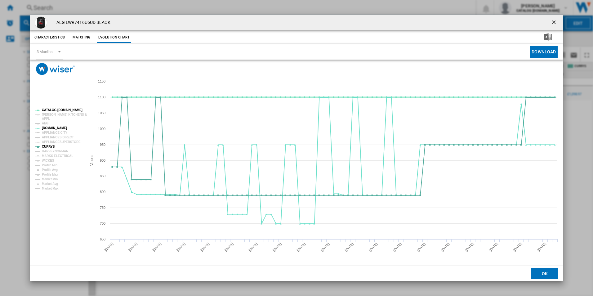
click at [50, 110] on tspan "CATALOG [DOMAIN_NAME]" at bounding box center [62, 109] width 41 height 3
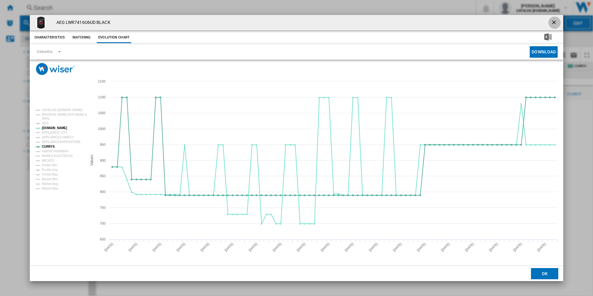
click at [556, 17] on button "Product popup" at bounding box center [554, 22] width 12 height 12
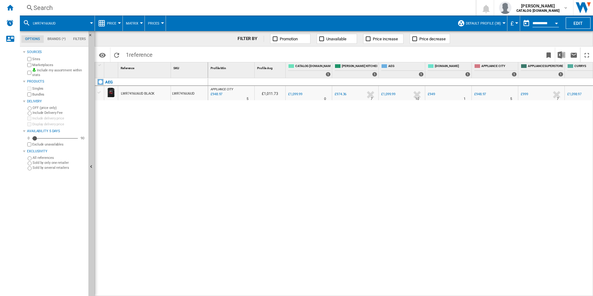
click at [220, 9] on div "Search" at bounding box center [246, 7] width 426 height 9
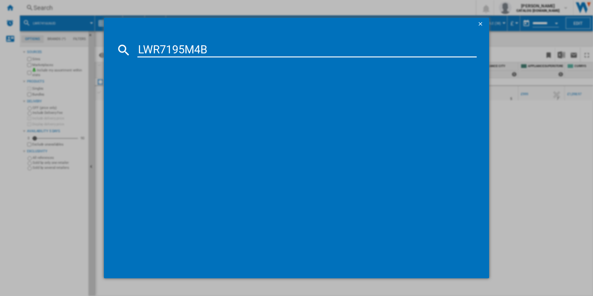
click at [177, 45] on input "LWR7195M4B" at bounding box center [306, 49] width 339 height 15
type input "LWR7195M4B"
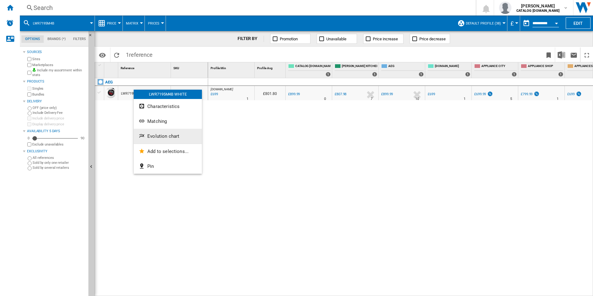
click at [151, 135] on span "Evolution chart" at bounding box center [163, 136] width 32 height 6
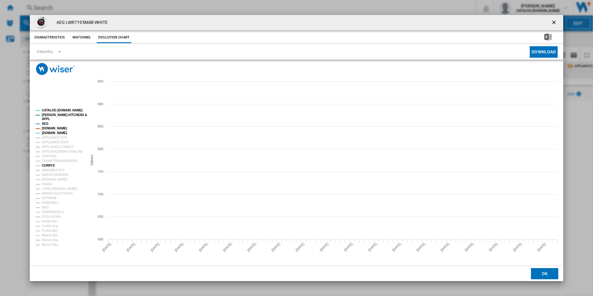
click at [50, 165] on tspan "CURRYS" at bounding box center [48, 165] width 13 height 3
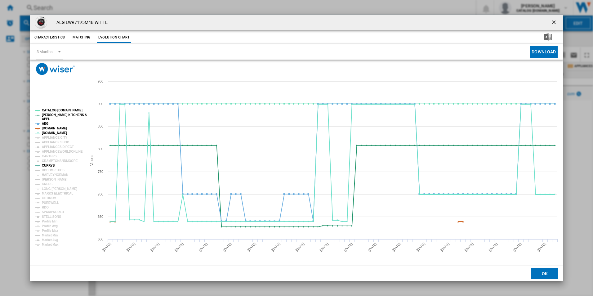
click at [54, 129] on tspan "[DOMAIN_NAME]" at bounding box center [54, 127] width 25 height 3
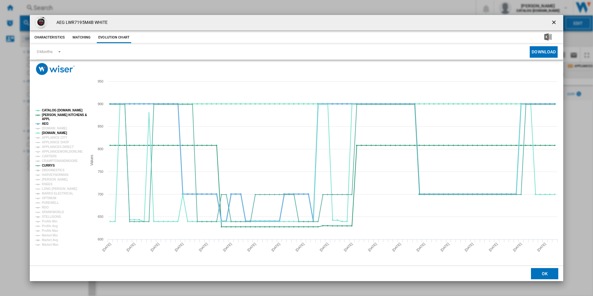
click at [45, 123] on tspan "AEG" at bounding box center [45, 123] width 7 height 3
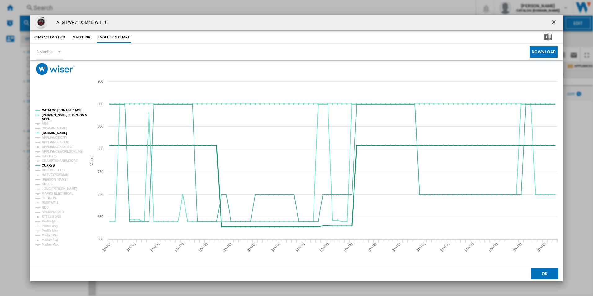
click at [53, 117] on tspan "[PERSON_NAME] KITCHENS &" at bounding box center [64, 114] width 45 height 3
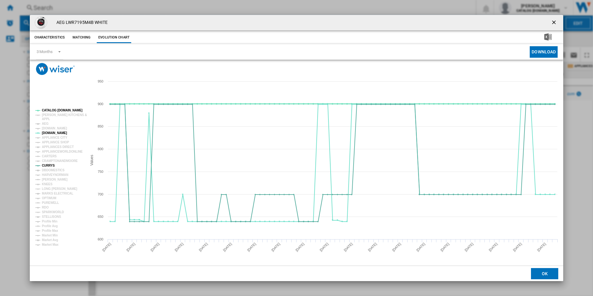
click at [56, 111] on tspan "CATALOG [DOMAIN_NAME]" at bounding box center [62, 109] width 41 height 3
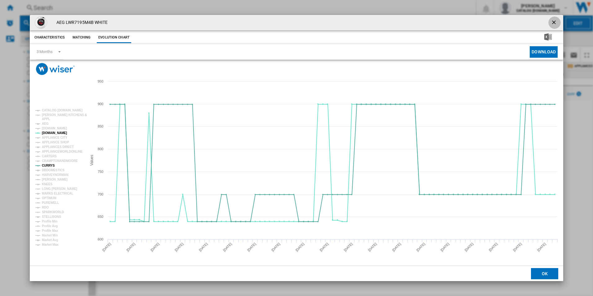
click at [553, 24] on ng-md-icon "getI18NText('BUTTONS.CLOSE_DIALOG')" at bounding box center [553, 22] width 7 height 7
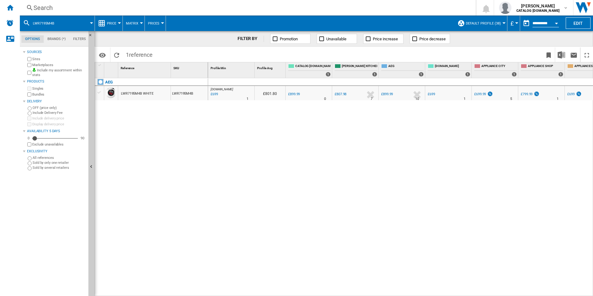
click at [215, 8] on div "Search" at bounding box center [246, 7] width 426 height 9
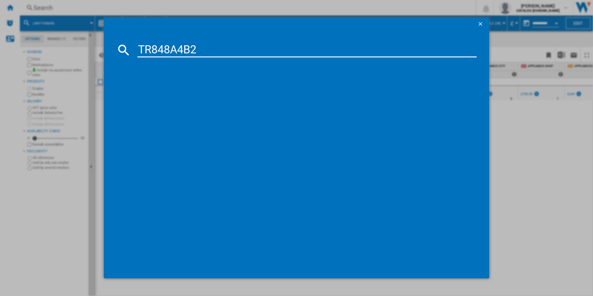
click at [185, 46] on input "TR848A4B2" at bounding box center [306, 49] width 339 height 15
type input "TR848A4B2"
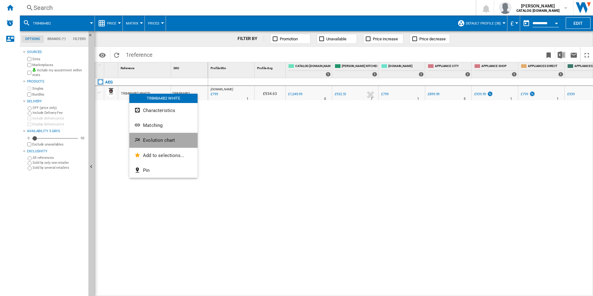
click at [141, 141] on ng-md-icon "Evolution chart" at bounding box center [137, 140] width 7 height 7
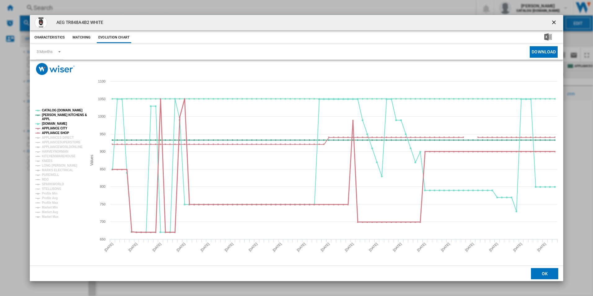
drag, startPoint x: 55, startPoint y: 131, endPoint x: 54, endPoint y: 128, distance: 3.1
click at [54, 128] on g "CATALOG [DOMAIN_NAME] [PERSON_NAME] KITCHENS & APPL [DOMAIN_NAME] APPLIANCE CIT…" at bounding box center [60, 163] width 51 height 110
click at [54, 128] on tspan "APPLIANCE CITY" at bounding box center [54, 127] width 25 height 3
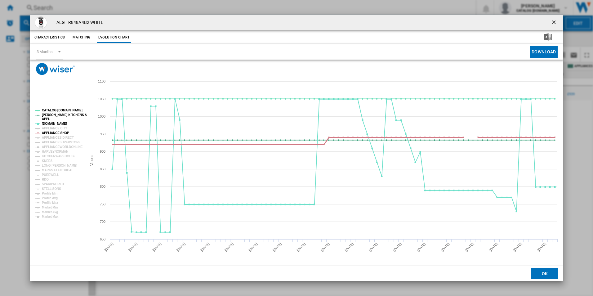
click at [54, 132] on tspan "APPLIANCE SHOP" at bounding box center [55, 132] width 27 height 3
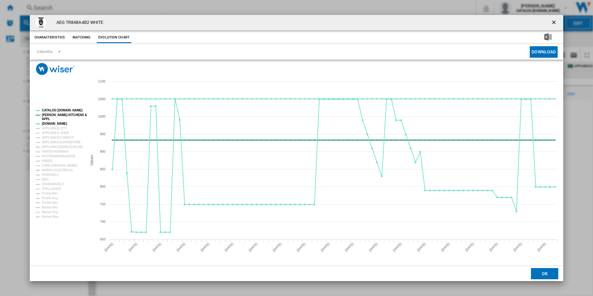
click at [59, 115] on tspan "[PERSON_NAME] KITCHENS &" at bounding box center [64, 114] width 45 height 3
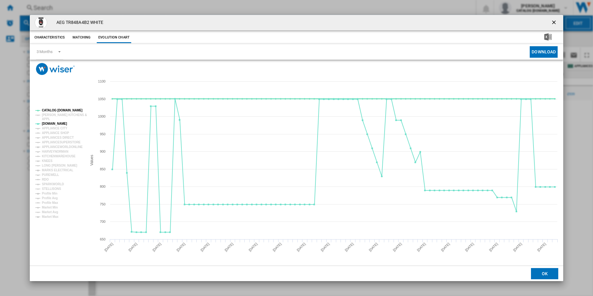
click at [61, 109] on tspan "CATALOG [DOMAIN_NAME]" at bounding box center [62, 109] width 41 height 3
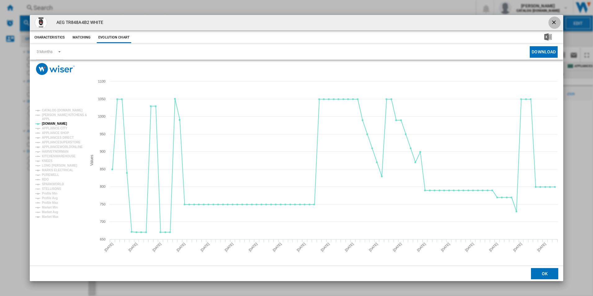
click at [557, 20] on ng-md-icon "getI18NText('BUTTONS.CLOSE_DIALOG')" at bounding box center [553, 22] width 7 height 7
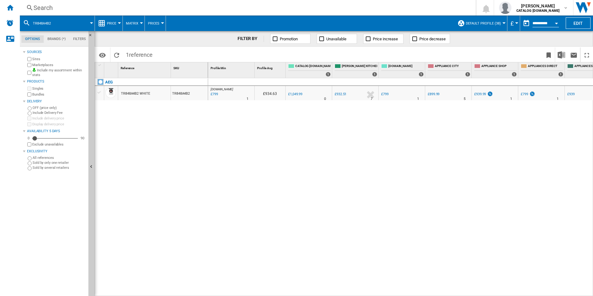
click at [218, 8] on div "Search" at bounding box center [246, 7] width 426 height 9
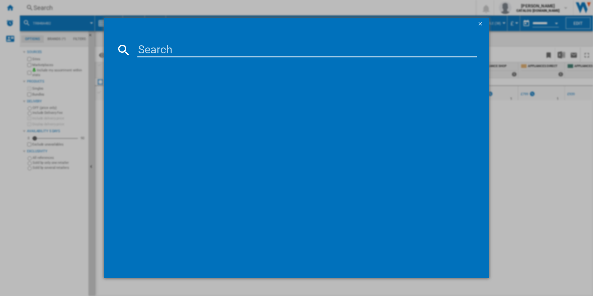
click at [168, 43] on input at bounding box center [306, 49] width 339 height 15
type input "TXH508A4R"
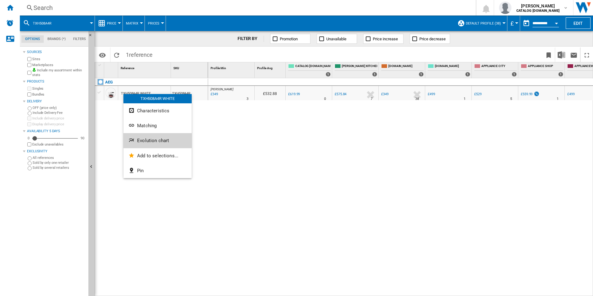
click at [135, 137] on ng-md-icon "Evolution chart" at bounding box center [131, 140] width 7 height 7
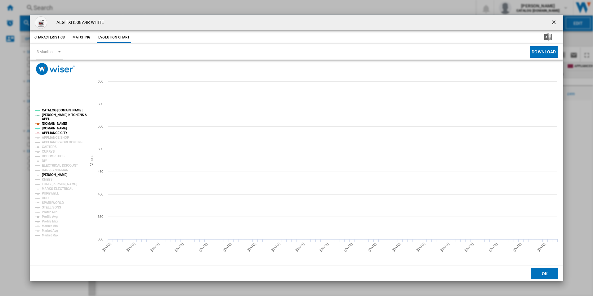
click at [48, 174] on tspan "[PERSON_NAME]" at bounding box center [55, 174] width 26 height 3
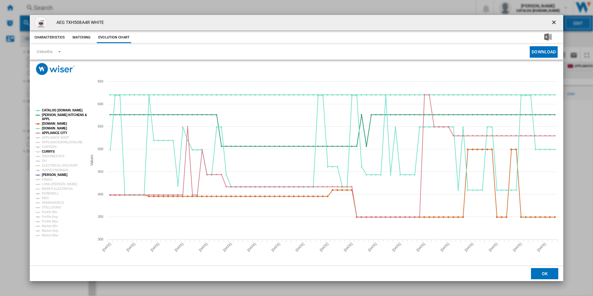
click at [49, 151] on tspan "CURRYS" at bounding box center [48, 151] width 13 height 3
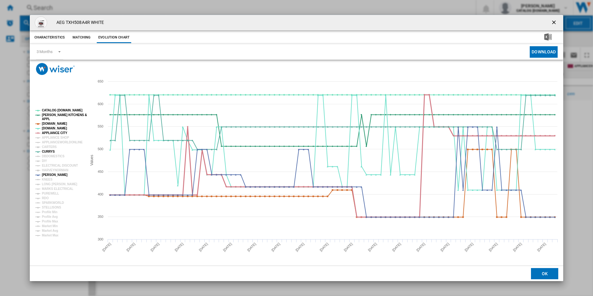
click at [64, 133] on tspan "APPLIANCE CITY" at bounding box center [54, 132] width 25 height 3
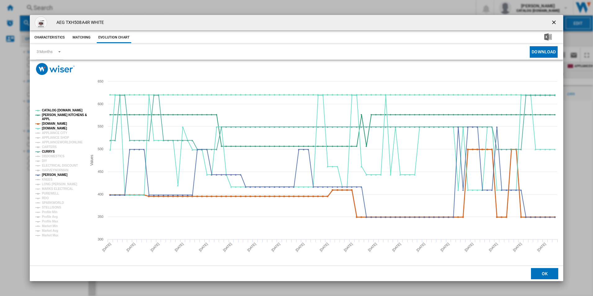
click at [60, 122] on tspan "[DOMAIN_NAME]" at bounding box center [54, 123] width 25 height 3
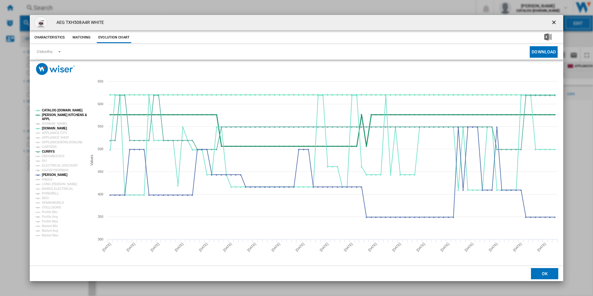
click at [60, 116] on tspan "[PERSON_NAME] KITCHENS &" at bounding box center [64, 114] width 45 height 3
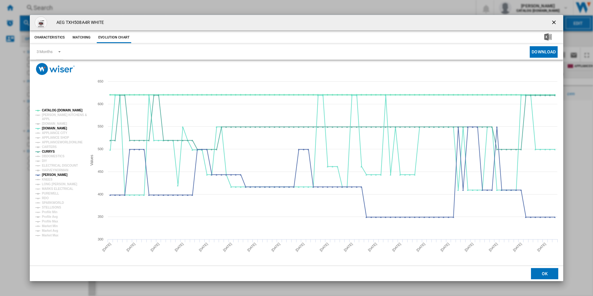
click at [61, 111] on tspan "CATALOG [DOMAIN_NAME]" at bounding box center [62, 109] width 41 height 3
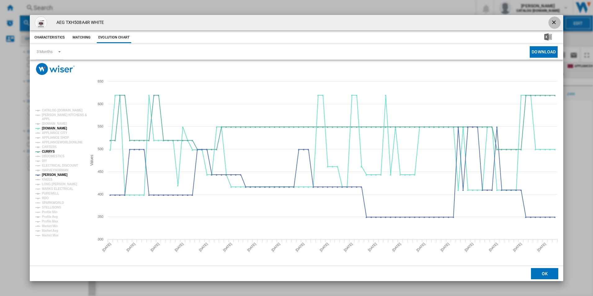
click at [554, 23] on ng-md-icon "getI18NText('BUTTONS.CLOSE_DIALOG')" at bounding box center [553, 22] width 7 height 7
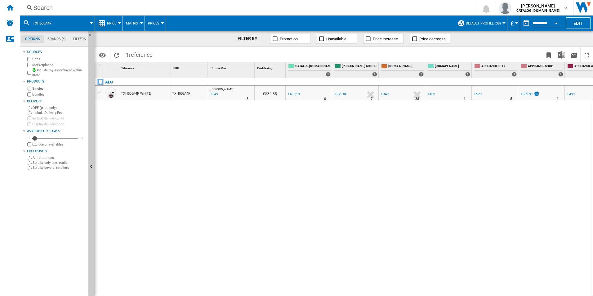
click at [286, 11] on div "Search" at bounding box center [246, 7] width 426 height 9
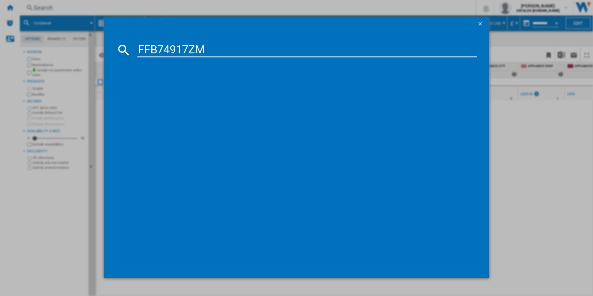
click at [178, 54] on input "FFB74917ZM" at bounding box center [306, 49] width 339 height 15
type input "FFB74917ZM"
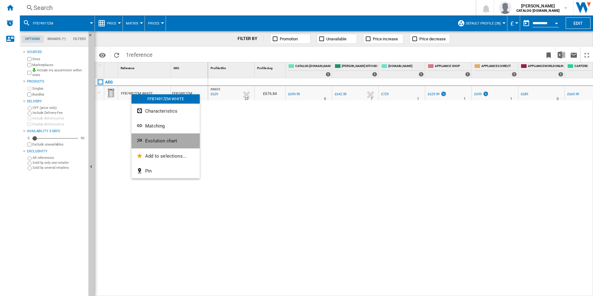
click at [143, 139] on ng-md-icon "Evolution chart" at bounding box center [139, 140] width 7 height 7
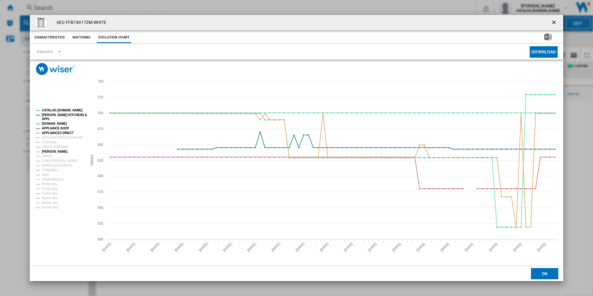
click at [52, 151] on tspan "[PERSON_NAME]" at bounding box center [55, 151] width 26 height 3
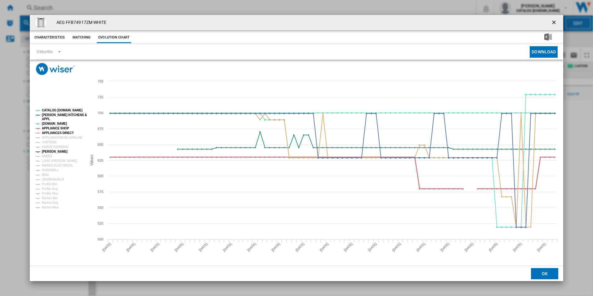
drag, startPoint x: 63, startPoint y: 132, endPoint x: 61, endPoint y: 126, distance: 5.7
click at [61, 126] on g "CATALOG ELECTROLUX.UK PAUL DAVIES KITCHENS & APPL AO.COM APPLIANCE SHOP APPLIAN…" at bounding box center [60, 158] width 51 height 100
click at [61, 126] on tspan "APPLIANCE SHOP" at bounding box center [55, 127] width 27 height 3
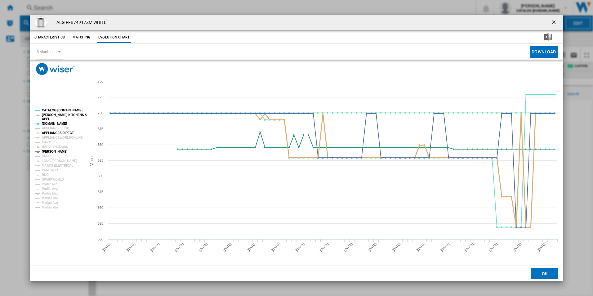
click at [61, 132] on tspan "APPLIANCES DIRECT" at bounding box center [58, 132] width 32 height 3
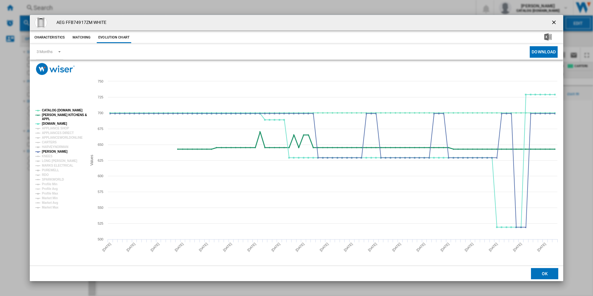
click at [67, 115] on tspan "[PERSON_NAME] KITCHENS &" at bounding box center [64, 114] width 45 height 3
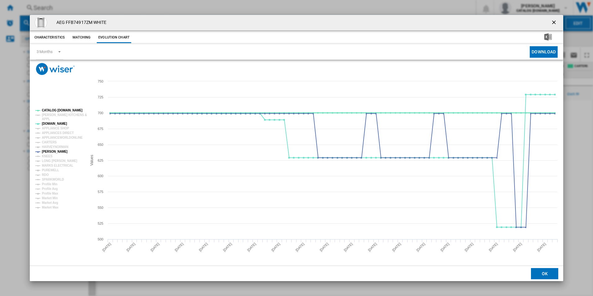
click at [67, 110] on tspan "CATALOG [DOMAIN_NAME]" at bounding box center [62, 109] width 41 height 3
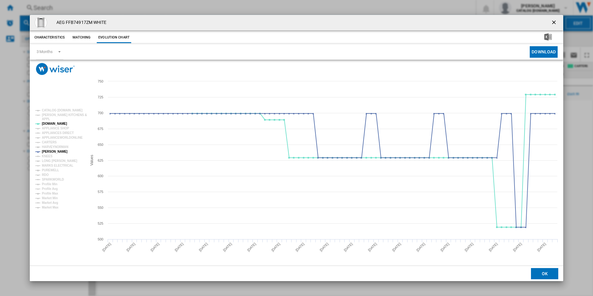
click at [554, 24] on ng-md-icon "getI18NText('BUTTONS.CLOSE_DIALOG')" at bounding box center [553, 22] width 7 height 7
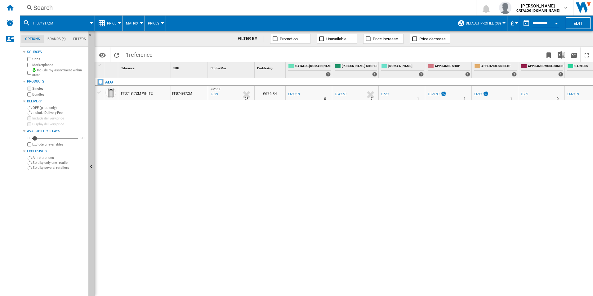
click at [189, 10] on div "Search" at bounding box center [246, 7] width 426 height 9
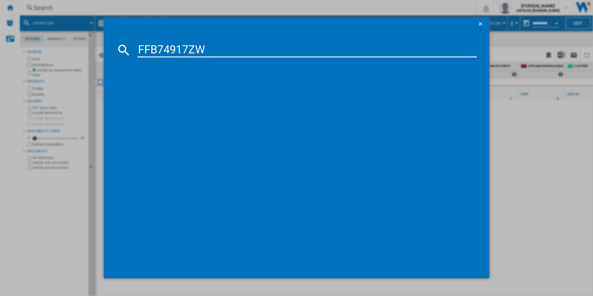
click at [148, 54] on input "FFB74917ZW" at bounding box center [306, 49] width 339 height 15
type input "FFB74917ZW"
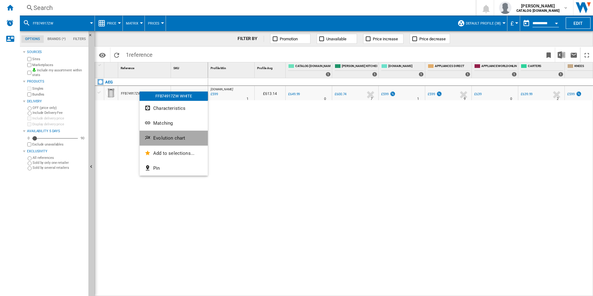
click at [153, 137] on span "Evolution chart" at bounding box center [169, 138] width 32 height 6
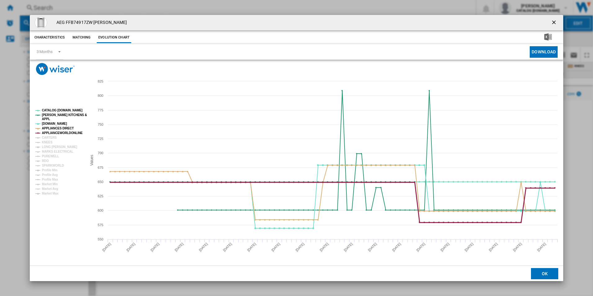
click at [63, 132] on tspan "APPLIANCEWORLDONLINE" at bounding box center [62, 132] width 41 height 3
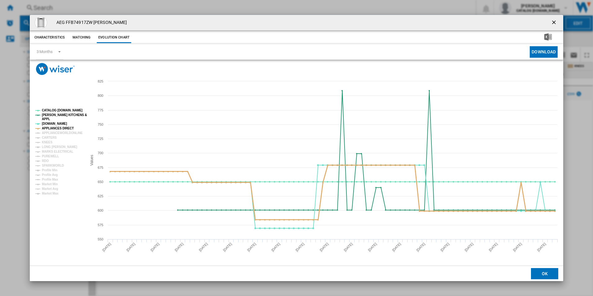
click at [62, 130] on tspan "APPLIANCES DIRECT" at bounding box center [58, 127] width 32 height 3
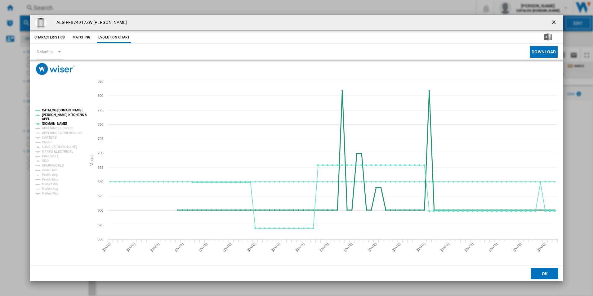
click at [64, 113] on tspan "[PERSON_NAME] KITCHENS &" at bounding box center [64, 114] width 45 height 3
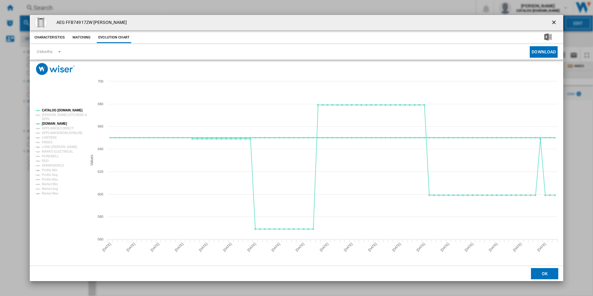
click at [64, 108] on tspan "CATALOG [DOMAIN_NAME]" at bounding box center [62, 109] width 41 height 3
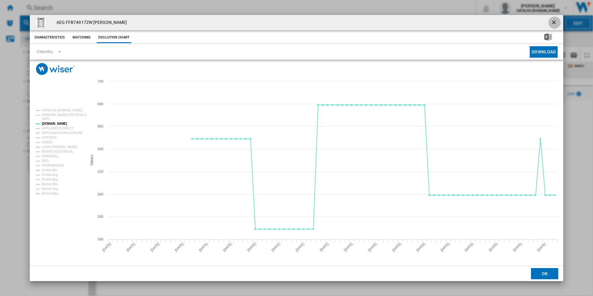
click at [558, 20] on ng-md-icon "getI18NText('BUTTONS.CLOSE_DIALOG')" at bounding box center [553, 22] width 7 height 7
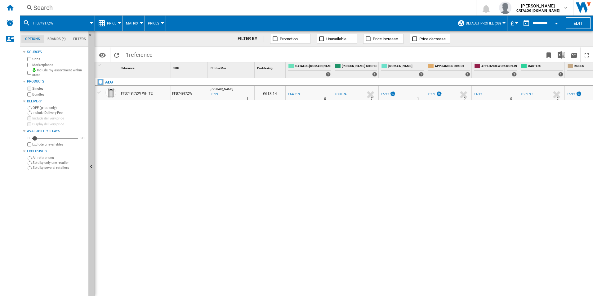
click at [233, 6] on div "Search" at bounding box center [246, 7] width 426 height 9
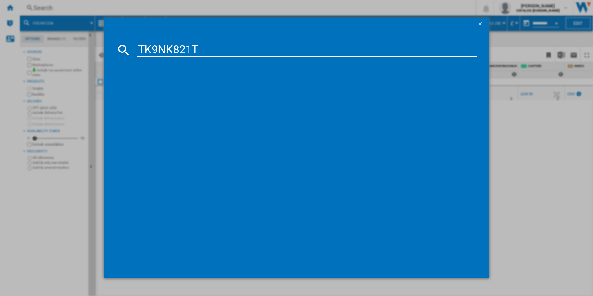
click at [169, 45] on input "TK9NK821T" at bounding box center [306, 49] width 339 height 15
type input "TK9NK821T"
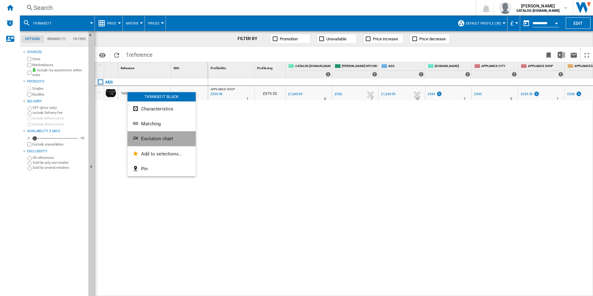
click at [137, 136] on ng-md-icon "Evolution chart" at bounding box center [135, 138] width 7 height 7
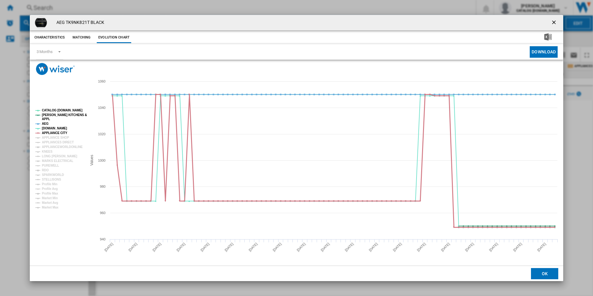
click at [62, 132] on tspan "APPLIANCE CITY" at bounding box center [54, 132] width 25 height 3
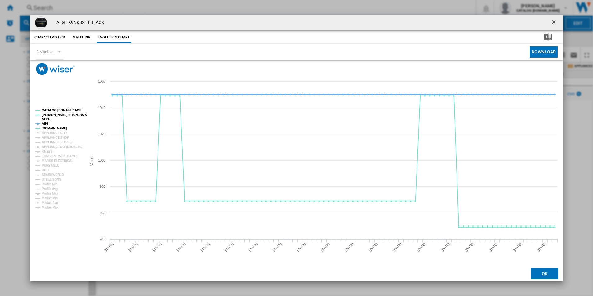
click at [46, 124] on tspan "AEG" at bounding box center [45, 123] width 7 height 3
click at [58, 115] on tspan "[PERSON_NAME] KITCHENS &" at bounding box center [64, 114] width 45 height 3
click at [63, 108] on tspan "CATALOG [DOMAIN_NAME]" at bounding box center [62, 109] width 41 height 3
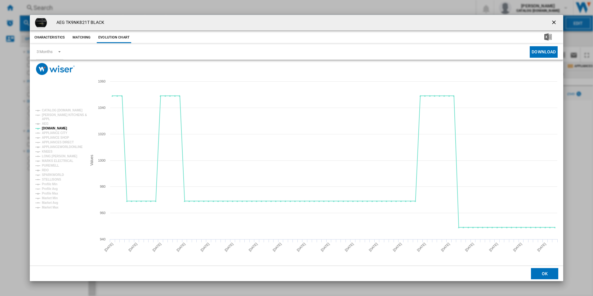
click at [555, 23] on ng-md-icon "getI18NText('BUTTONS.CLOSE_DIALOG')" at bounding box center [553, 22] width 7 height 7
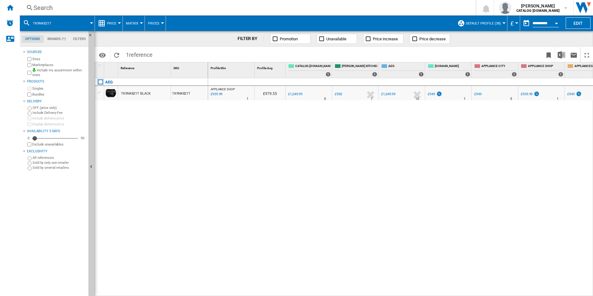
click at [239, 9] on div "Search" at bounding box center [246, 7] width 426 height 9
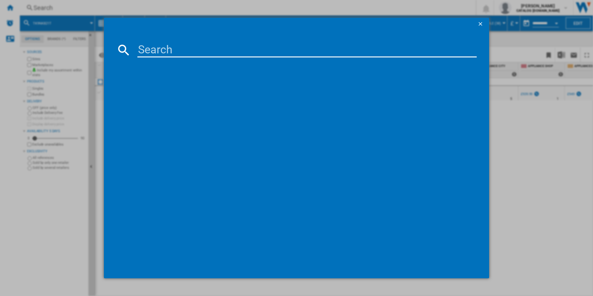
click at [186, 51] on input at bounding box center [306, 49] width 339 height 15
type input "DCE731110M"
click at [272, 50] on input "DCE731110M" at bounding box center [306, 49] width 339 height 15
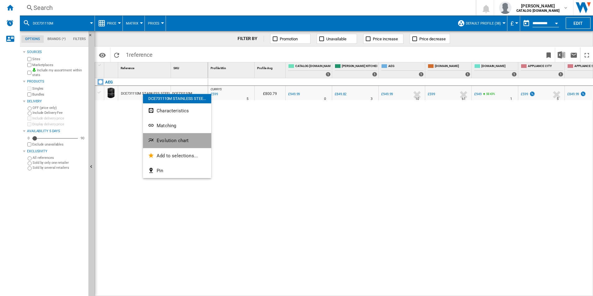
click at [152, 142] on ng-md-icon "Evolution chart" at bounding box center [151, 140] width 7 height 7
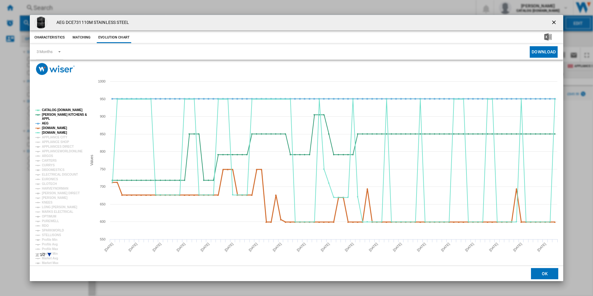
click at [60, 127] on tspan "[DOMAIN_NAME]" at bounding box center [54, 127] width 25 height 3
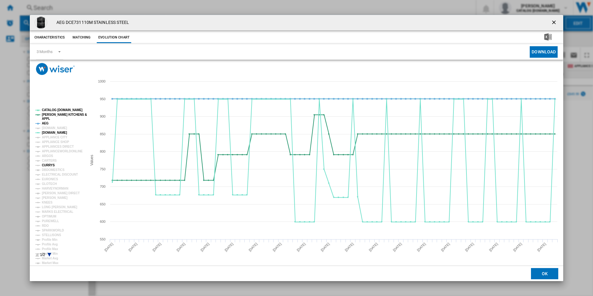
click at [51, 163] on tspan "CURRYS" at bounding box center [48, 164] width 13 height 3
click at [52, 197] on tspan "[PERSON_NAME]" at bounding box center [55, 197] width 26 height 3
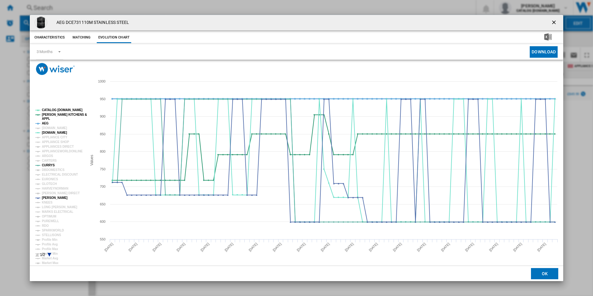
click at [45, 122] on tspan "AEG" at bounding box center [45, 122] width 7 height 3
click at [47, 117] on tspan "APPL" at bounding box center [46, 118] width 8 height 3
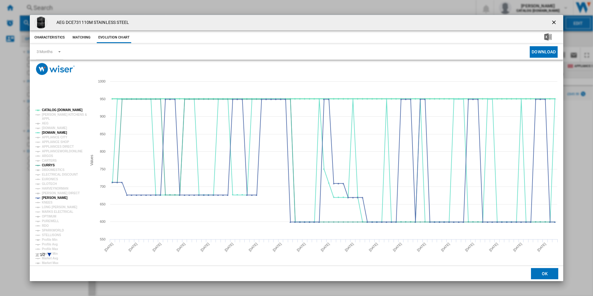
click at [57, 110] on tspan "CATALOG [DOMAIN_NAME]" at bounding box center [62, 109] width 41 height 3
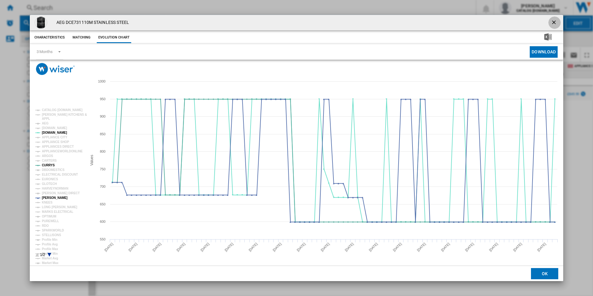
click at [555, 23] on ng-md-icon "getI18NText('BUTTONS.CLOSE_DIALOG')" at bounding box center [553, 22] width 7 height 7
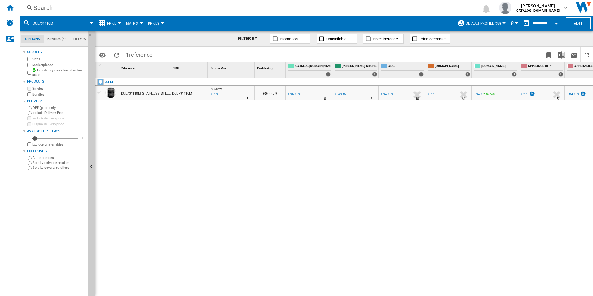
click at [281, 7] on div "Search" at bounding box center [246, 7] width 426 height 9
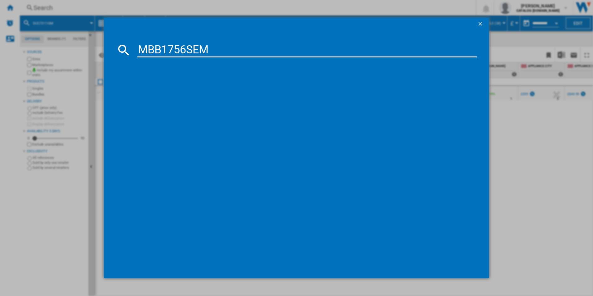
click at [190, 48] on input "MBB1756SEM" at bounding box center [306, 49] width 339 height 15
type input "MBB1756SEM"
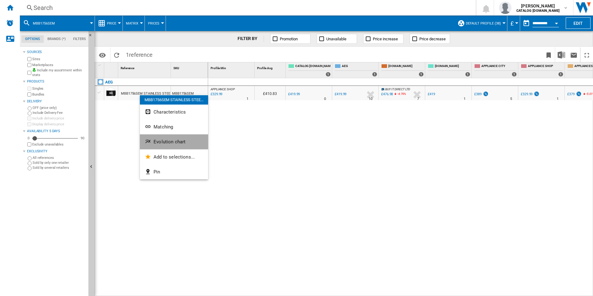
click at [154, 141] on span "Evolution chart" at bounding box center [169, 142] width 32 height 6
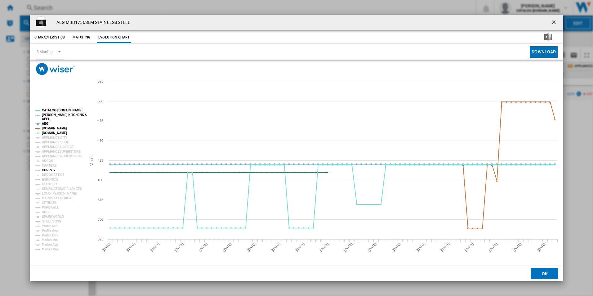
click at [49, 170] on tspan "CURRYS" at bounding box center [48, 169] width 13 height 3
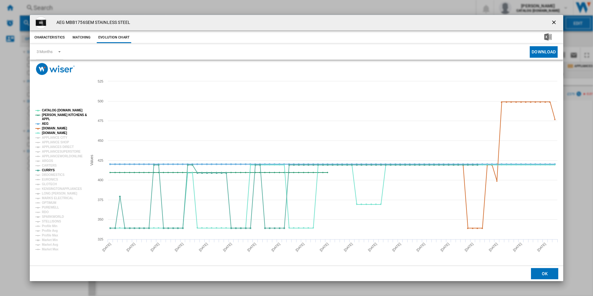
drag, startPoint x: 53, startPoint y: 128, endPoint x: 46, endPoint y: 122, distance: 9.4
click at [46, 122] on g "CATALOG ELECTROLUX.UK PAUL DAVIES KITCHENS & APPL AEG AMAZON.CO.UK AO.COM APPLI…" at bounding box center [60, 179] width 51 height 142
click at [46, 122] on tspan "AEG" at bounding box center [45, 123] width 7 height 3
click at [50, 114] on tspan "[PERSON_NAME] KITCHENS &" at bounding box center [64, 114] width 45 height 3
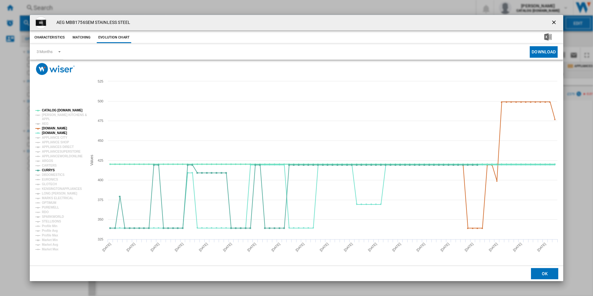
click at [52, 111] on tspan "CATALOG [DOMAIN_NAME]" at bounding box center [62, 109] width 41 height 3
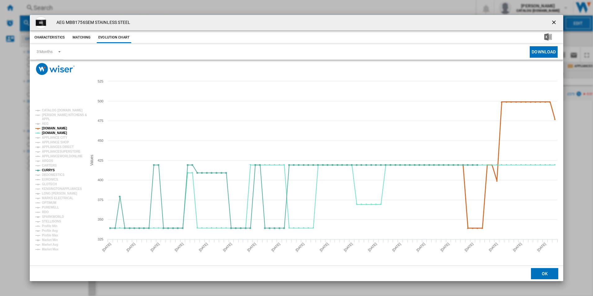
click at [61, 128] on tspan "[DOMAIN_NAME]" at bounding box center [54, 127] width 25 height 3
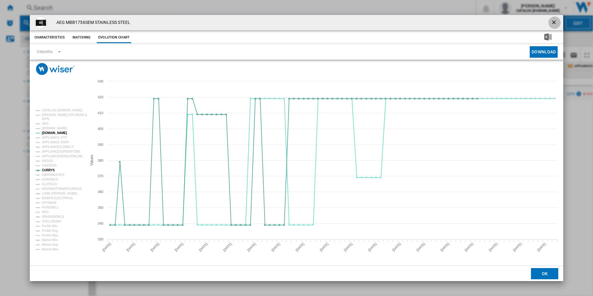
click at [553, 23] on ng-md-icon "getI18NText('BUTTONS.CLOSE_DIALOG')" at bounding box center [553, 22] width 7 height 7
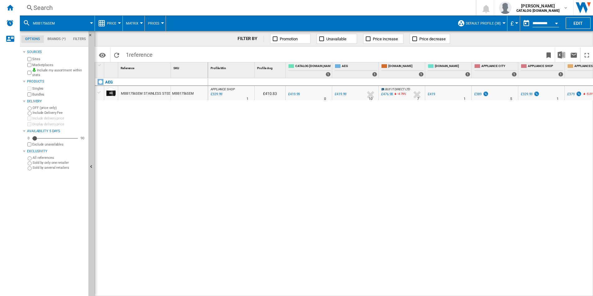
click at [260, 4] on div "Search" at bounding box center [246, 7] width 426 height 9
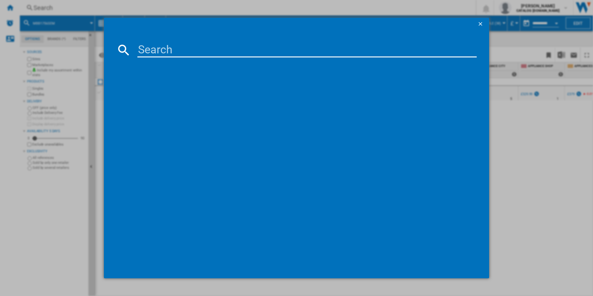
click at [175, 45] on input at bounding box center [306, 49] width 339 height 15
type input "HKB75450NB"
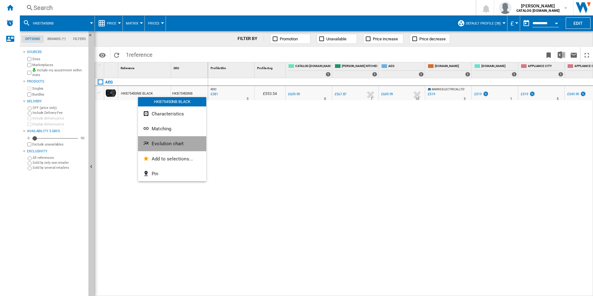
click at [146, 144] on ng-md-icon "Evolution chart" at bounding box center [146, 143] width 7 height 7
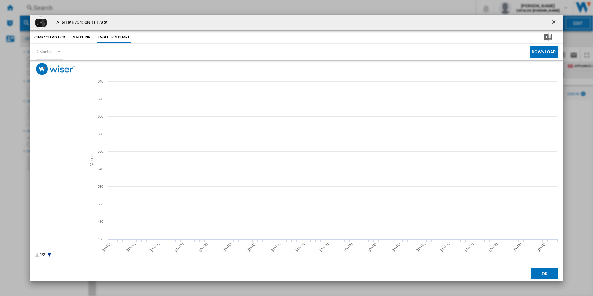
click at [53, 182] on tspan "[PERSON_NAME]" at bounding box center [55, 183] width 26 height 3
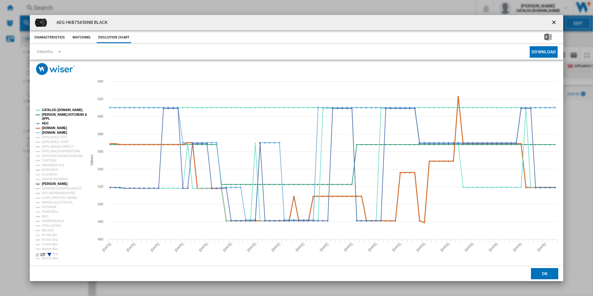
click at [54, 129] on tspan "[DOMAIN_NAME]" at bounding box center [54, 127] width 25 height 3
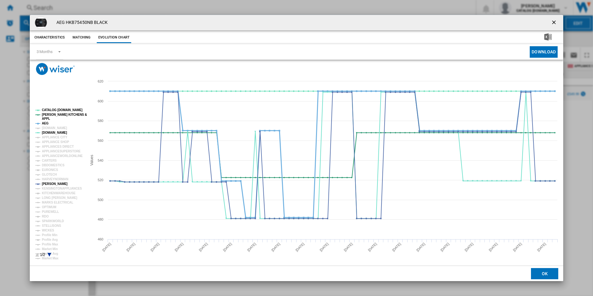
click at [46, 123] on tspan "AEG" at bounding box center [45, 122] width 7 height 3
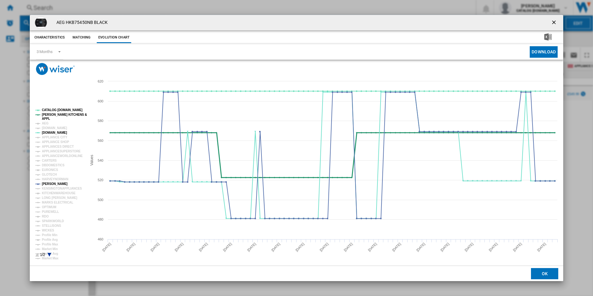
click at [51, 116] on tspan "[PERSON_NAME] KITCHENS &" at bounding box center [64, 114] width 45 height 3
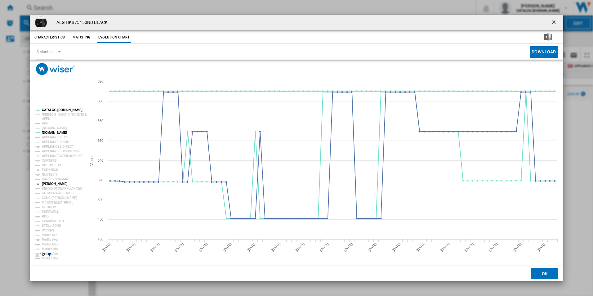
click at [58, 111] on tspan "CATALOG [DOMAIN_NAME]" at bounding box center [62, 109] width 41 height 3
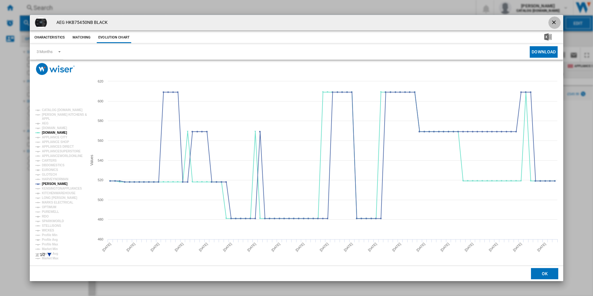
click at [555, 22] on ng-md-icon "getI18NText('BUTTONS.CLOSE_DIALOG')" at bounding box center [553, 22] width 7 height 7
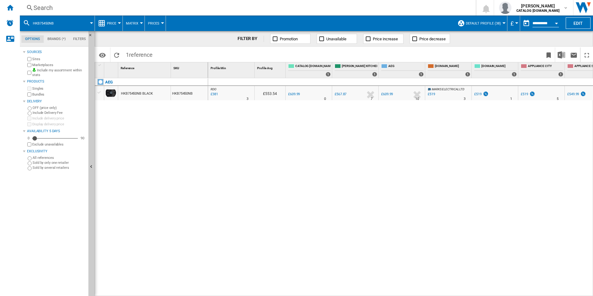
click at [214, 9] on div "Search" at bounding box center [246, 7] width 426 height 9
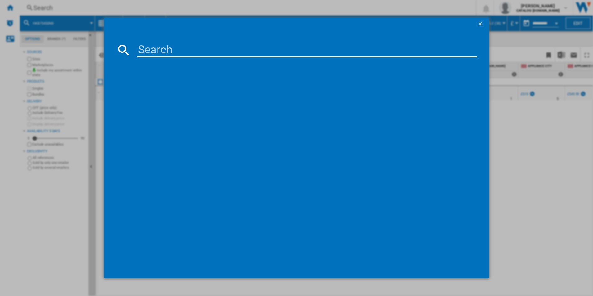
click at [161, 49] on input at bounding box center [306, 49] width 339 height 15
click at [161, 49] on input "HGB75420YM" at bounding box center [306, 49] width 339 height 15
type input "HGB75420YM"
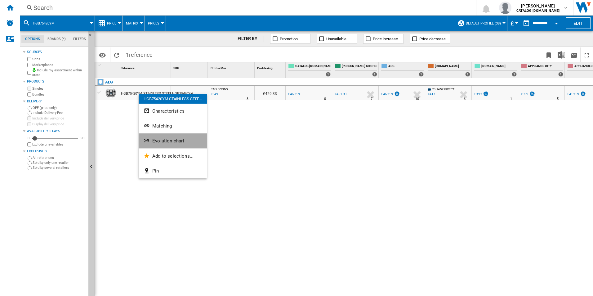
click at [148, 134] on button "Evolution chart" at bounding box center [173, 140] width 68 height 15
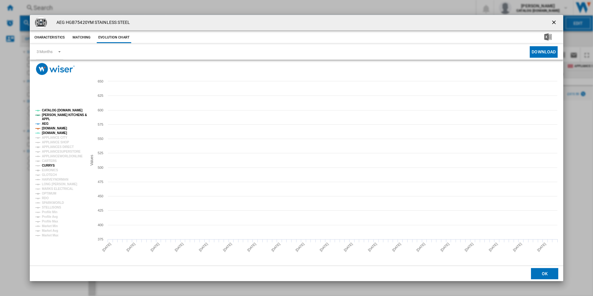
click at [48, 165] on tspan "CURRYS" at bounding box center [48, 165] width 13 height 3
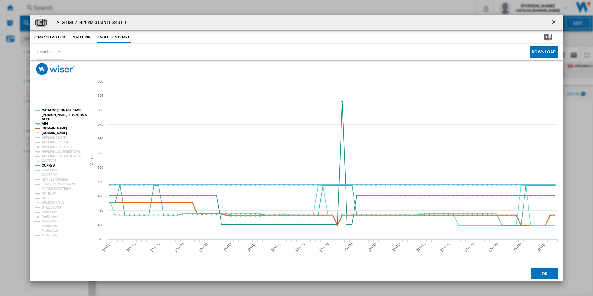
click at [52, 128] on tspan "[DOMAIN_NAME]" at bounding box center [54, 127] width 25 height 3
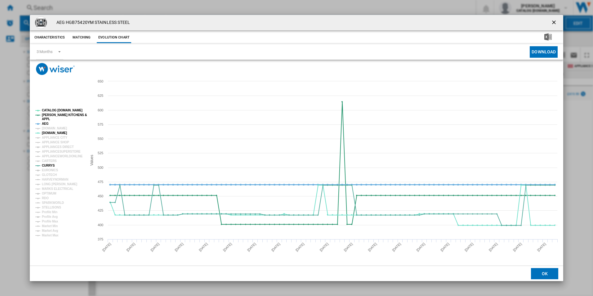
click at [46, 123] on tspan "AEG" at bounding box center [45, 123] width 7 height 3
click at [48, 118] on tspan "APPL" at bounding box center [46, 118] width 8 height 3
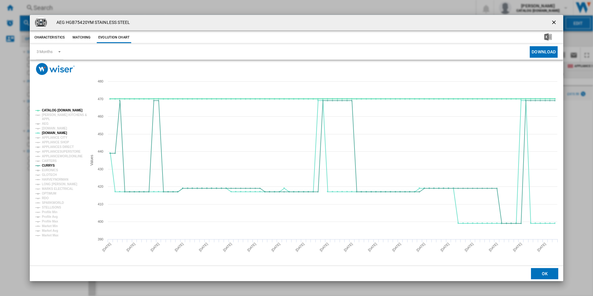
click at [62, 110] on tspan "CATALOG [DOMAIN_NAME]" at bounding box center [62, 109] width 41 height 3
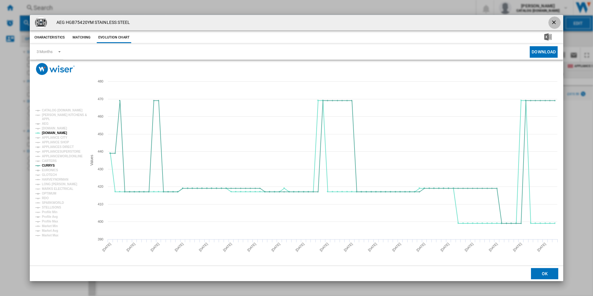
click at [556, 22] on ng-md-icon "getI18NText('BUTTONS.CLOSE_DIALOG')" at bounding box center [553, 22] width 7 height 7
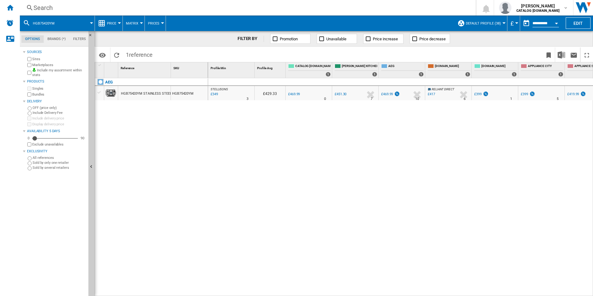
click at [232, 11] on div "Search" at bounding box center [246, 7] width 426 height 9
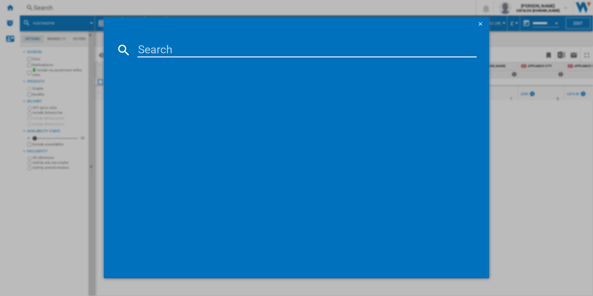
click at [163, 51] on input at bounding box center [306, 49] width 339 height 15
type input "BCX335L11M"
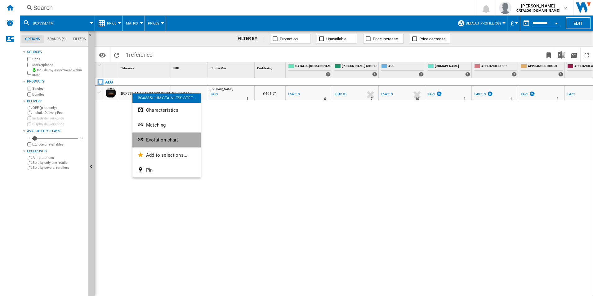
click at [147, 140] on span "Evolution chart" at bounding box center [162, 140] width 32 height 6
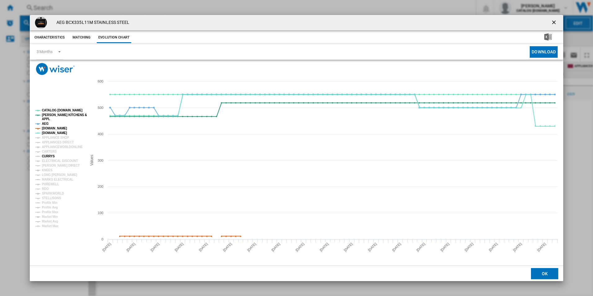
click at [49, 157] on tspan "CURRYS" at bounding box center [48, 155] width 13 height 3
click at [52, 126] on tspan "[DOMAIN_NAME]" at bounding box center [54, 127] width 25 height 3
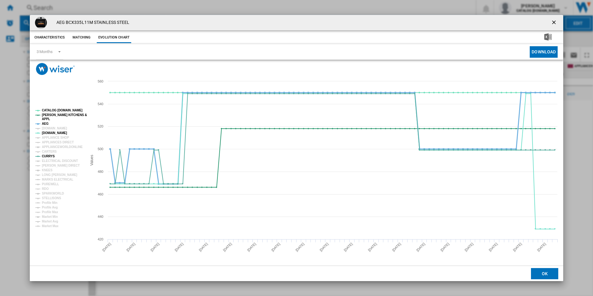
click at [45, 122] on tspan "AEG" at bounding box center [45, 123] width 7 height 3
click at [49, 114] on tspan "[PERSON_NAME] KITCHENS &" at bounding box center [64, 114] width 45 height 3
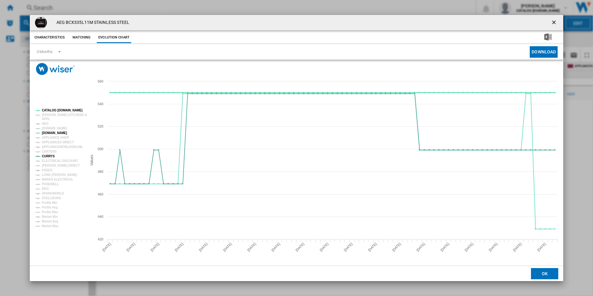
click at [51, 108] on tspan "CATALOG [DOMAIN_NAME]" at bounding box center [62, 109] width 41 height 3
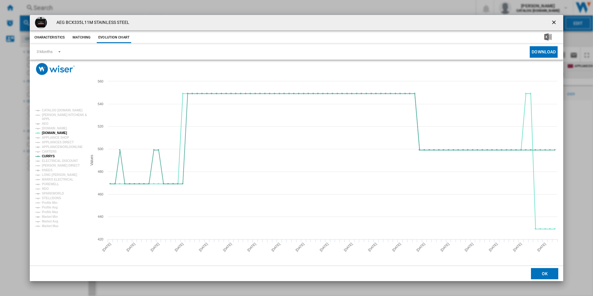
click at [554, 21] on ng-md-icon "getI18NText('BUTTONS.CLOSE_DIALOG')" at bounding box center [553, 22] width 7 height 7
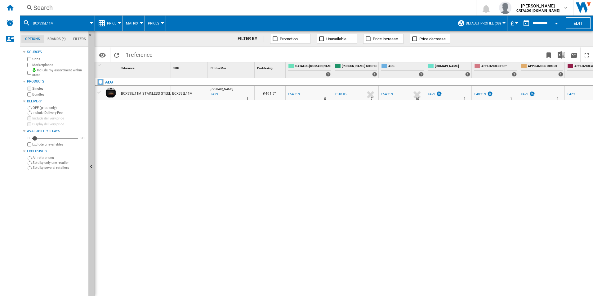
click at [224, 7] on div "Search" at bounding box center [246, 7] width 426 height 9
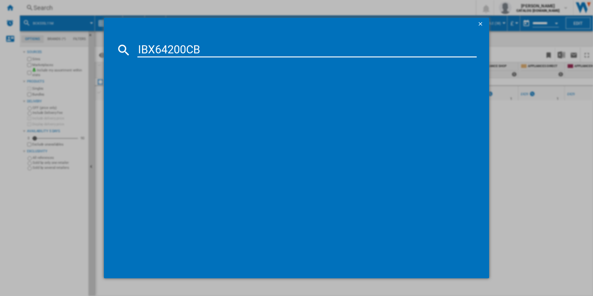
click at [143, 53] on input "IBX64200CB" at bounding box center [306, 49] width 339 height 15
type input "IBX64200CB"
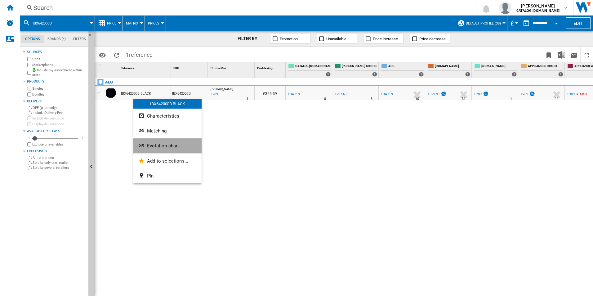
click at [148, 143] on span "Evolution chart" at bounding box center [163, 146] width 32 height 6
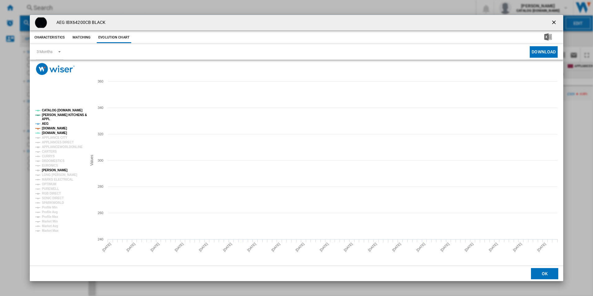
click at [51, 171] on tspan "[PERSON_NAME]" at bounding box center [55, 169] width 26 height 3
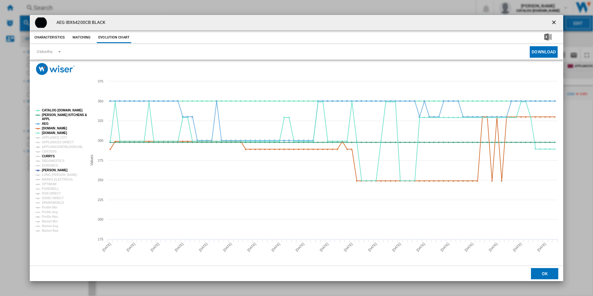
click at [48, 156] on tspan "CURRYS" at bounding box center [48, 155] width 13 height 3
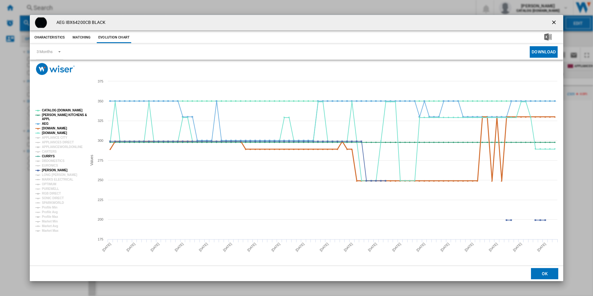
click at [51, 128] on tspan "[DOMAIN_NAME]" at bounding box center [54, 127] width 25 height 3
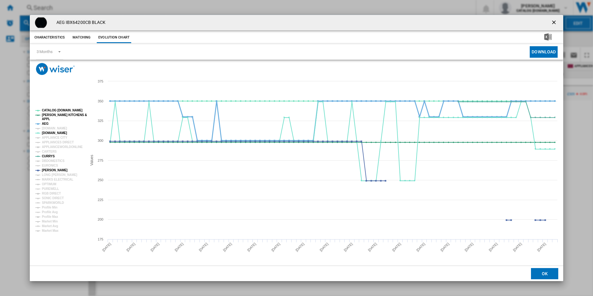
click at [46, 123] on tspan "AEG" at bounding box center [45, 123] width 7 height 3
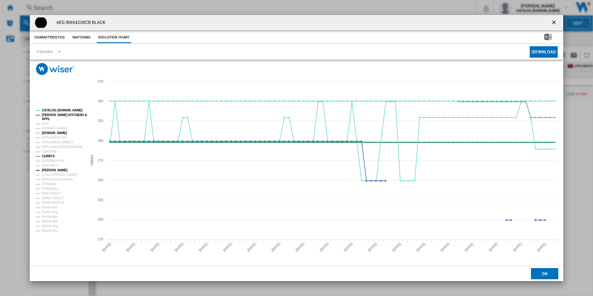
click at [50, 113] on tspan "[PERSON_NAME] KITCHENS &" at bounding box center [64, 114] width 45 height 3
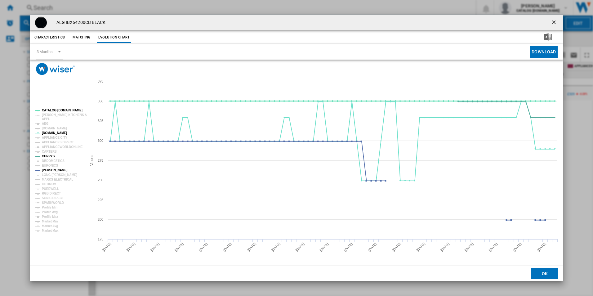
click at [51, 108] on tspan "CATALOG [DOMAIN_NAME]" at bounding box center [62, 109] width 41 height 3
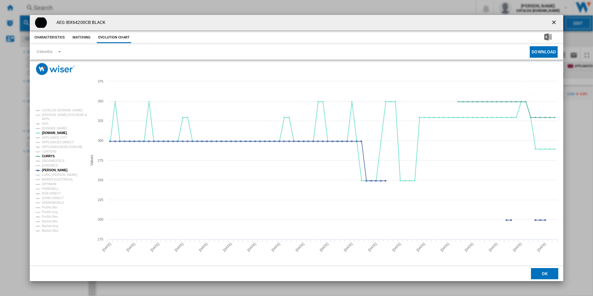
click at [553, 21] on ng-md-icon "getI18NText('BUTTONS.CLOSE_DIALOG')" at bounding box center [553, 22] width 7 height 7
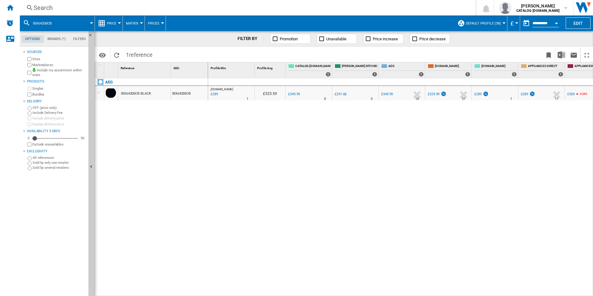
click at [206, 8] on div "Search" at bounding box center [246, 7] width 426 height 9
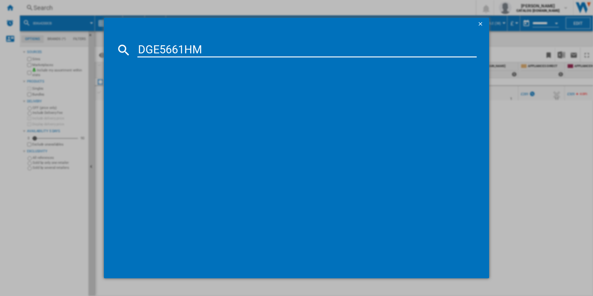
click at [149, 47] on input "DGE5661HM" at bounding box center [306, 49] width 339 height 15
type input "DGE5661HM"
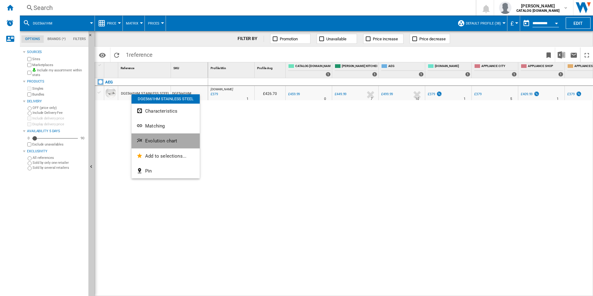
click at [146, 133] on button "Evolution chart" at bounding box center [165, 140] width 68 height 15
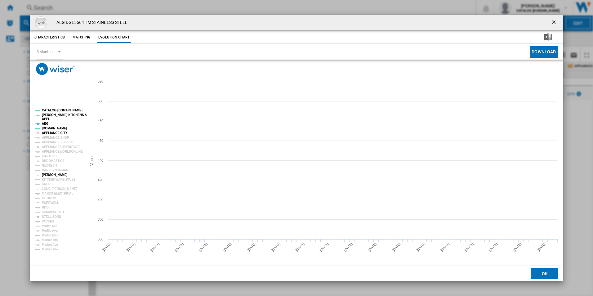
click at [52, 175] on tspan "[PERSON_NAME]" at bounding box center [55, 174] width 26 height 3
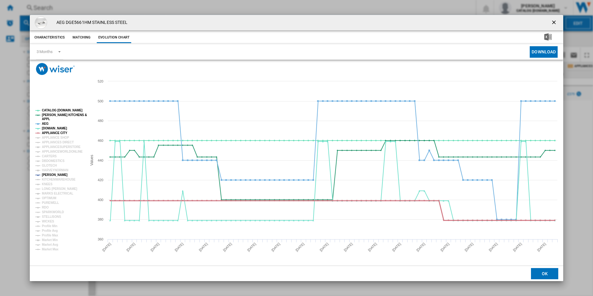
click at [52, 132] on tspan "APPLIANCE CITY" at bounding box center [54, 132] width 25 height 3
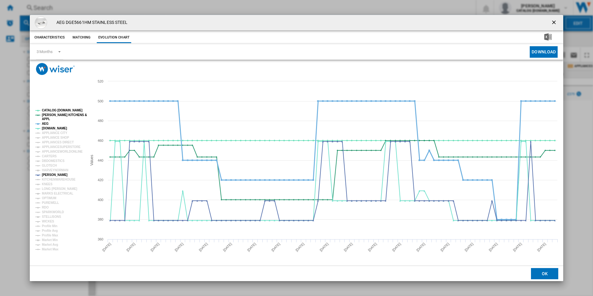
click at [46, 123] on tspan "AEG" at bounding box center [45, 123] width 7 height 3
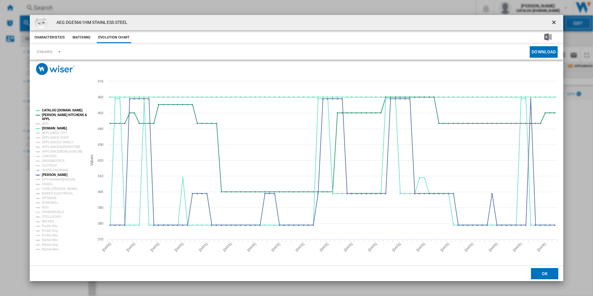
click at [50, 118] on rect "Product popup" at bounding box center [58, 179] width 51 height 147
click at [52, 116] on tspan "[PERSON_NAME] KITCHENS &" at bounding box center [64, 114] width 45 height 3
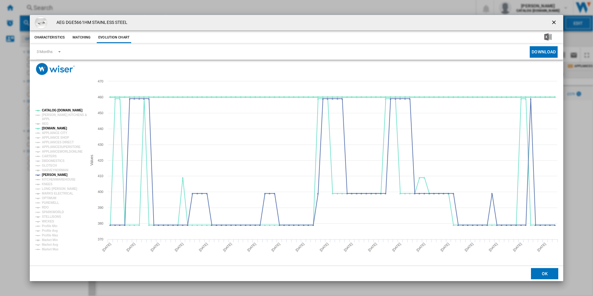
click at [57, 109] on tspan "CATALOG [DOMAIN_NAME]" at bounding box center [62, 109] width 41 height 3
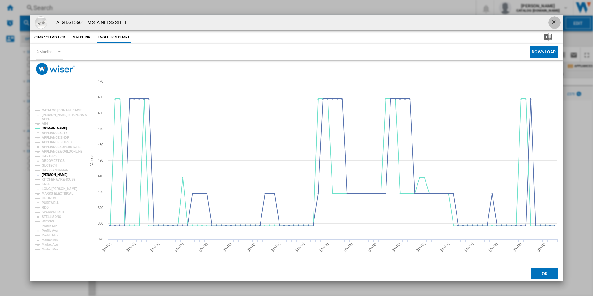
click at [553, 22] on ng-md-icon "getI18NText('BUTTONS.CLOSE_DIALOG')" at bounding box center [553, 22] width 7 height 7
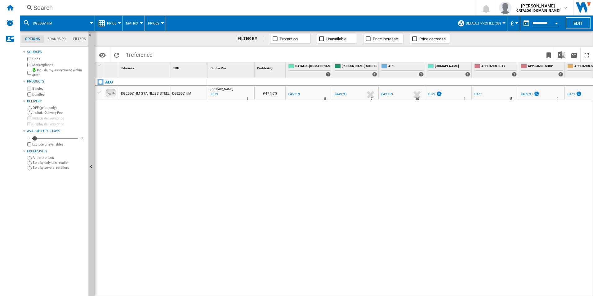
click at [237, 12] on div "Search" at bounding box center [246, 7] width 426 height 9
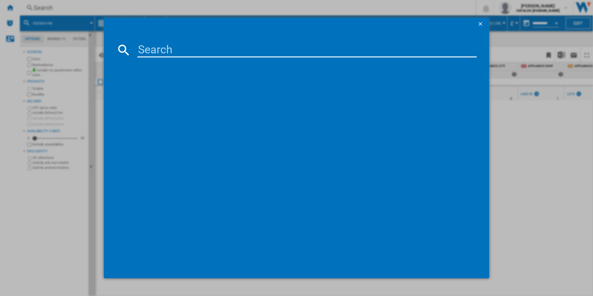
click at [188, 57] on input at bounding box center [306, 49] width 339 height 15
type input "TK9NK821b"
click at [482, 21] on ng-md-icon "getI18NText('BUTTONS.CLOSE_DIALOG')" at bounding box center [480, 24] width 7 height 7
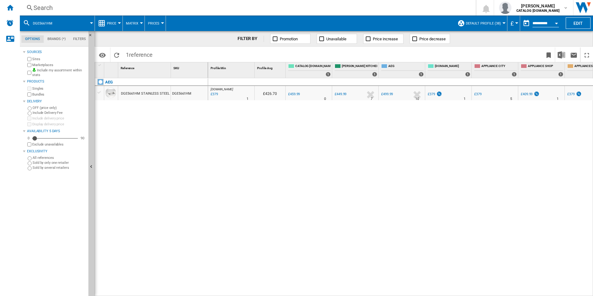
click at [190, 4] on div "Search" at bounding box center [246, 7] width 426 height 9
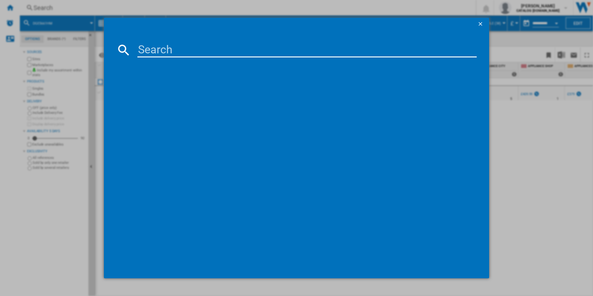
click at [152, 49] on input at bounding box center [306, 49] width 339 height 15
click at [152, 49] on input "TK9NK821B" at bounding box center [306, 49] width 339 height 15
type input "TK9NK821B"
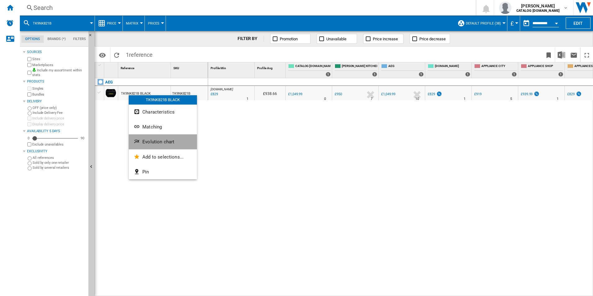
click at [146, 145] on button "Evolution chart" at bounding box center [163, 141] width 68 height 15
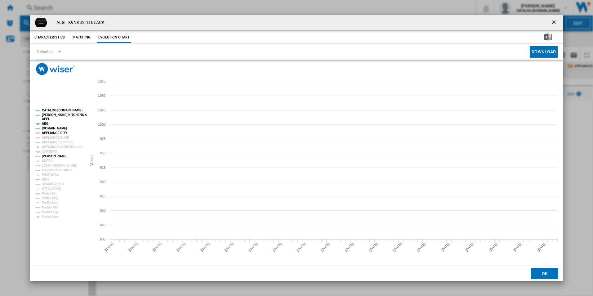
click at [51, 155] on tspan "[PERSON_NAME]" at bounding box center [55, 155] width 26 height 3
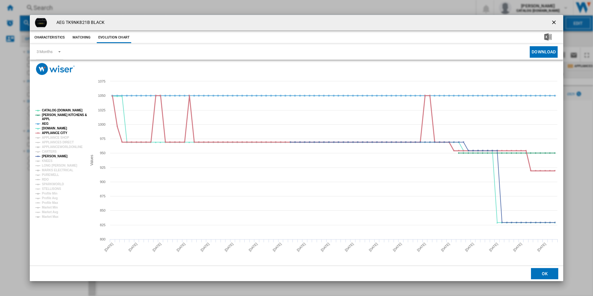
click at [59, 133] on tspan "APPLIANCE CITY" at bounding box center [54, 132] width 25 height 3
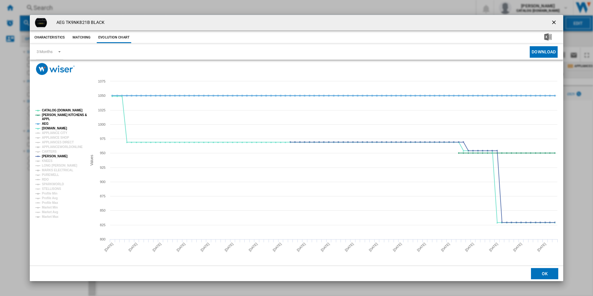
click at [45, 123] on tspan "AEG" at bounding box center [45, 123] width 7 height 3
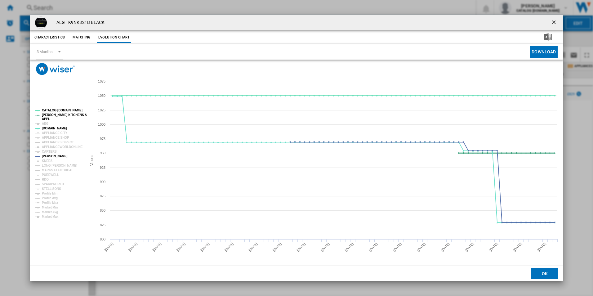
click at [55, 115] on tspan "[PERSON_NAME] KITCHENS &" at bounding box center [64, 114] width 45 height 3
click at [61, 110] on tspan "CATALOG [DOMAIN_NAME]" at bounding box center [62, 109] width 41 height 3
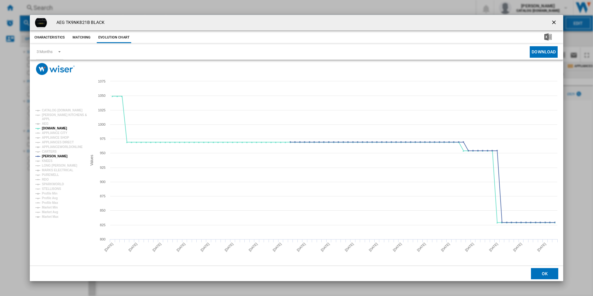
click at [555, 20] on ng-md-icon "getI18NText('BUTTONS.CLOSE_DIALOG')" at bounding box center [553, 22] width 7 height 7
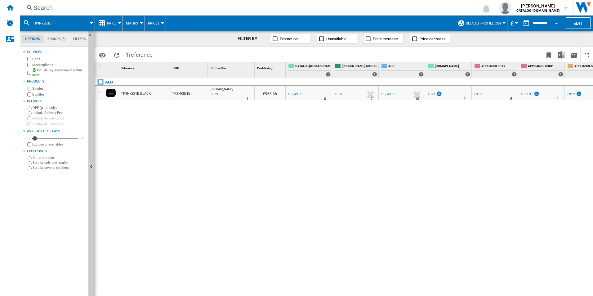
click at [229, 12] on div "Search Search 0 [PERSON_NAME] CATALOG [DOMAIN_NAME] CATALOG [DOMAIN_NAME] My se…" at bounding box center [306, 7] width 573 height 15
click at [229, 10] on div "Search" at bounding box center [246, 7] width 426 height 9
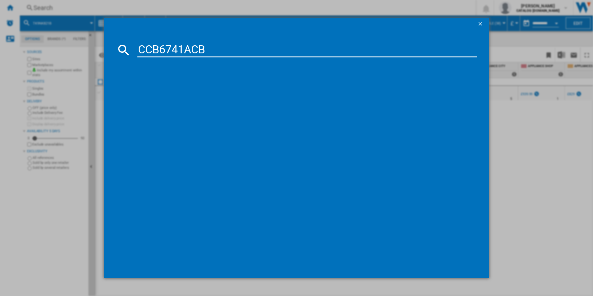
click at [160, 49] on input "CCB6741ACB" at bounding box center [306, 49] width 339 height 15
type input "CCB6741ACB"
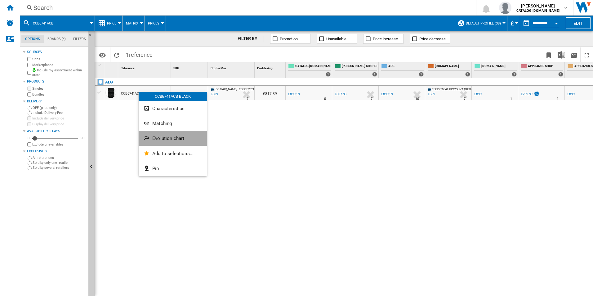
click at [152, 133] on button "Evolution chart" at bounding box center [173, 138] width 68 height 15
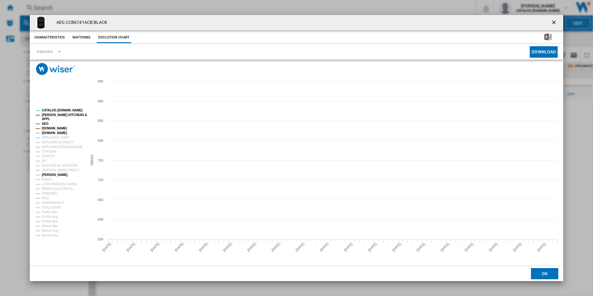
click at [56, 175] on tspan "[PERSON_NAME]" at bounding box center [55, 174] width 26 height 3
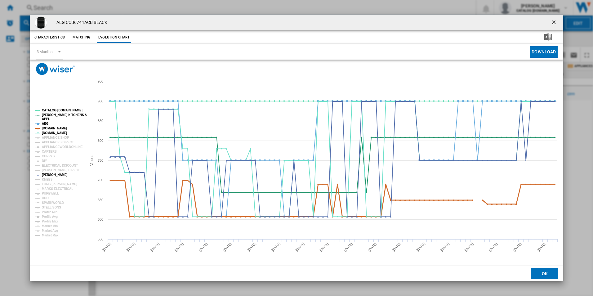
click at [59, 128] on tspan "[DOMAIN_NAME]" at bounding box center [54, 127] width 25 height 3
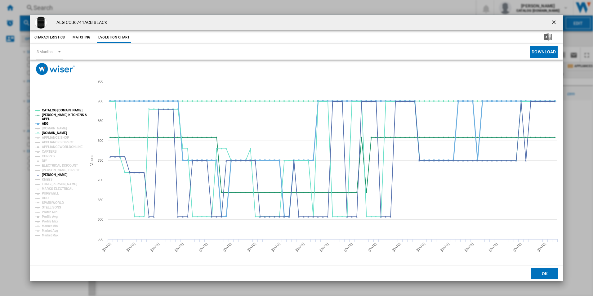
click at [44, 123] on tspan "AEG" at bounding box center [45, 123] width 7 height 3
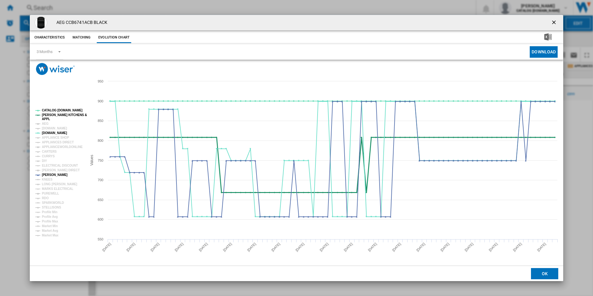
click at [50, 117] on tspan "[PERSON_NAME] KITCHENS &" at bounding box center [64, 114] width 45 height 3
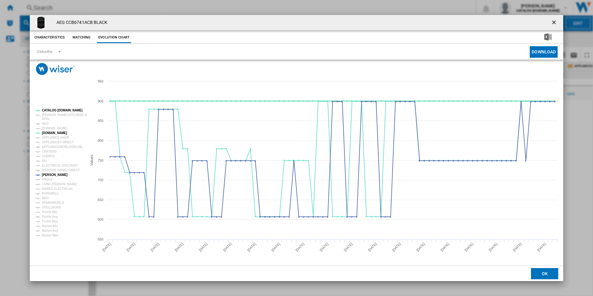
click at [56, 109] on tspan "CATALOG [DOMAIN_NAME]" at bounding box center [62, 109] width 41 height 3
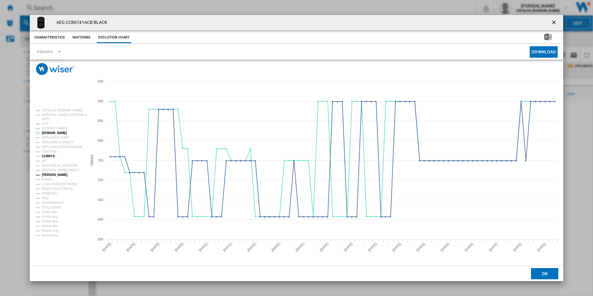
click at [50, 155] on tspan "CURRYS" at bounding box center [48, 155] width 13 height 3
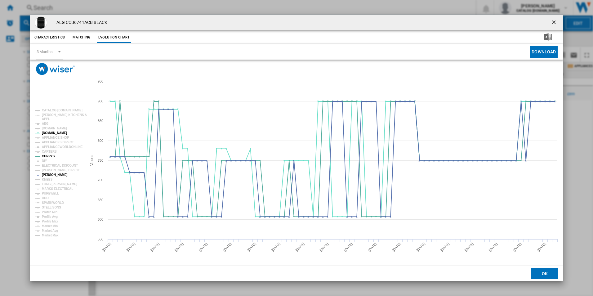
click at [553, 21] on ng-md-icon "getI18NText('BUTTONS.CLOSE_DIALOG')" at bounding box center [553, 22] width 7 height 7
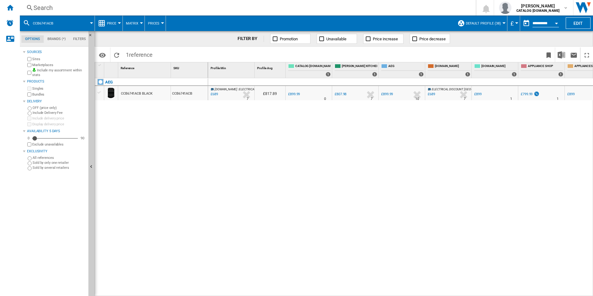
click at [201, 6] on div "Search" at bounding box center [246, 7] width 426 height 9
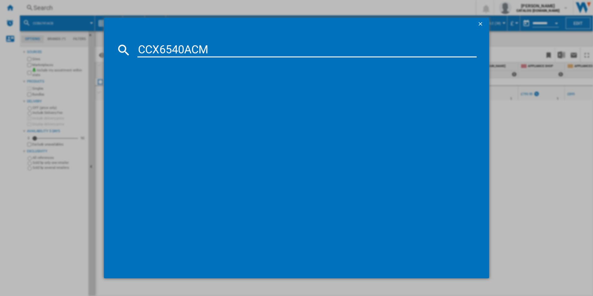
click at [165, 49] on input "CCX6540ACM" at bounding box center [306, 49] width 339 height 15
type input "CCX6540ACM"
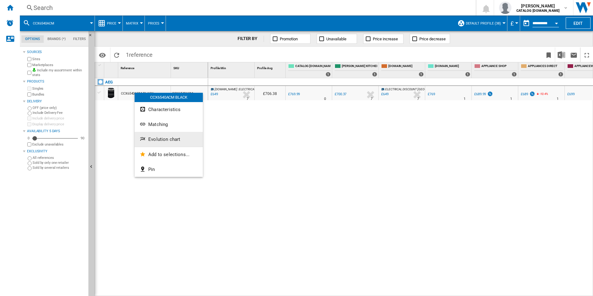
click at [148, 136] on button "Evolution chart" at bounding box center [168, 139] width 68 height 15
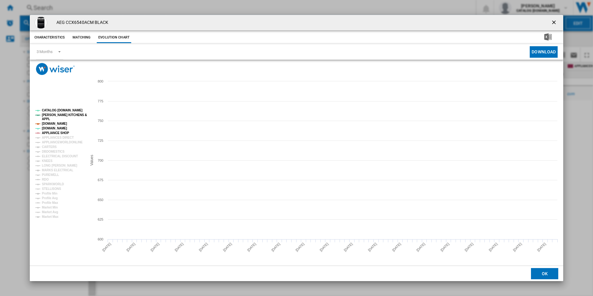
click at [50, 131] on tspan "APPLIANCE SHOP" at bounding box center [55, 132] width 27 height 3
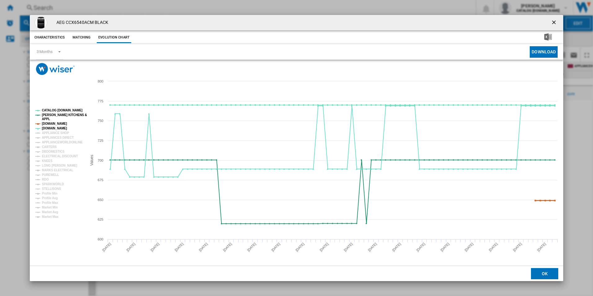
click at [51, 122] on tspan "[DOMAIN_NAME]" at bounding box center [54, 123] width 25 height 3
click at [52, 113] on tspan "[PERSON_NAME] KITCHENS &" at bounding box center [64, 114] width 45 height 3
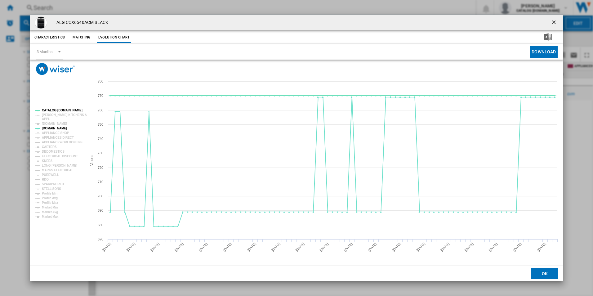
click at [53, 109] on tspan "CATALOG [DOMAIN_NAME]" at bounding box center [62, 109] width 41 height 3
